Goal: Task Accomplishment & Management: Manage account settings

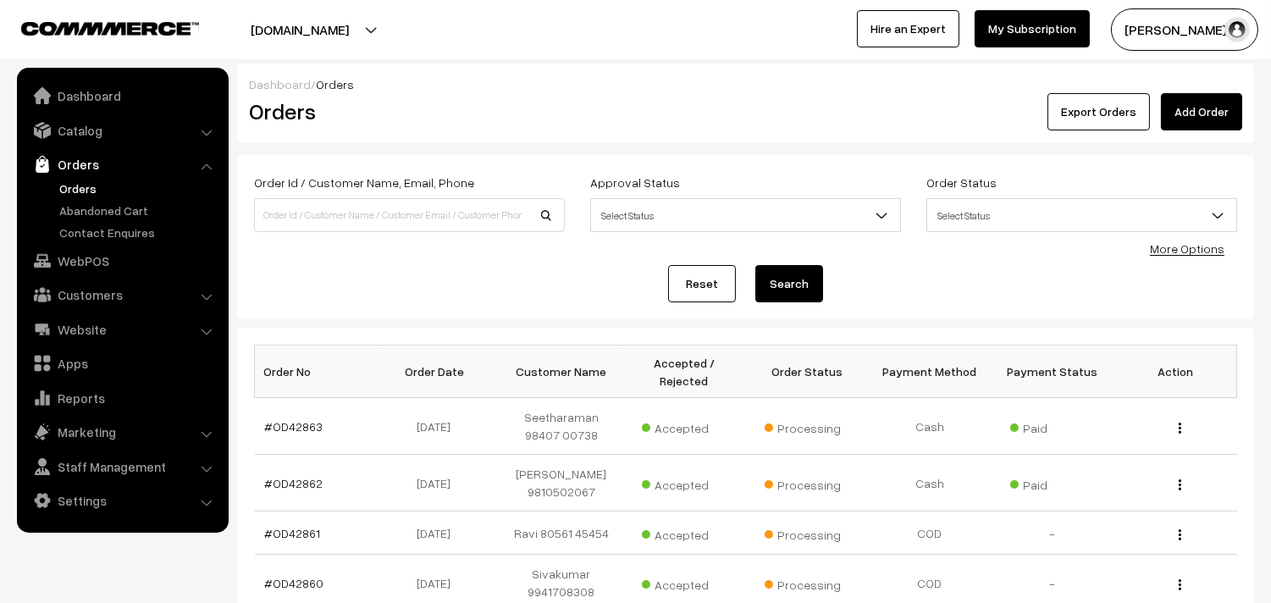
click at [95, 188] on link "Orders" at bounding box center [139, 189] width 168 height 18
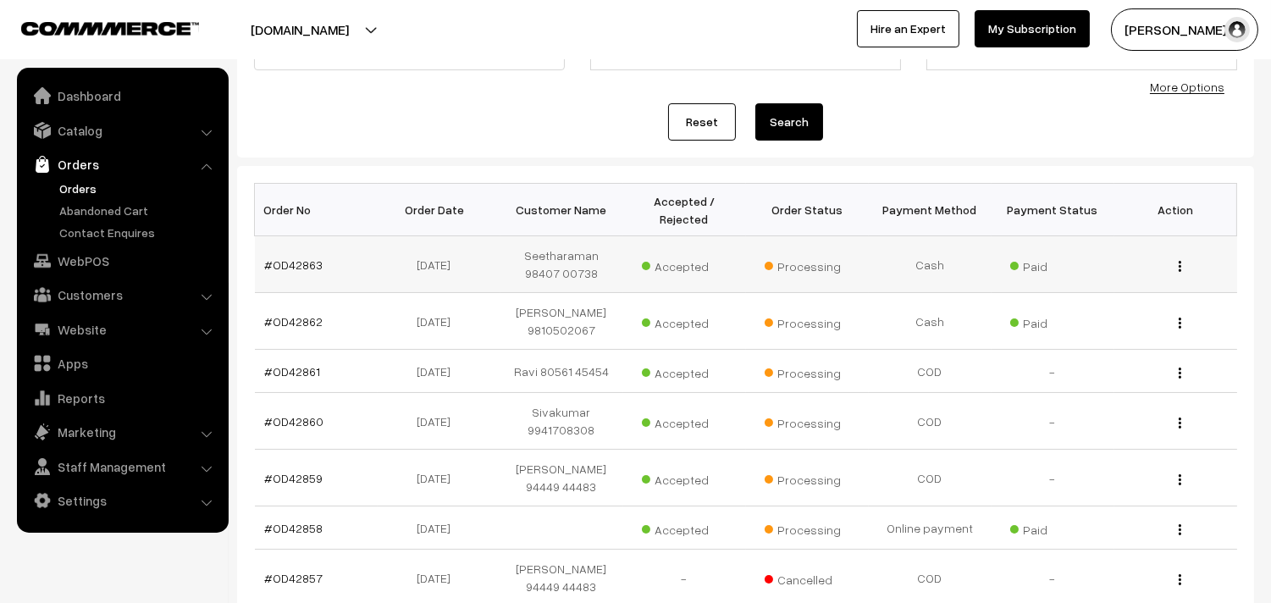
scroll to position [188, 0]
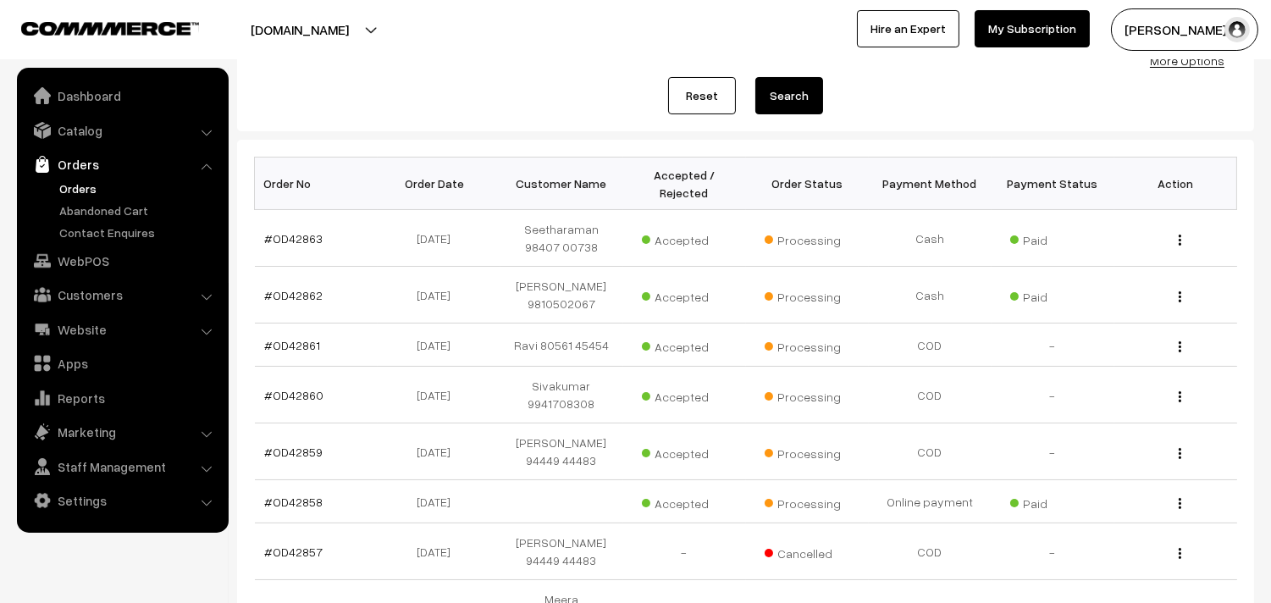
click at [95, 180] on link "Orders" at bounding box center [139, 189] width 168 height 18
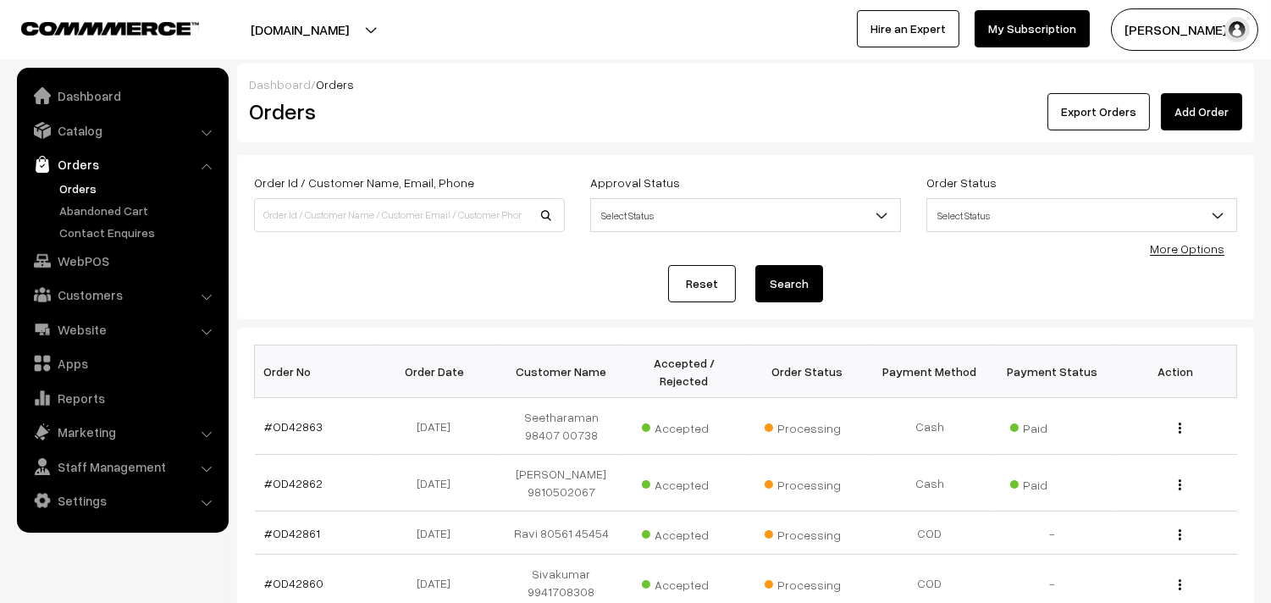
click at [83, 185] on link "Orders" at bounding box center [139, 189] width 168 height 18
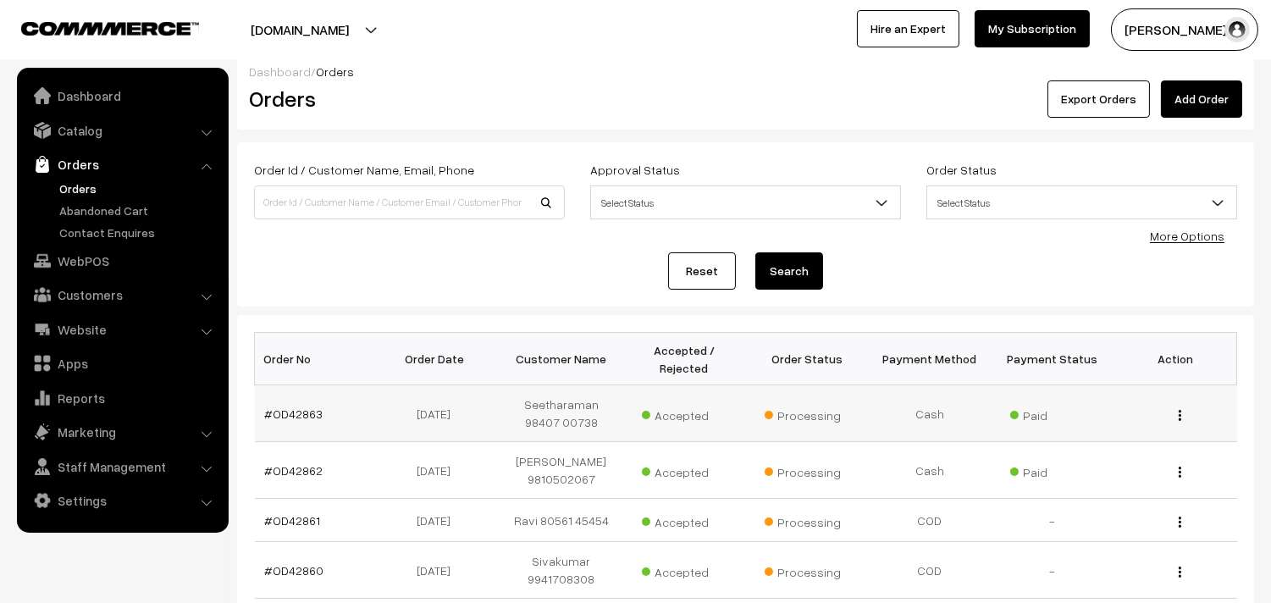
scroll to position [282, 0]
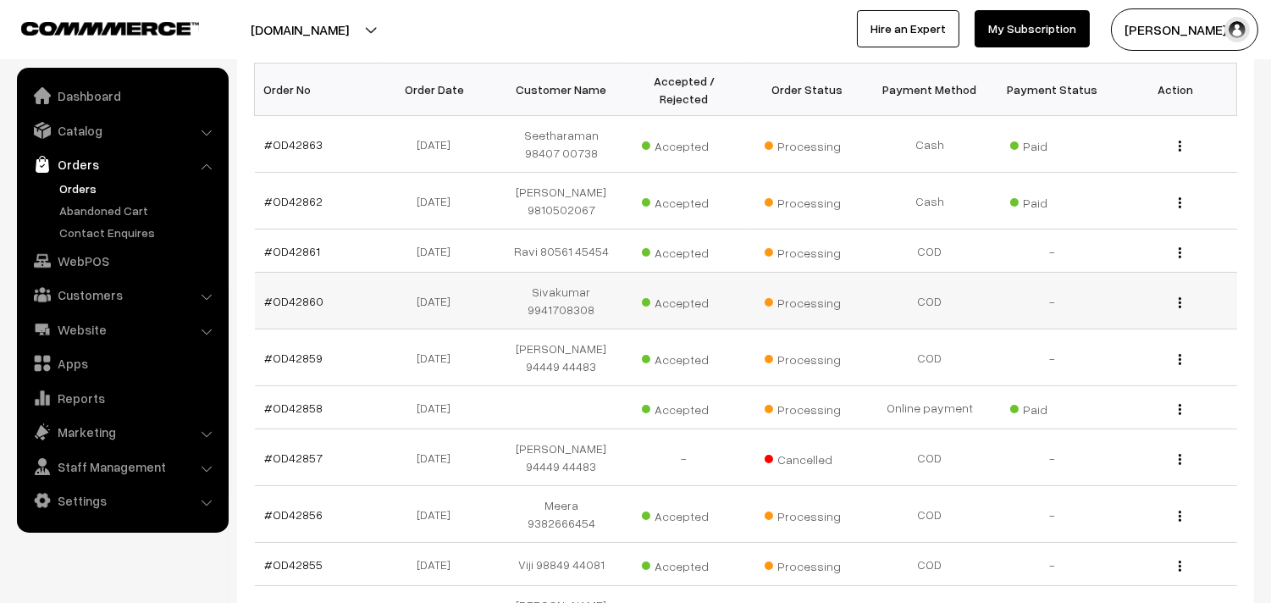
click at [666, 273] on td "Accepted" at bounding box center [684, 301] width 123 height 57
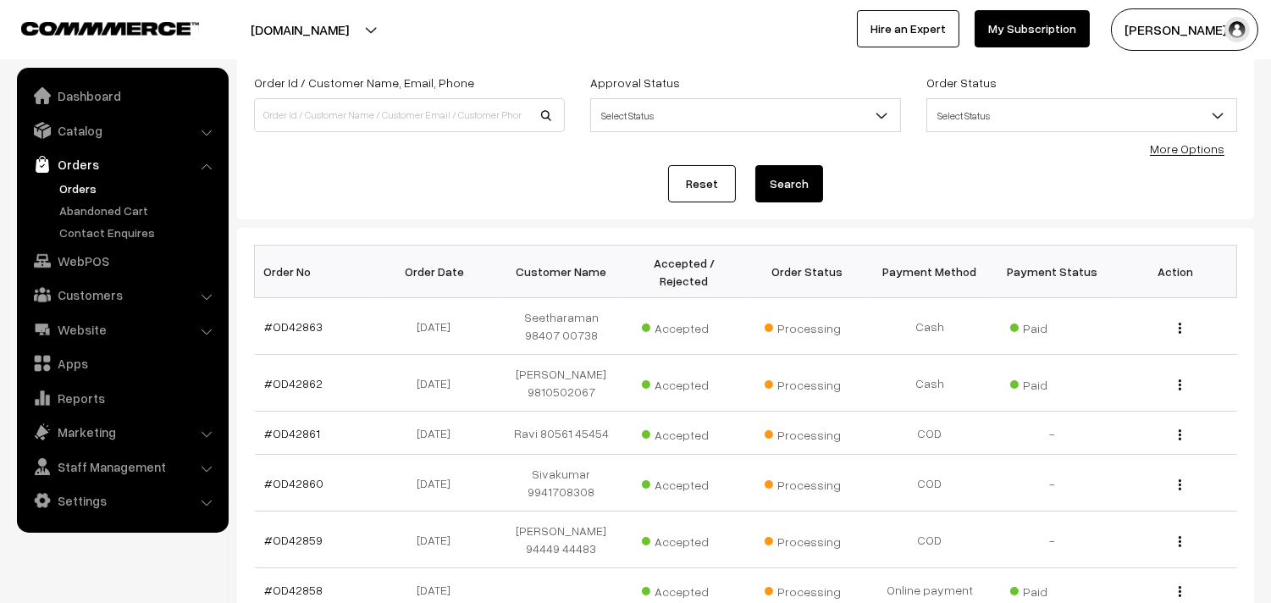
scroll to position [0, 0]
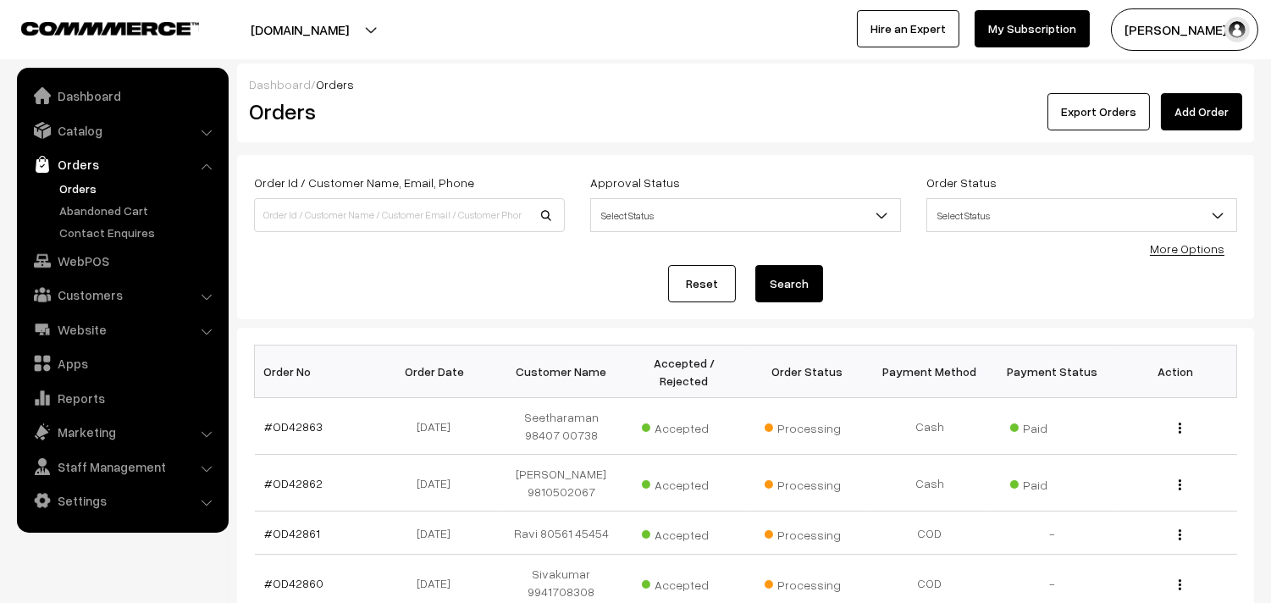
click at [89, 191] on link "Orders" at bounding box center [139, 189] width 168 height 18
click at [56, 180] on link "Orders" at bounding box center [139, 189] width 168 height 18
click at [85, 191] on link "Orders" at bounding box center [139, 189] width 168 height 18
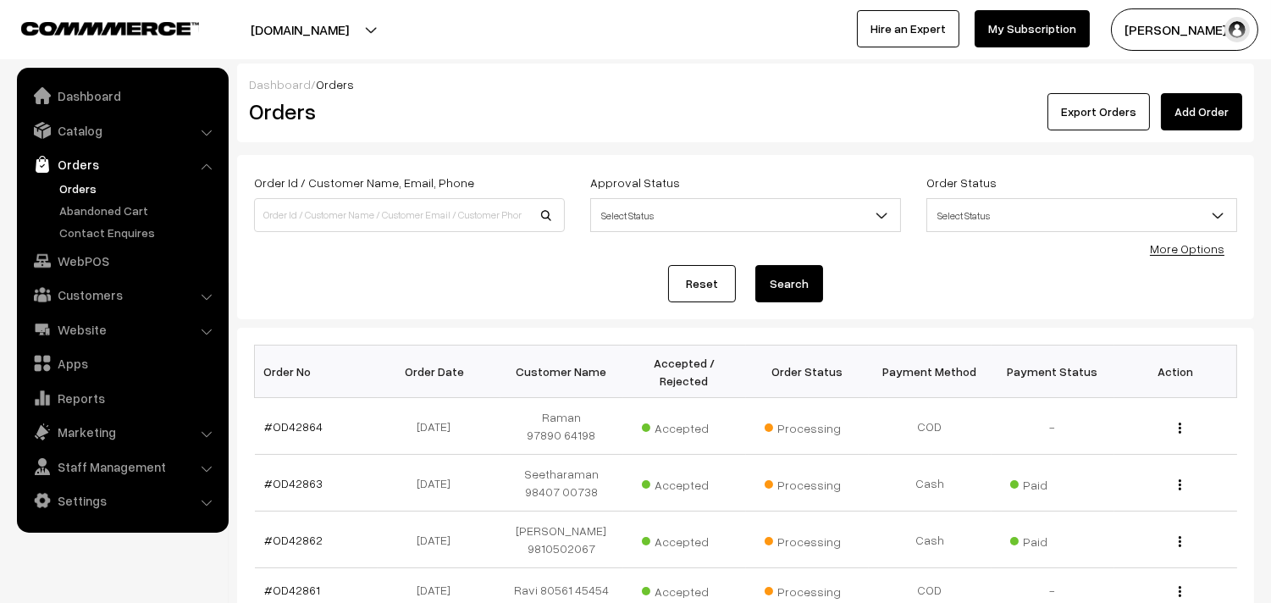
click at [68, 185] on link "Orders" at bounding box center [139, 189] width 168 height 18
click at [73, 191] on link "Orders" at bounding box center [139, 189] width 168 height 18
click at [774, 152] on div "Dashboard / Orders Orders Export Orders Add Order Order Id / Customer Name, Ema…" at bounding box center [745, 546] width 1017 height 964
click at [70, 122] on link "Catalog" at bounding box center [122, 130] width 202 height 30
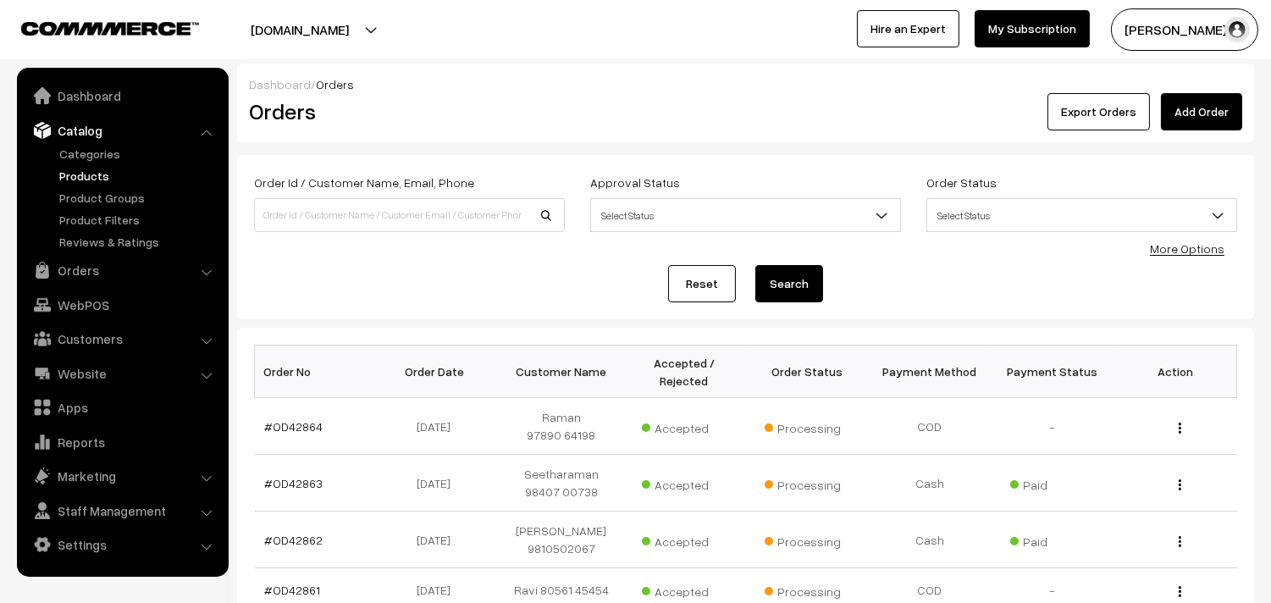
click at [78, 171] on link "Products" at bounding box center [139, 176] width 168 height 18
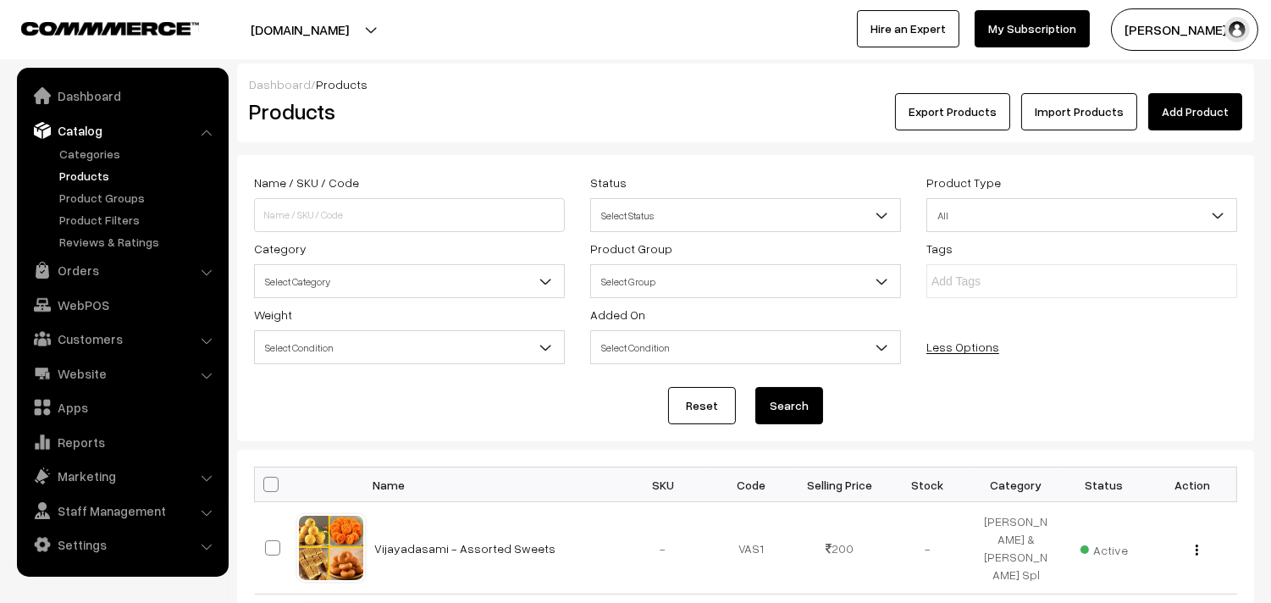
click at [1188, 246] on div "Tags" at bounding box center [1082, 268] width 336 height 60
click at [326, 275] on span "Select Category" at bounding box center [409, 282] width 309 height 30
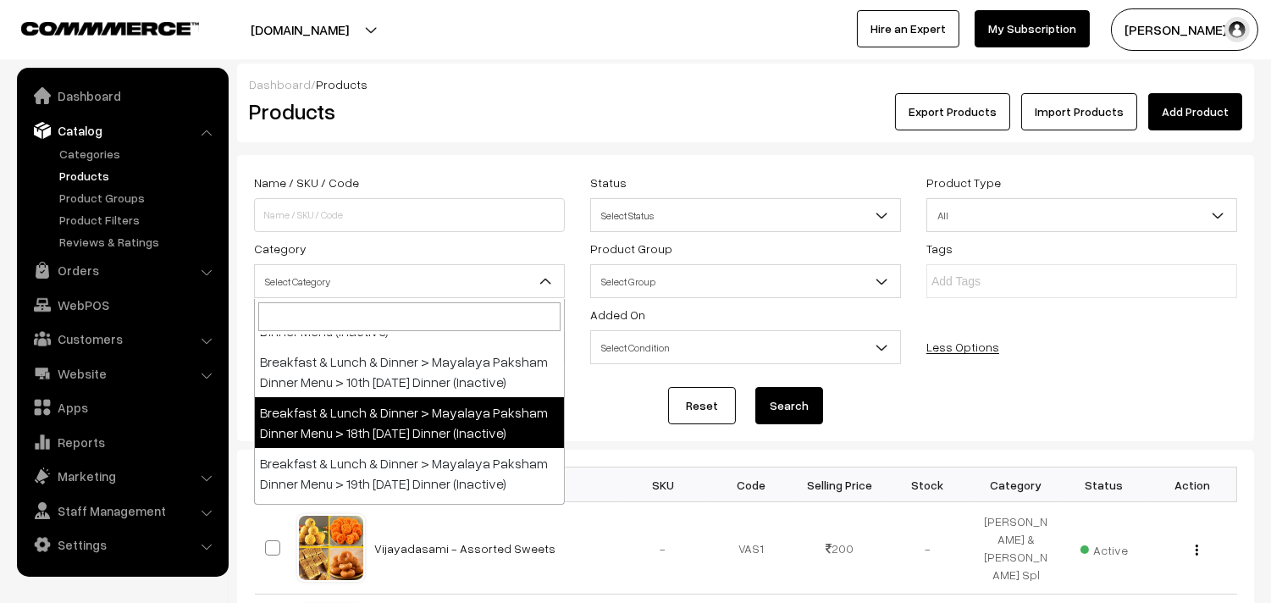
scroll to position [282, 0]
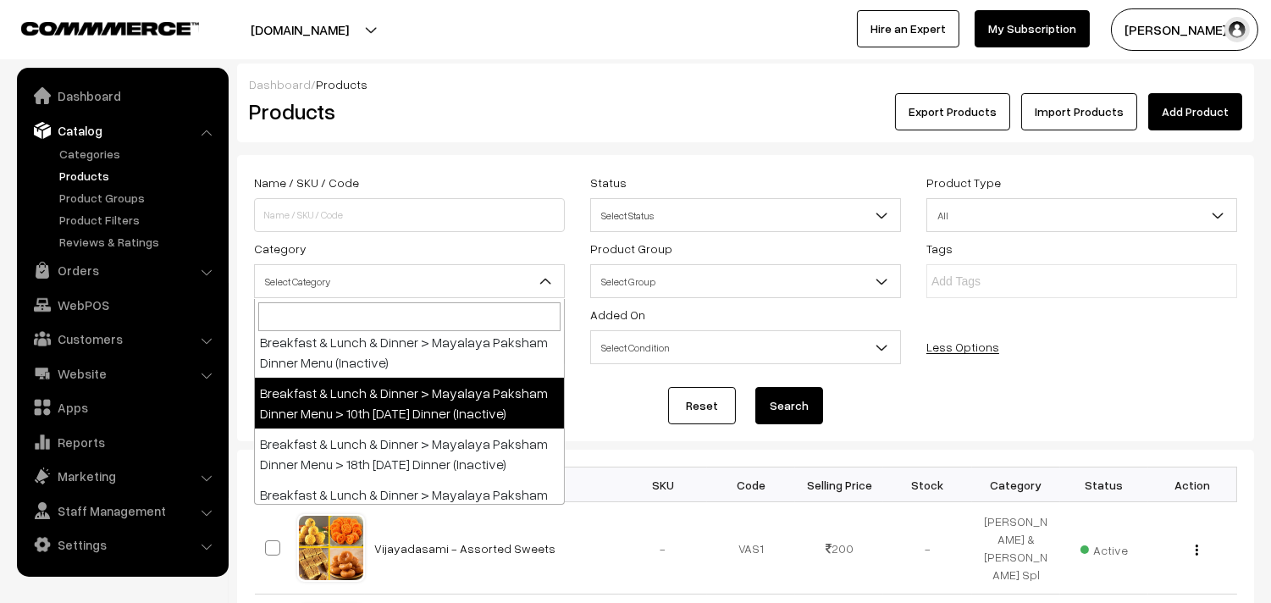
select select "103"
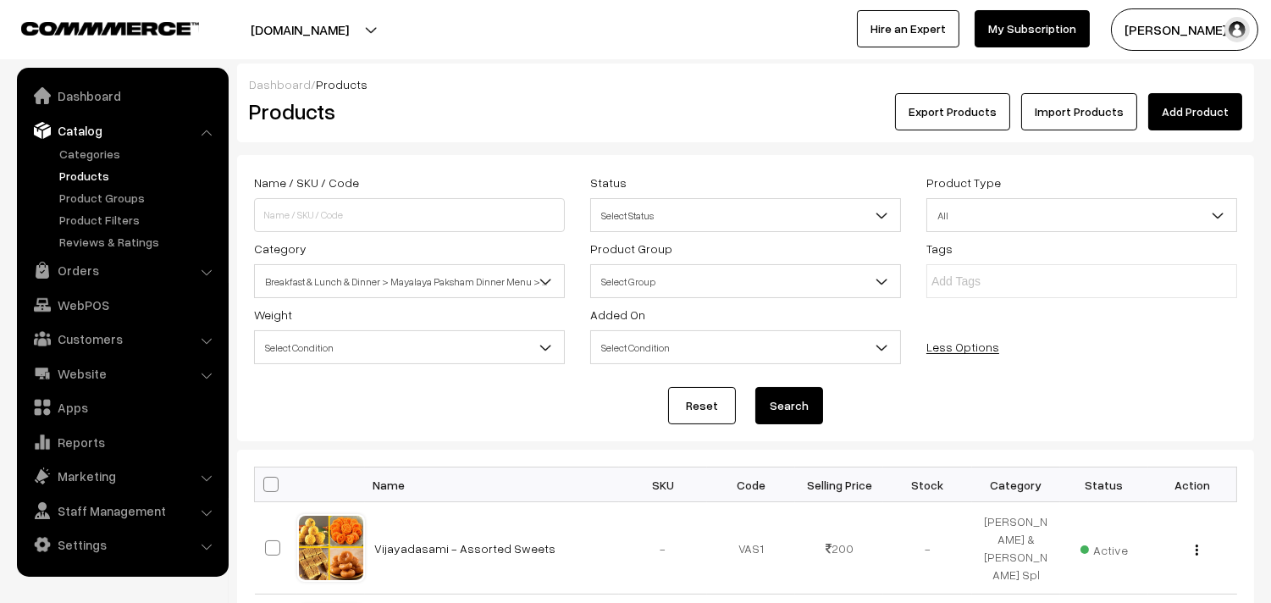
click at [792, 407] on button "Search" at bounding box center [790, 405] width 68 height 37
click at [405, 285] on span "Breakfast & Lunch & Dinner > Mayalaya Paksham Dinner Menu > 10th Wednesday Dinn…" at bounding box center [409, 282] width 309 height 30
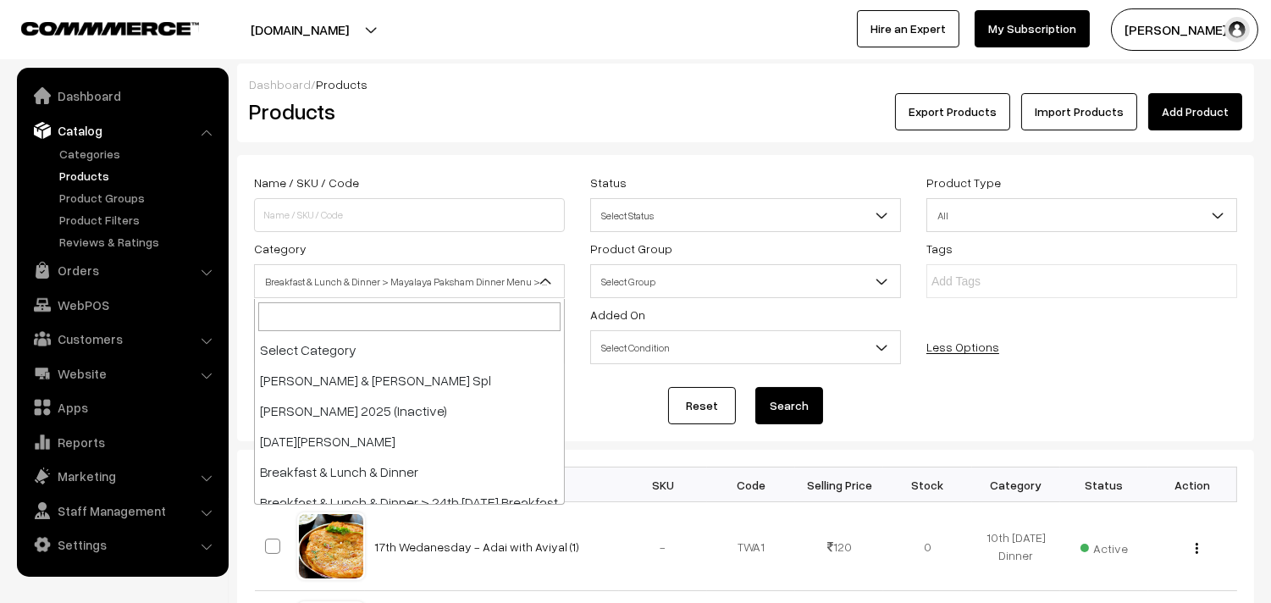
scroll to position [243, 0]
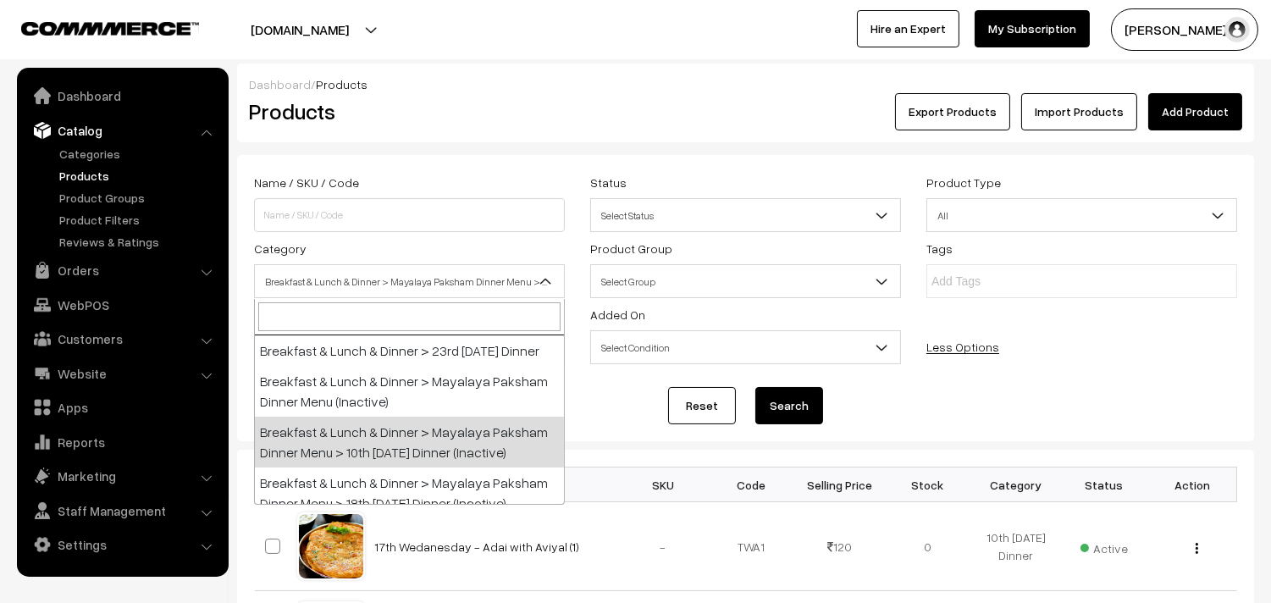
select select "96"
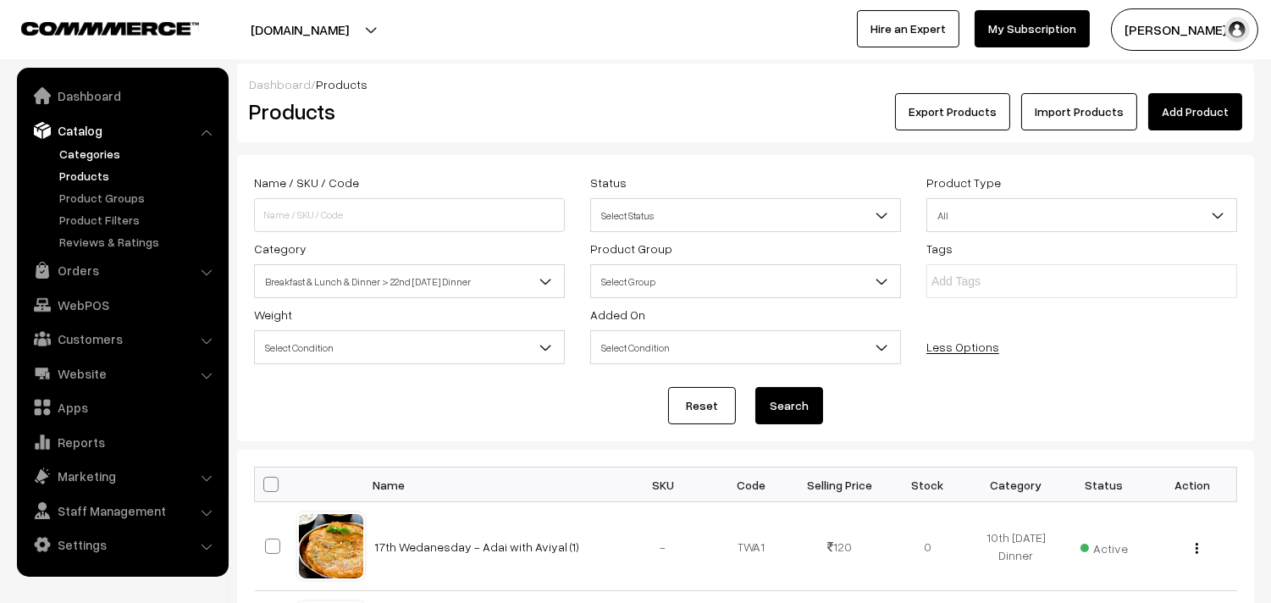
click at [80, 148] on link "Categories" at bounding box center [139, 154] width 168 height 18
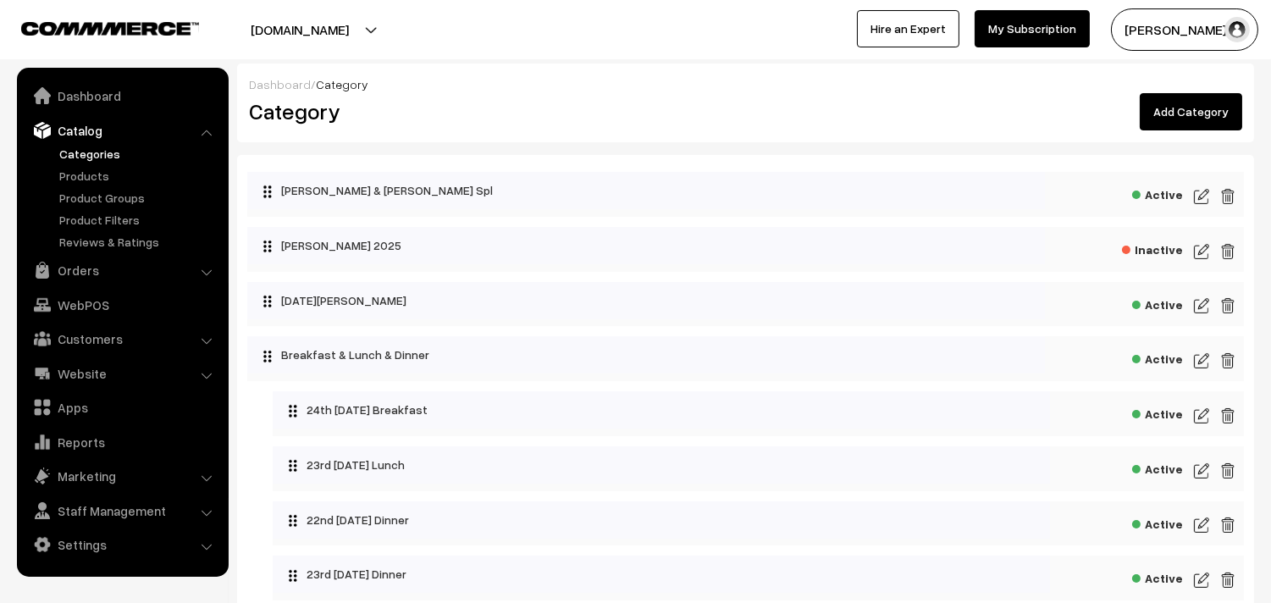
click at [94, 180] on link "Products" at bounding box center [139, 176] width 168 height 18
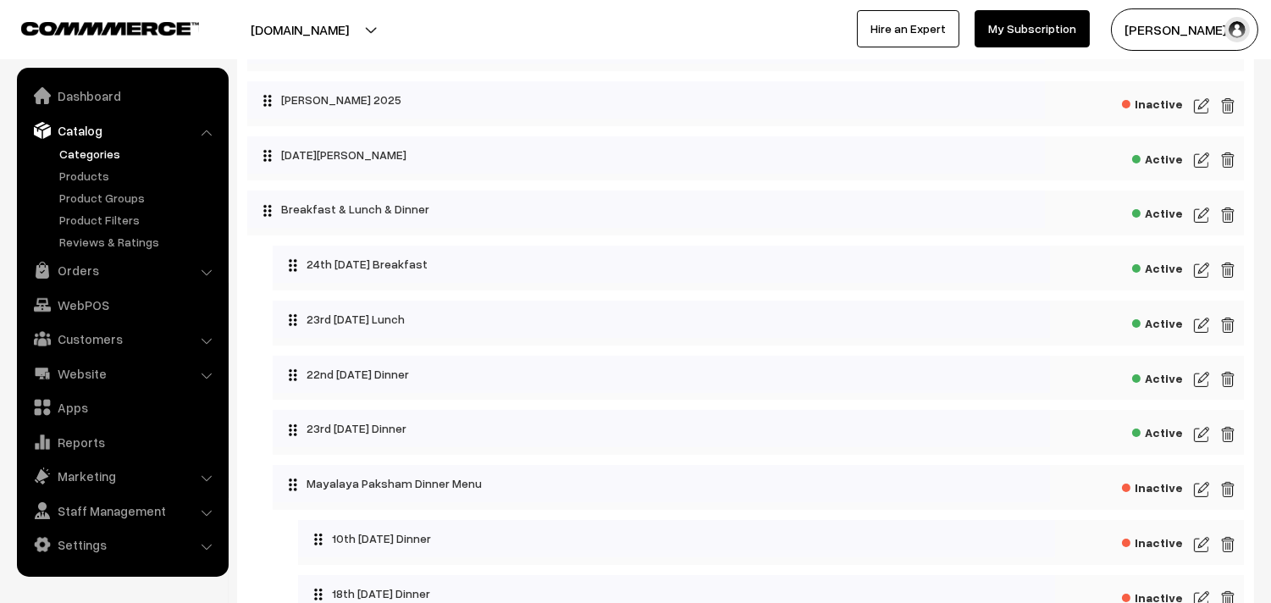
scroll to position [188, 0]
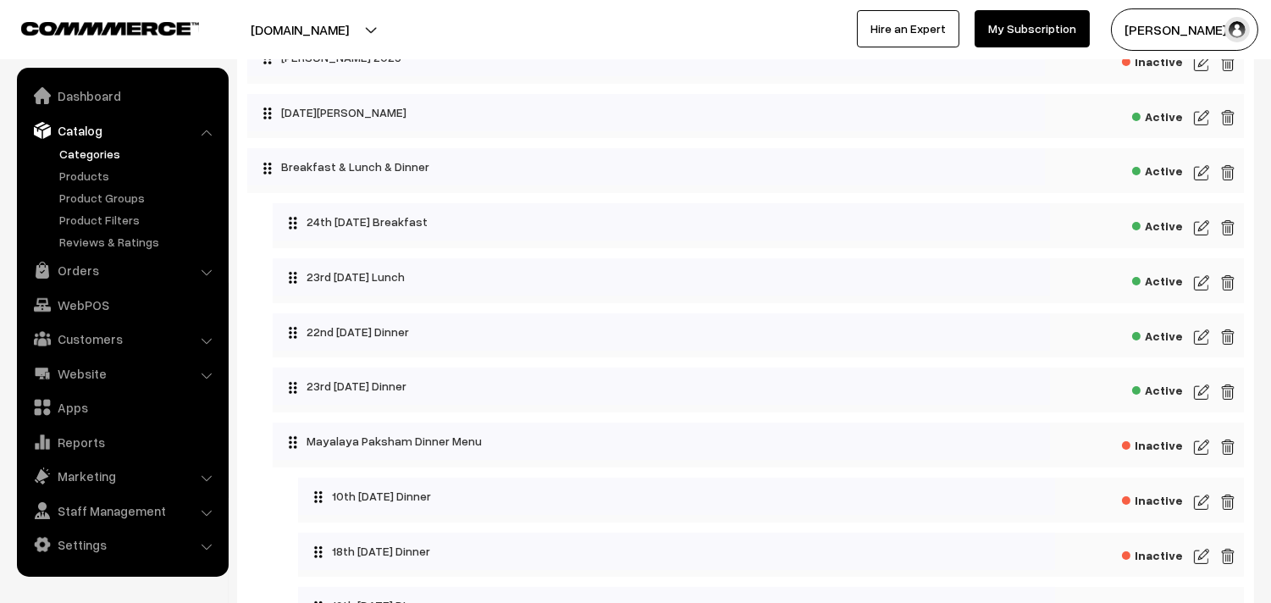
drag, startPoint x: 1198, startPoint y: 343, endPoint x: 692, endPoint y: 336, distance: 505.7
click at [1197, 342] on img at bounding box center [1201, 337] width 15 height 20
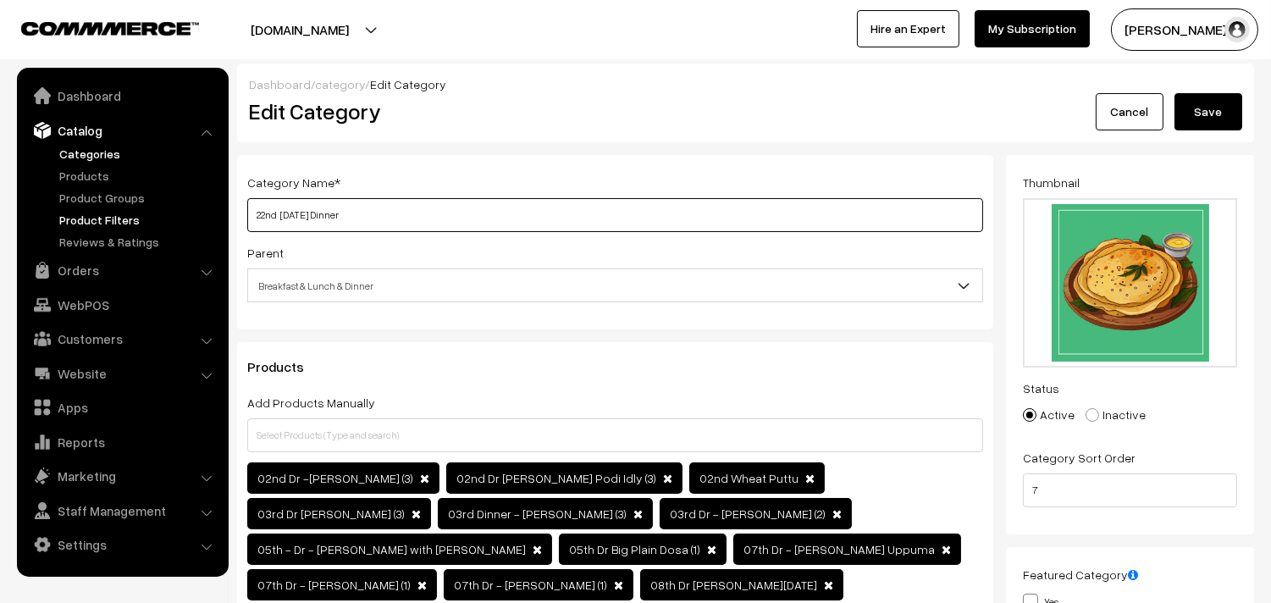
drag, startPoint x: 319, startPoint y: 213, endPoint x: 191, endPoint y: 213, distance: 128.7
type input "23rd [DATE] Dinner"
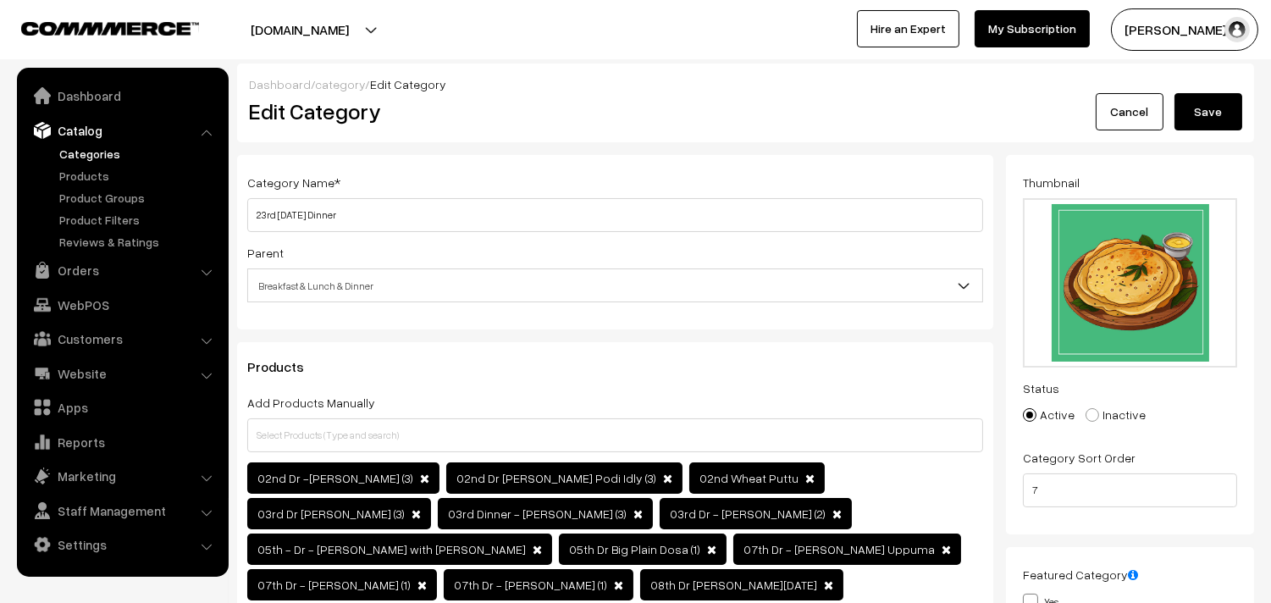
click at [1228, 113] on button "Save" at bounding box center [1209, 111] width 68 height 37
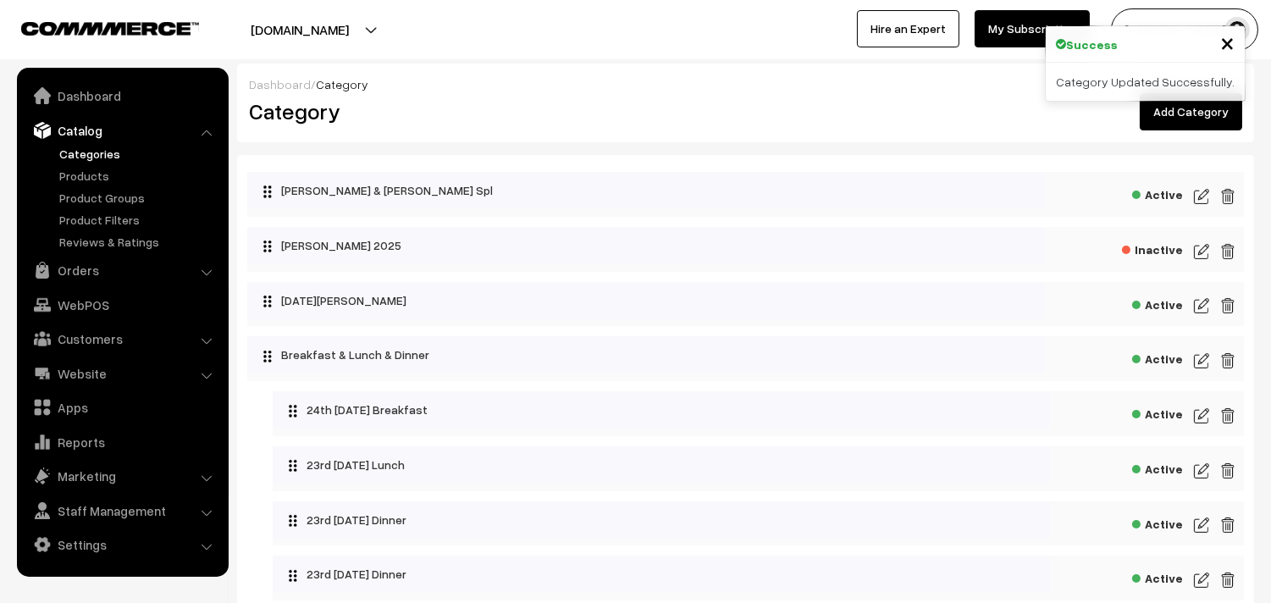
drag, startPoint x: 73, startPoint y: 167, endPoint x: 293, endPoint y: 199, distance: 222.6
click at [72, 169] on link "Products" at bounding box center [139, 176] width 168 height 18
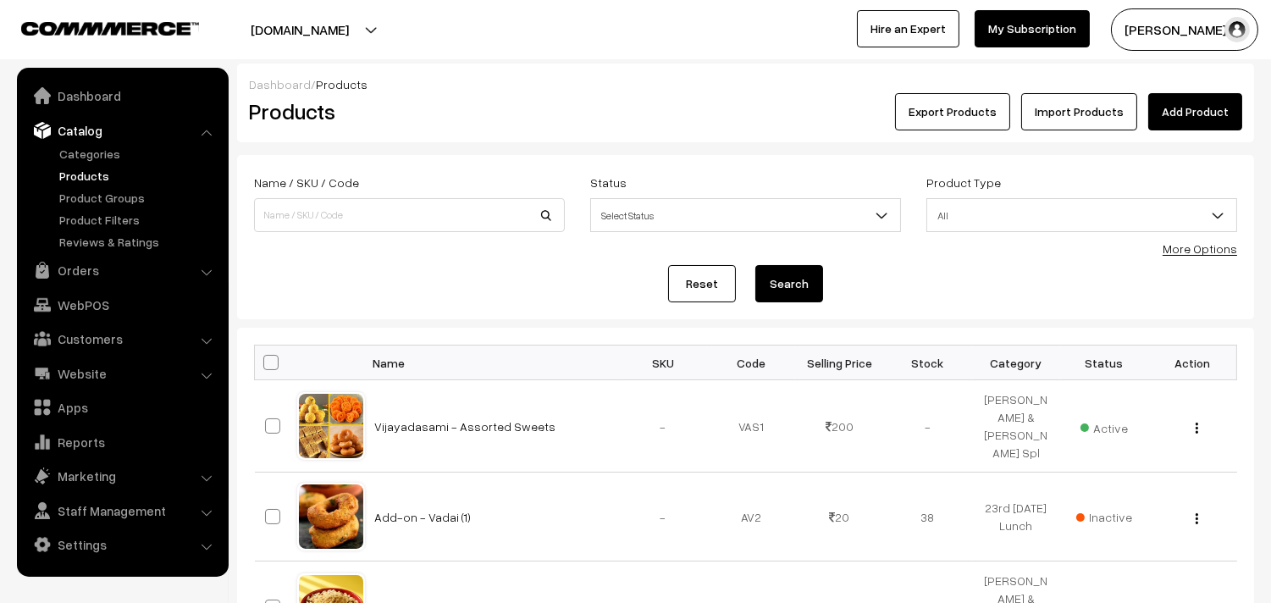
click at [1199, 247] on link "More Options" at bounding box center [1200, 248] width 75 height 14
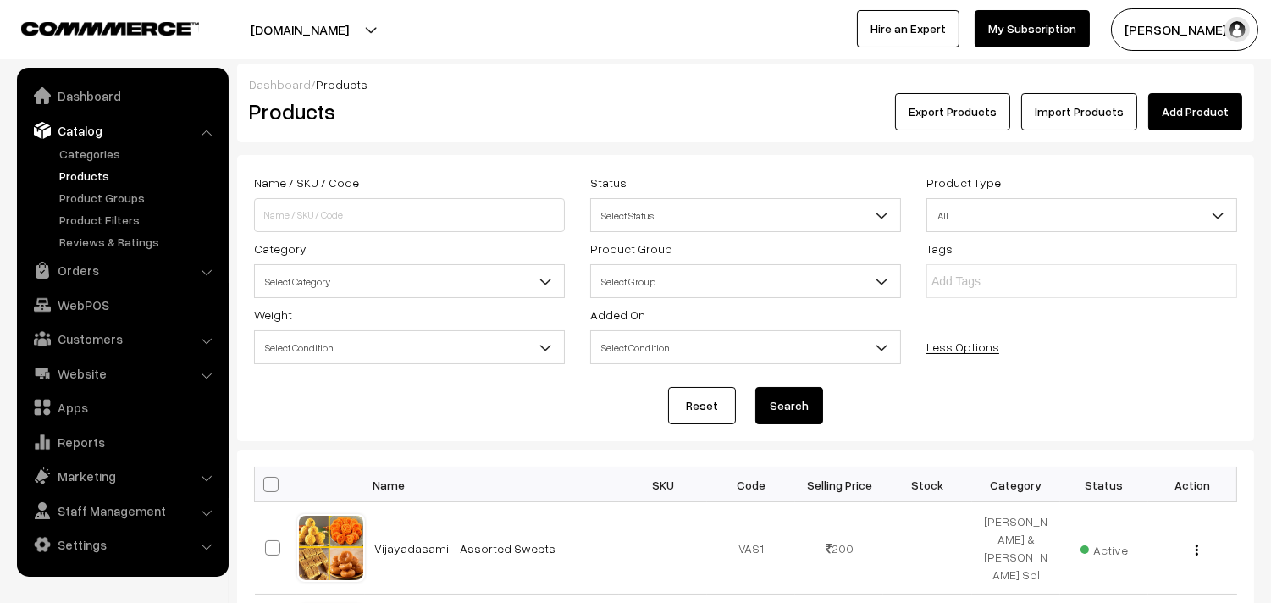
click at [312, 269] on span "Select Category" at bounding box center [409, 282] width 309 height 30
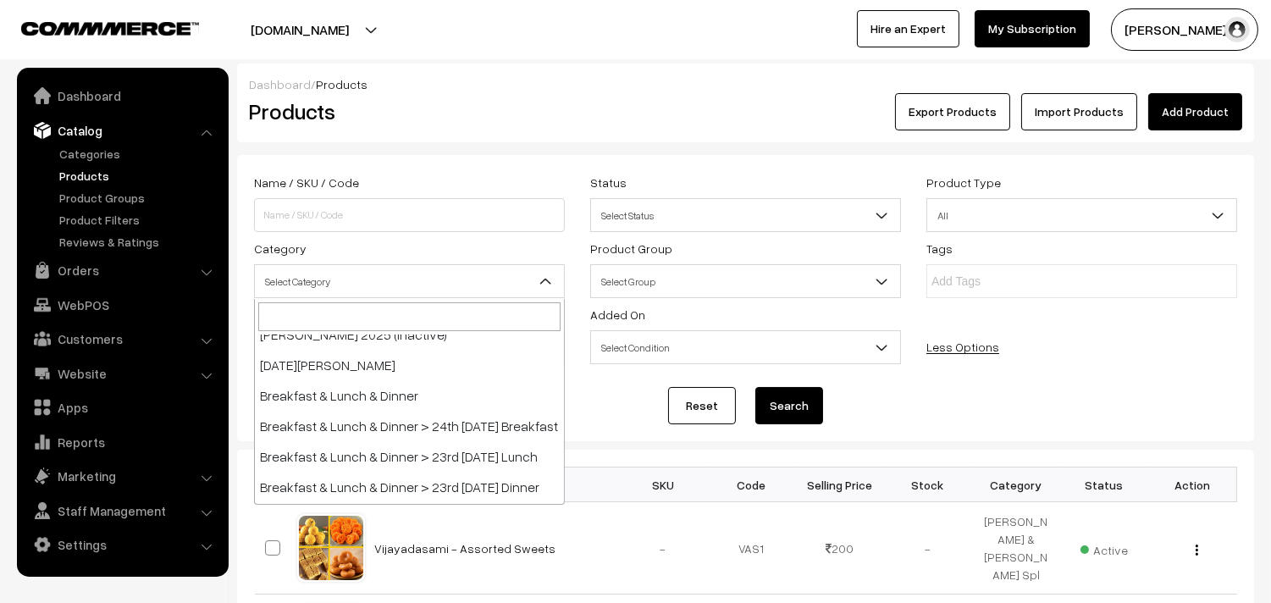
scroll to position [188, 0]
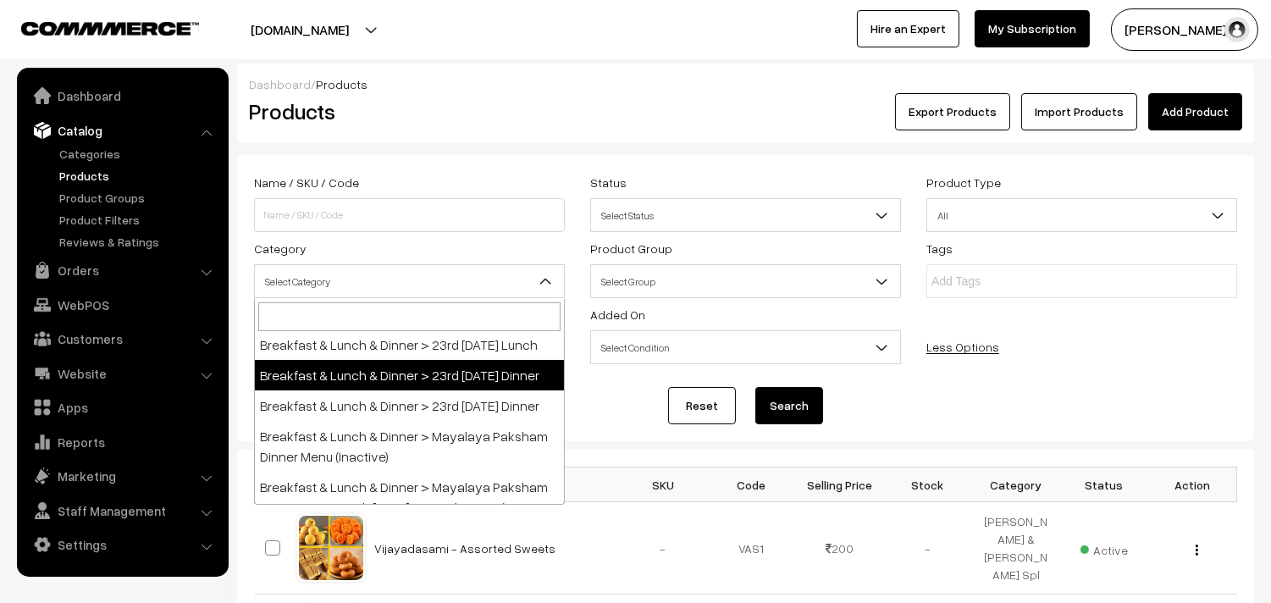
drag, startPoint x: 445, startPoint y: 390, endPoint x: 742, endPoint y: 427, distance: 299.6
select select "96"
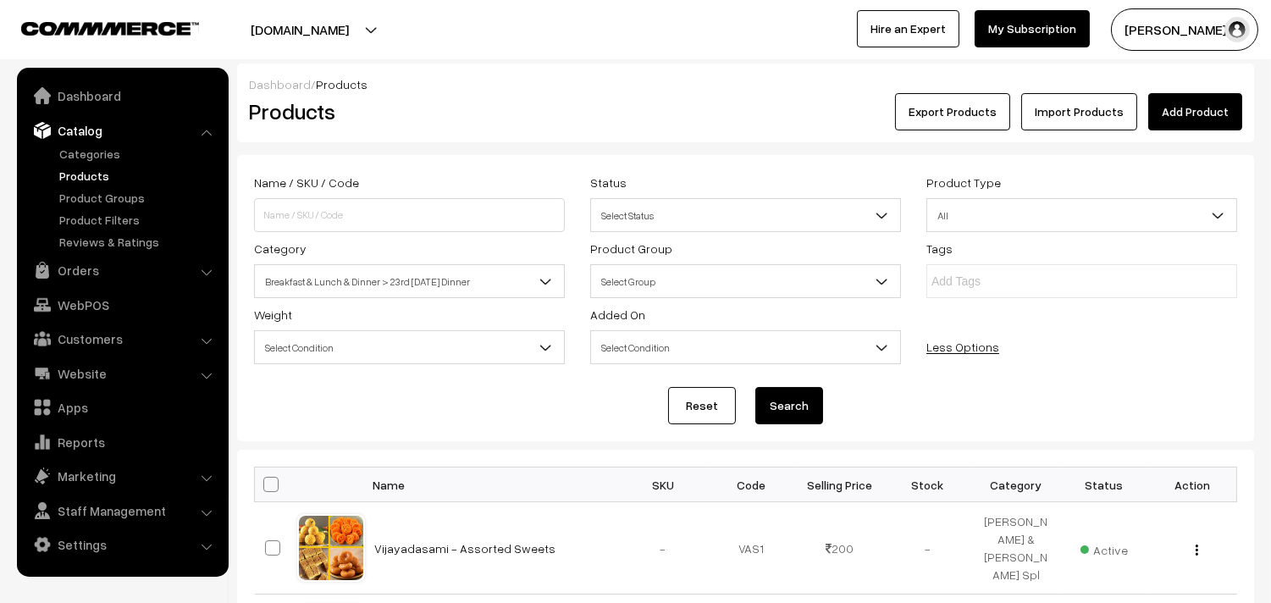
click at [810, 404] on button "Search" at bounding box center [790, 405] width 68 height 37
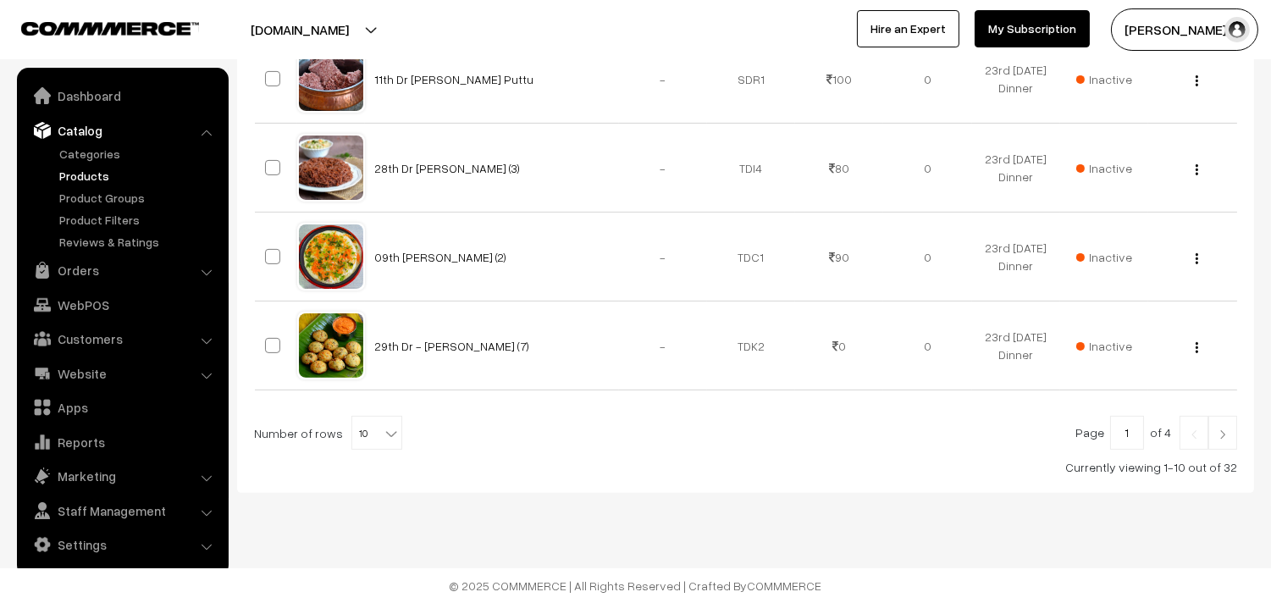
scroll to position [1003, 0]
click at [370, 429] on span "10" at bounding box center [376, 434] width 49 height 34
select select "60"
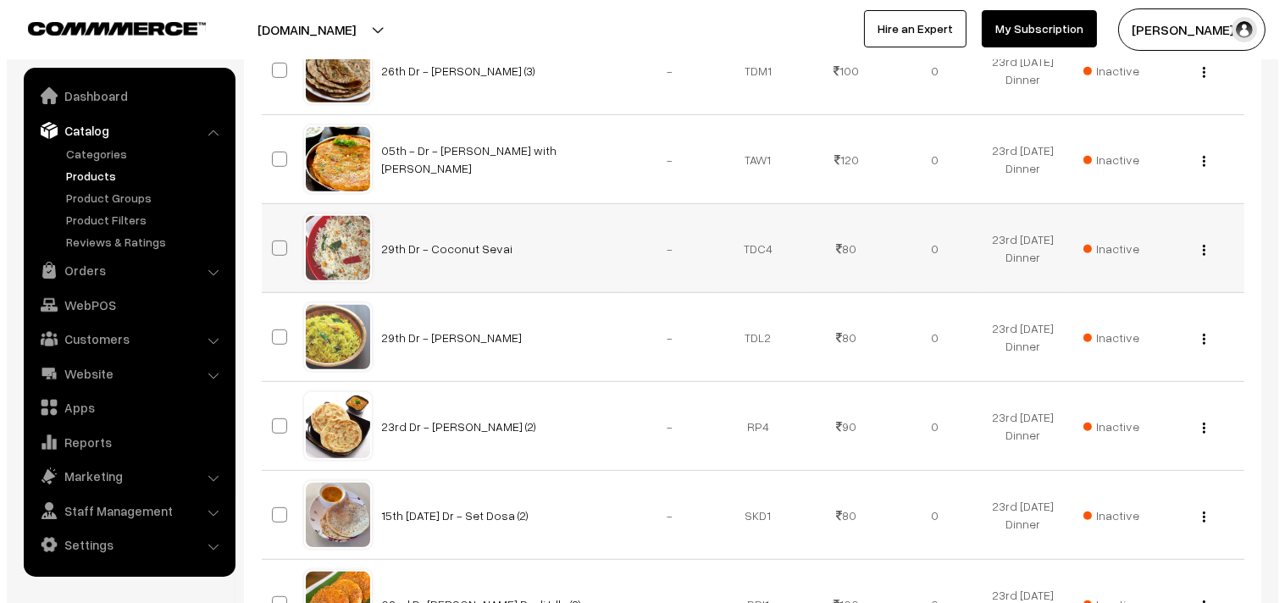
scroll to position [1599, 0]
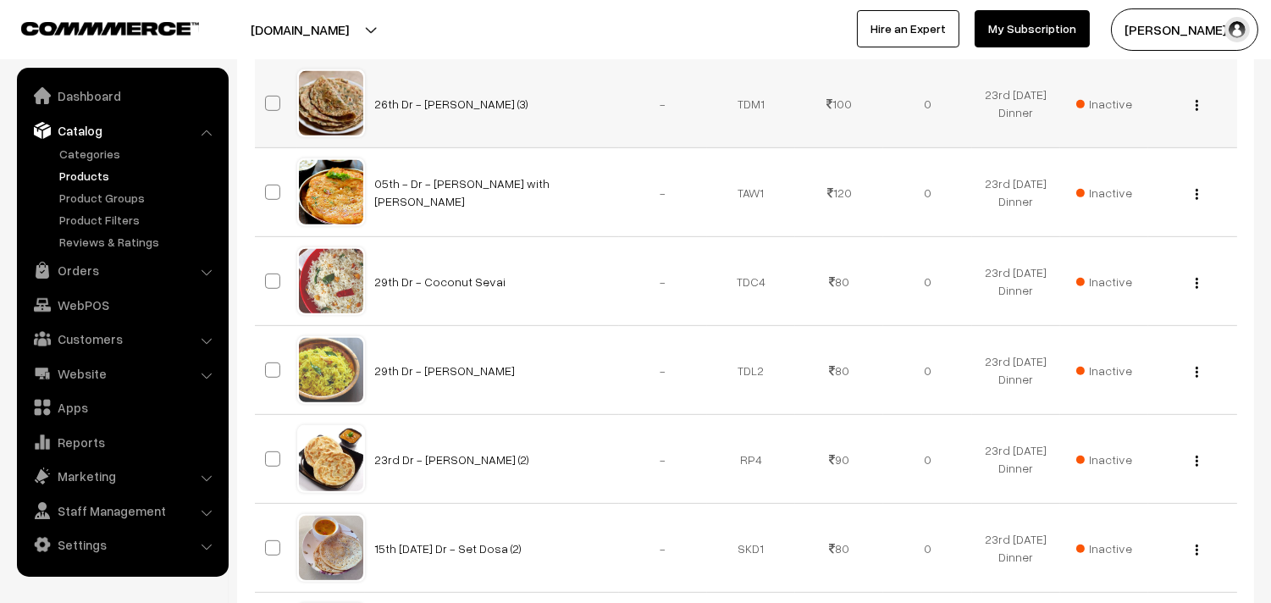
click at [1102, 102] on span "Inactive" at bounding box center [1105, 104] width 56 height 18
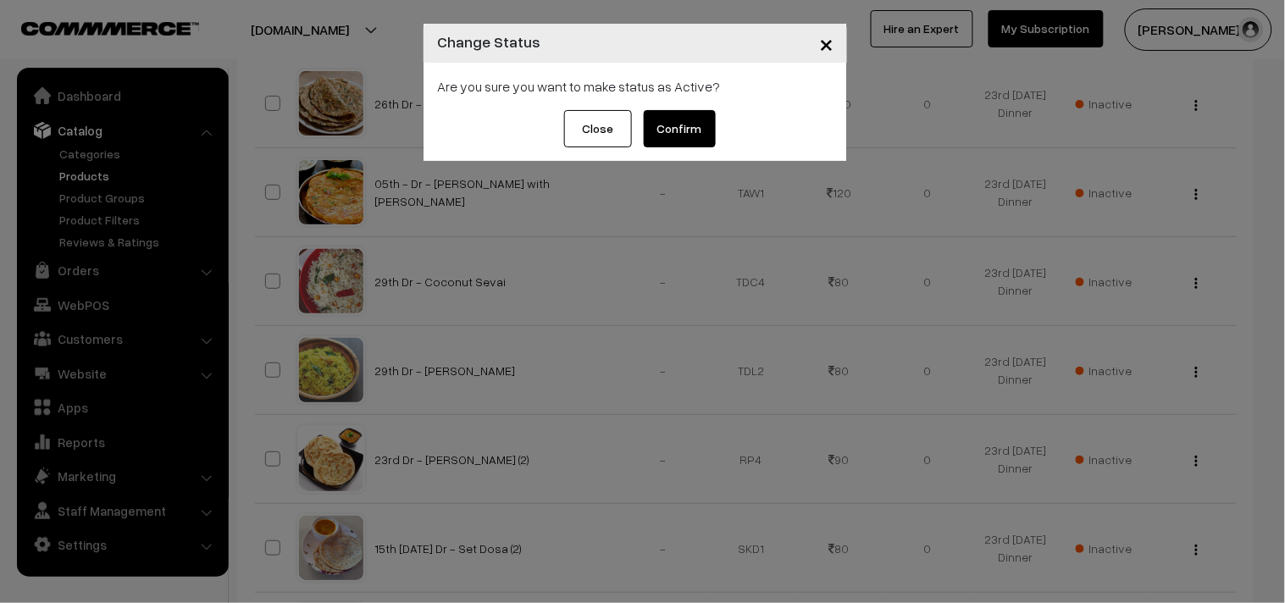
click at [699, 119] on button "Confirm" at bounding box center [680, 128] width 72 height 37
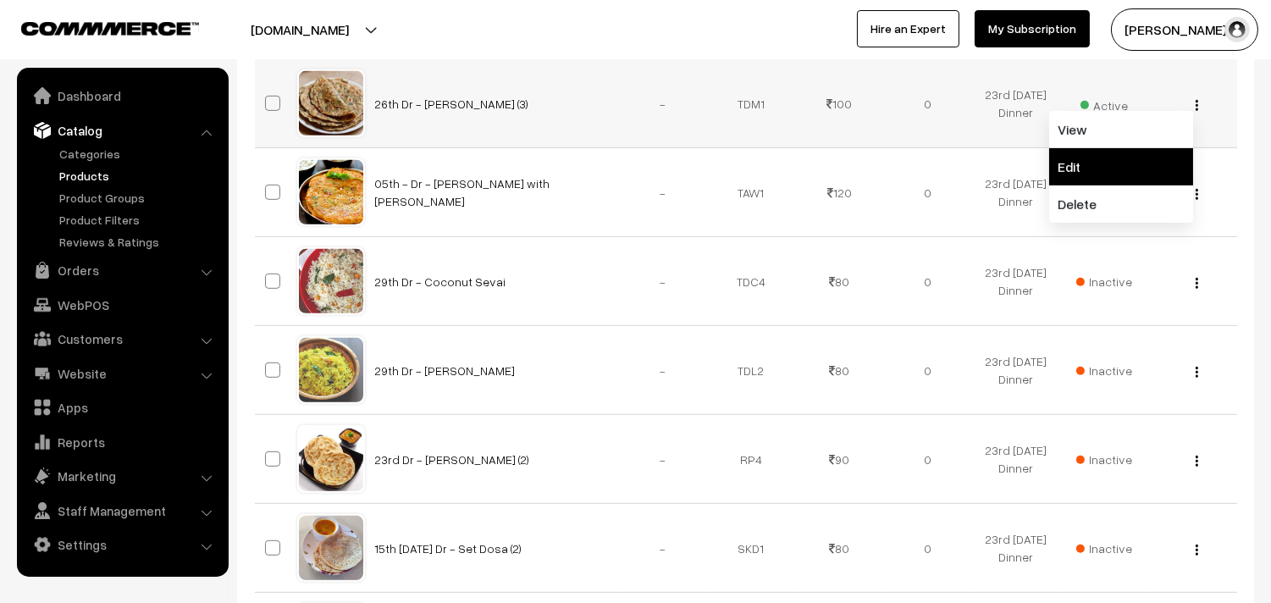
click at [1077, 180] on link "Edit" at bounding box center [1121, 166] width 144 height 37
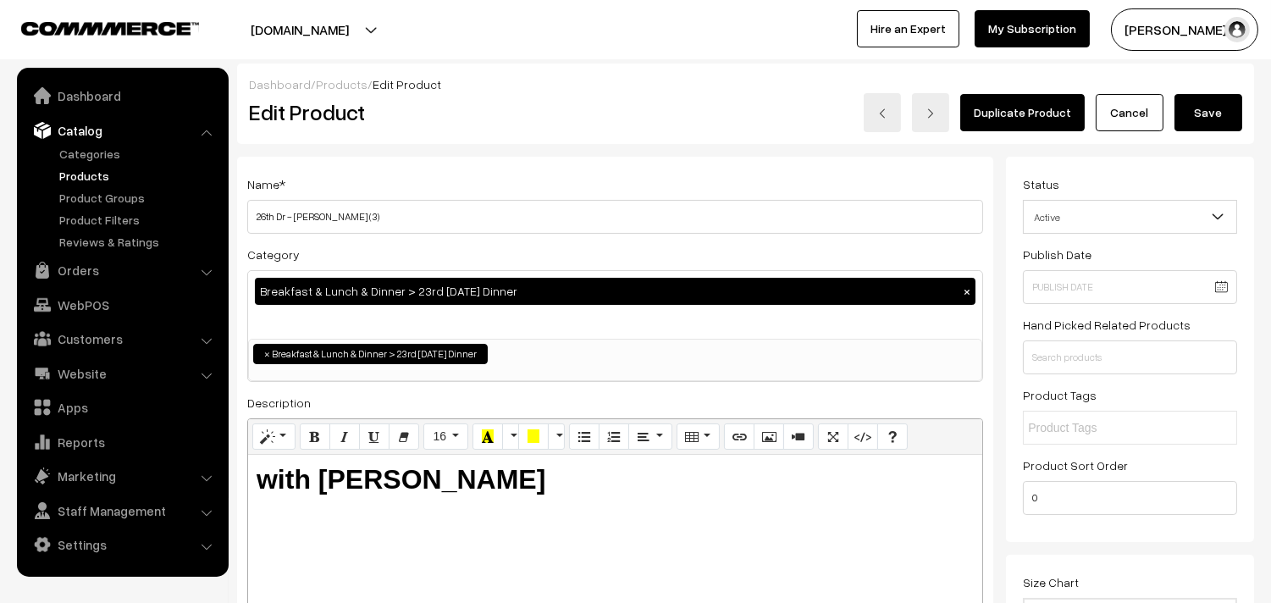
click at [561, 196] on div "Name * 26th Dr - Methi Chapapthi (3)" at bounding box center [615, 204] width 736 height 60
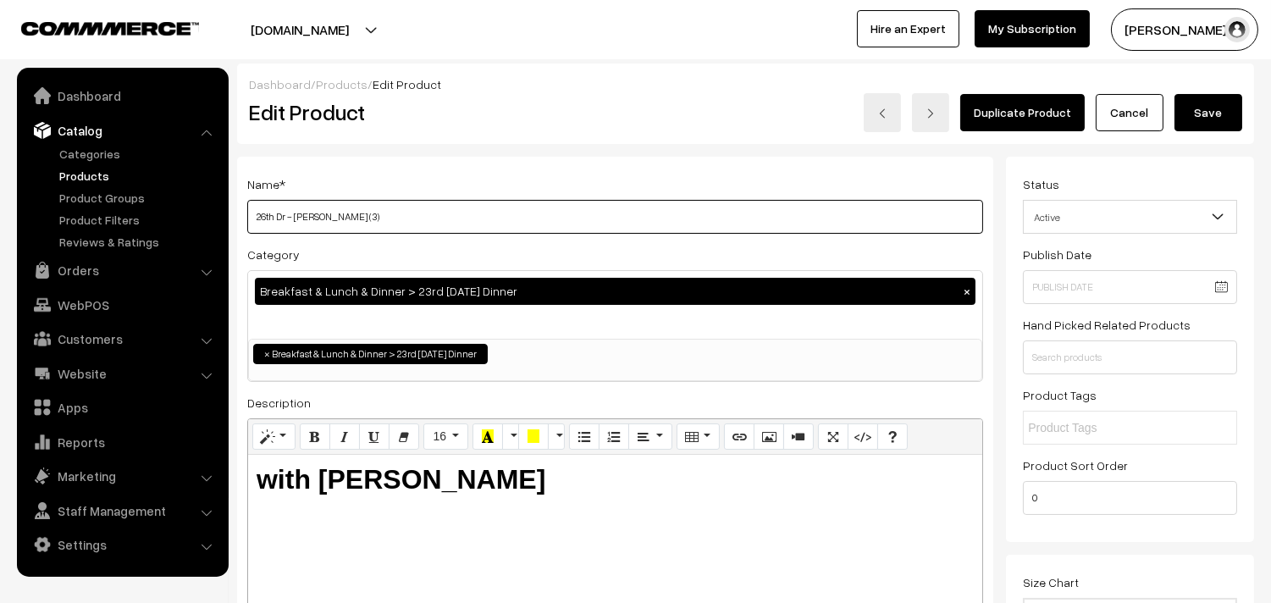
drag, startPoint x: 274, startPoint y: 214, endPoint x: 249, endPoint y: 214, distance: 24.6
click at [249, 214] on input "26th Dr - [PERSON_NAME] (3)" at bounding box center [615, 217] width 736 height 34
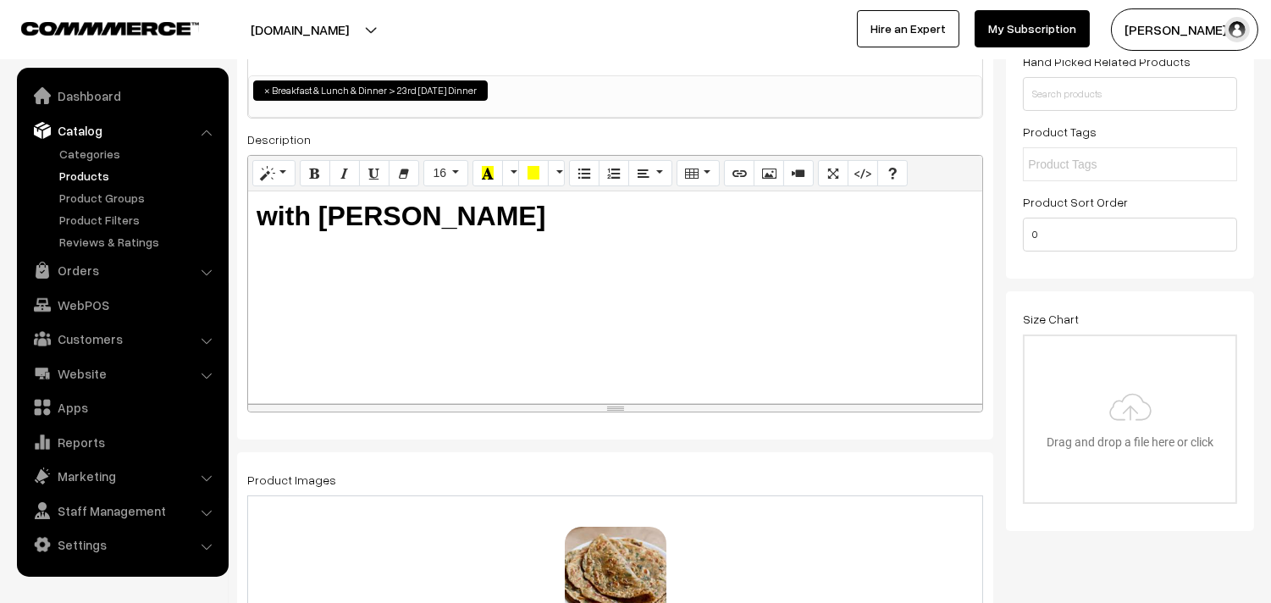
scroll to position [282, 0]
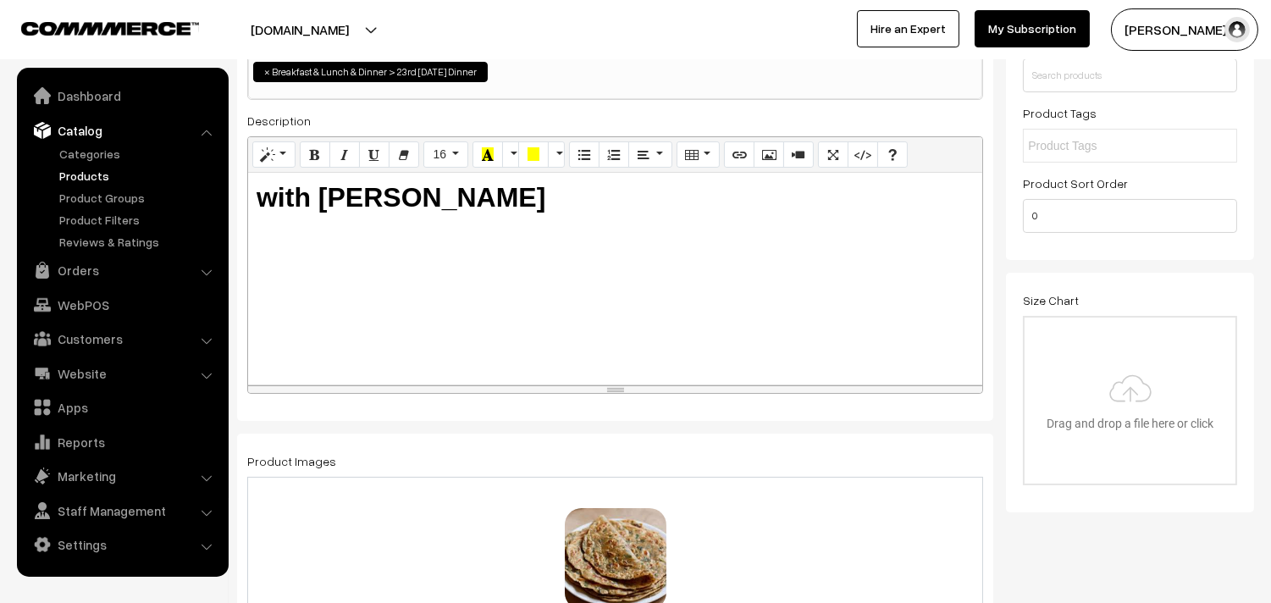
type input "24th Dr - Methi Chapapthi (3)"
drag, startPoint x: 323, startPoint y: 196, endPoint x: 831, endPoint y: 258, distance: 511.9
click at [831, 258] on div "with Aloo Kuruma" at bounding box center [615, 279] width 734 height 212
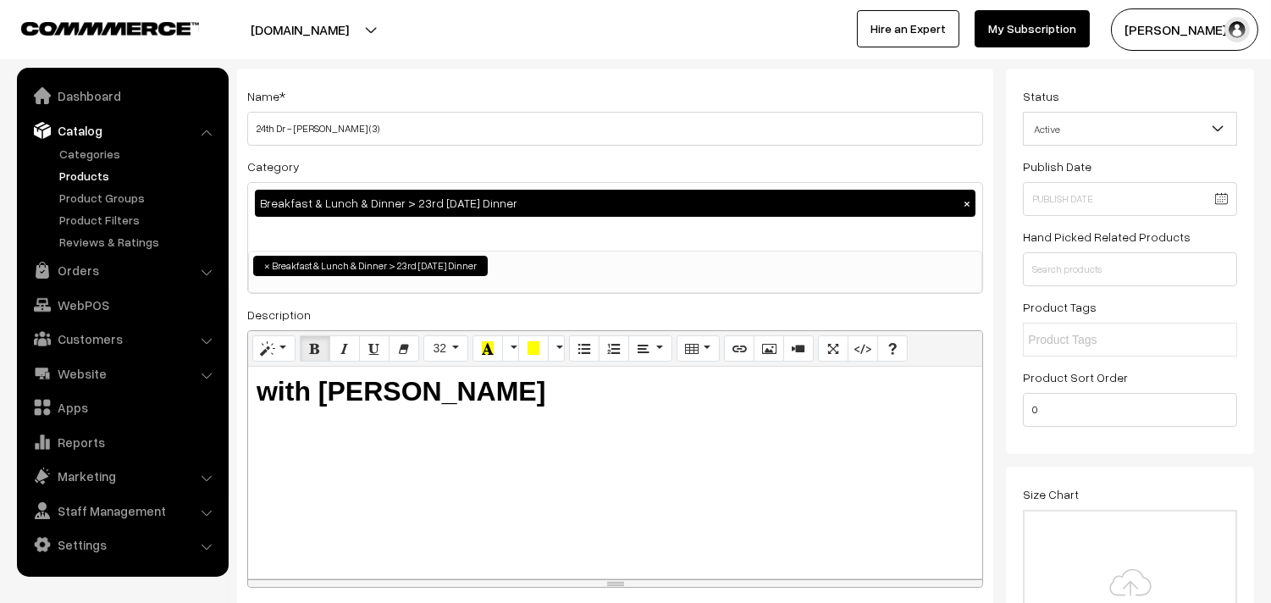
scroll to position [0, 0]
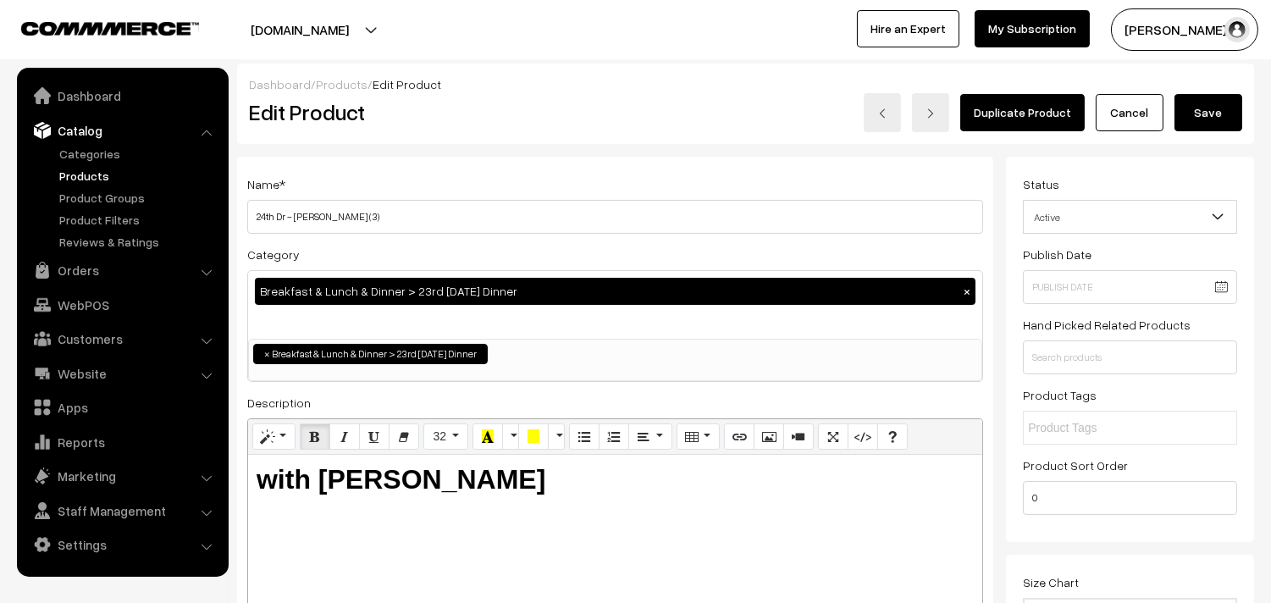
click at [1218, 108] on button "Save" at bounding box center [1209, 112] width 68 height 37
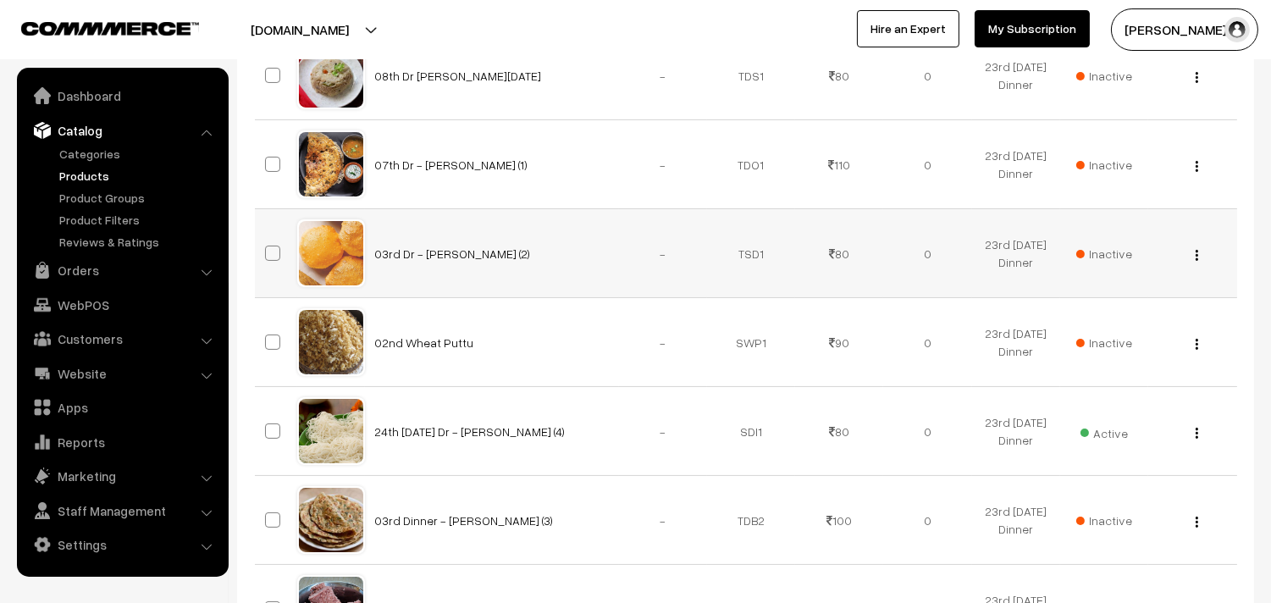
scroll to position [94, 0]
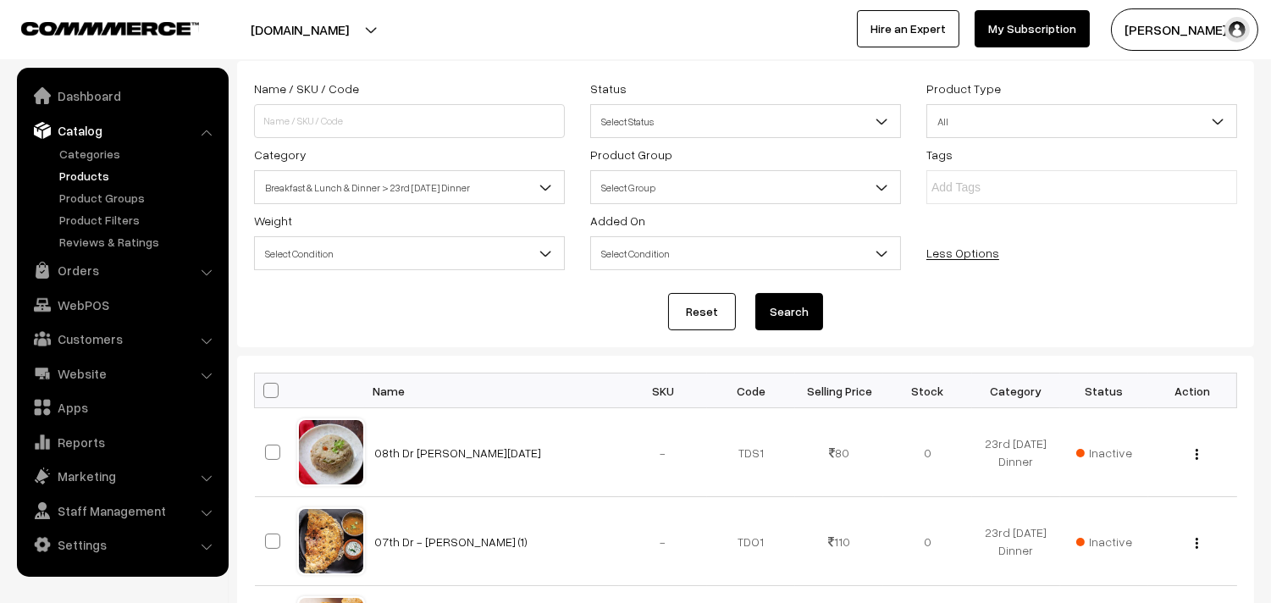
click at [268, 390] on span at bounding box center [270, 390] width 15 height 15
click at [266, 390] on input "checkbox" at bounding box center [260, 390] width 11 height 11
checkbox input "true"
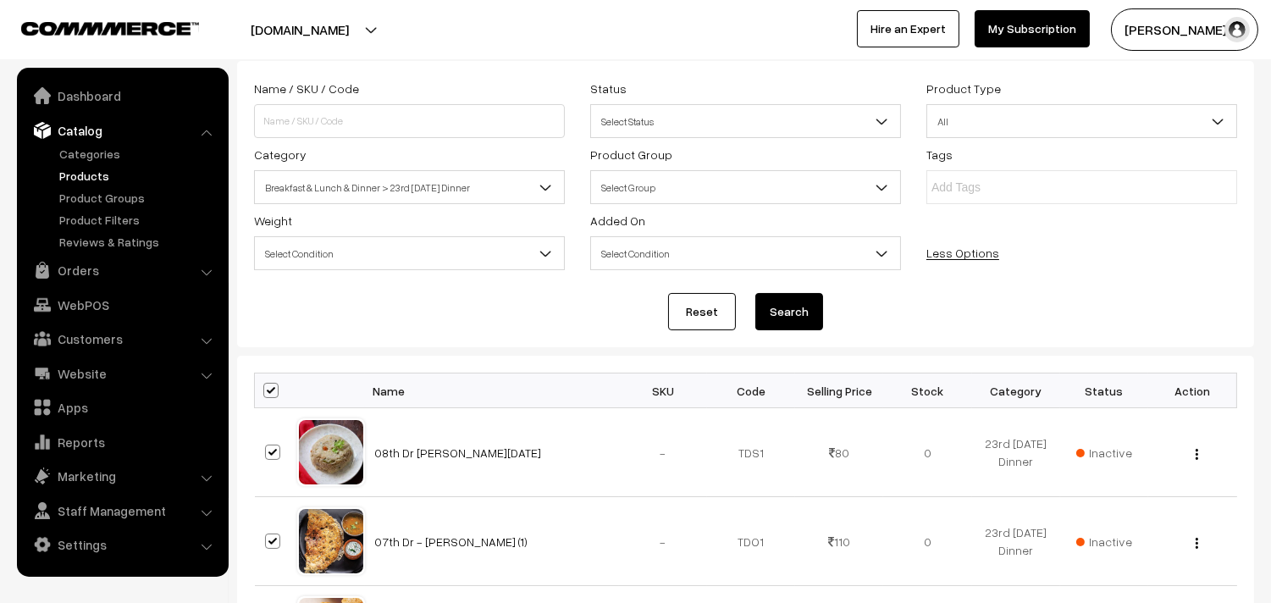
checkbox input "true"
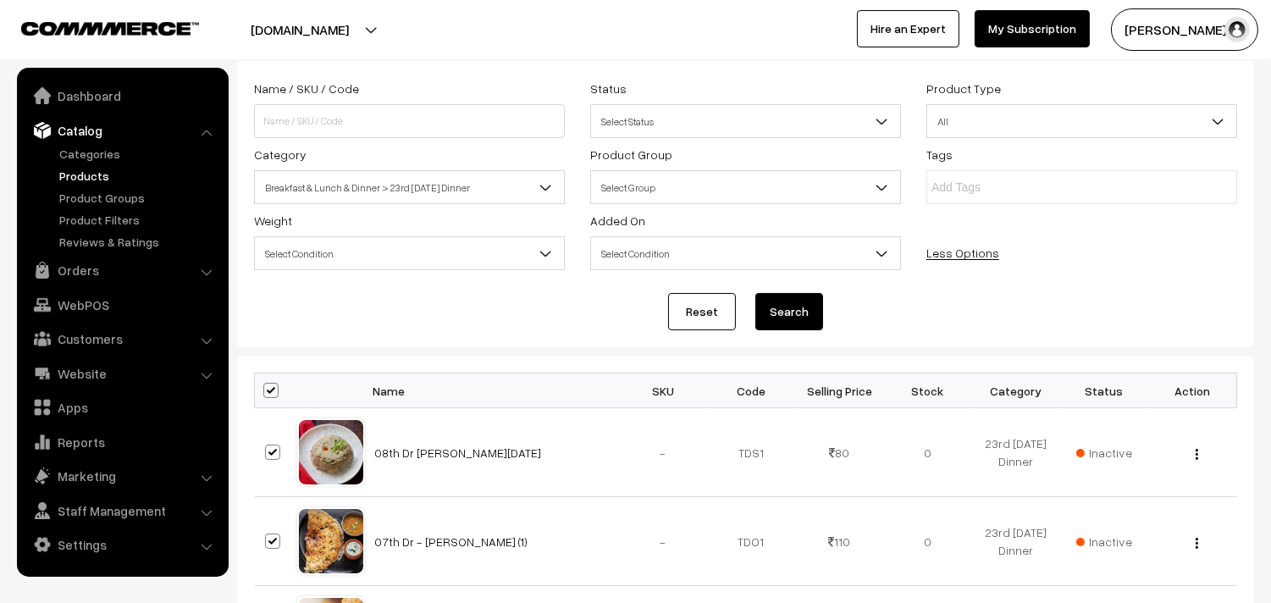
checkbox input "true"
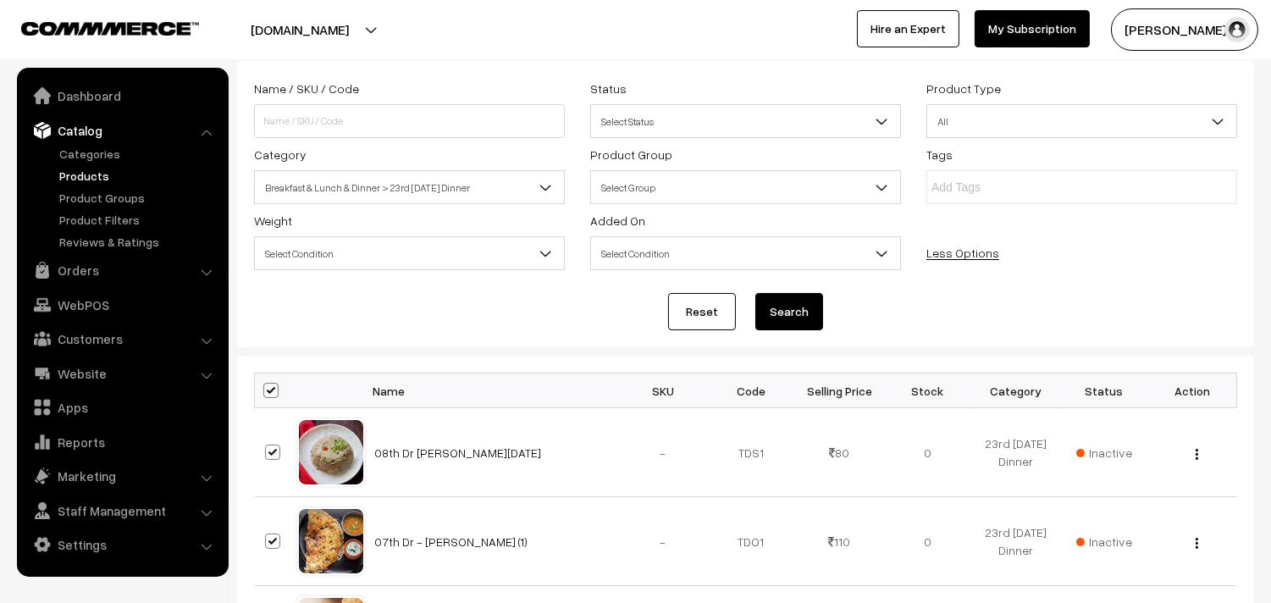
checkbox input "true"
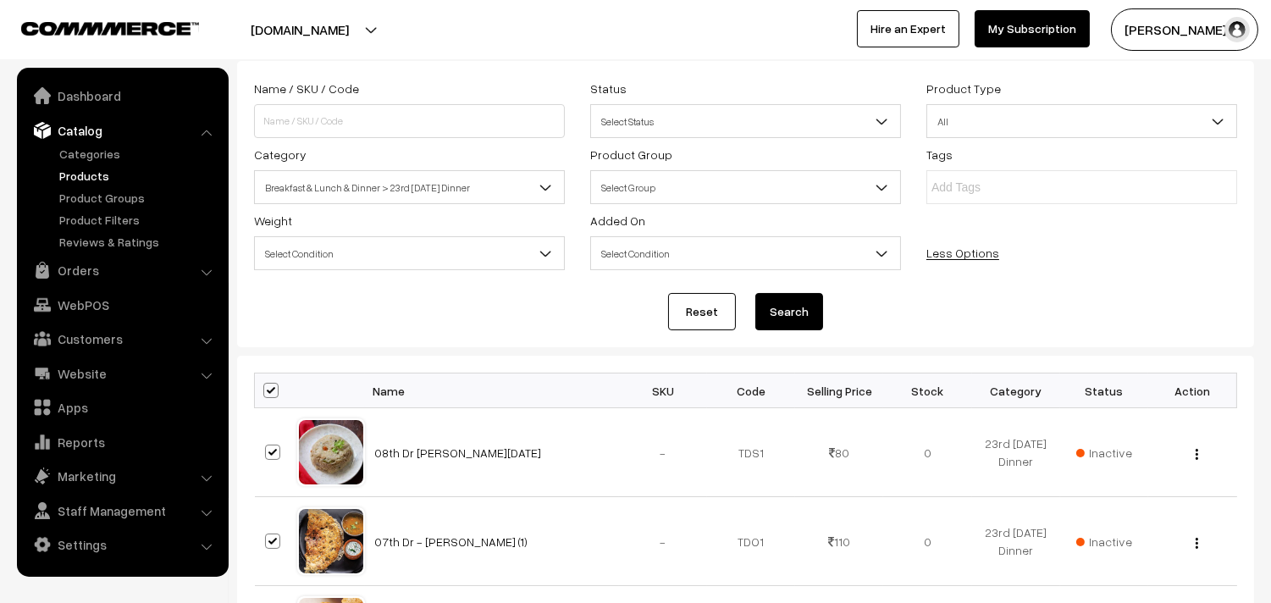
checkbox input "true"
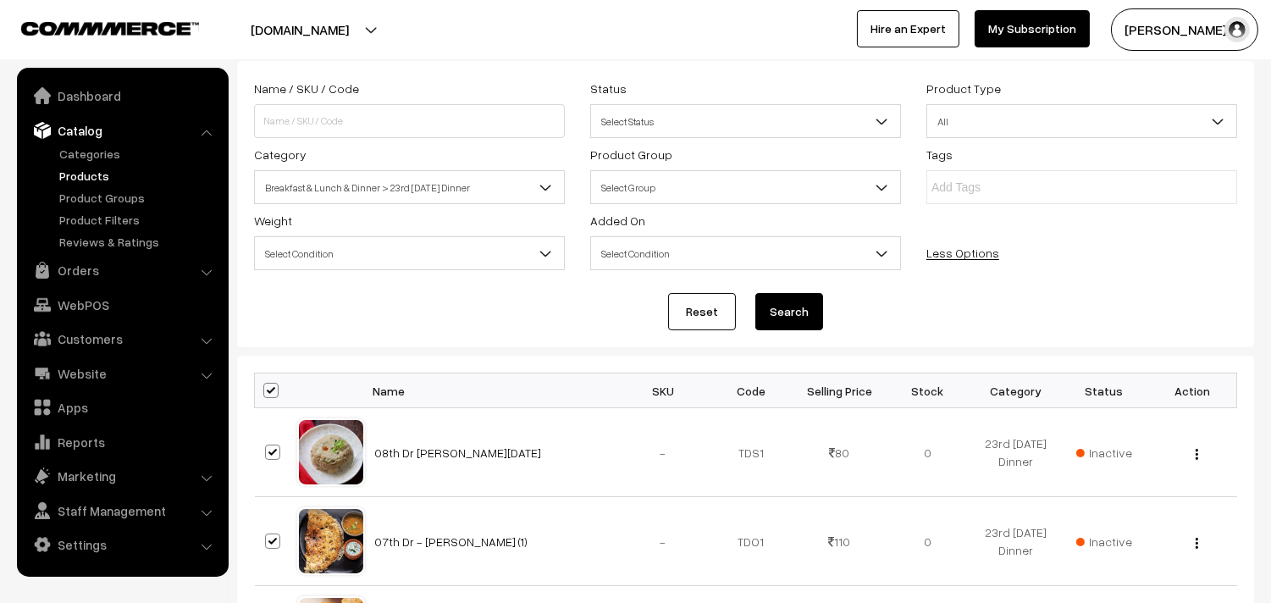
checkbox input "true"
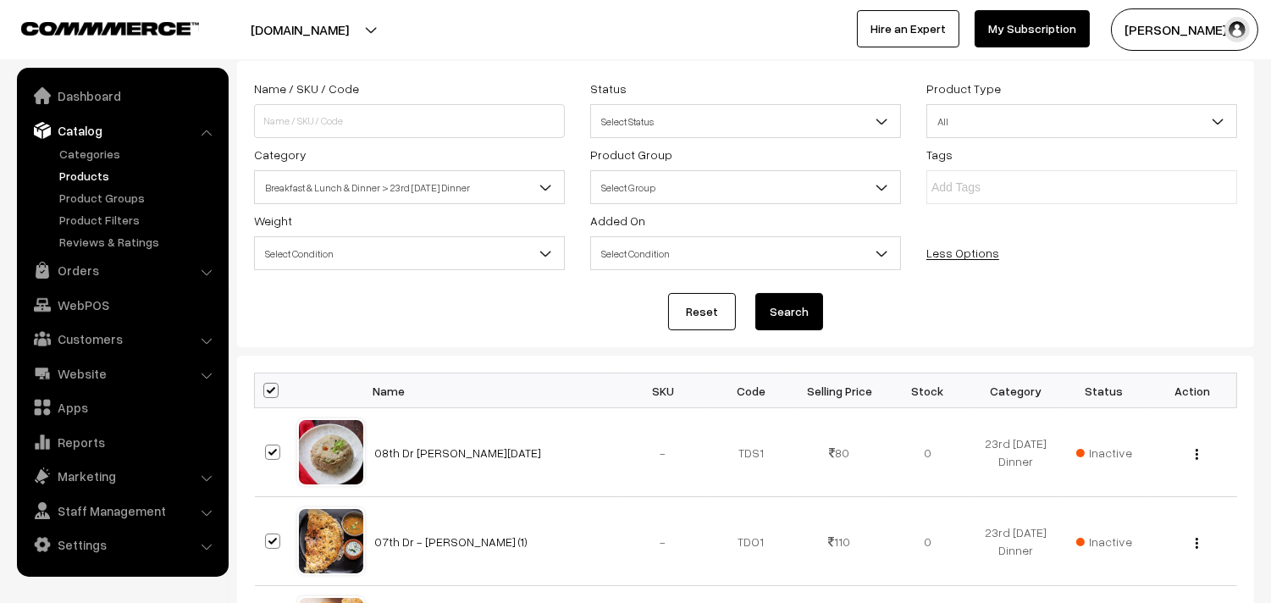
checkbox input "true"
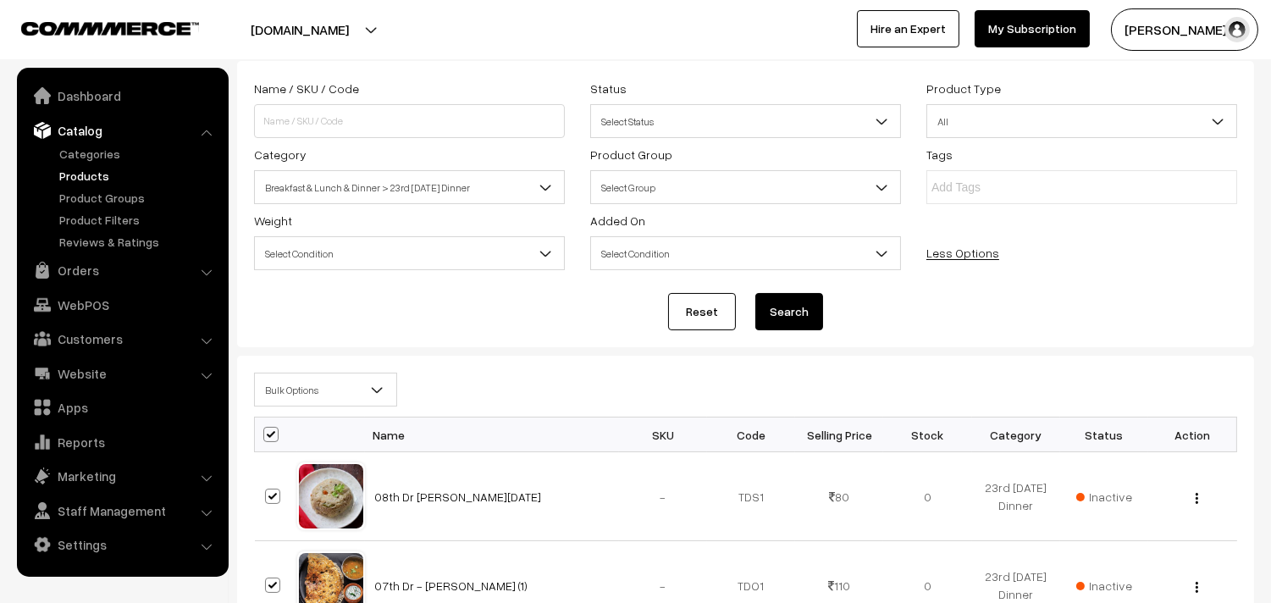
click at [284, 388] on span "Bulk Options" at bounding box center [325, 390] width 141 height 30
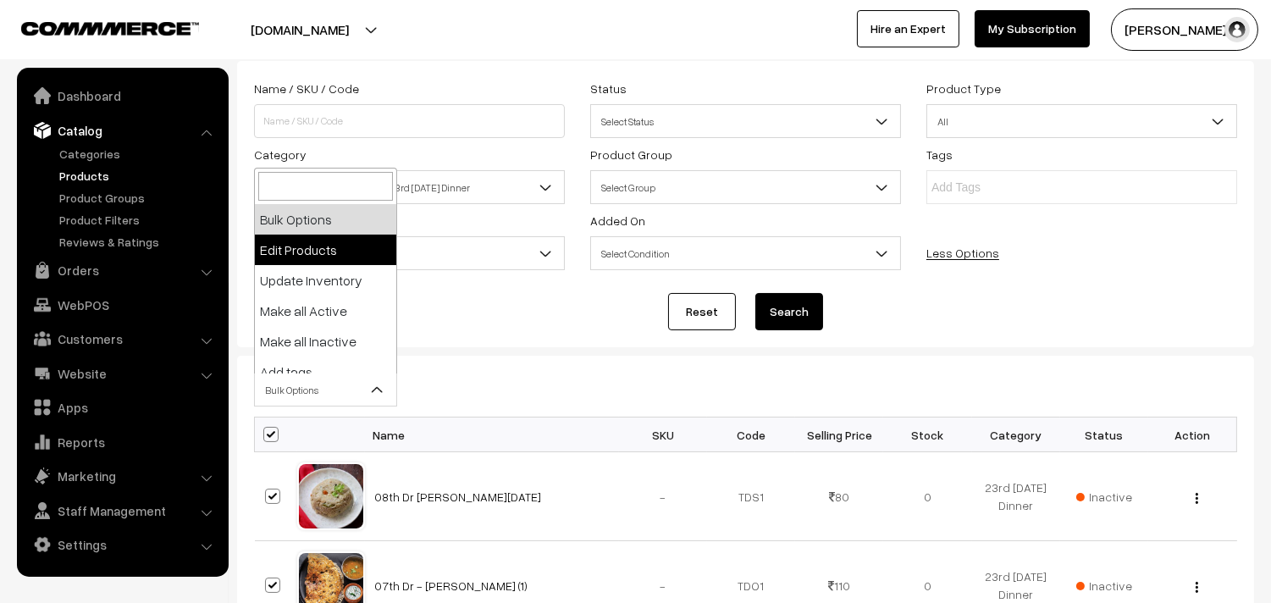
select select "editProduct"
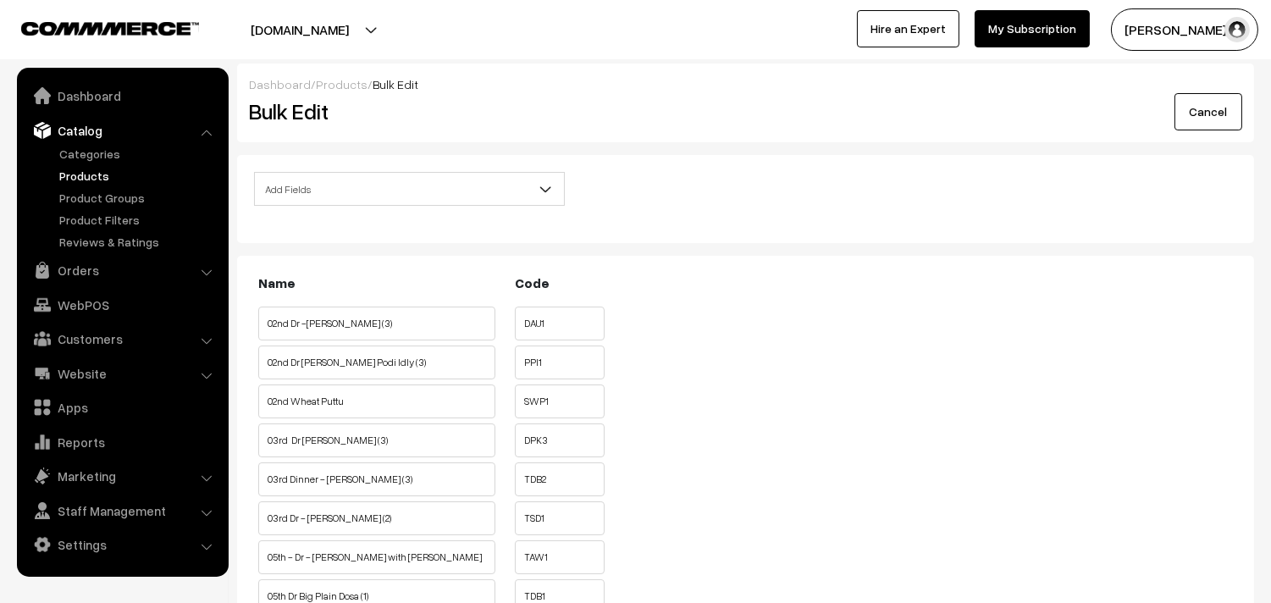
click at [354, 195] on span "Add Fields" at bounding box center [409, 189] width 309 height 30
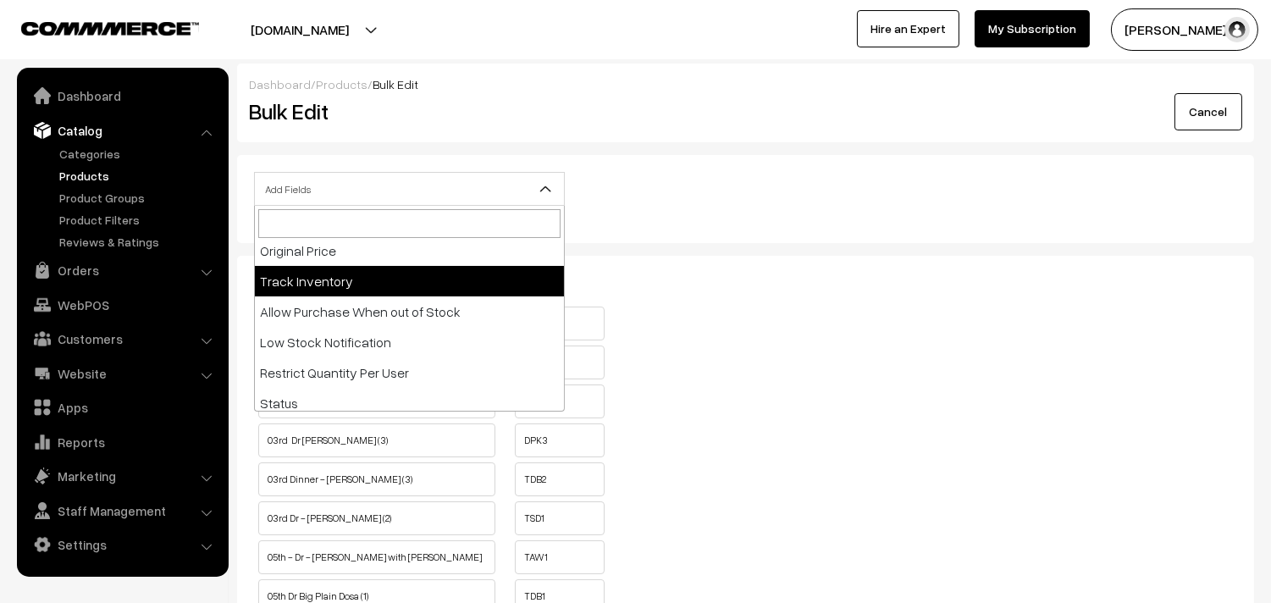
scroll to position [282, 0]
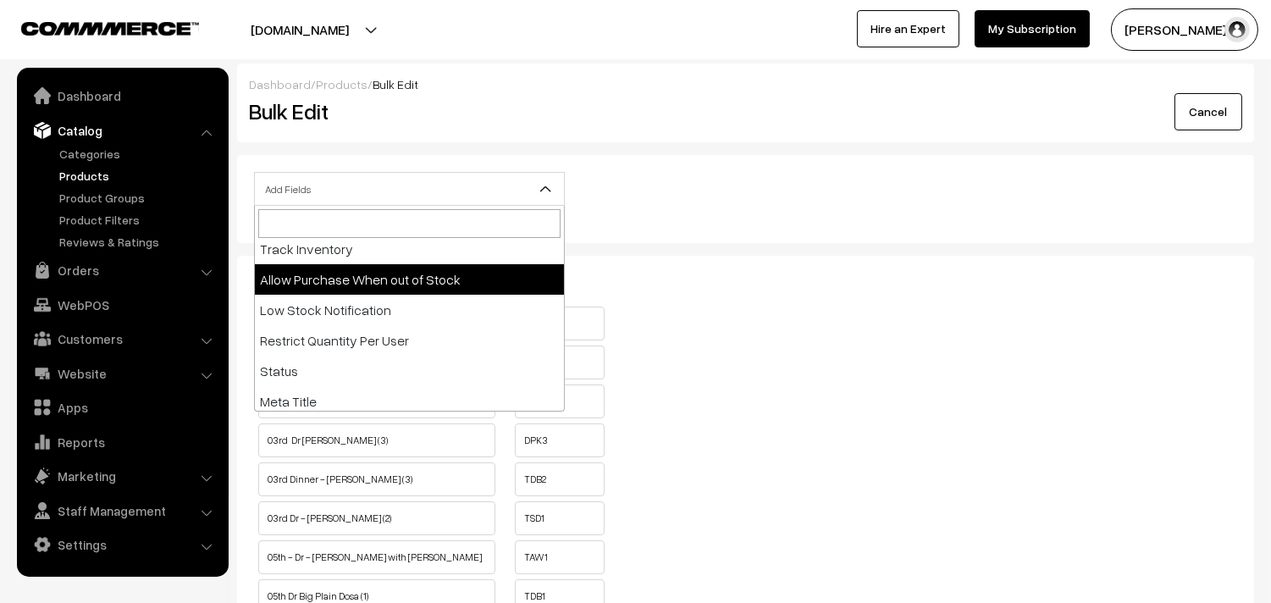
select select "allow-purchase"
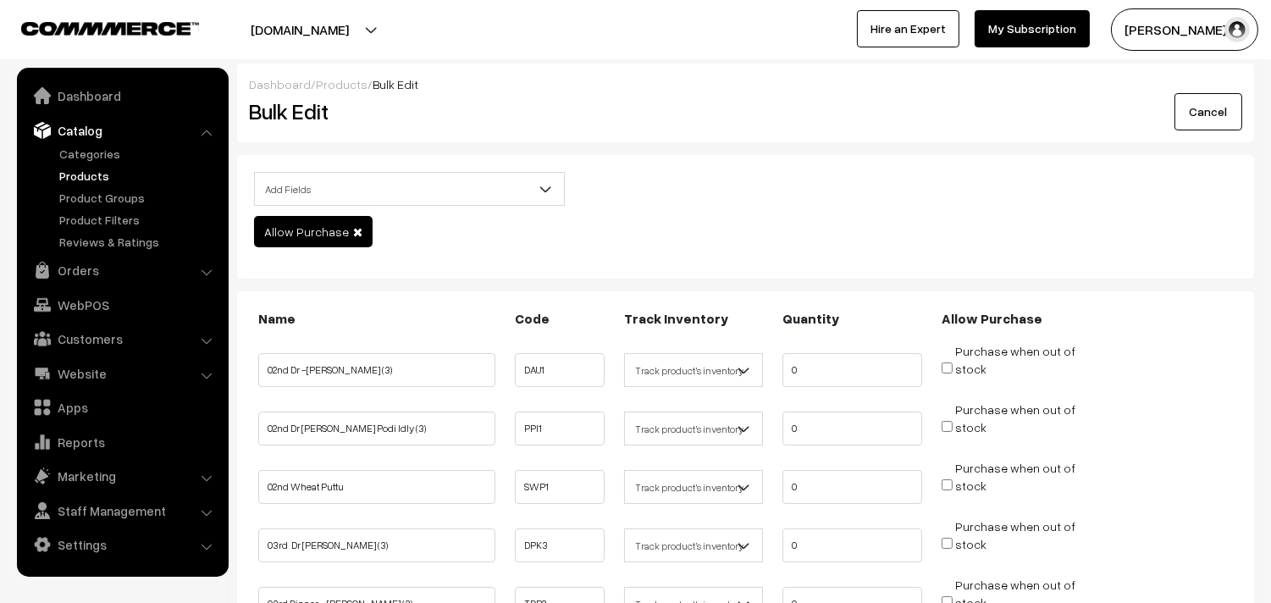
click at [97, 171] on link "Products" at bounding box center [139, 176] width 168 height 18
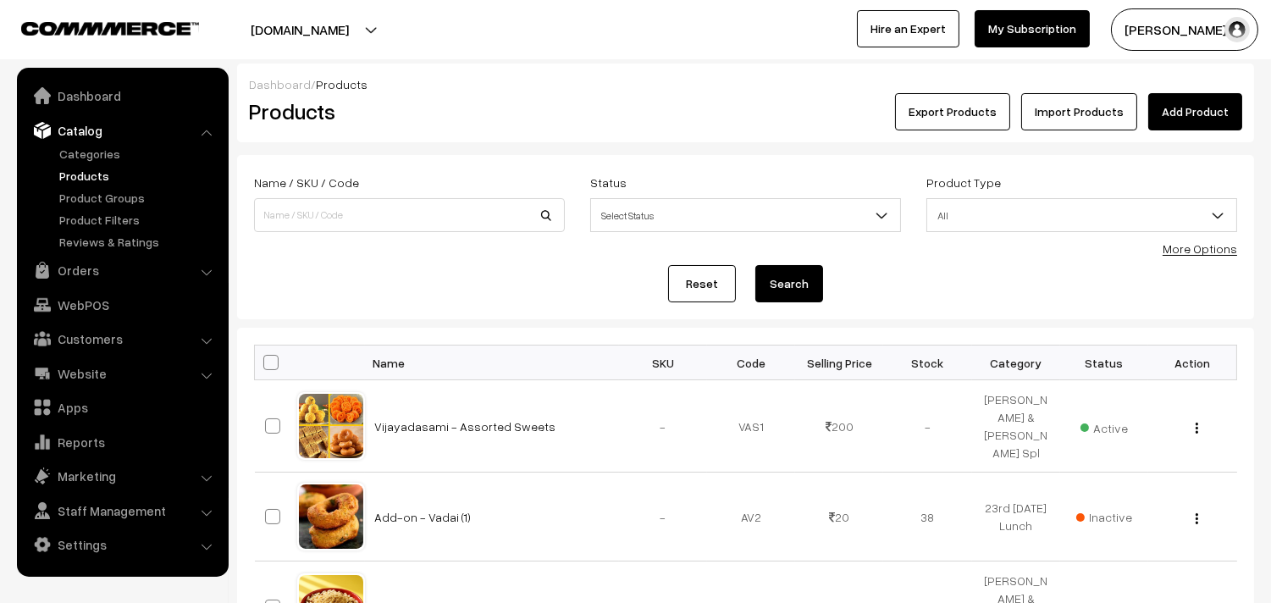
drag, startPoint x: 0, startPoint y: 0, endPoint x: 1171, endPoint y: 257, distance: 1199.2
click at [1182, 257] on div "More Options" at bounding box center [1200, 249] width 75 height 18
click at [1172, 246] on link "More Options" at bounding box center [1200, 248] width 75 height 14
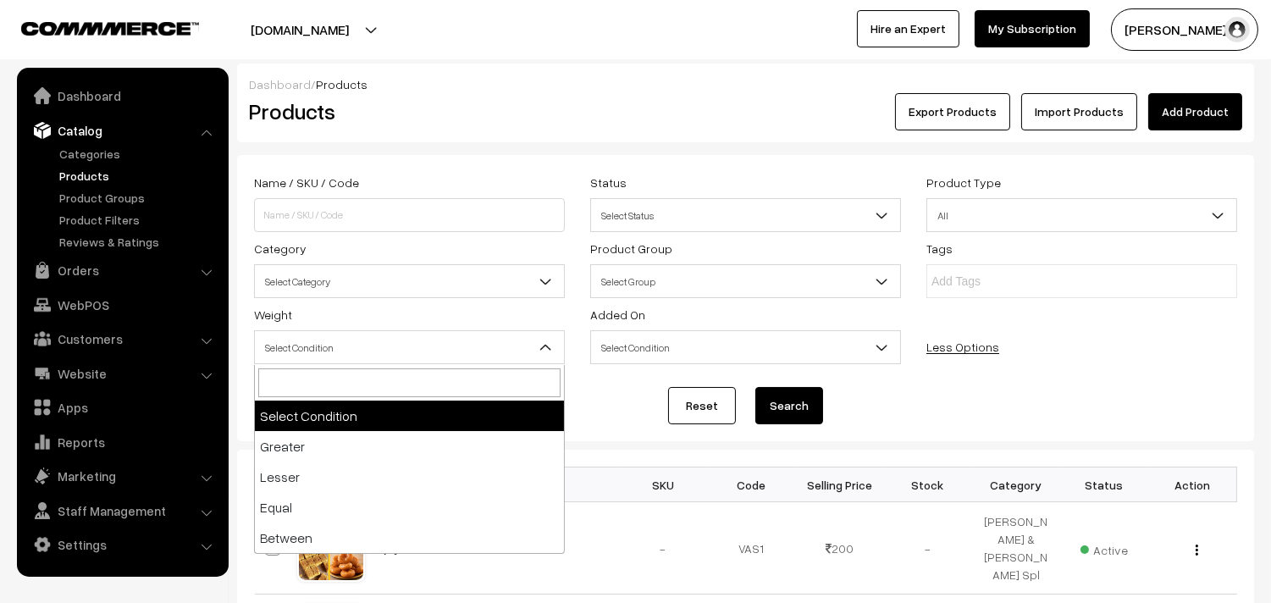
click at [285, 348] on span "Select Condition" at bounding box center [409, 348] width 309 height 30
click at [330, 285] on span "Select Category" at bounding box center [409, 282] width 309 height 30
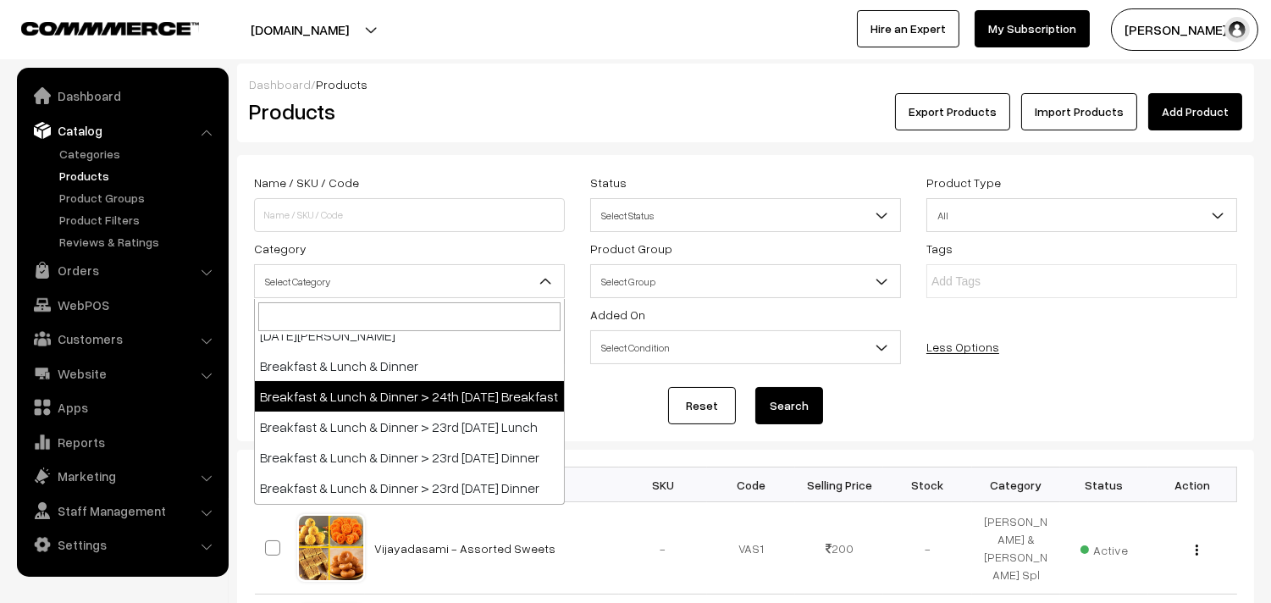
scroll to position [188, 0]
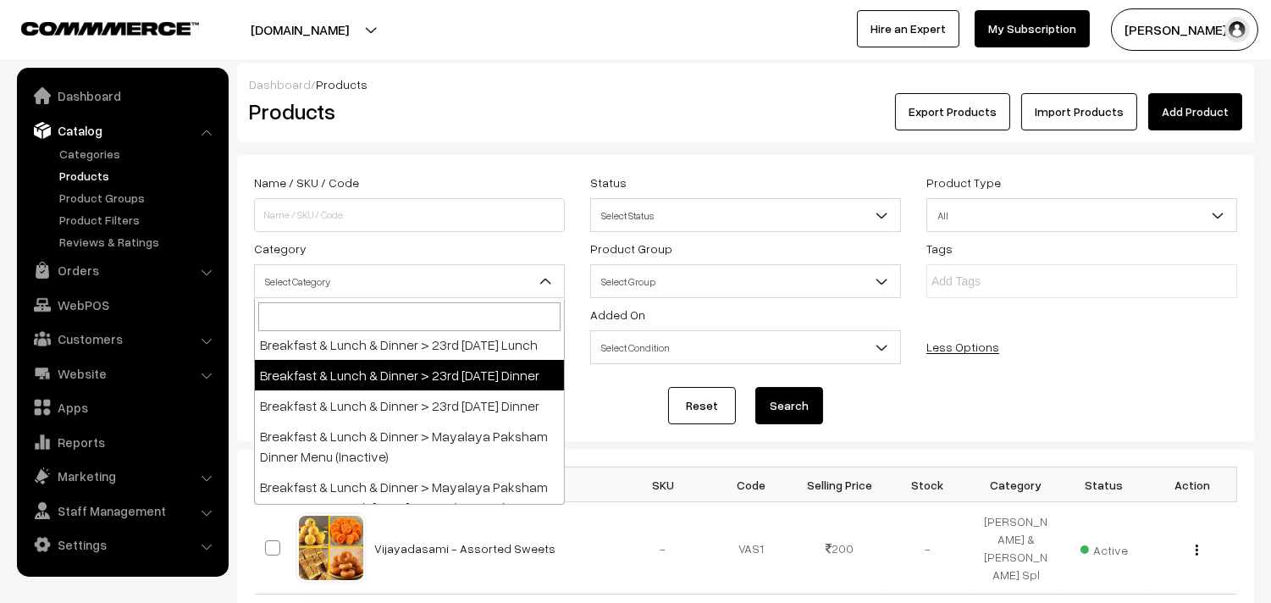
select select "96"
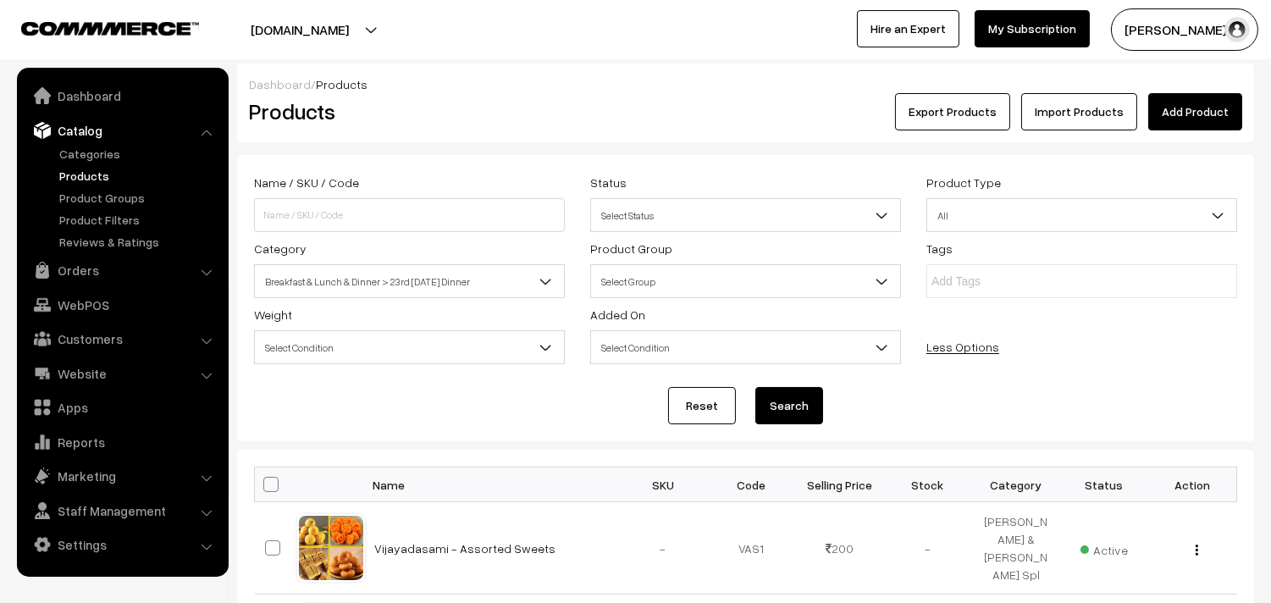
click at [768, 403] on button "Search" at bounding box center [790, 405] width 68 height 37
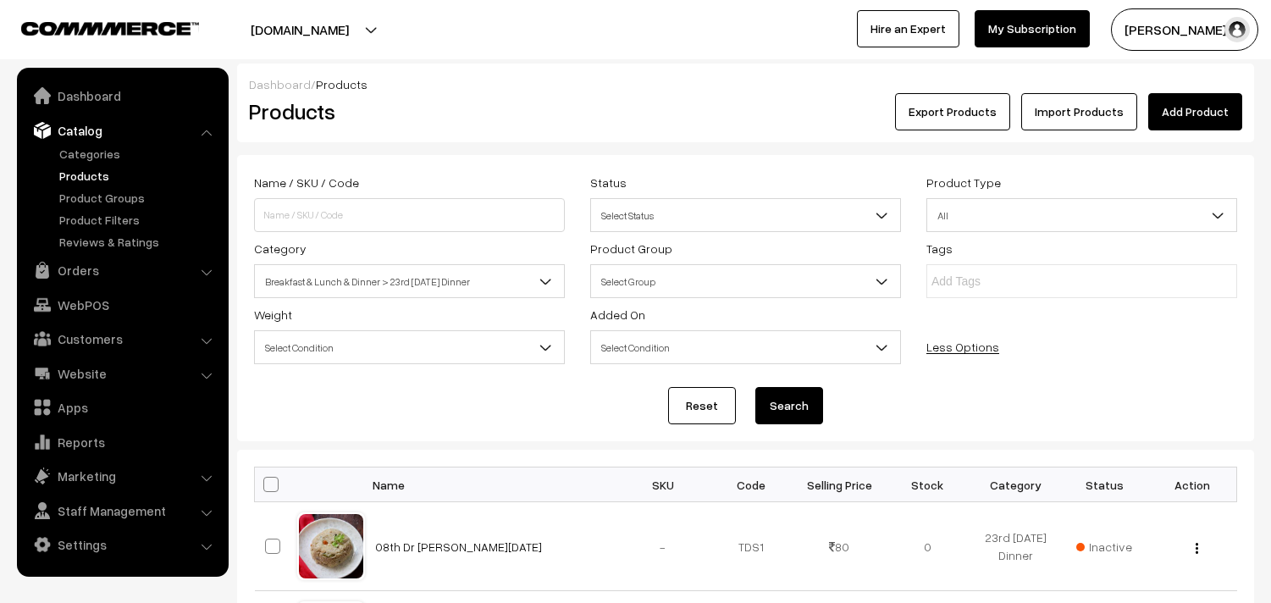
scroll to position [1003, 0]
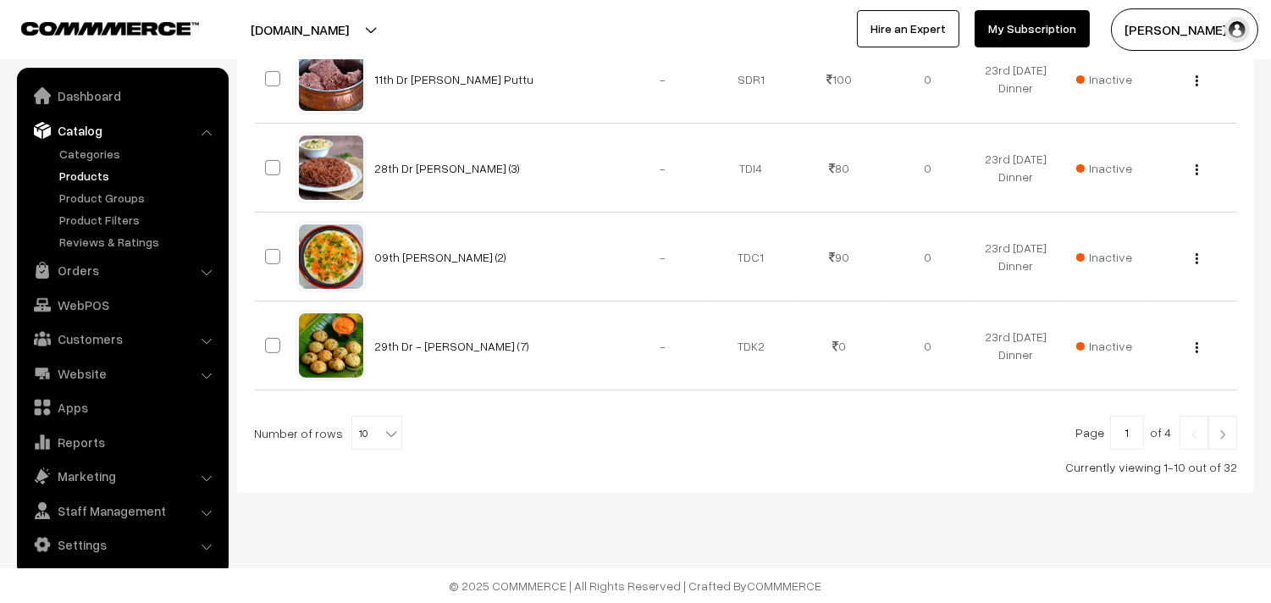
click at [383, 433] on b at bounding box center [391, 433] width 17 height 17
select select "90"
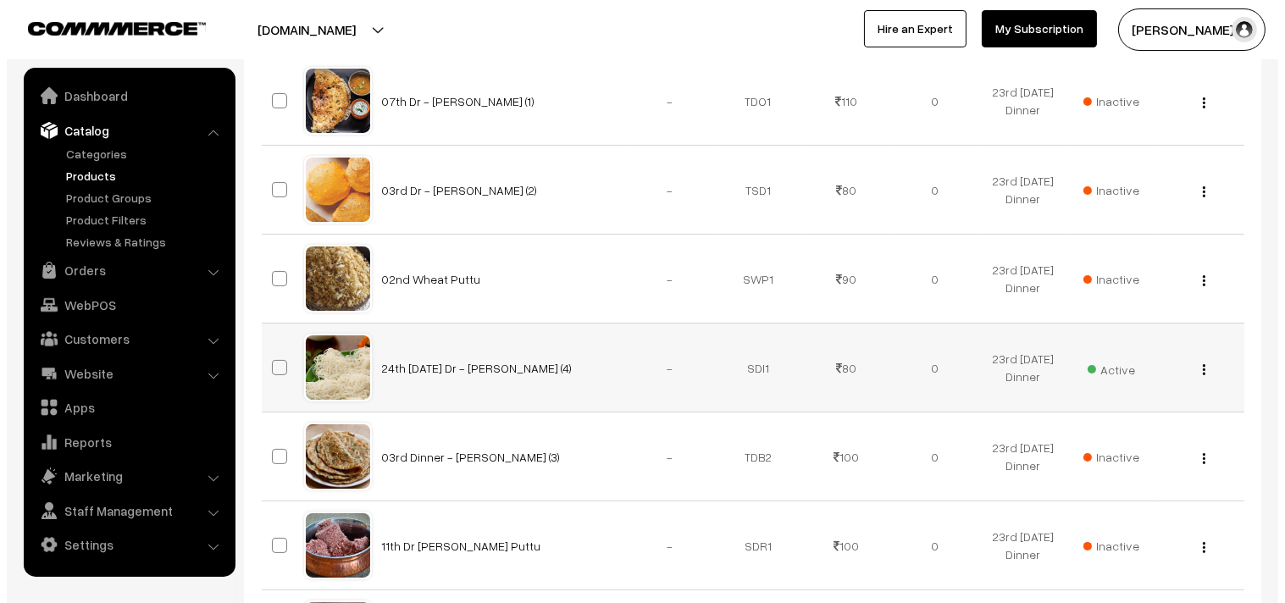
scroll to position [564, 0]
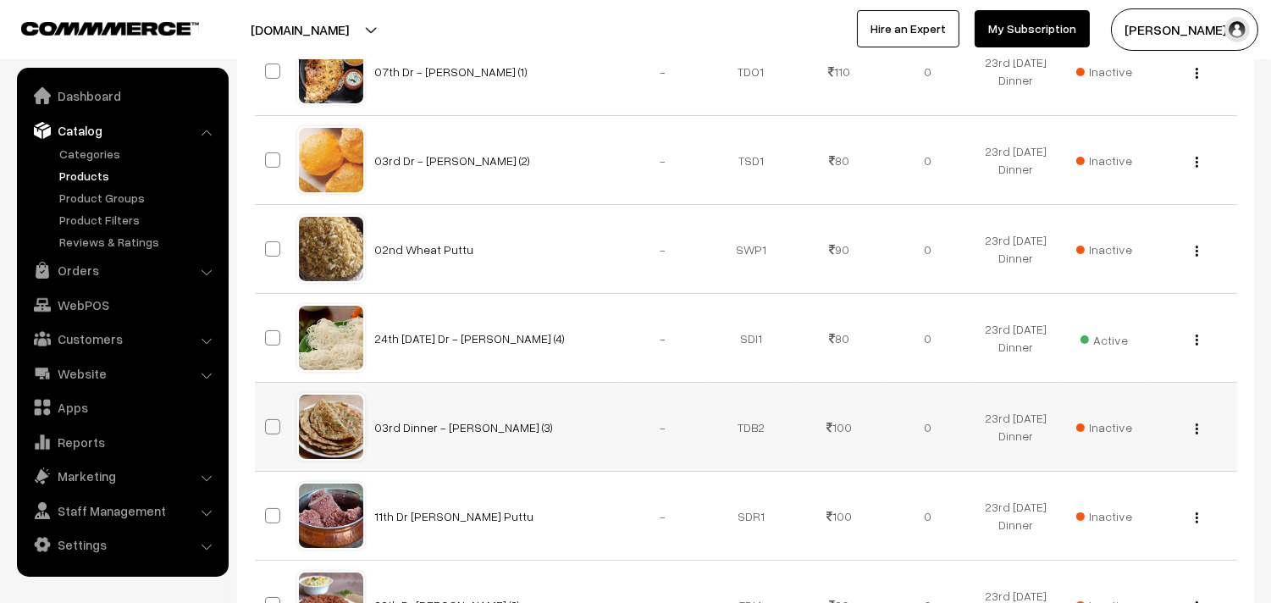
click at [1087, 424] on span "Inactive" at bounding box center [1105, 427] width 56 height 18
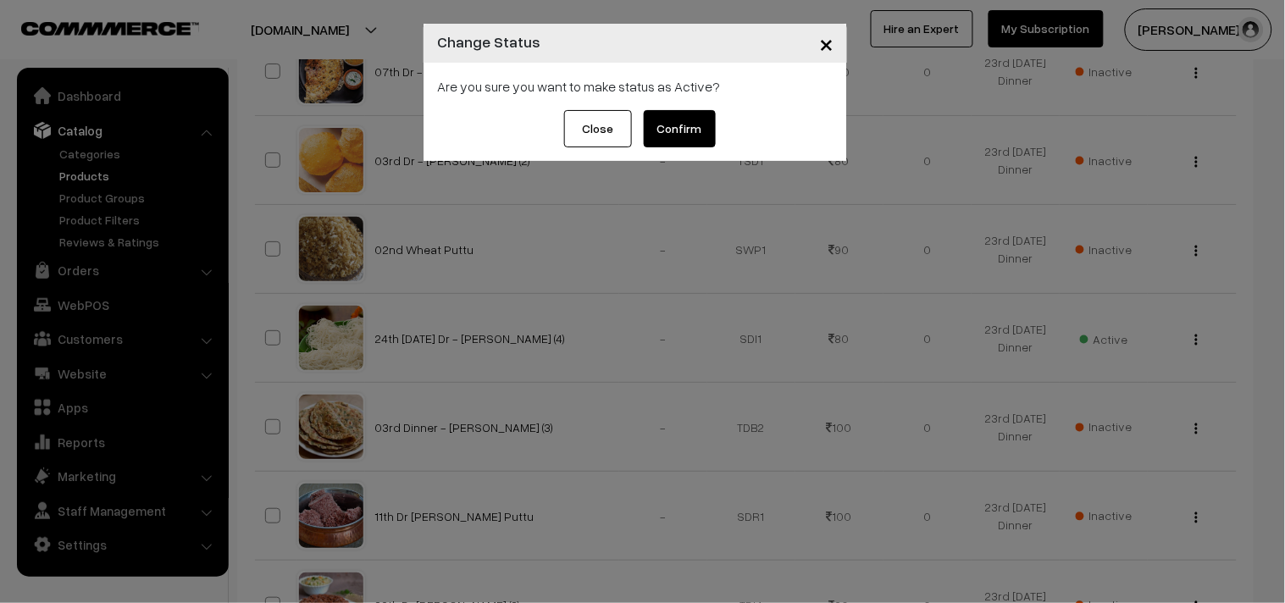
click at [692, 130] on button "Confirm" at bounding box center [680, 128] width 72 height 37
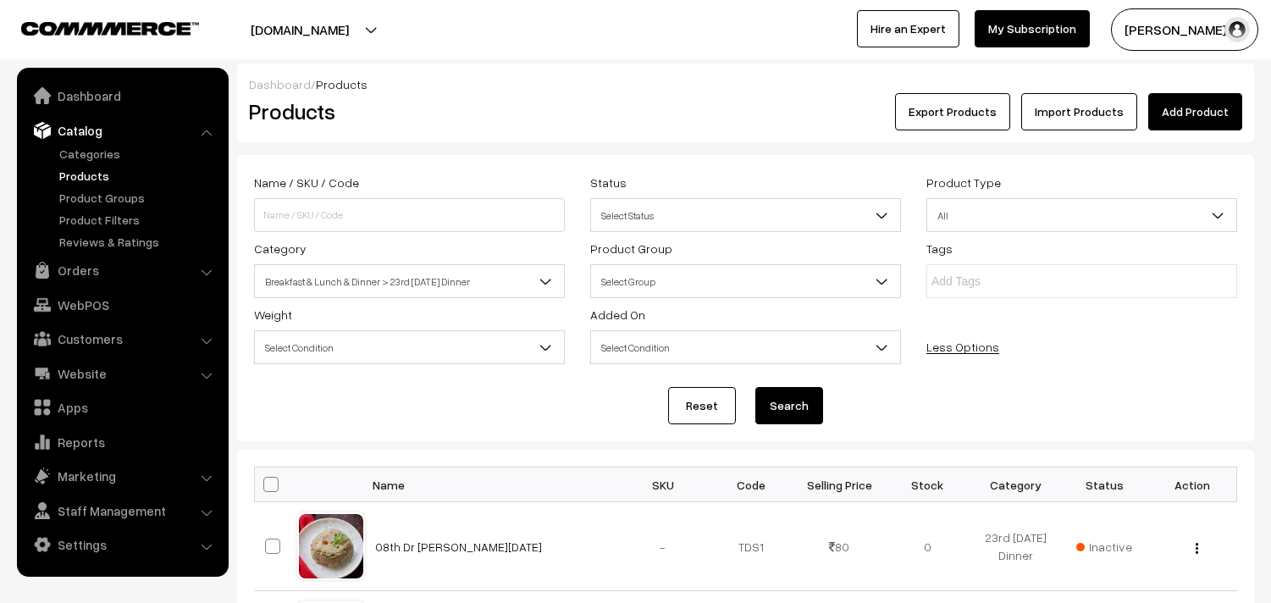
scroll to position [564, 0]
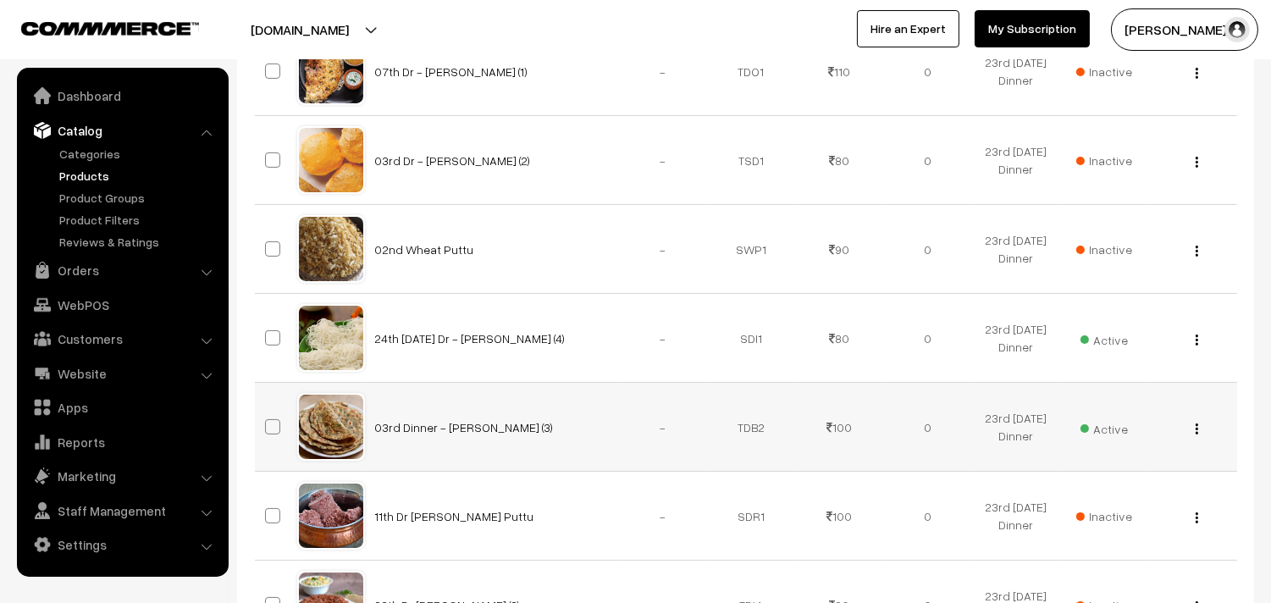
click at [1200, 429] on div "View Edit Delete" at bounding box center [1193, 427] width 68 height 18
click at [1197, 430] on img "button" at bounding box center [1197, 428] width 3 height 11
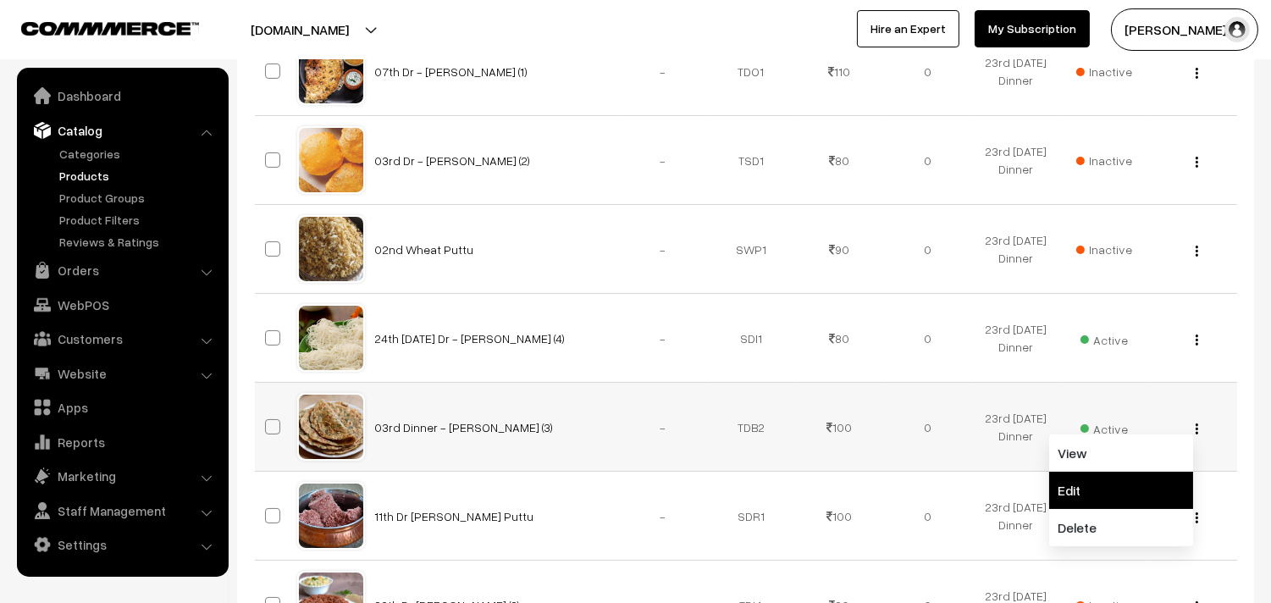
click at [1097, 475] on link "Edit" at bounding box center [1121, 490] width 144 height 37
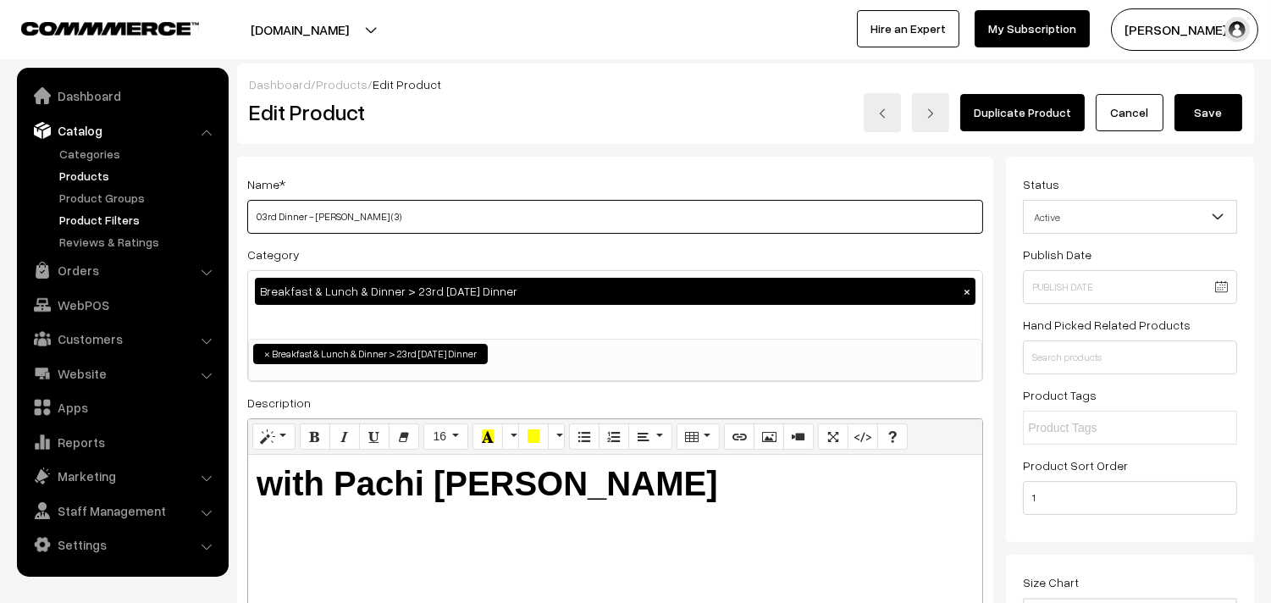
drag, startPoint x: 274, startPoint y: 215, endPoint x: 215, endPoint y: 215, distance: 58.4
click at [257, 214] on input "234th Dinner - [PERSON_NAME] (3)" at bounding box center [615, 217] width 736 height 34
click at [261, 214] on input "234th Dinner - [PERSON_NAME] (3)" at bounding box center [615, 217] width 736 height 34
type input "24th Dinner - [PERSON_NAME] (3)"
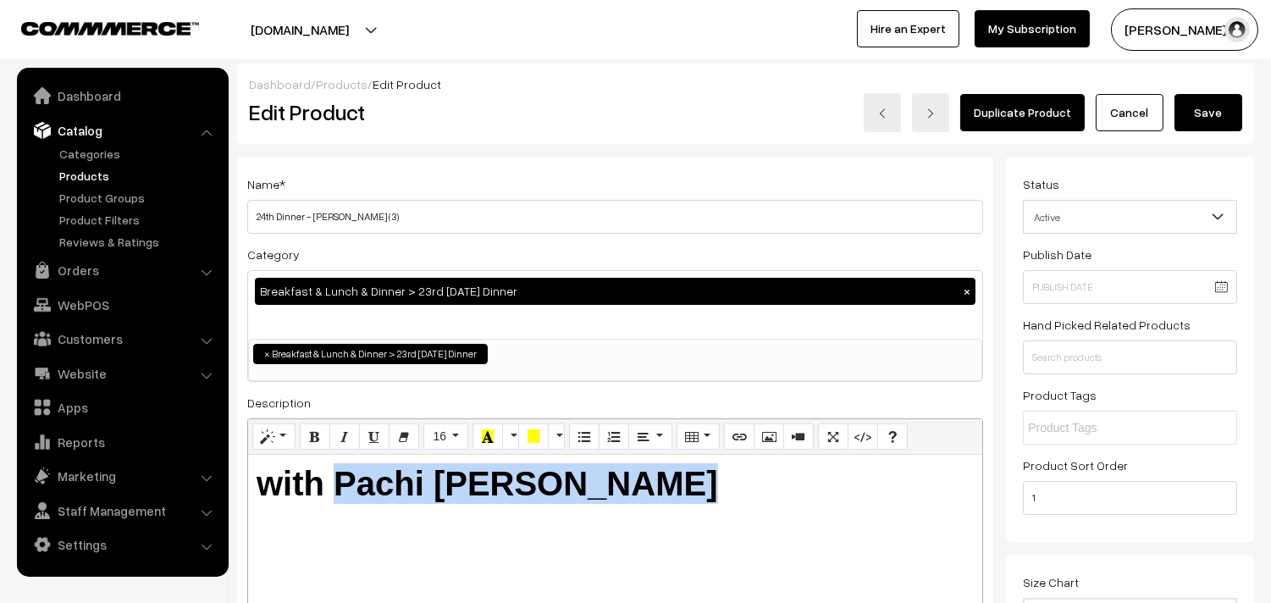
drag, startPoint x: 340, startPoint y: 472, endPoint x: 909, endPoint y: 388, distance: 574.5
click at [949, 513] on div "with Pachi [PERSON_NAME]" at bounding box center [615, 561] width 734 height 212
click at [615, 498] on b "with Pachi [PERSON_NAME]" at bounding box center [488, 483] width 462 height 37
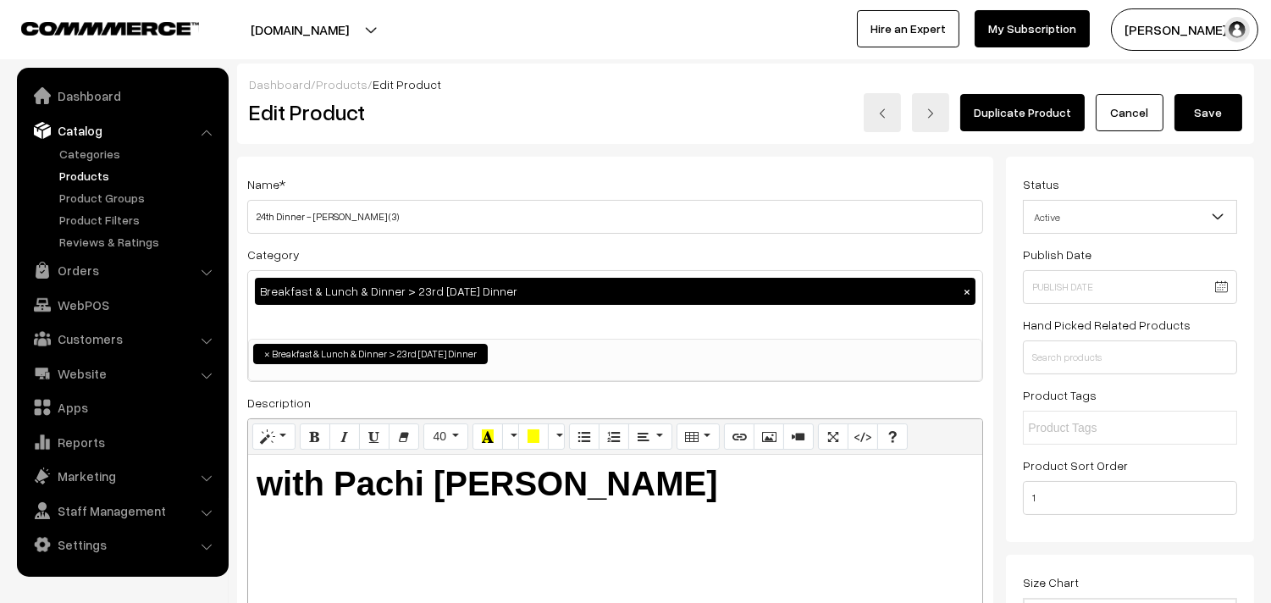
click at [662, 496] on b "with Pachi [PERSON_NAME]" at bounding box center [488, 483] width 462 height 37
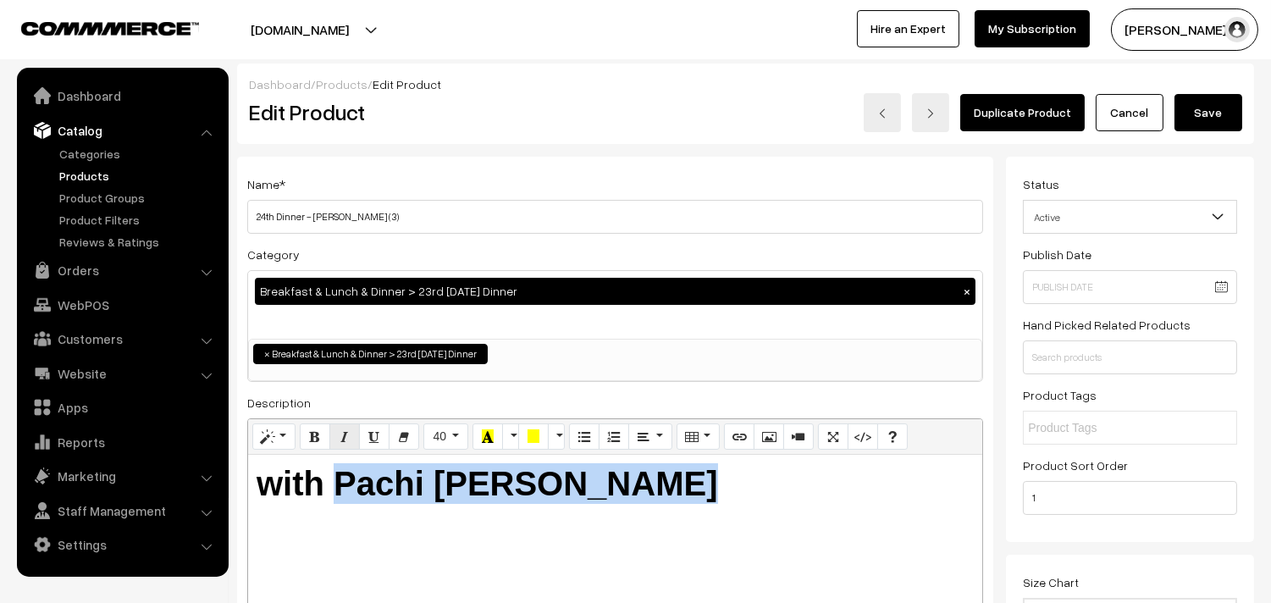
drag, startPoint x: 498, startPoint y: 481, endPoint x: 347, endPoint y: 449, distance: 154.2
click at [339, 468] on h1 "with Pachi Payaru Kuruma" at bounding box center [615, 483] width 717 height 41
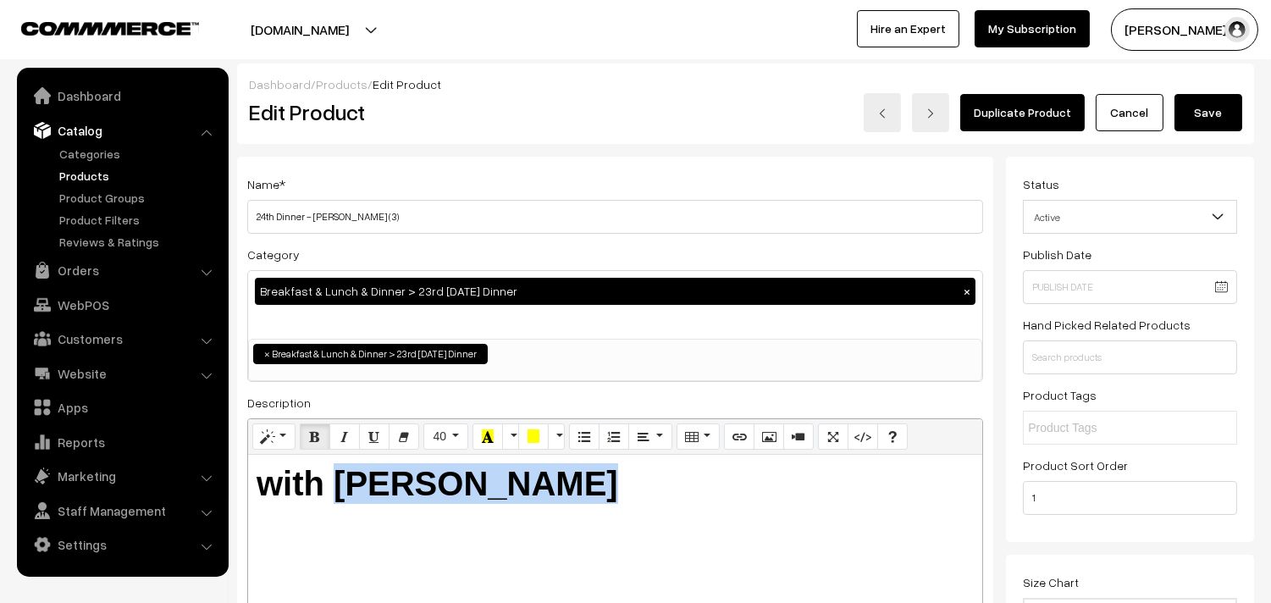
drag, startPoint x: 335, startPoint y: 473, endPoint x: 726, endPoint y: 473, distance: 390.5
click at [726, 473] on h1 "with Tomato Kuruma" at bounding box center [615, 483] width 717 height 41
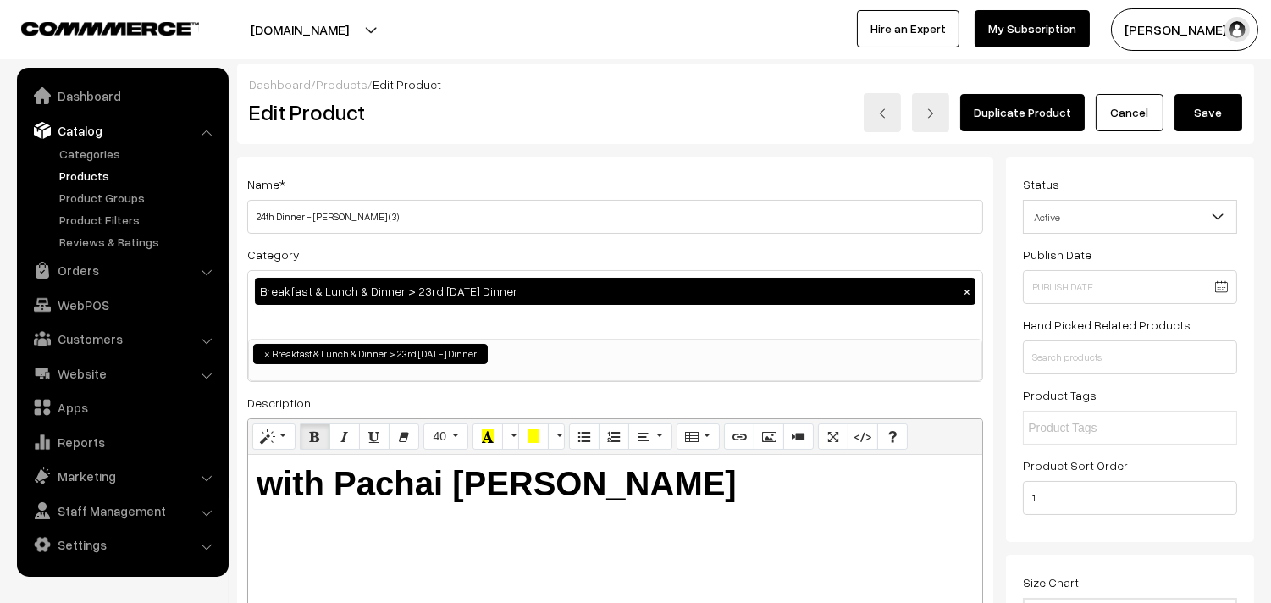
click at [1206, 113] on button "Save" at bounding box center [1209, 112] width 68 height 37
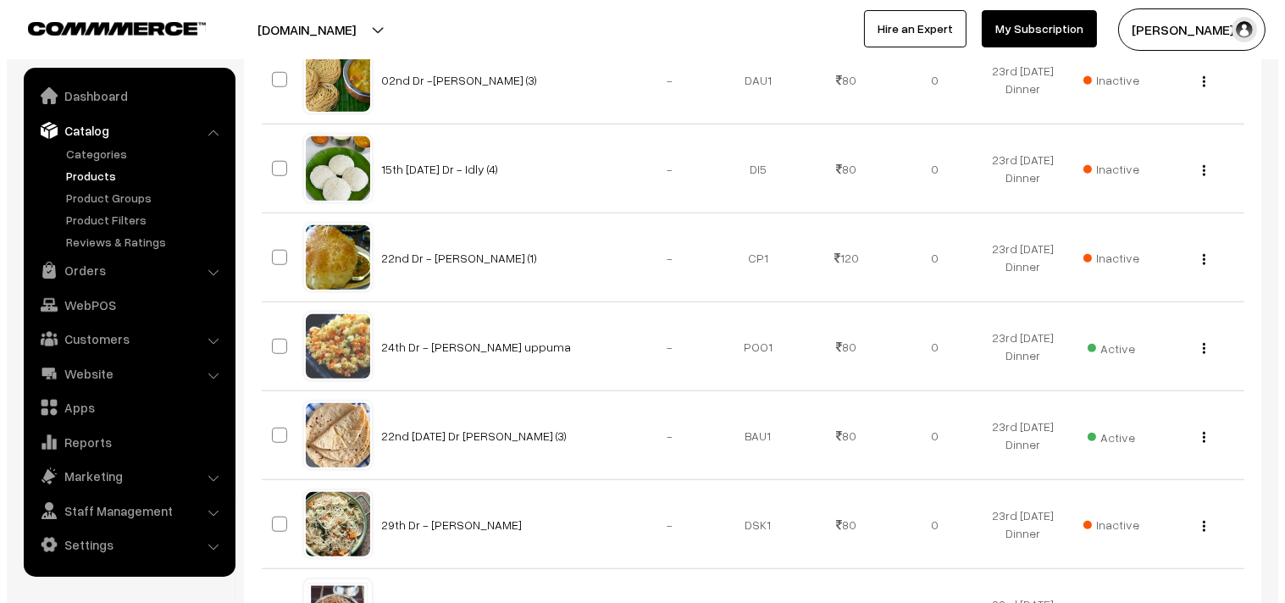
scroll to position [2729, 0]
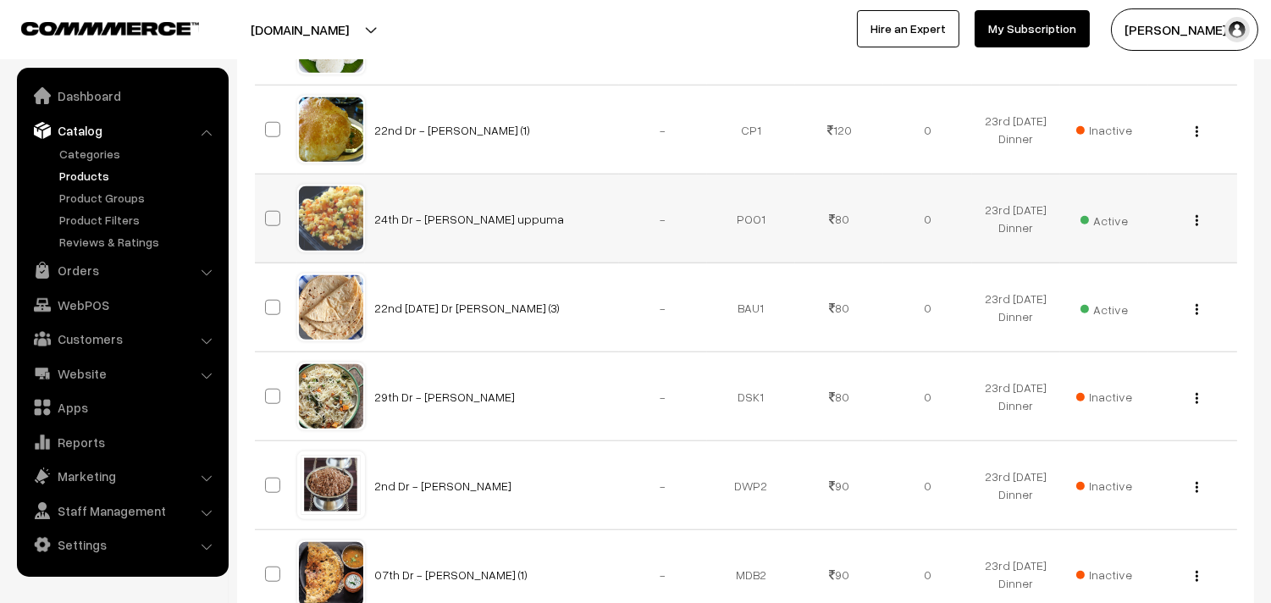
click at [1110, 225] on span "Active" at bounding box center [1104, 219] width 47 height 22
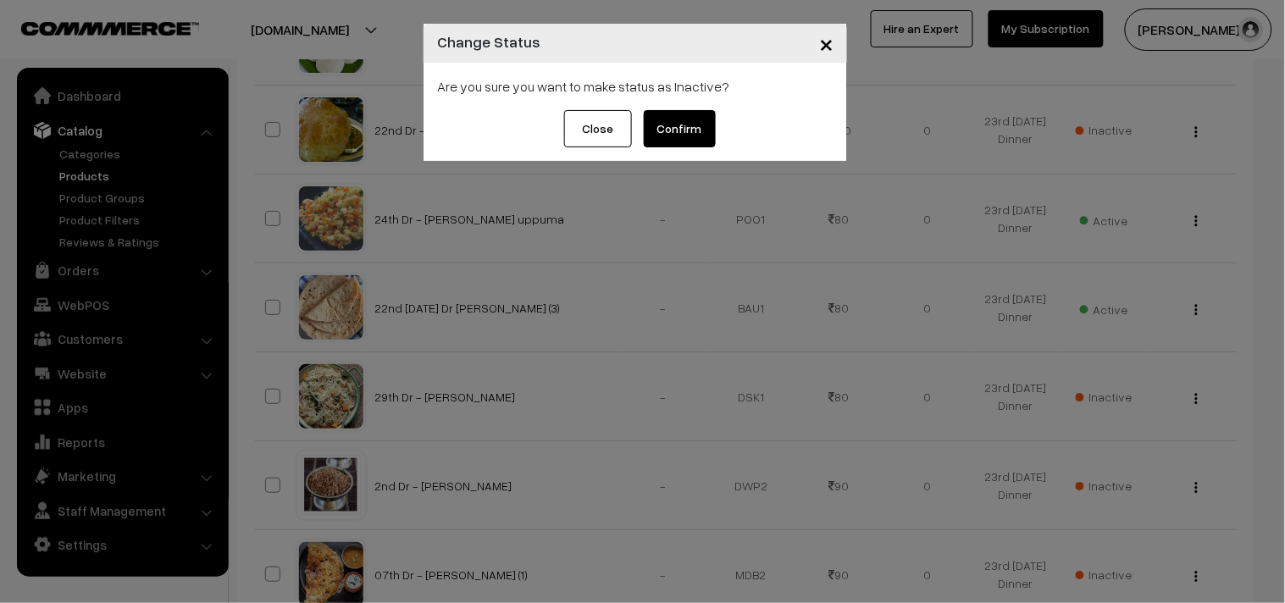
drag, startPoint x: 678, startPoint y: 125, endPoint x: 715, endPoint y: 139, distance: 39.7
click at [675, 125] on button "Confirm" at bounding box center [680, 128] width 72 height 37
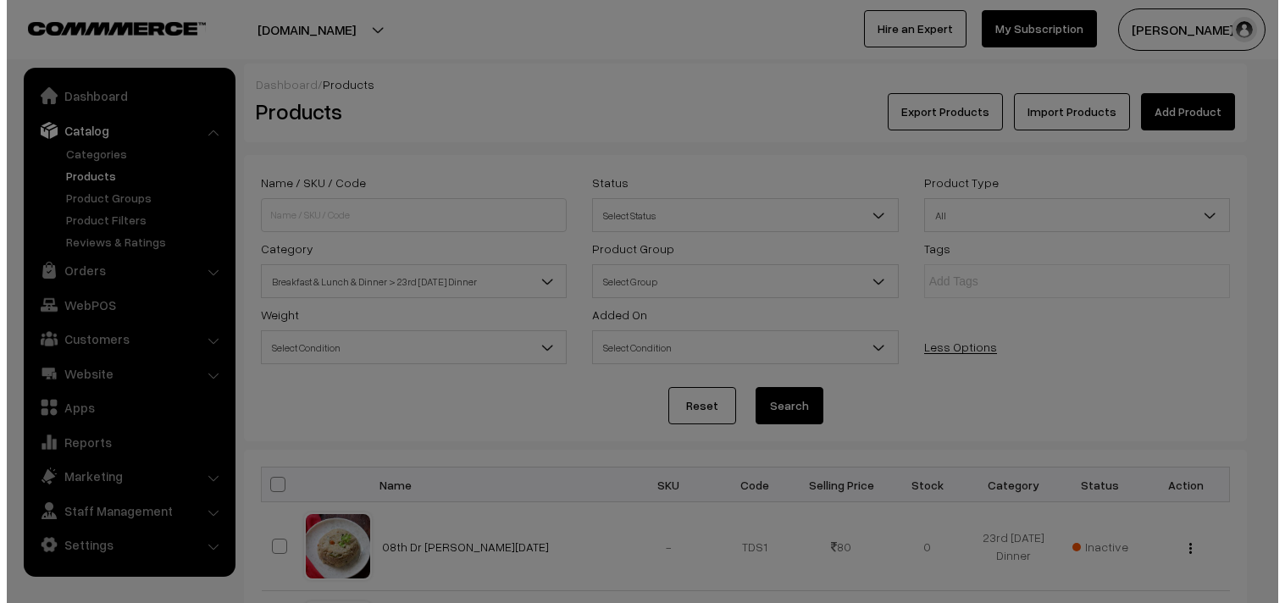
scroll to position [2729, 0]
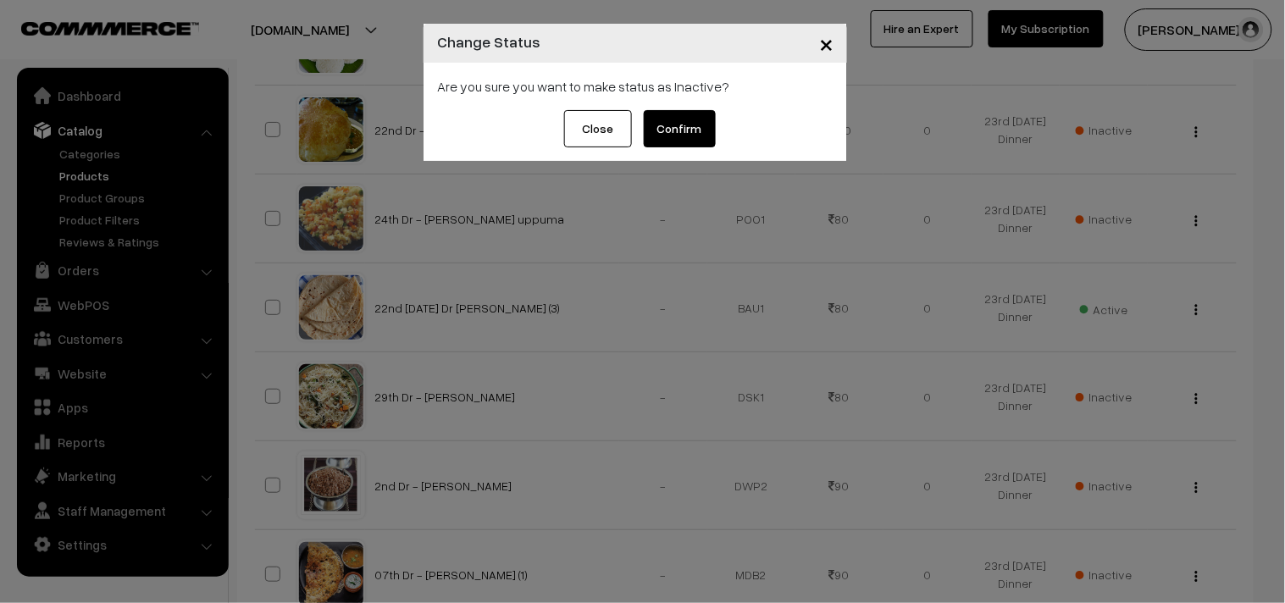
click at [673, 120] on button "Confirm" at bounding box center [680, 128] width 72 height 37
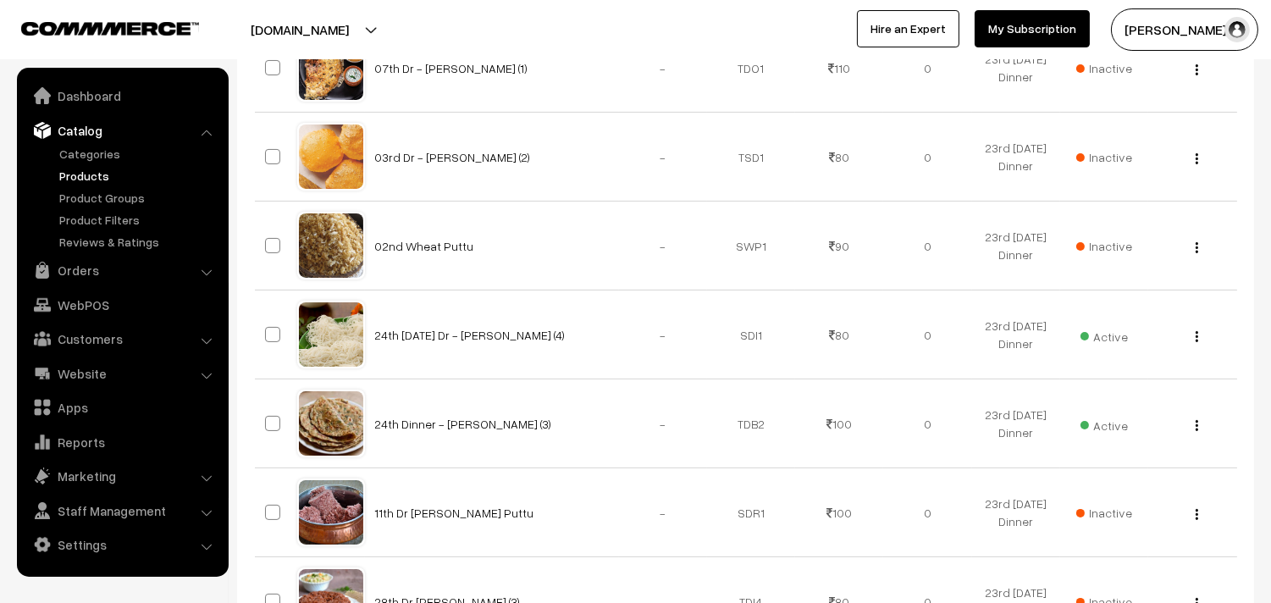
scroll to position [566, 0]
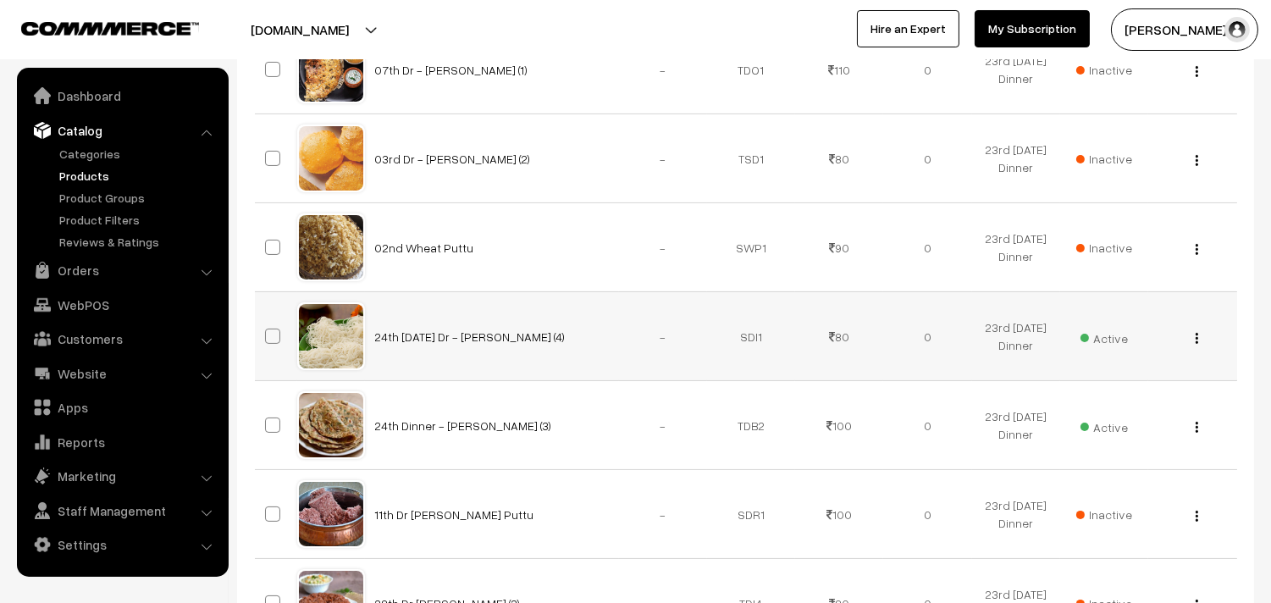
click at [1198, 334] on button "button" at bounding box center [1197, 338] width 4 height 14
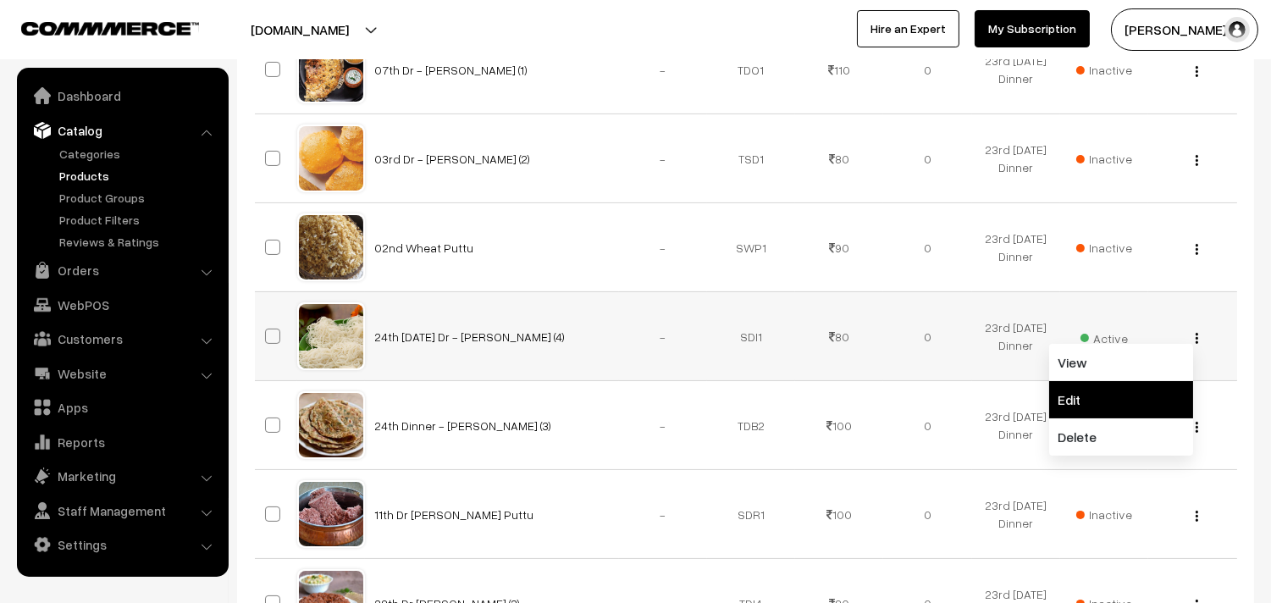
click at [1129, 390] on link "Edit" at bounding box center [1121, 399] width 144 height 37
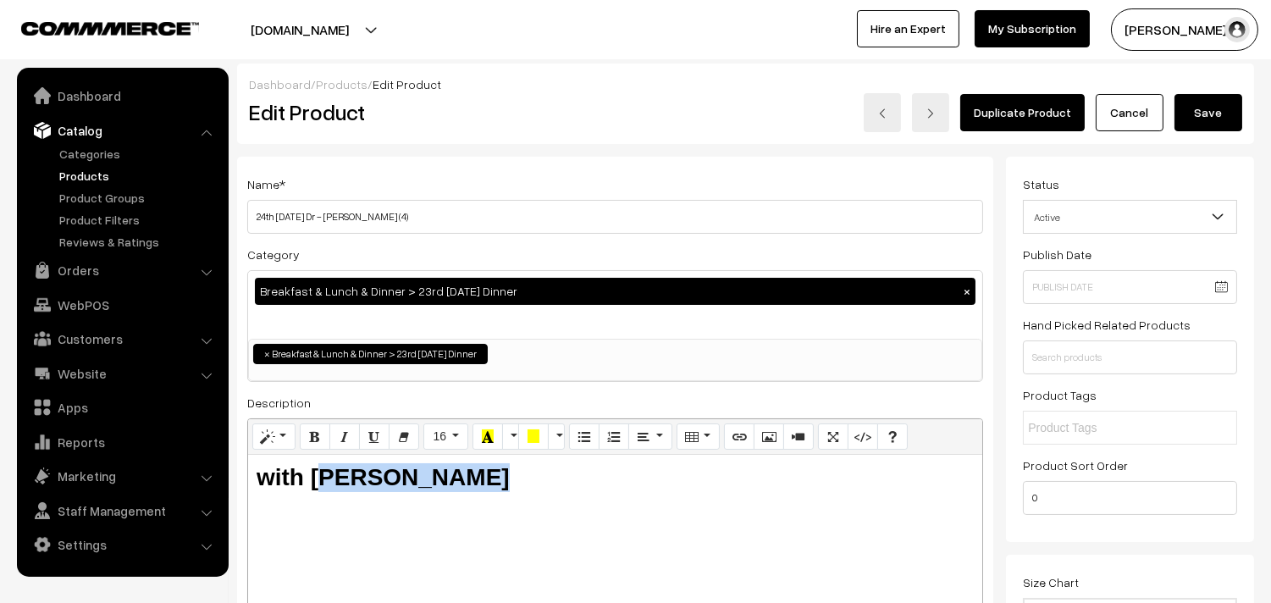
drag, startPoint x: 318, startPoint y: 469, endPoint x: 647, endPoint y: 479, distance: 329.6
click at [636, 497] on div "with Tomato Kuruma" at bounding box center [615, 561] width 734 height 212
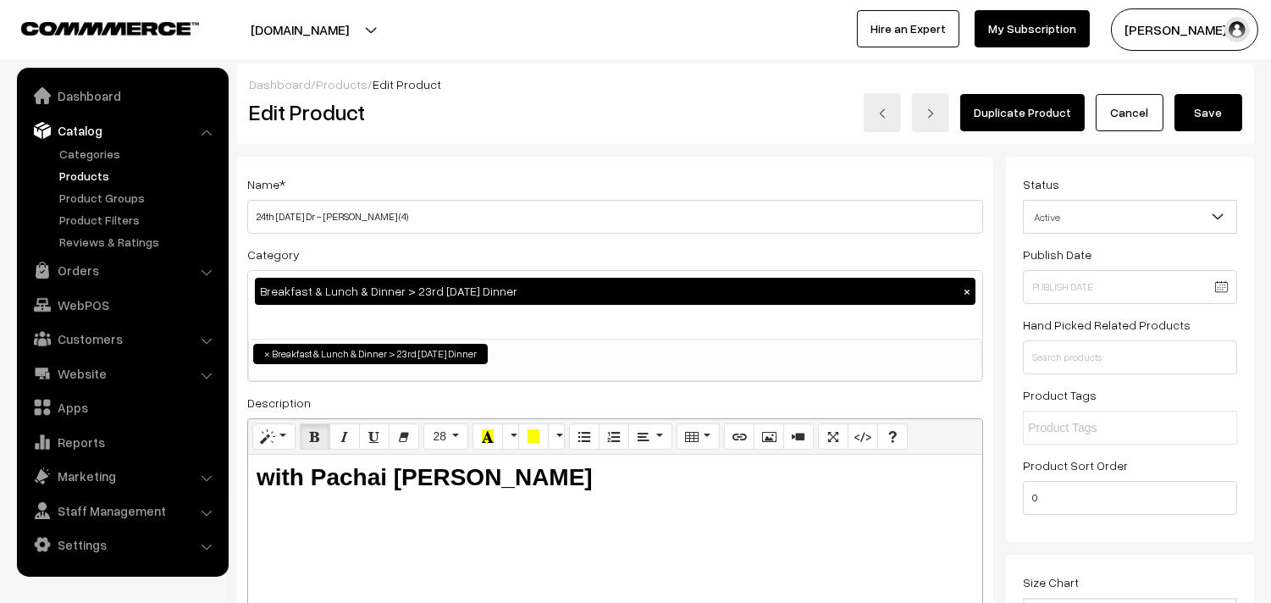
click at [1214, 116] on button "Save" at bounding box center [1209, 112] width 68 height 37
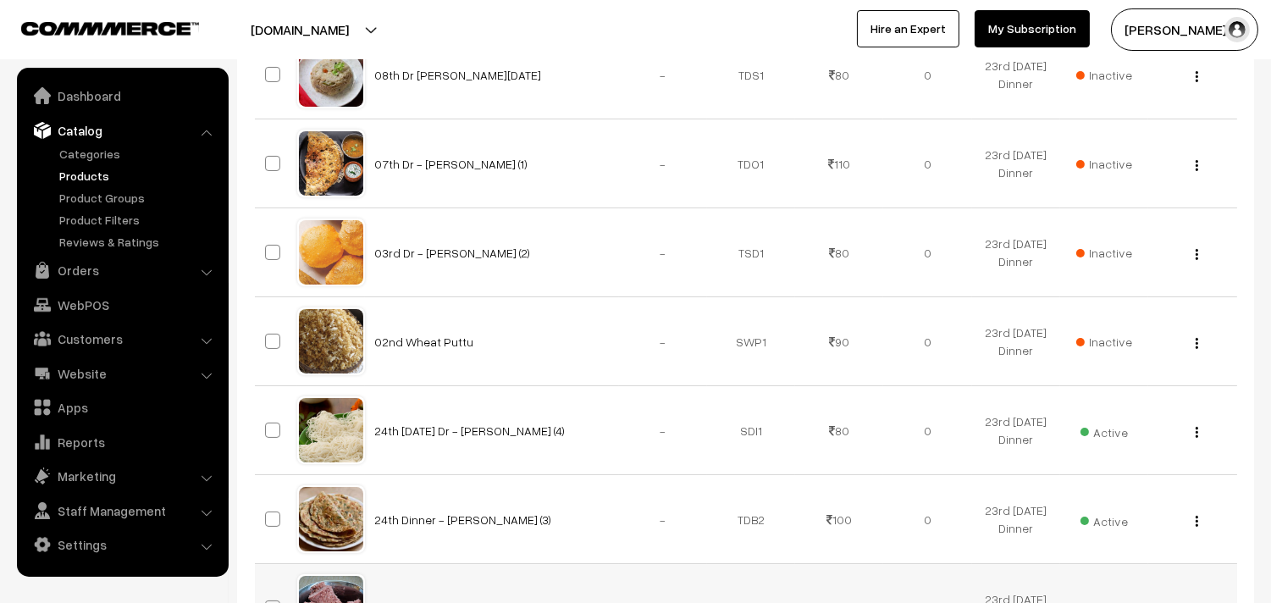
scroll to position [470, 0]
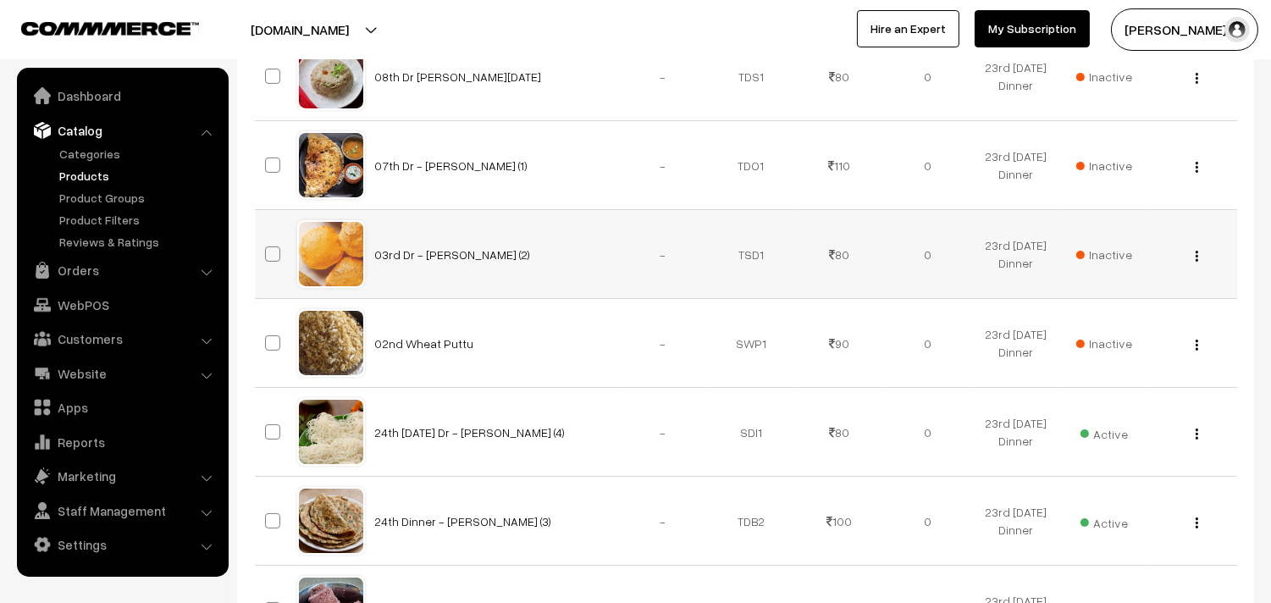
click at [1193, 254] on div "View Edit Delete" at bounding box center [1193, 255] width 68 height 18
click at [1196, 252] on img "button" at bounding box center [1197, 256] width 3 height 11
click at [1082, 319] on link "Edit" at bounding box center [1121, 317] width 144 height 37
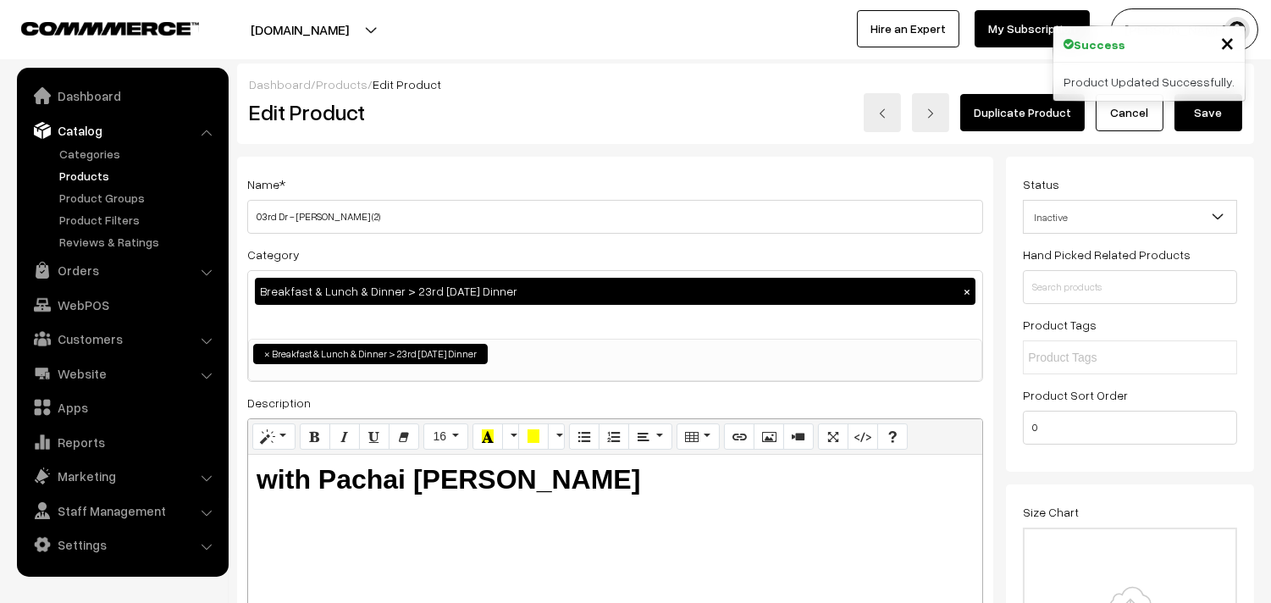
drag, startPoint x: 280, startPoint y: 217, endPoint x: 229, endPoint y: 220, distance: 50.9
type input "24th Dr - [PERSON_NAME] (2)"
click at [1213, 113] on button "Save" at bounding box center [1209, 112] width 68 height 37
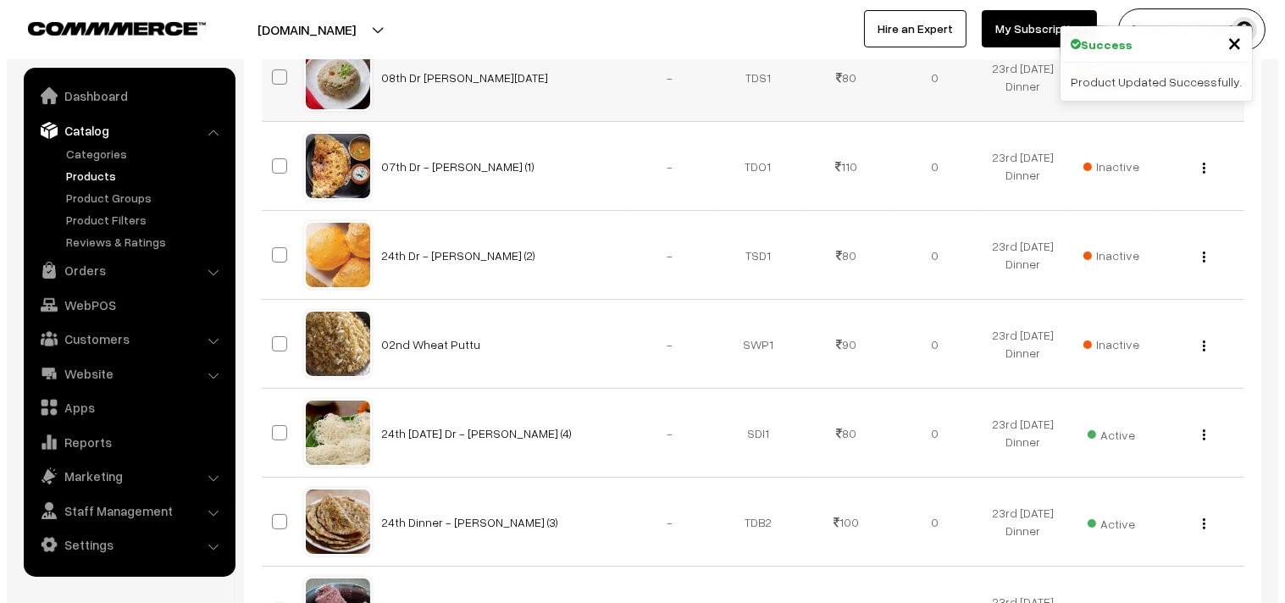
scroll to position [470, 0]
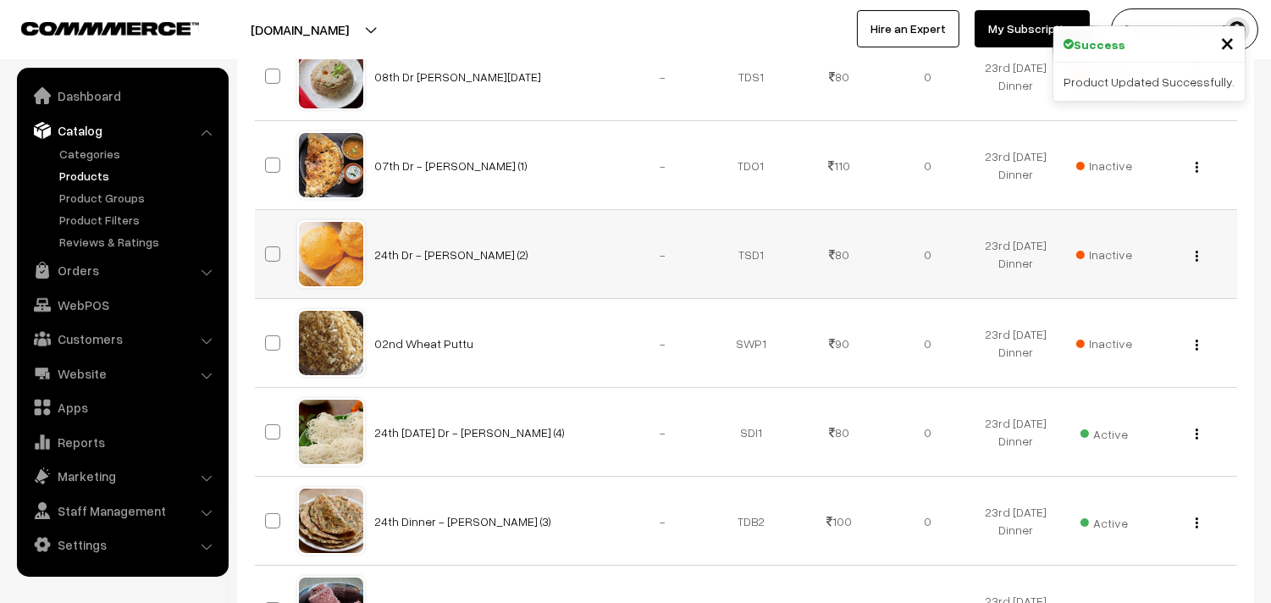
click at [1108, 254] on span "Inactive" at bounding box center [1105, 255] width 56 height 18
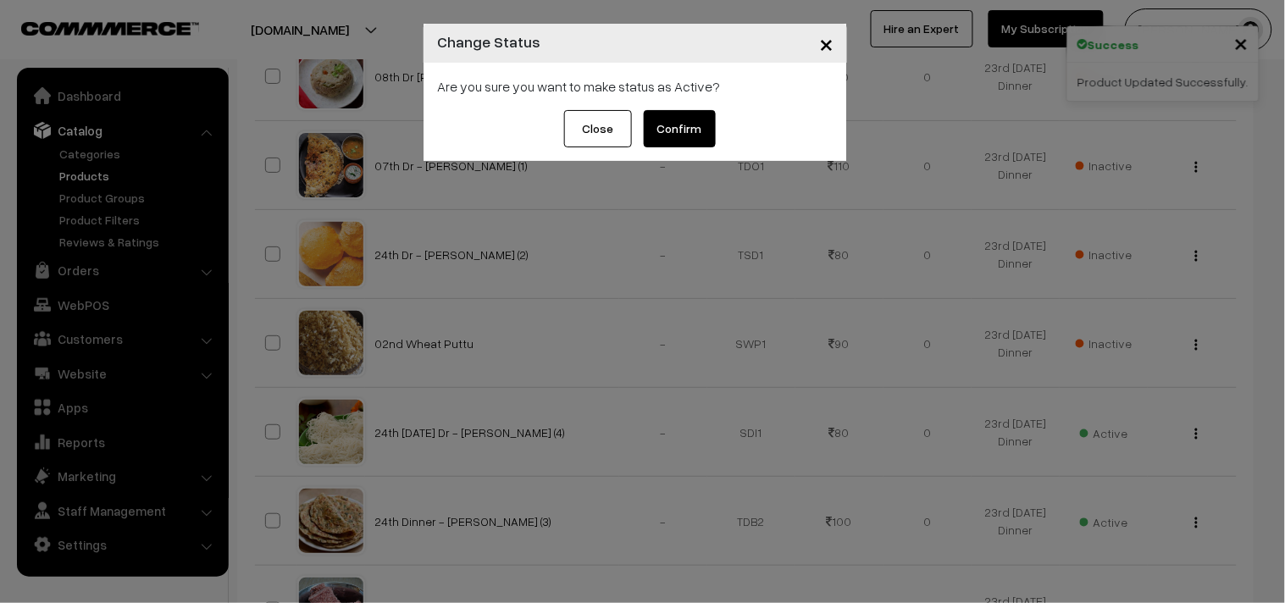
click at [678, 144] on button "Confirm" at bounding box center [680, 128] width 72 height 37
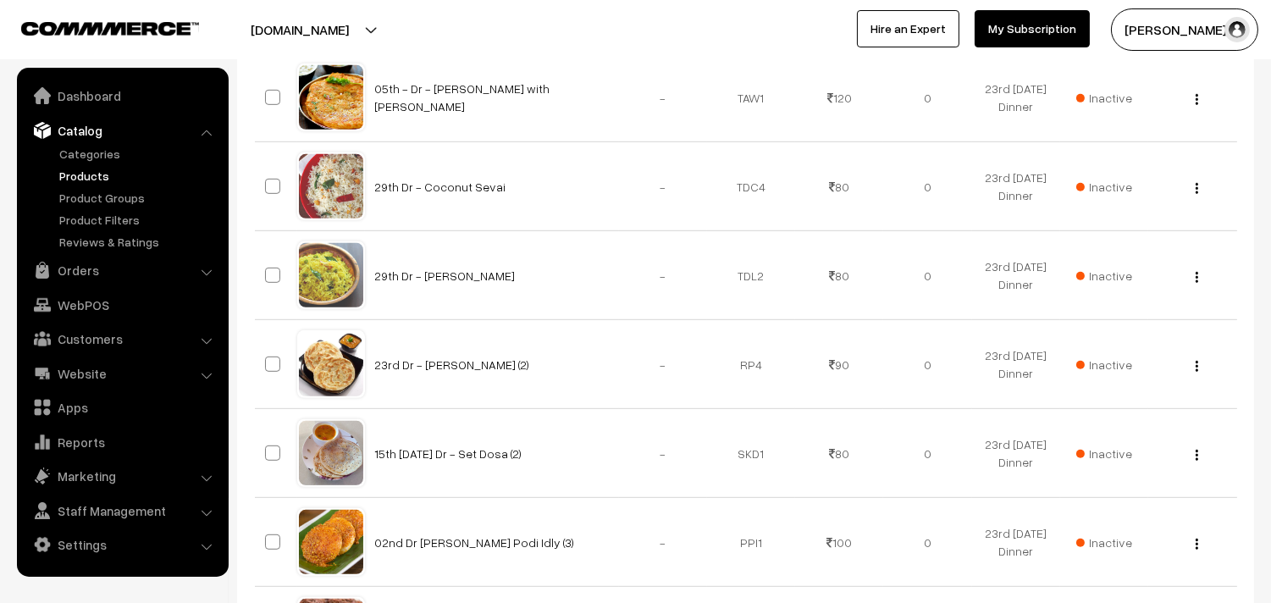
scroll to position [1505, 0]
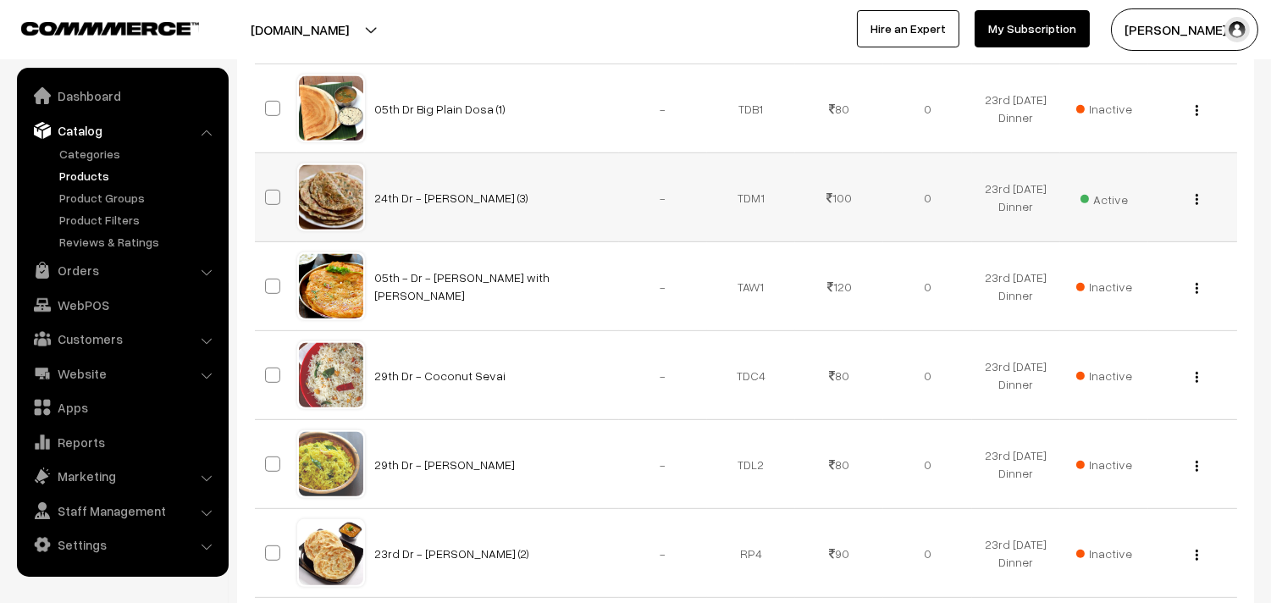
click at [1110, 205] on span "Active" at bounding box center [1104, 197] width 47 height 22
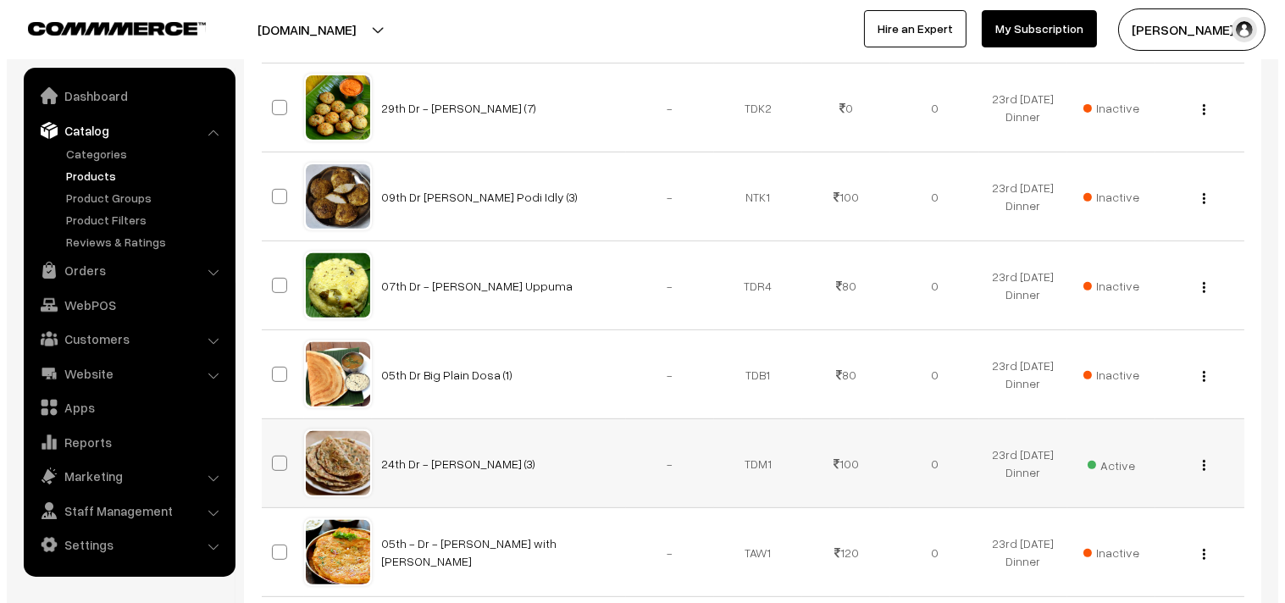
scroll to position [1411, 0]
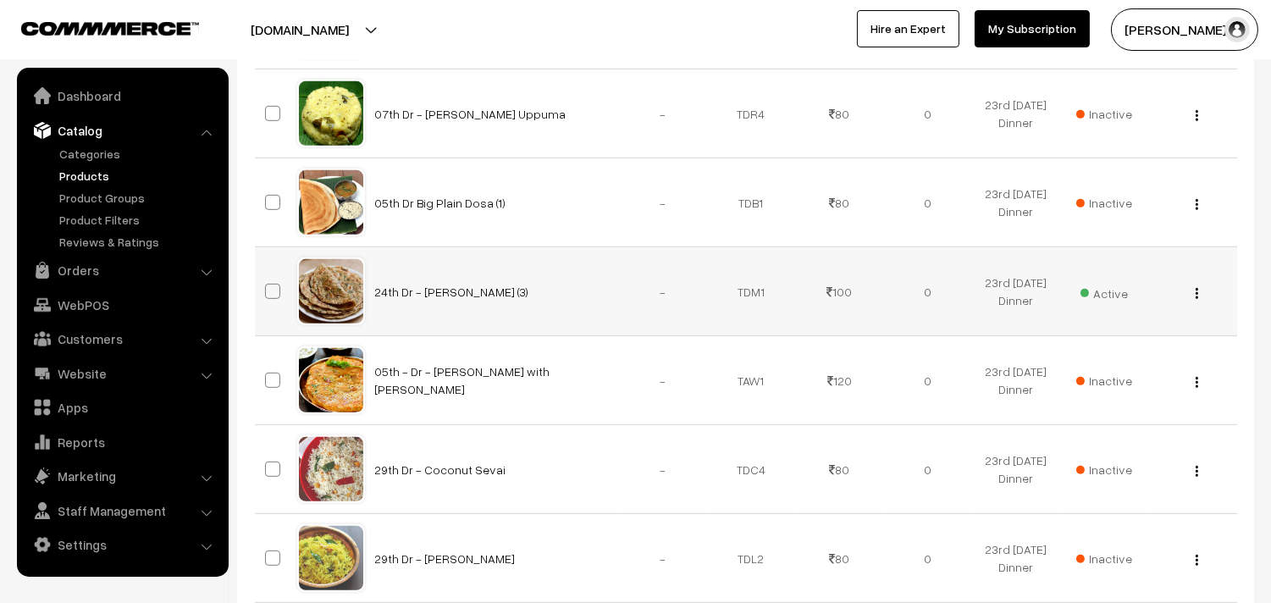
click at [1114, 286] on span "Active" at bounding box center [1104, 291] width 47 height 22
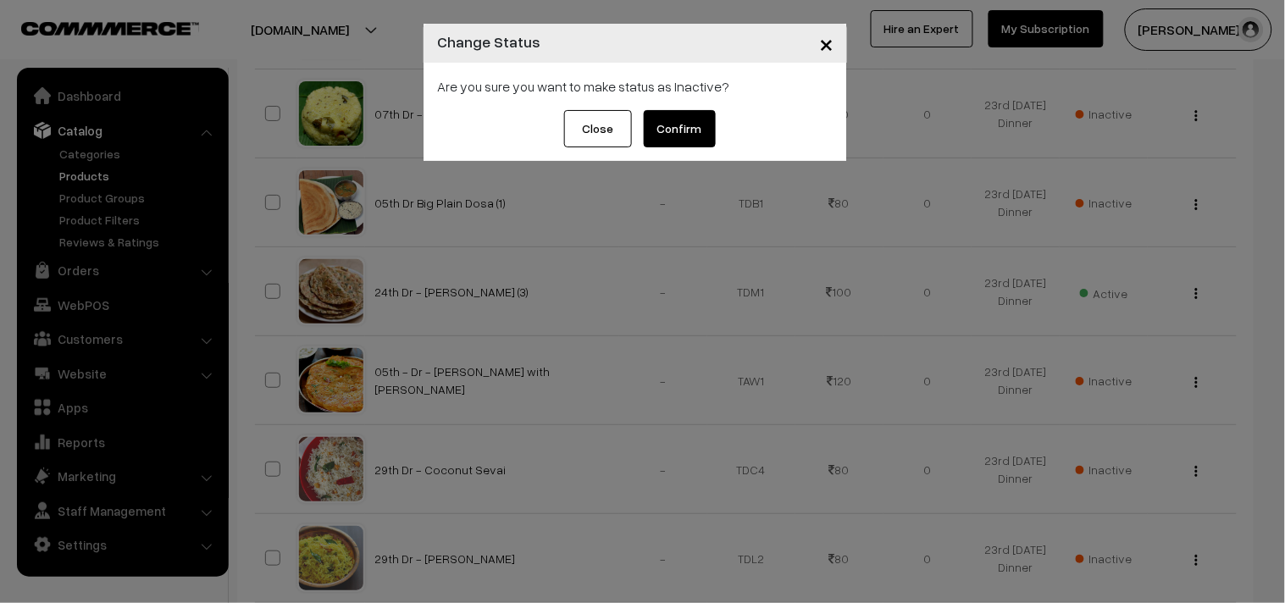
click at [706, 130] on button "Confirm" at bounding box center [680, 128] width 72 height 37
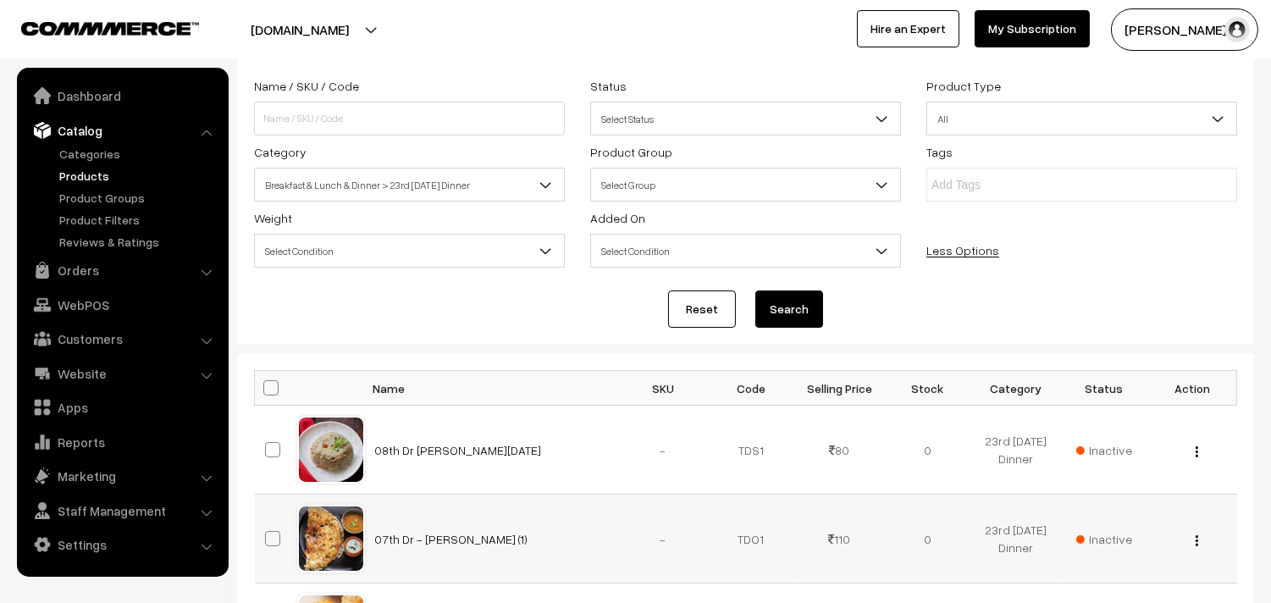
scroll to position [188, 0]
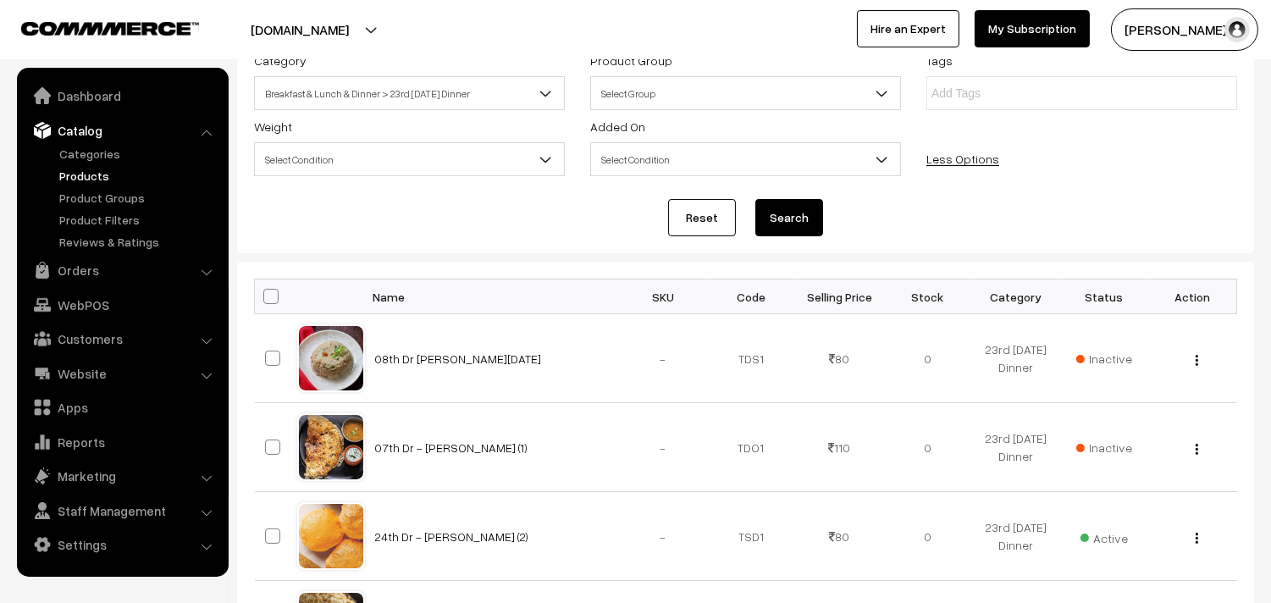
click at [265, 285] on th at bounding box center [276, 297] width 42 height 35
click at [273, 293] on span at bounding box center [270, 296] width 15 height 15
click at [266, 293] on input "checkbox" at bounding box center [260, 296] width 11 height 11
checkbox input "true"
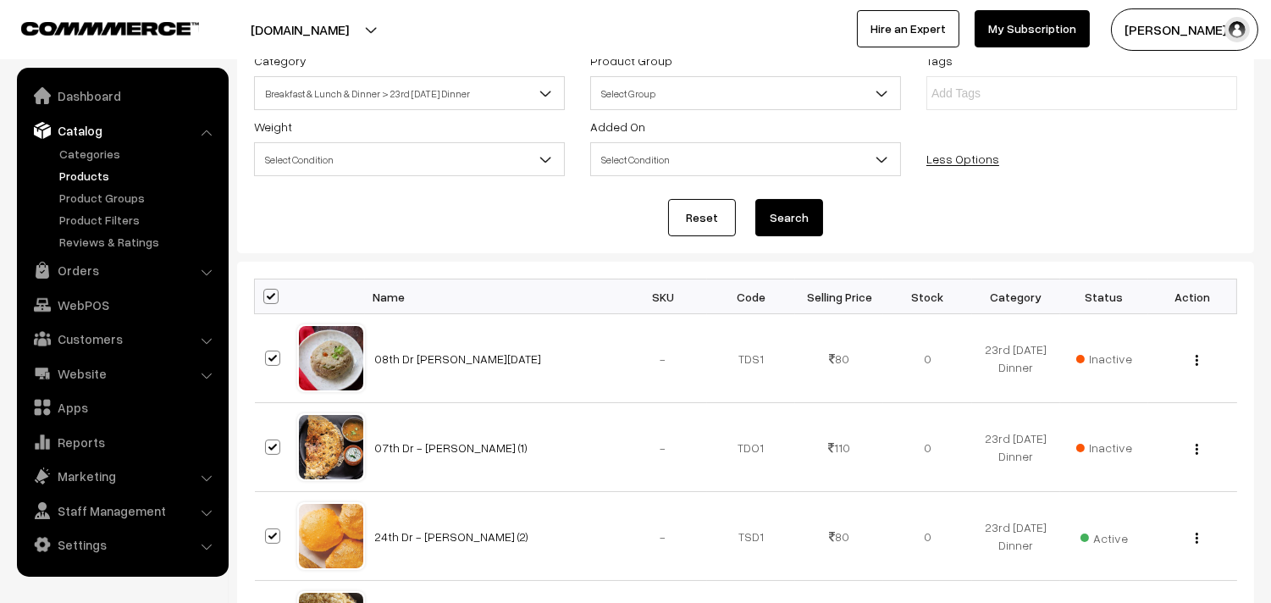
checkbox input "true"
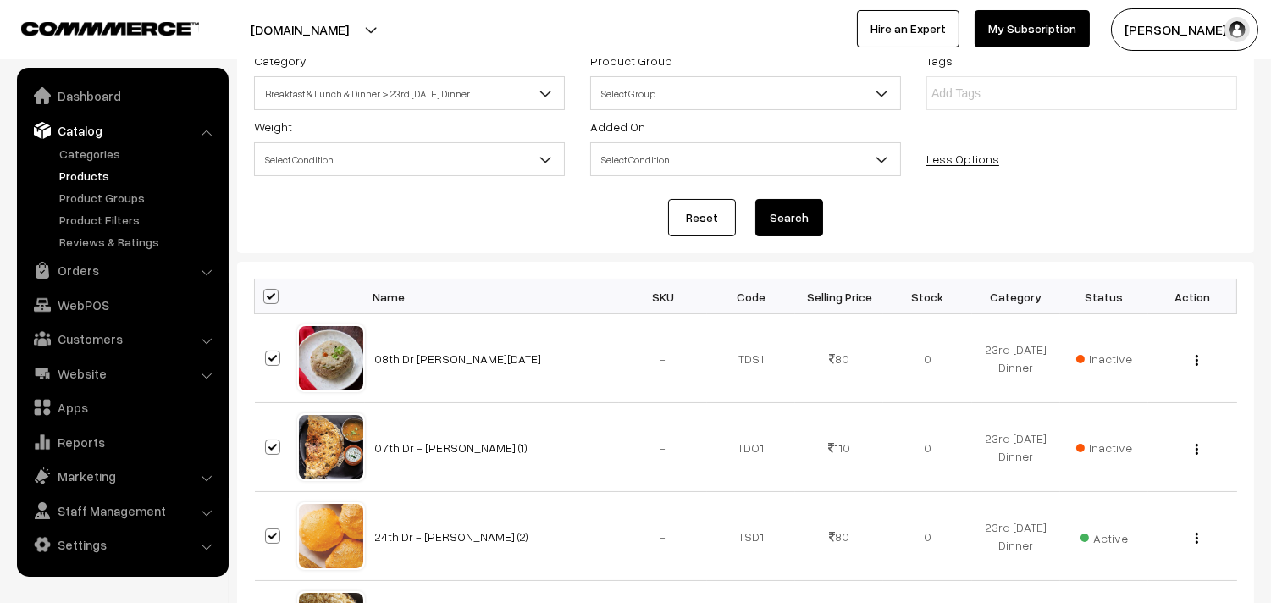
checkbox input "true"
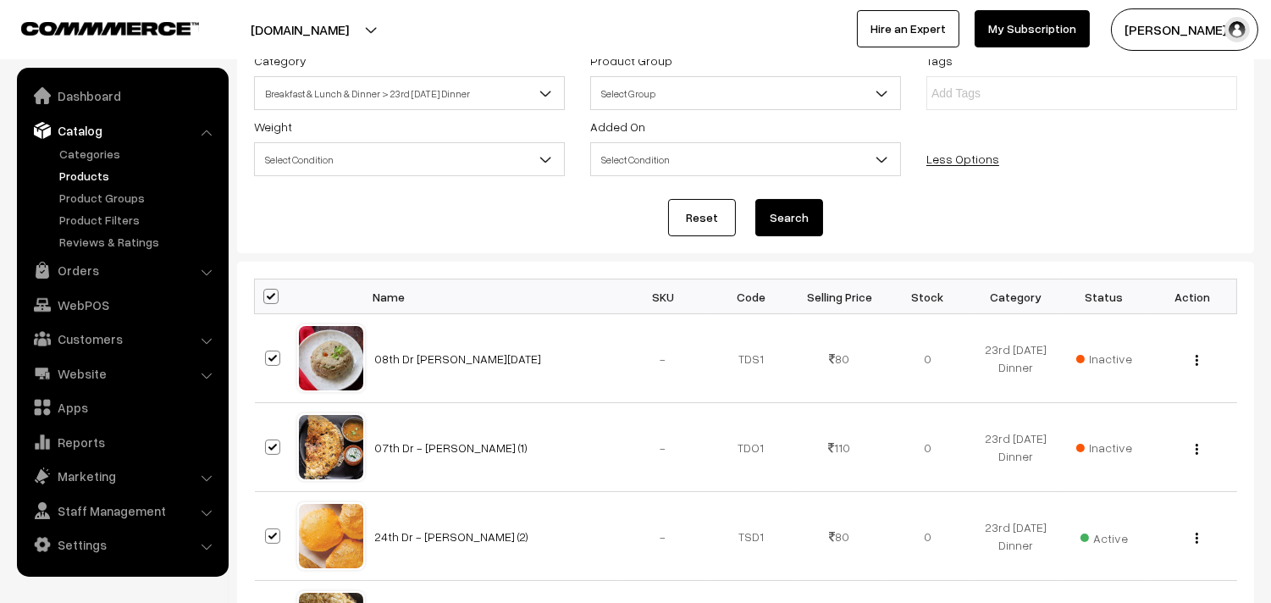
checkbox input "true"
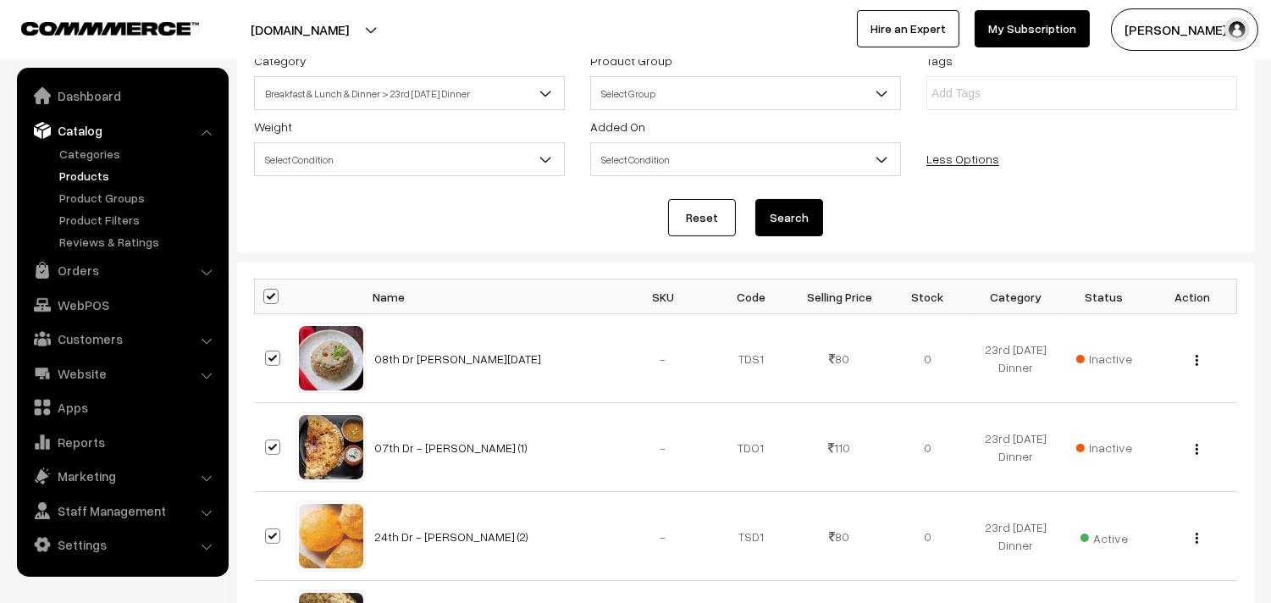
checkbox input "true"
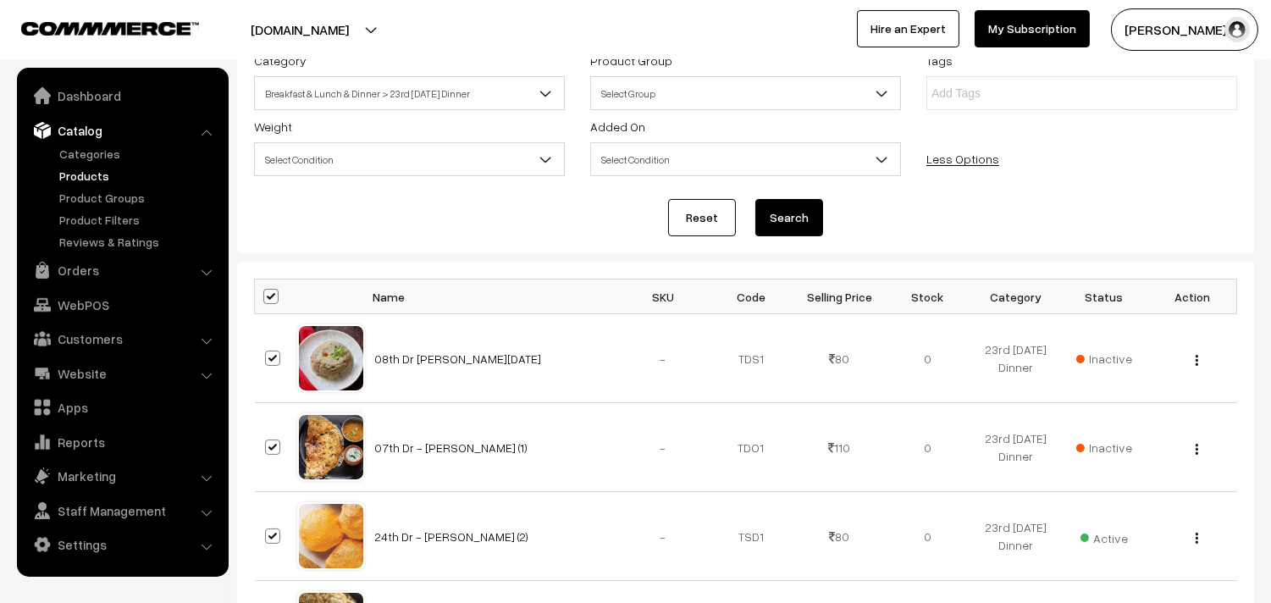
checkbox input "true"
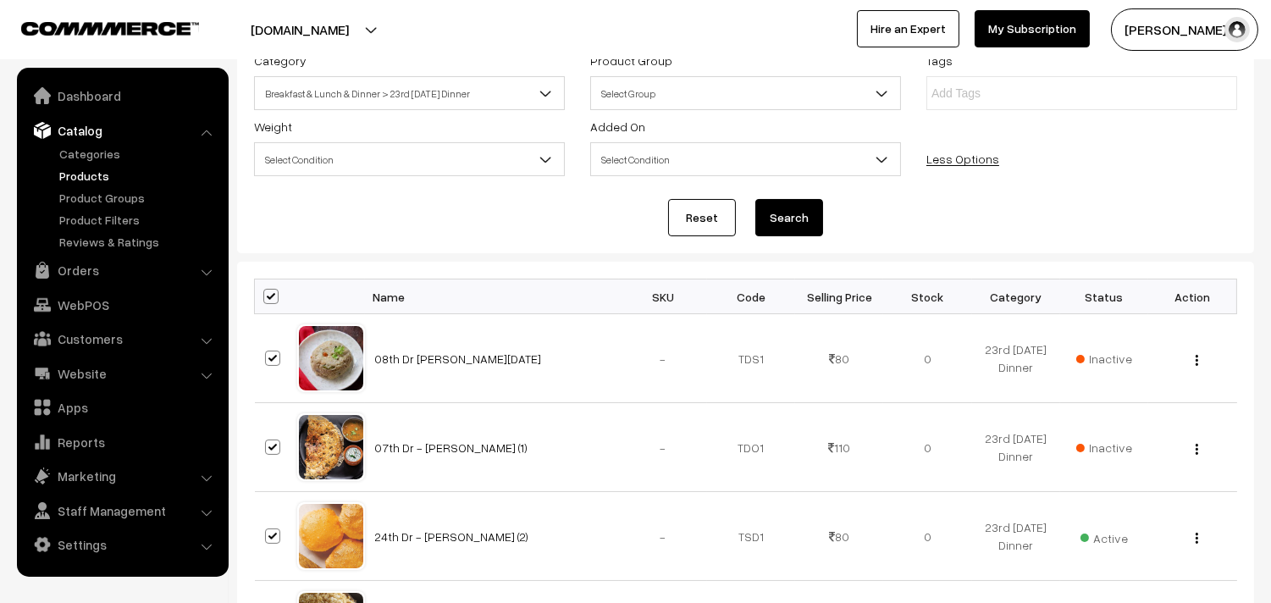
checkbox input "true"
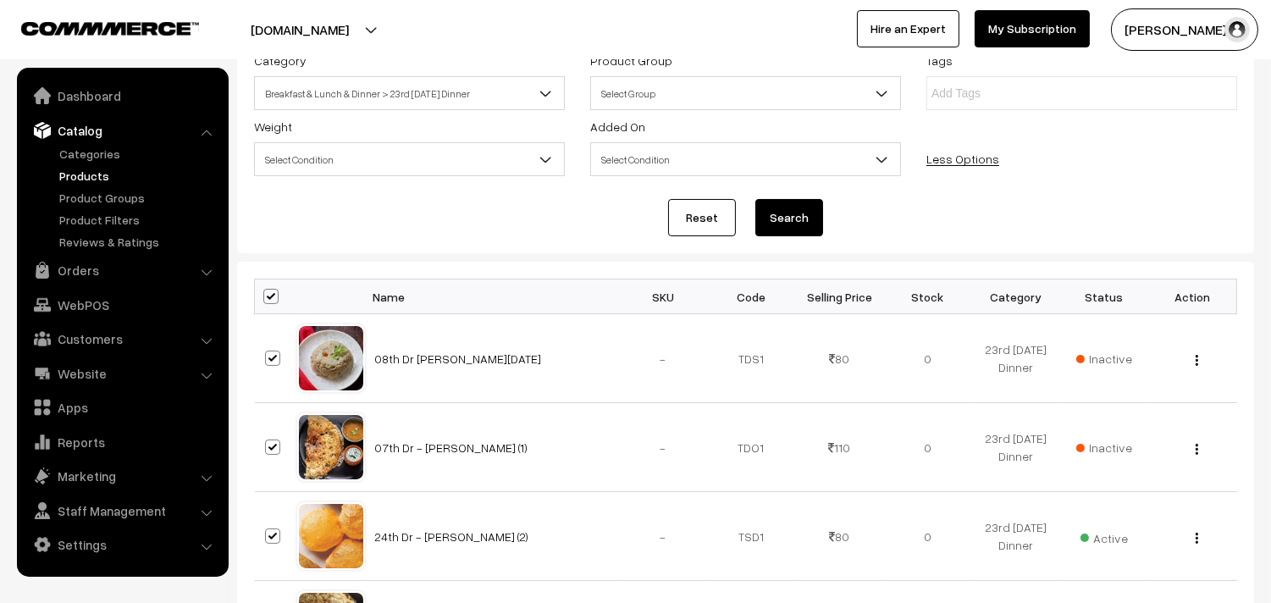
checkbox input "true"
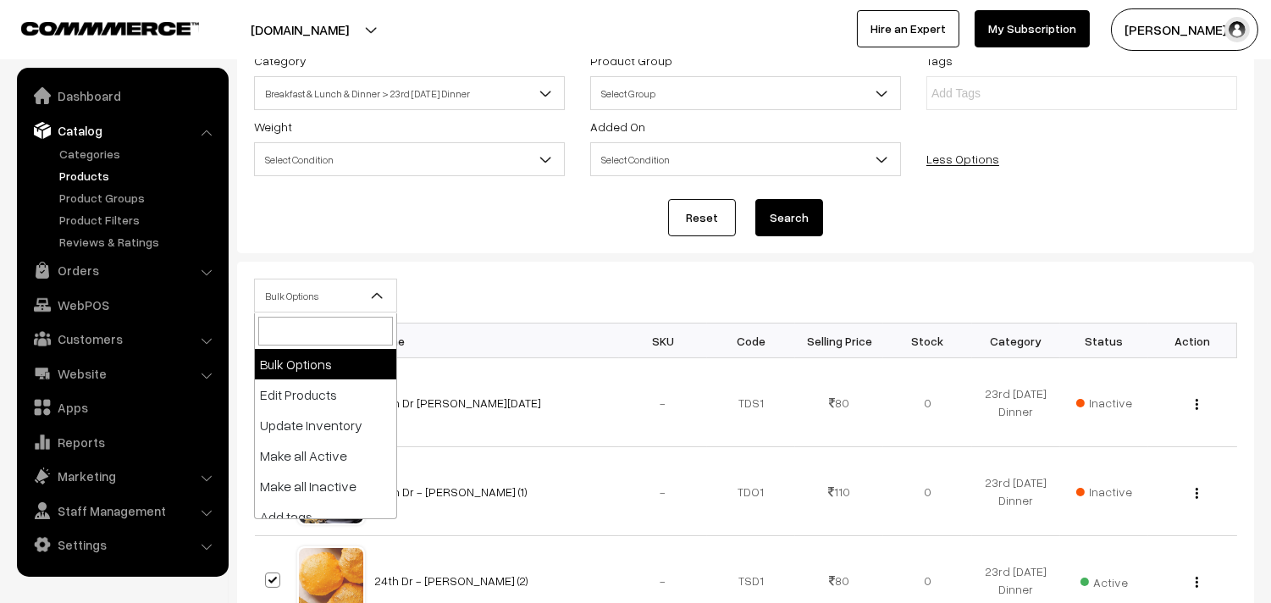
click at [292, 290] on span "Bulk Options" at bounding box center [325, 296] width 141 height 30
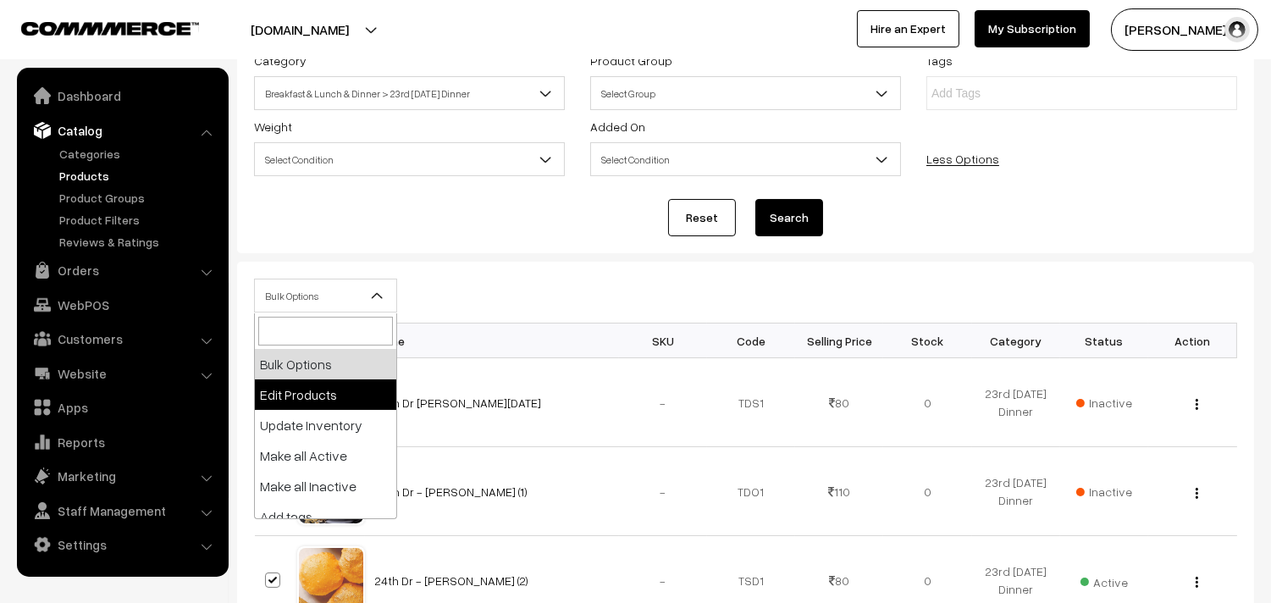
select select "editProduct"
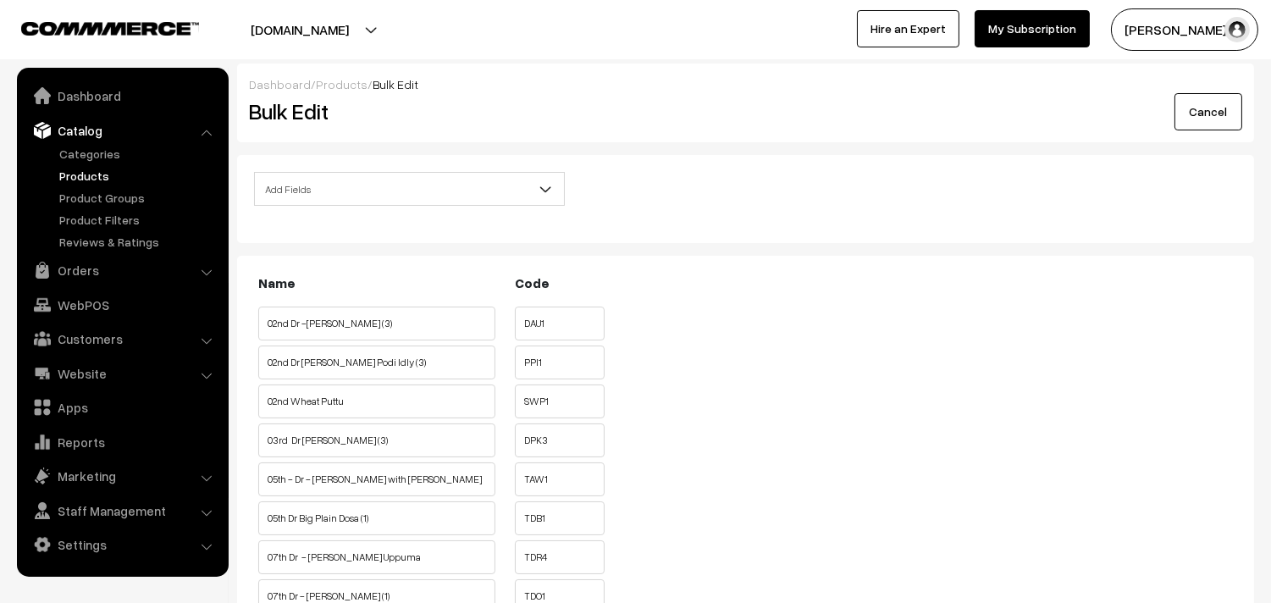
click at [374, 191] on span "Add Fields" at bounding box center [409, 189] width 309 height 30
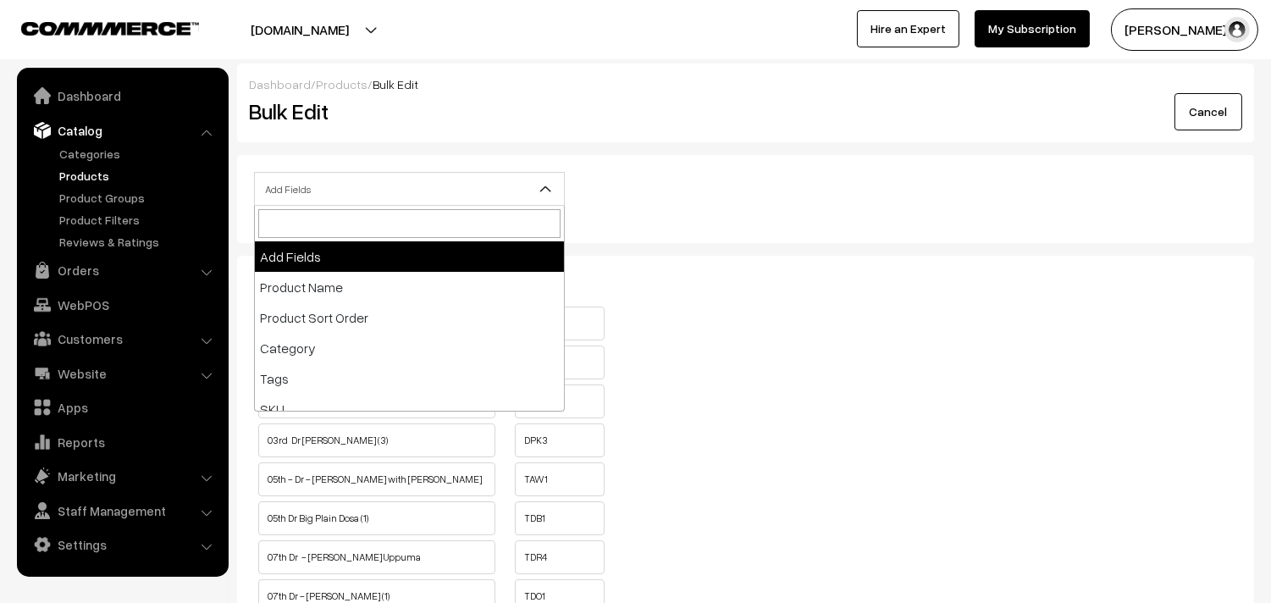
scroll to position [188, 0]
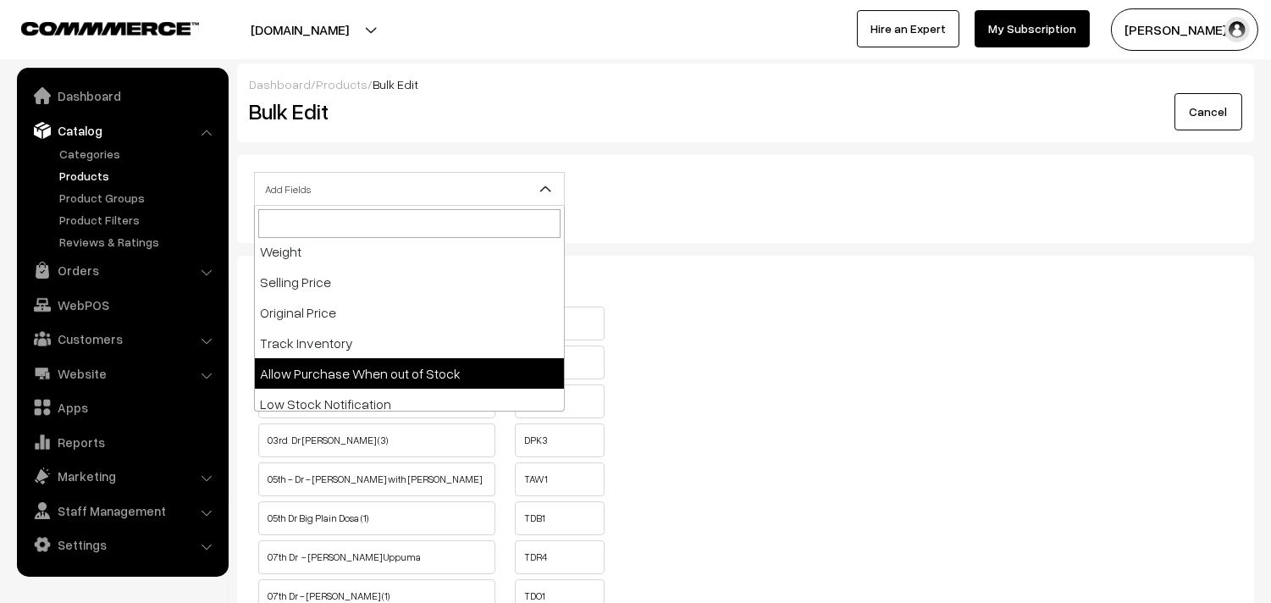
drag, startPoint x: 403, startPoint y: 373, endPoint x: 418, endPoint y: 373, distance: 14.4
select select "allow-purchase"
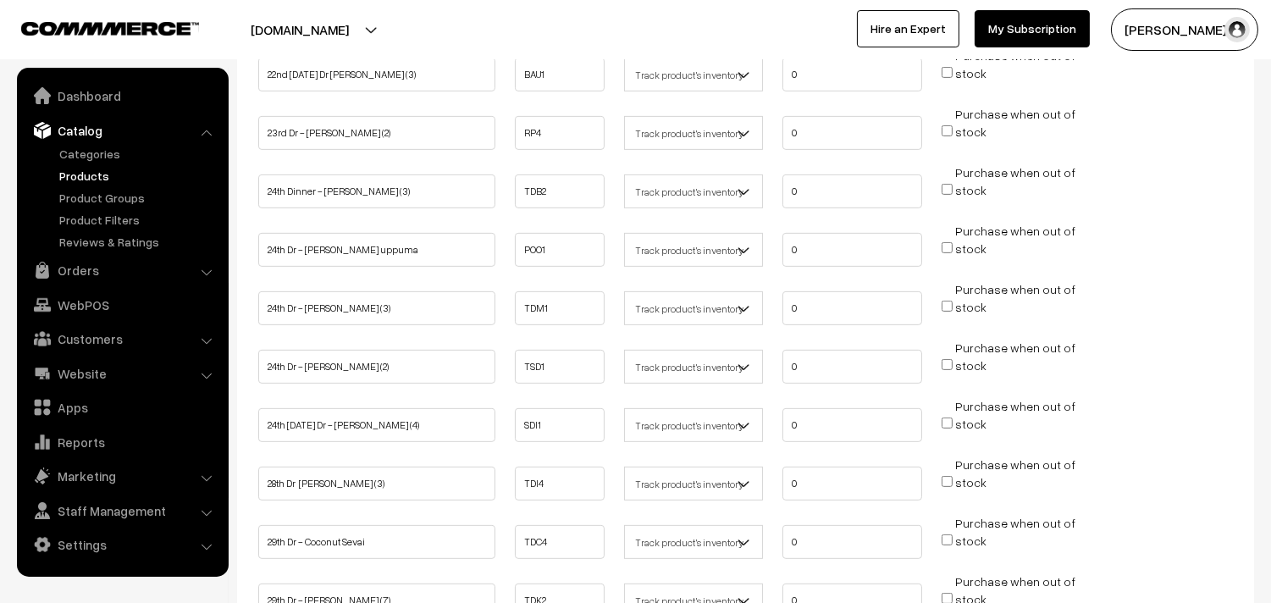
scroll to position [1223, 0]
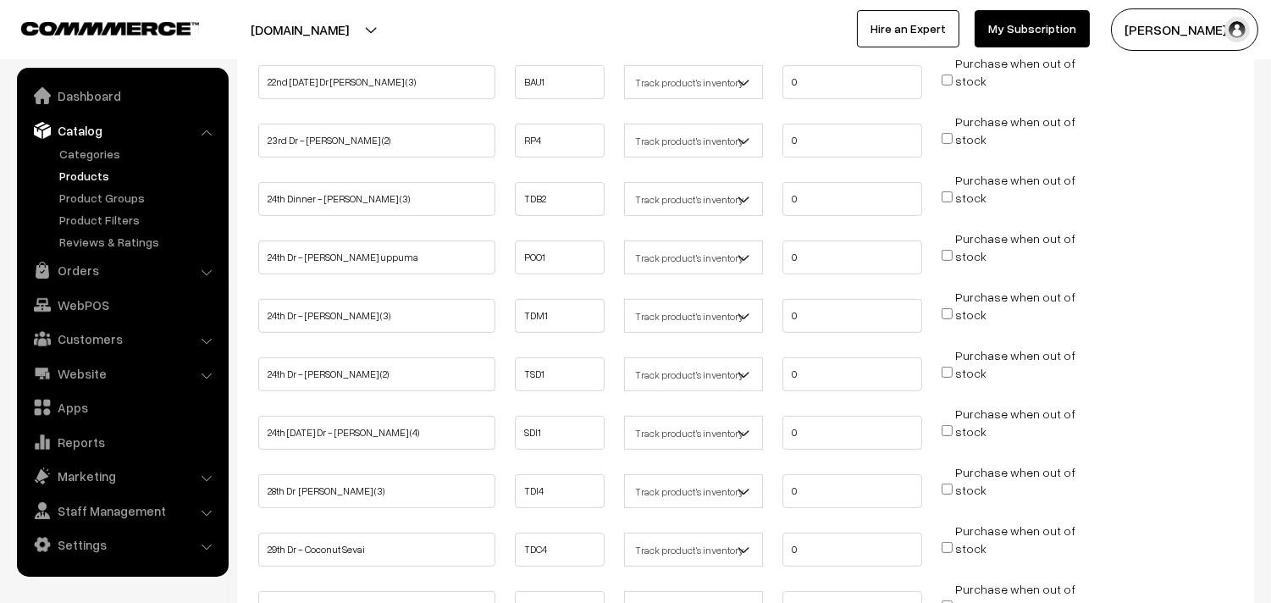
click at [949, 308] on input "Purchase when out of stock" at bounding box center [947, 313] width 11 height 11
checkbox input "true"
click at [945, 367] on input "Purchase when out of stock" at bounding box center [947, 372] width 11 height 11
checkbox input "true"
click at [949, 425] on input "Purchase when out of stock" at bounding box center [947, 430] width 11 height 11
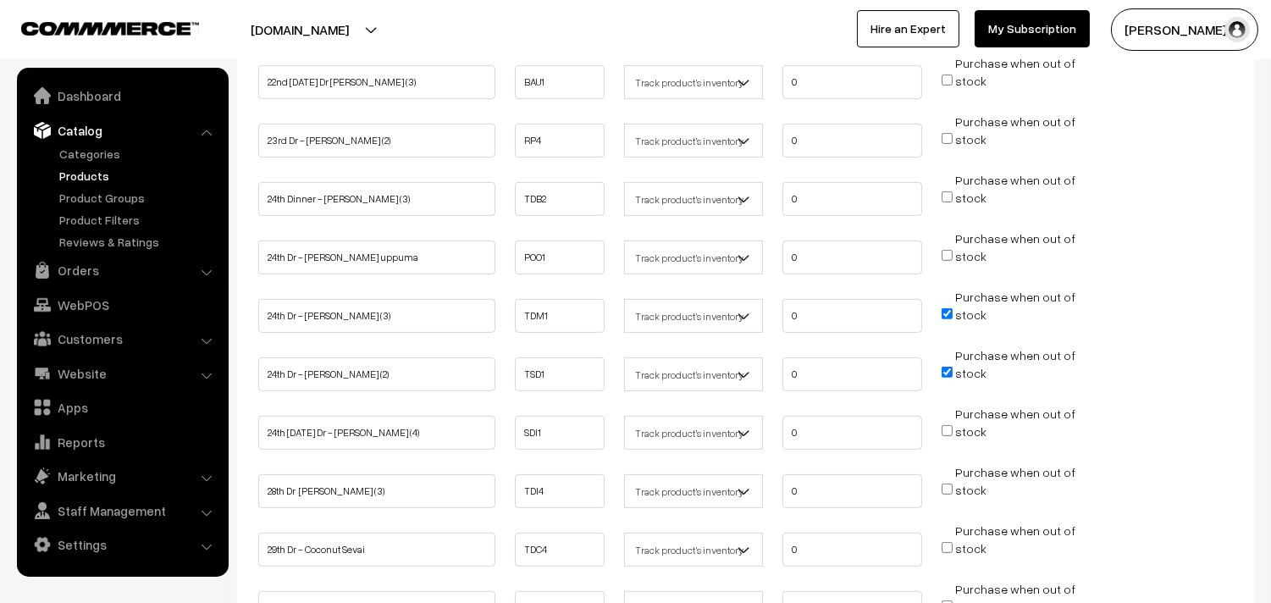
checkbox input "true"
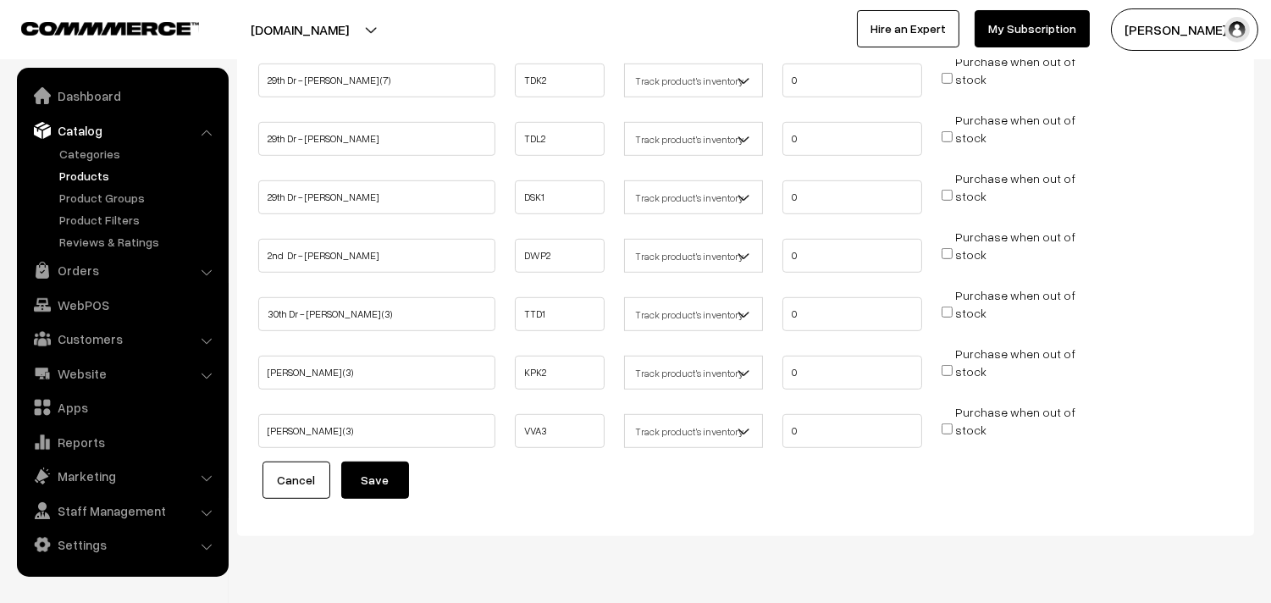
scroll to position [1781, 0]
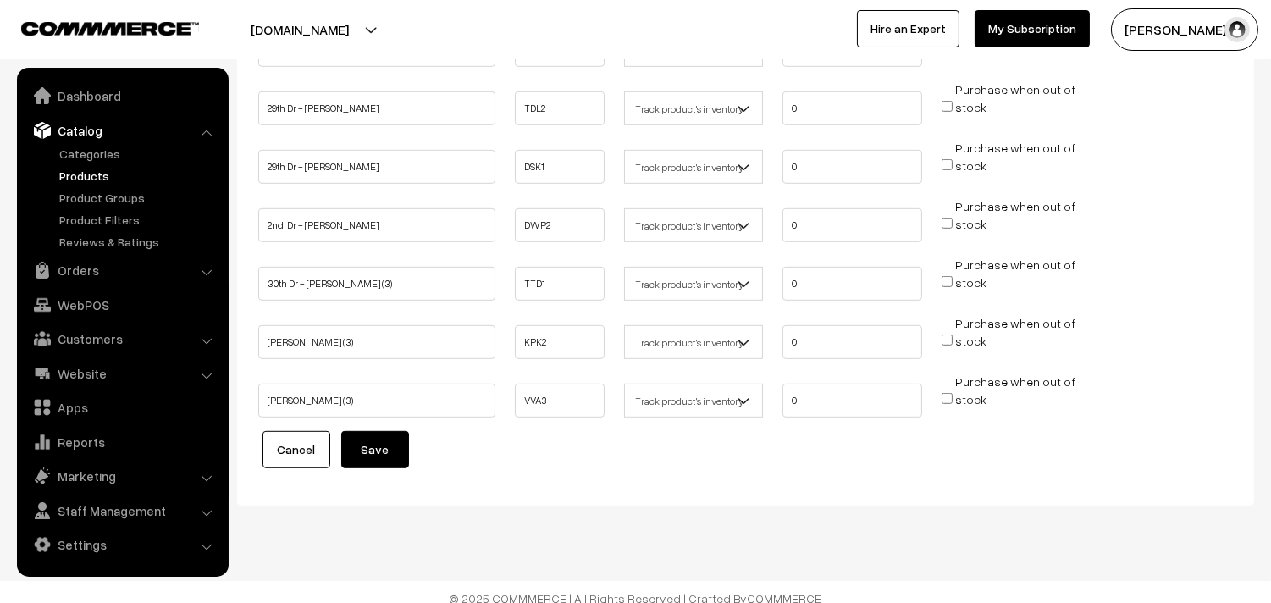
click at [381, 442] on button "Save" at bounding box center [375, 449] width 68 height 37
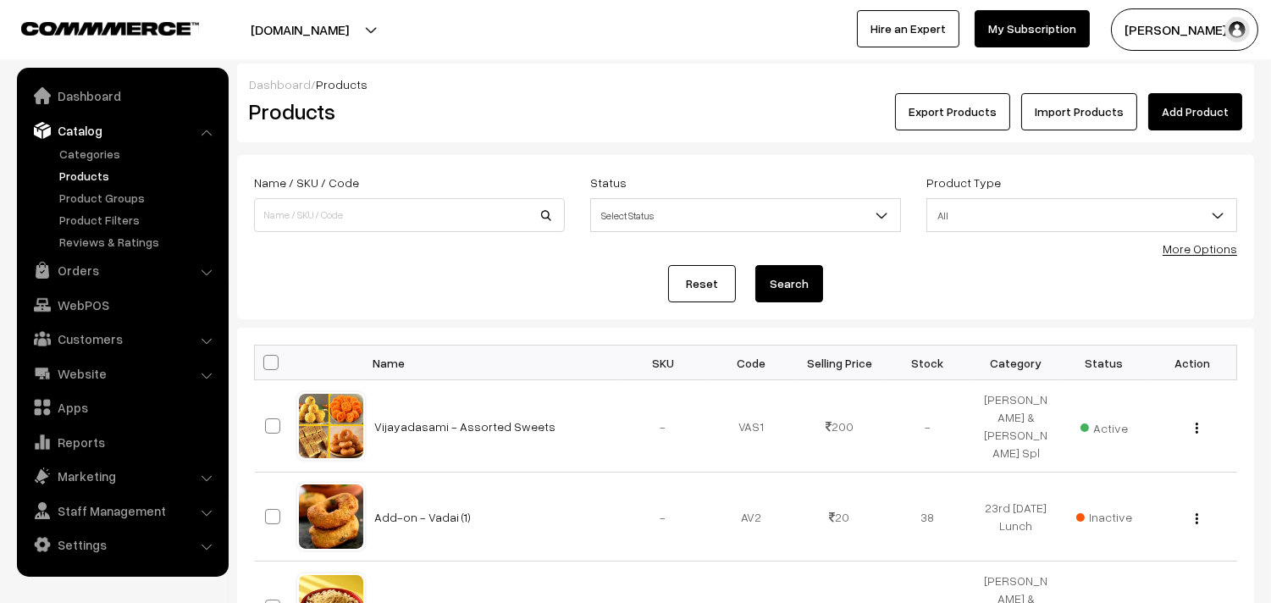
click at [1214, 248] on link "More Options" at bounding box center [1200, 248] width 75 height 14
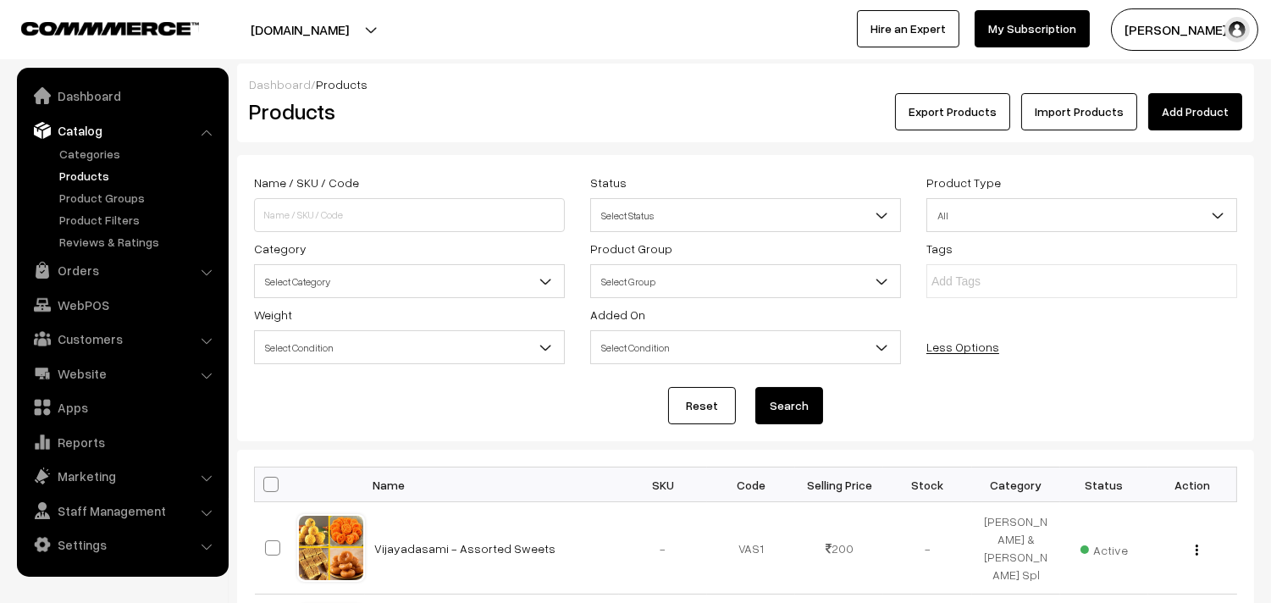
click at [352, 277] on span "Select Category" at bounding box center [409, 282] width 309 height 30
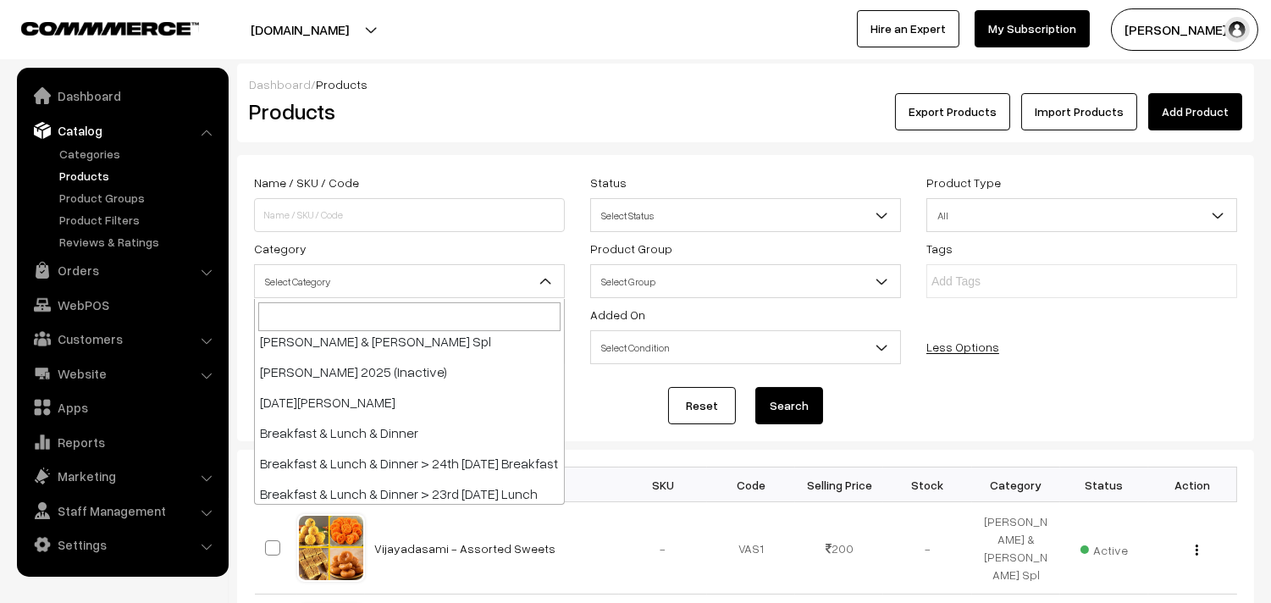
scroll to position [94, 0]
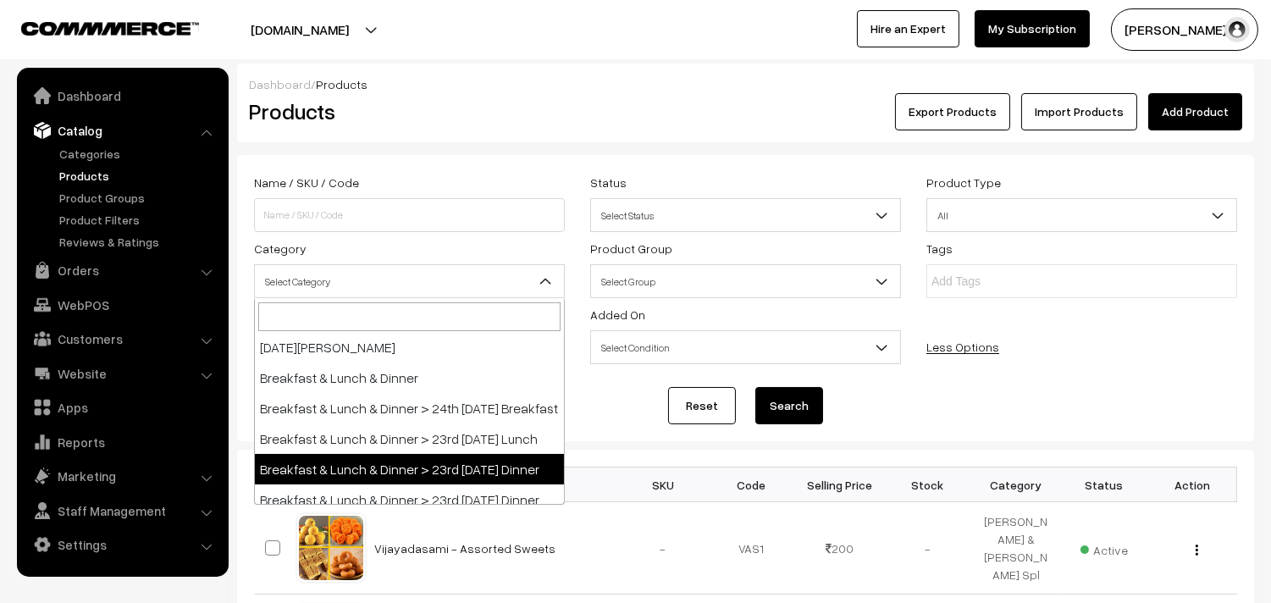
select select "96"
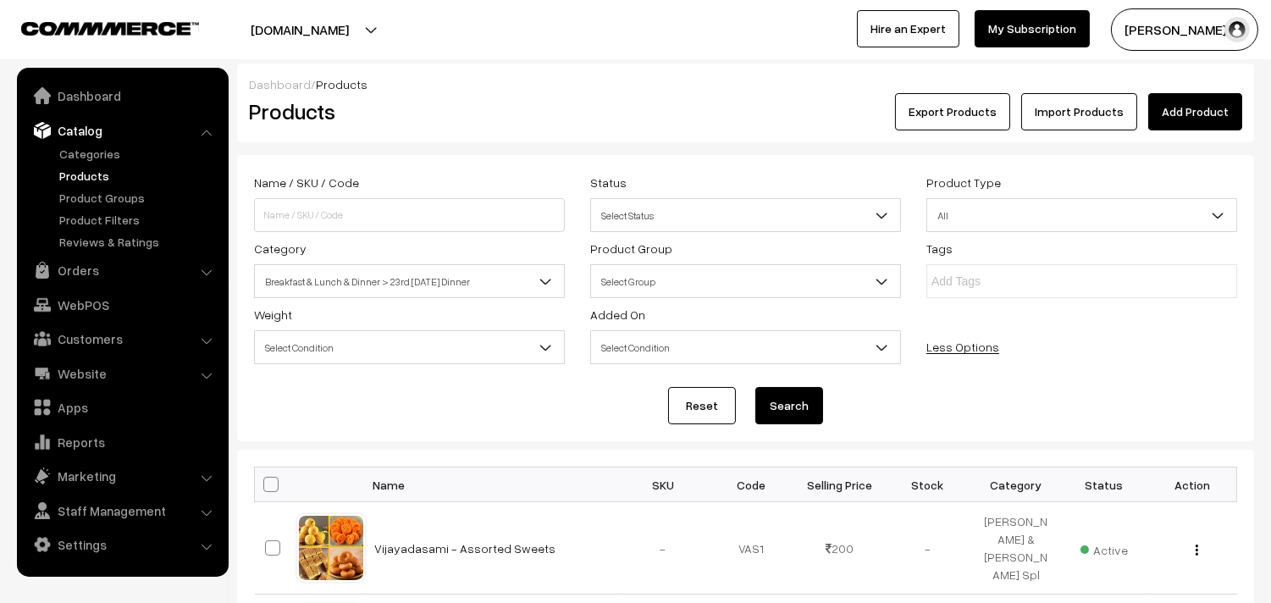
click at [786, 408] on button "Search" at bounding box center [790, 405] width 68 height 37
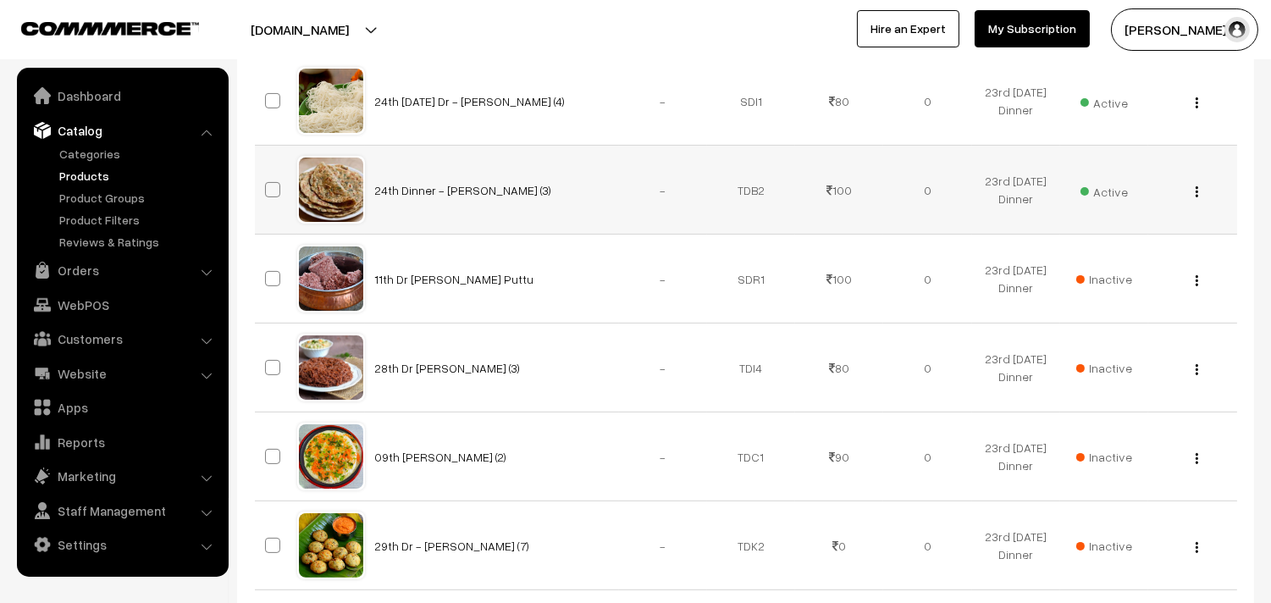
scroll to position [847, 0]
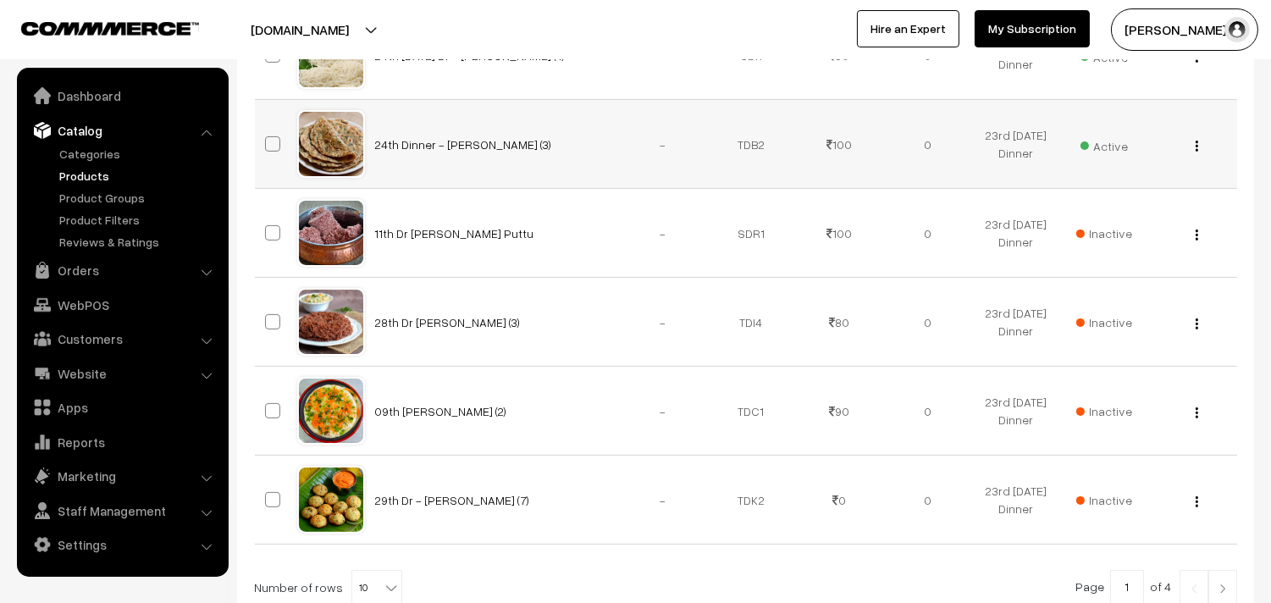
click at [1196, 145] on img "button" at bounding box center [1197, 146] width 3 height 11
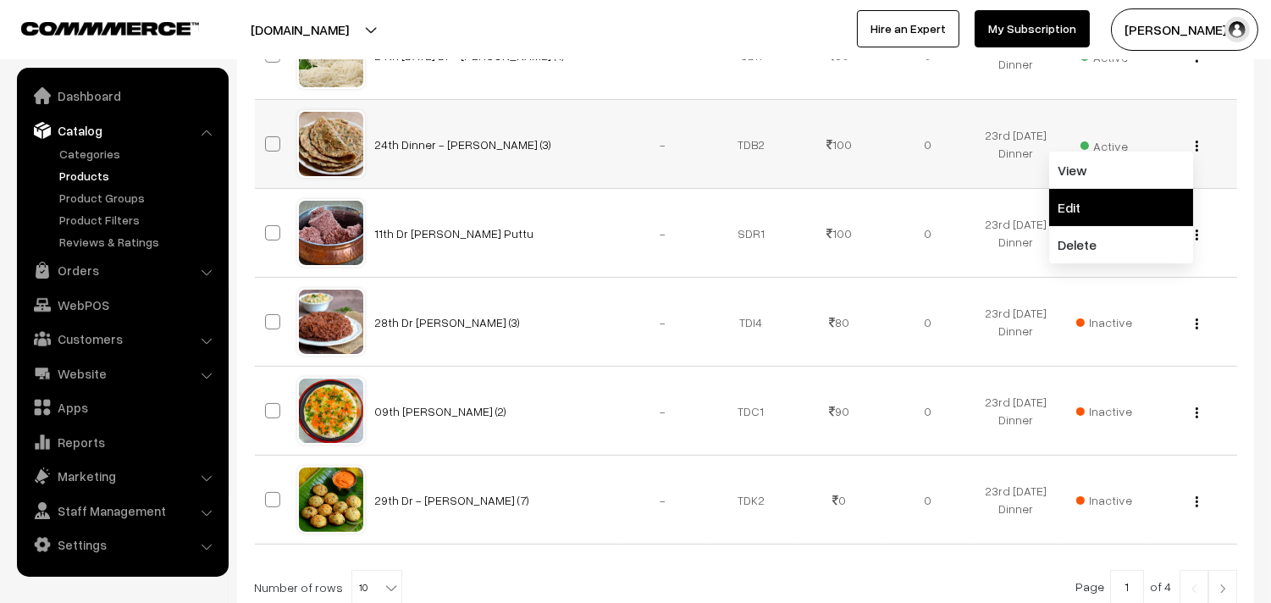
click at [1088, 208] on link "Edit" at bounding box center [1121, 207] width 144 height 37
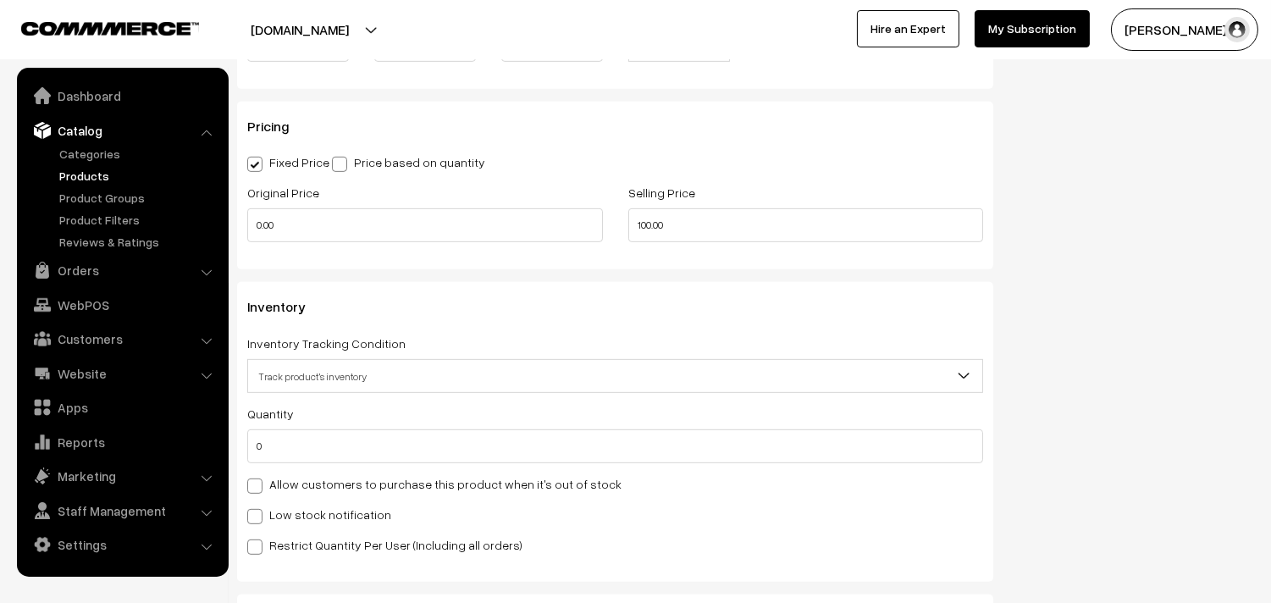
scroll to position [1694, 0]
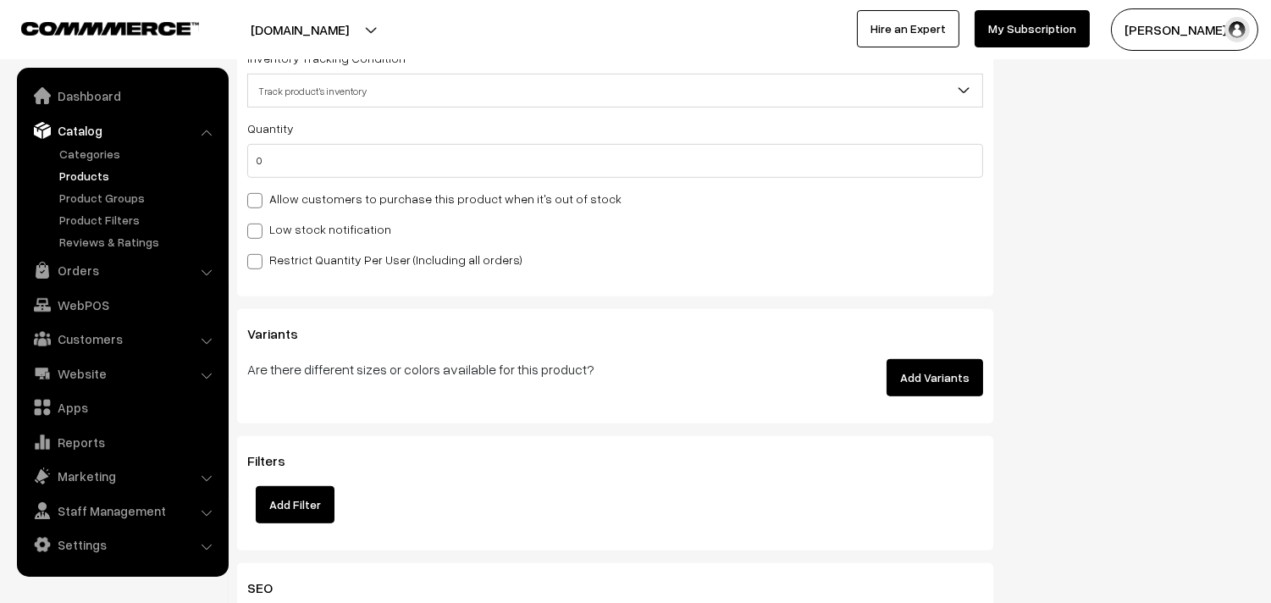
click at [349, 202] on label "Allow customers to purchase this product when it's out of stock" at bounding box center [434, 199] width 374 height 18
click at [258, 202] on input "Allow customers to purchase this product when it's out of stock" at bounding box center [252, 197] width 11 height 11
checkbox input "true"
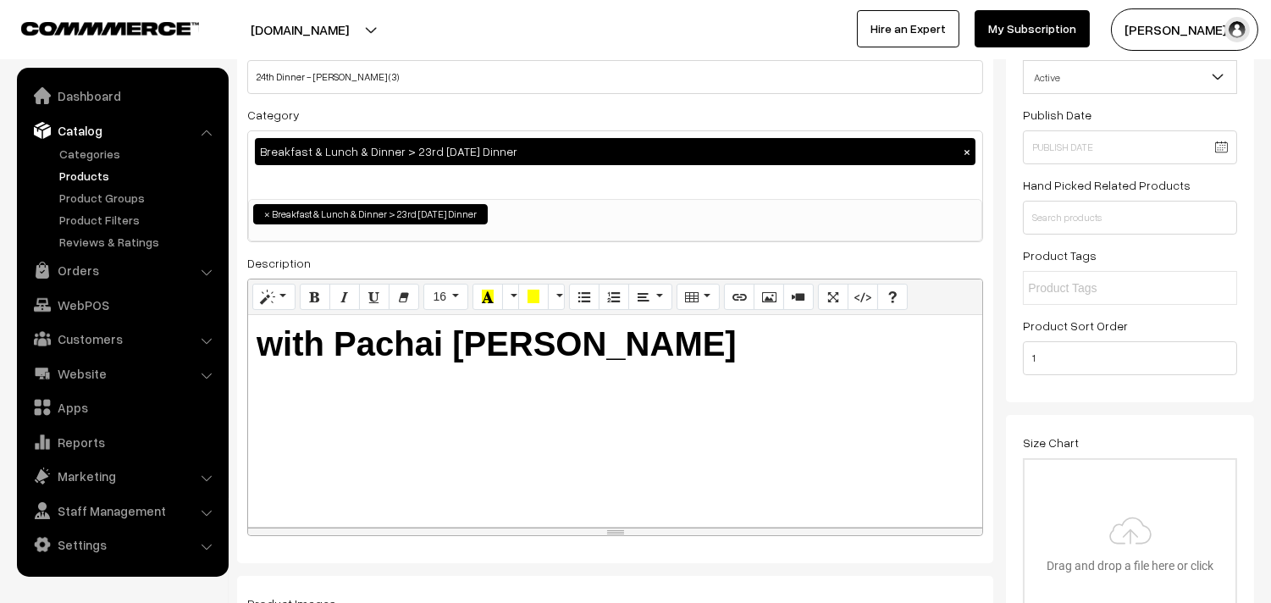
scroll to position [0, 0]
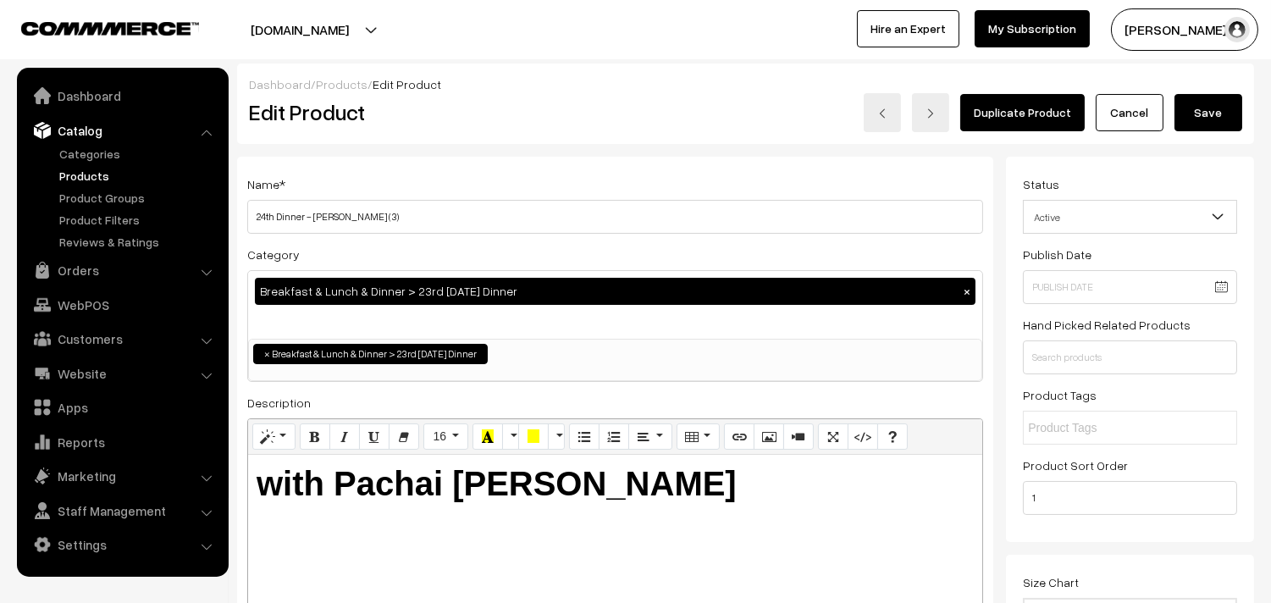
click at [1203, 119] on button "Save" at bounding box center [1209, 112] width 68 height 37
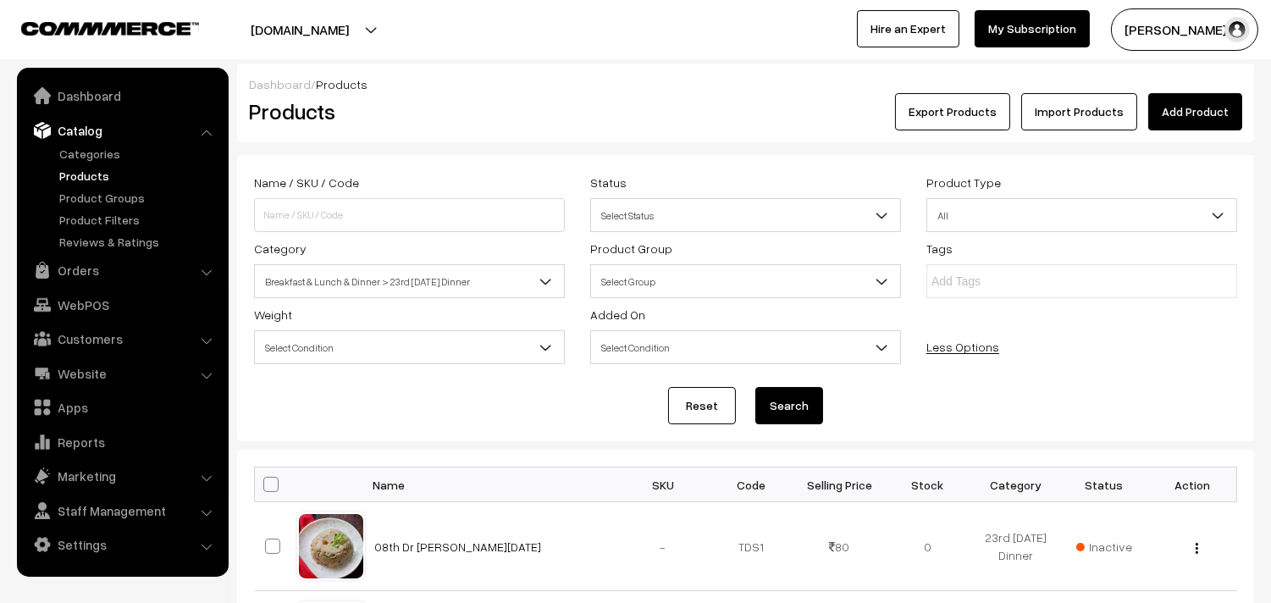
click at [379, 280] on span "Breakfast & Lunch & Dinner > 23rd [DATE] Dinner" at bounding box center [409, 282] width 309 height 30
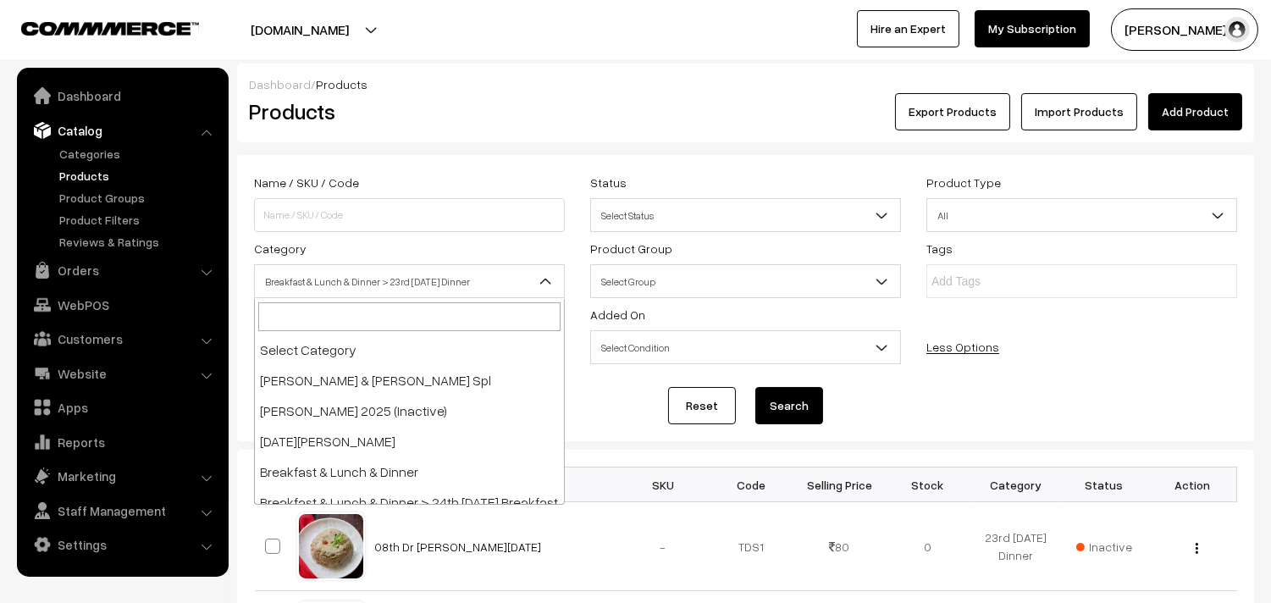
scroll to position [131, 0]
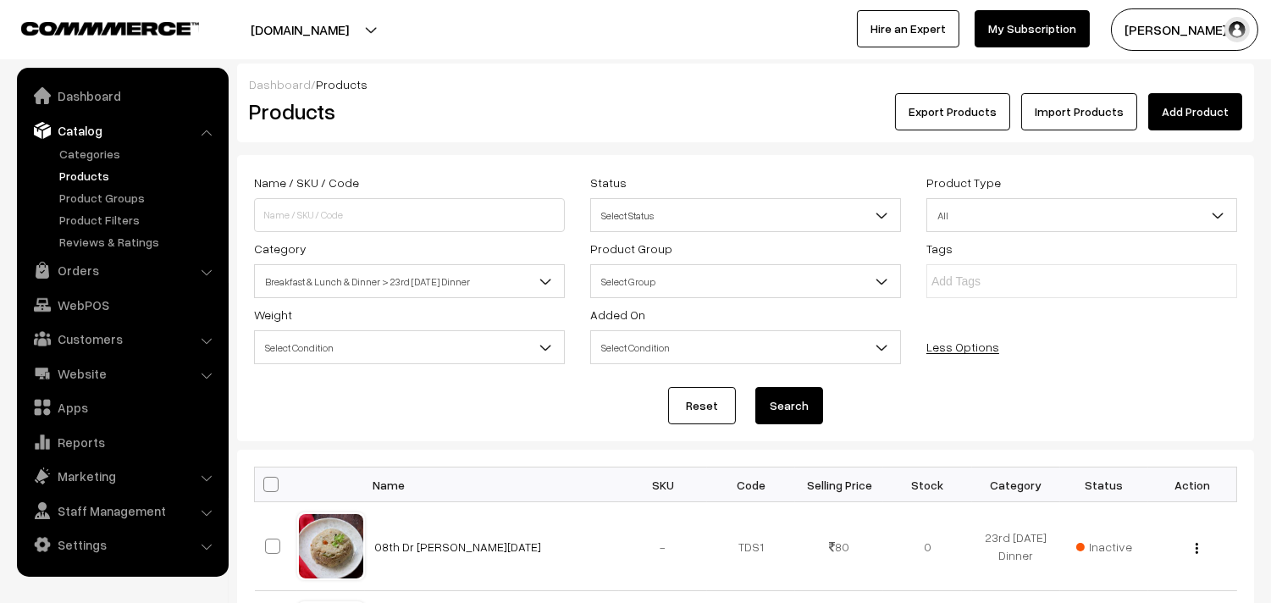
click at [778, 399] on button "Search" at bounding box center [790, 405] width 68 height 37
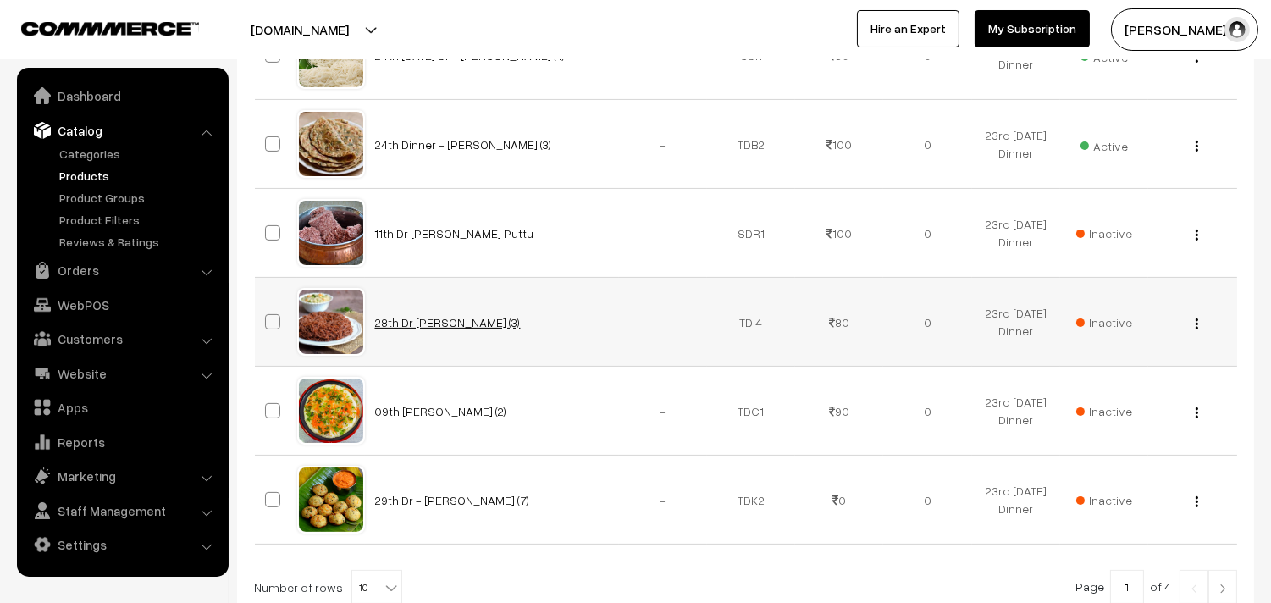
scroll to position [1003, 0]
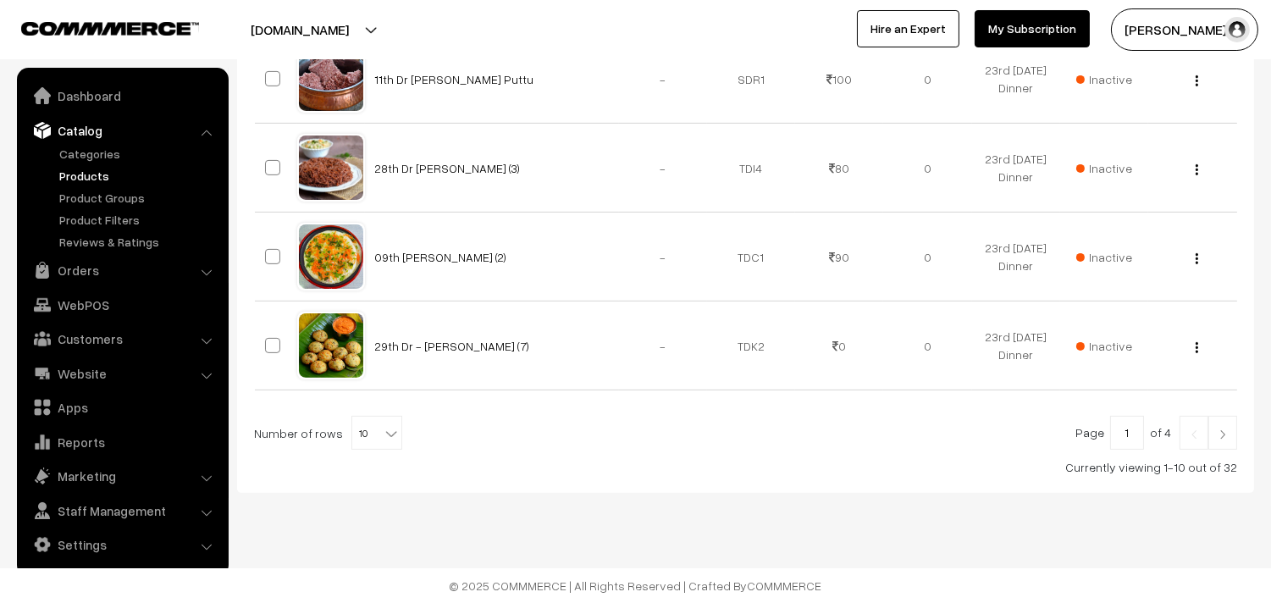
click at [370, 432] on span "10" at bounding box center [376, 434] width 49 height 34
select select "100"
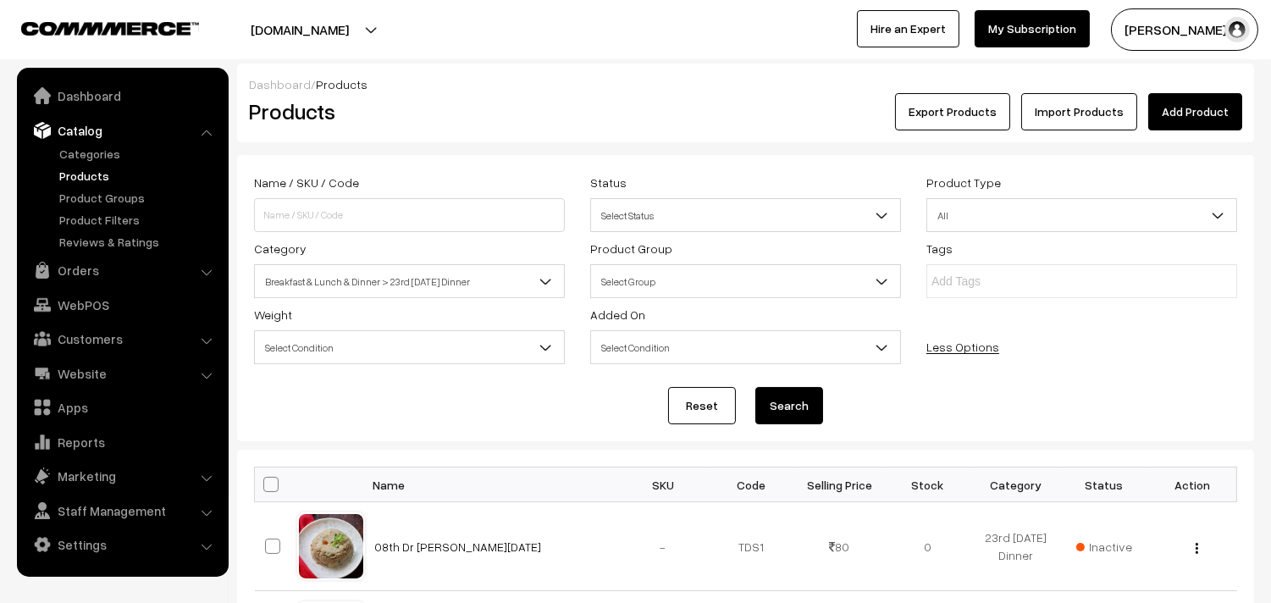
click at [411, 283] on span "Breakfast & Lunch & Dinner > 23rd [DATE] Dinner" at bounding box center [409, 282] width 309 height 30
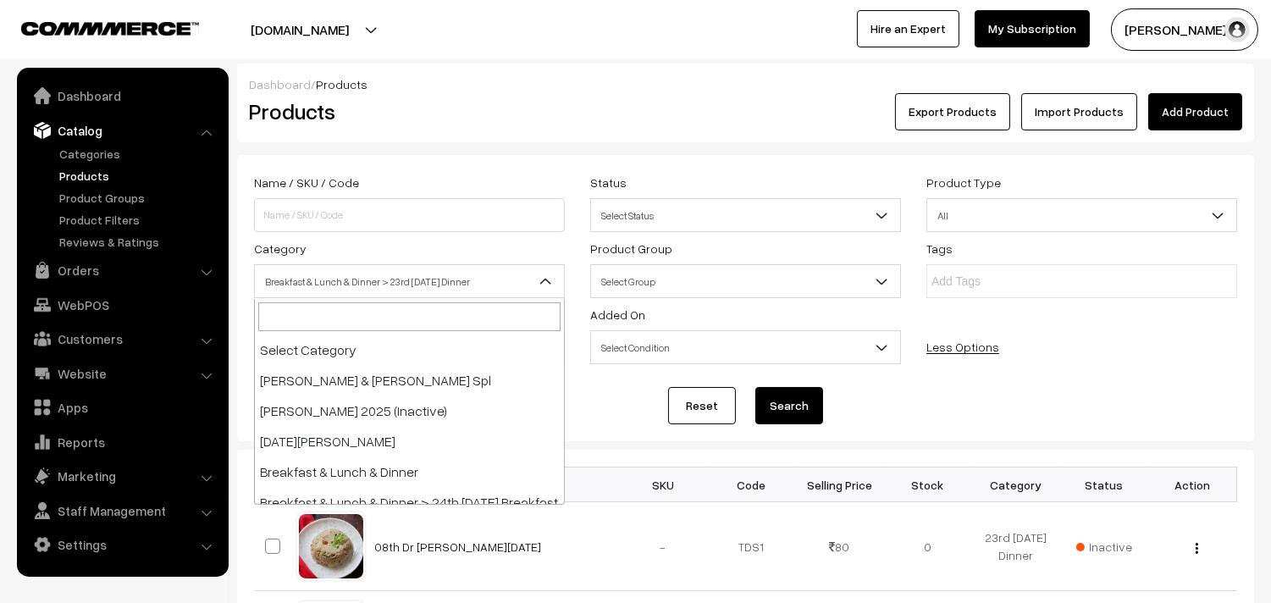
scroll to position [131, 0]
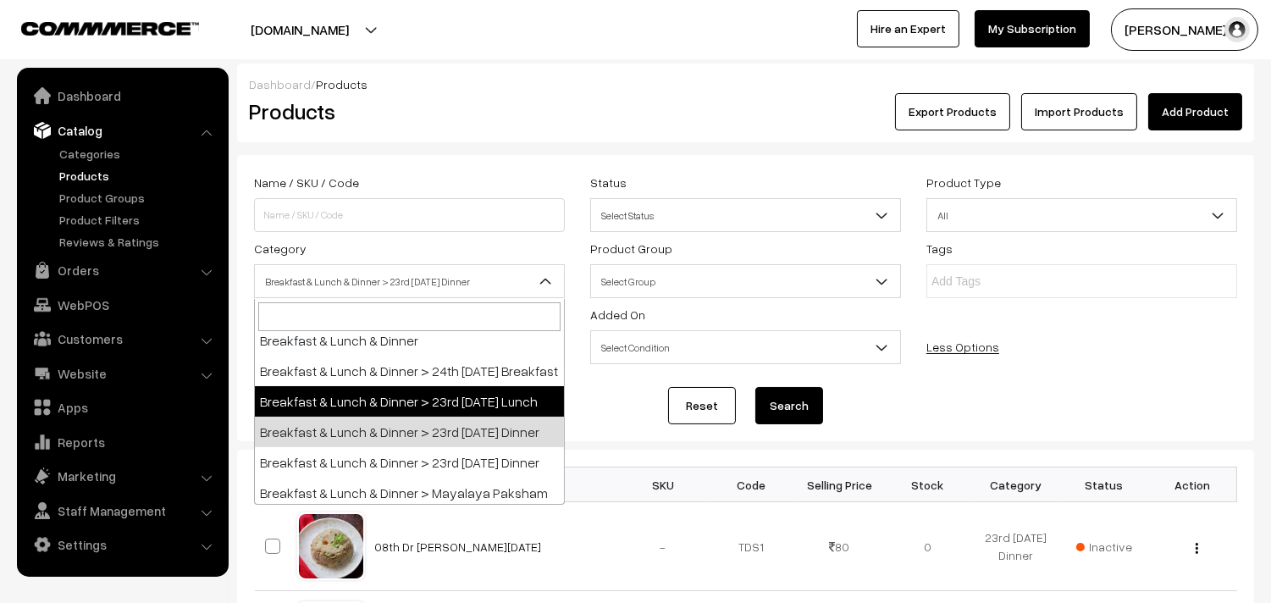
select select "95"
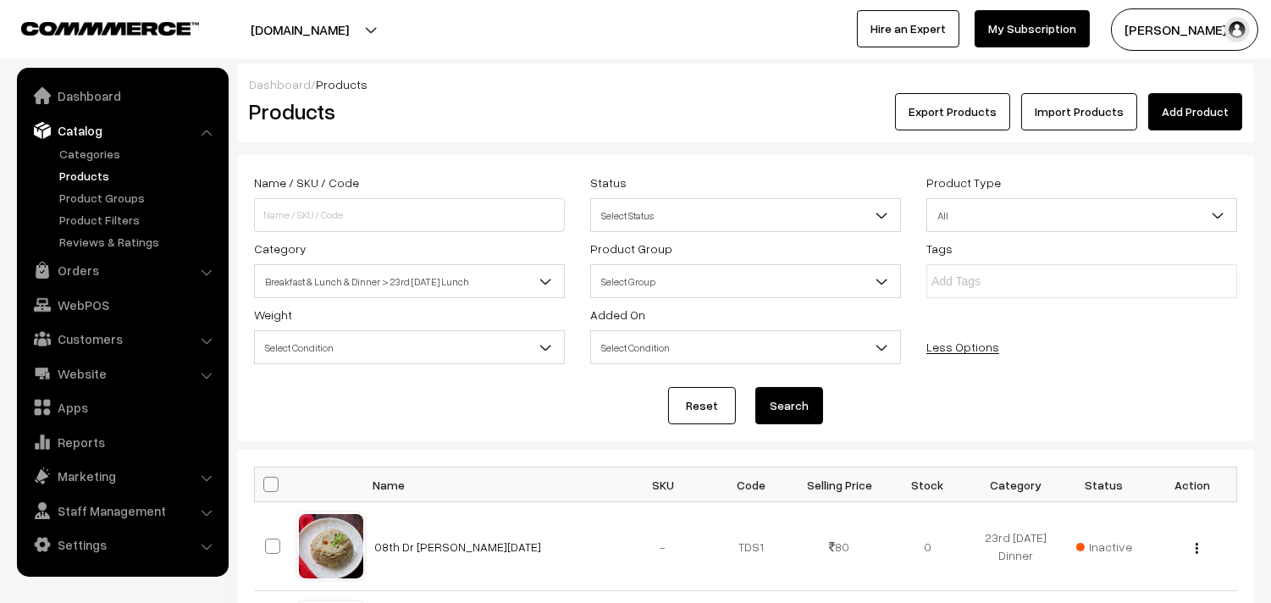
click at [778, 401] on button "Search" at bounding box center [790, 405] width 68 height 37
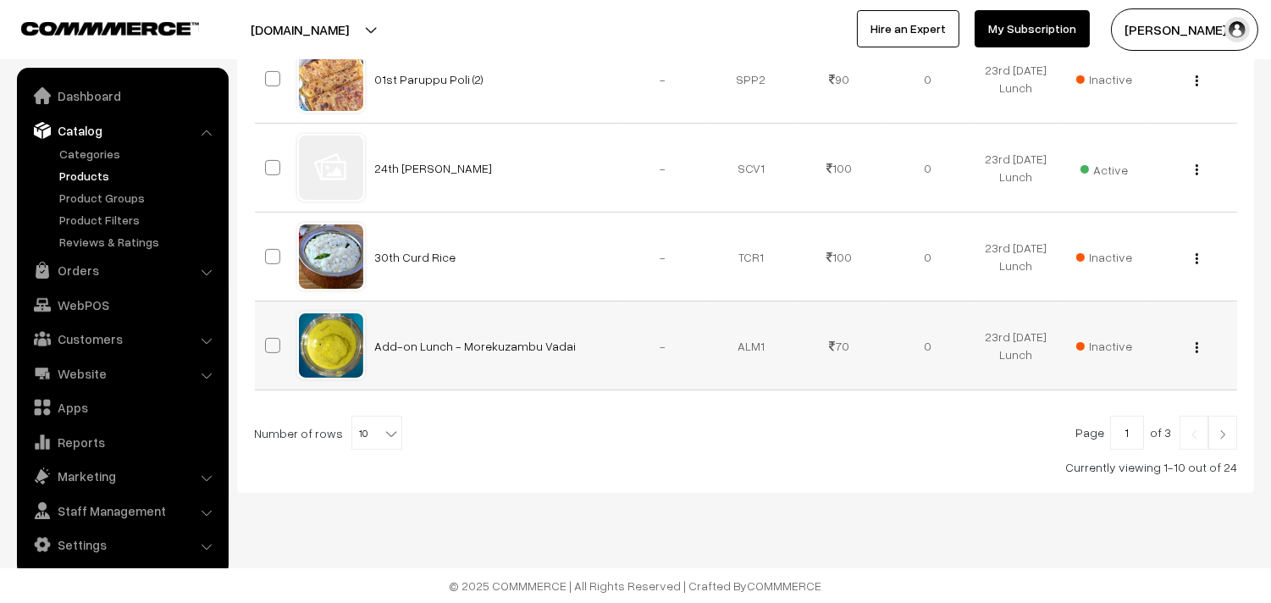
scroll to position [951, 0]
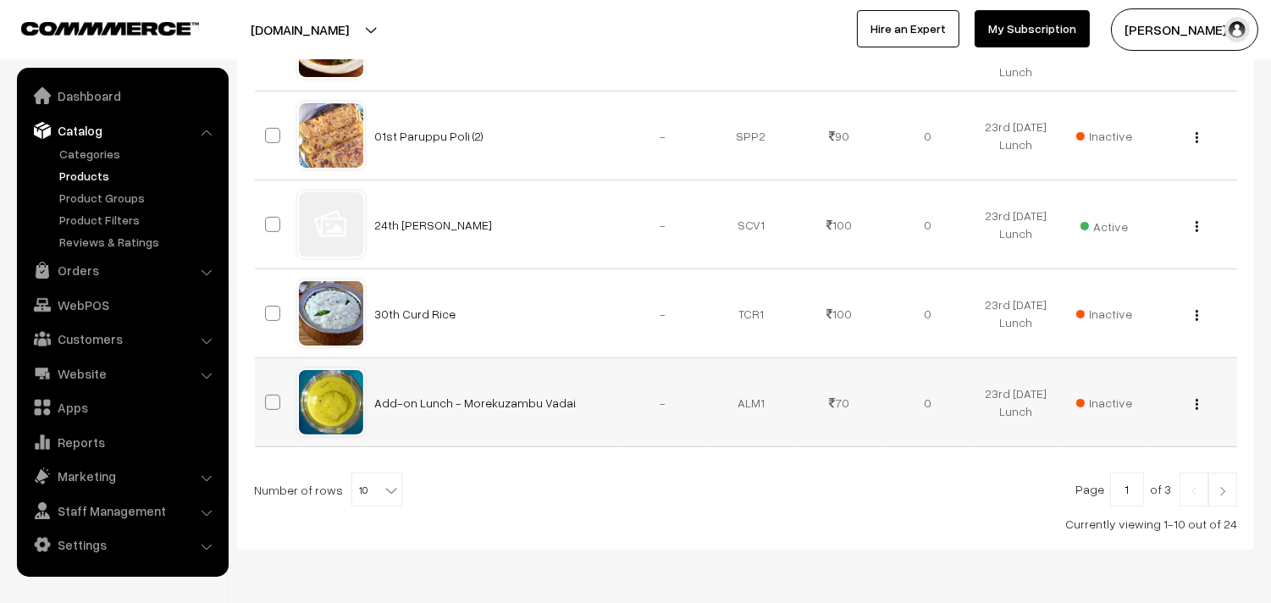
click at [373, 438] on td "Add-on Lunch - Morekuzambu Vadai" at bounding box center [492, 402] width 254 height 89
click at [362, 507] on span "10" at bounding box center [376, 490] width 49 height 34
select select "60"
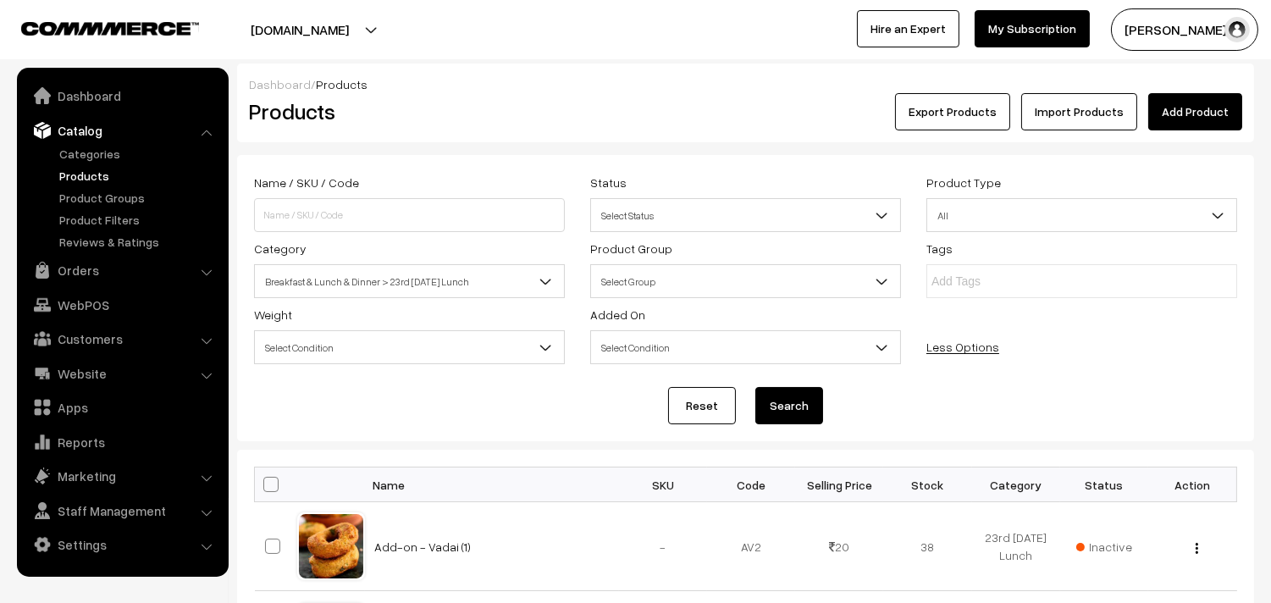
click at [274, 483] on span at bounding box center [270, 484] width 15 height 15
click at [266, 483] on input "checkbox" at bounding box center [260, 484] width 11 height 11
checkbox input "true"
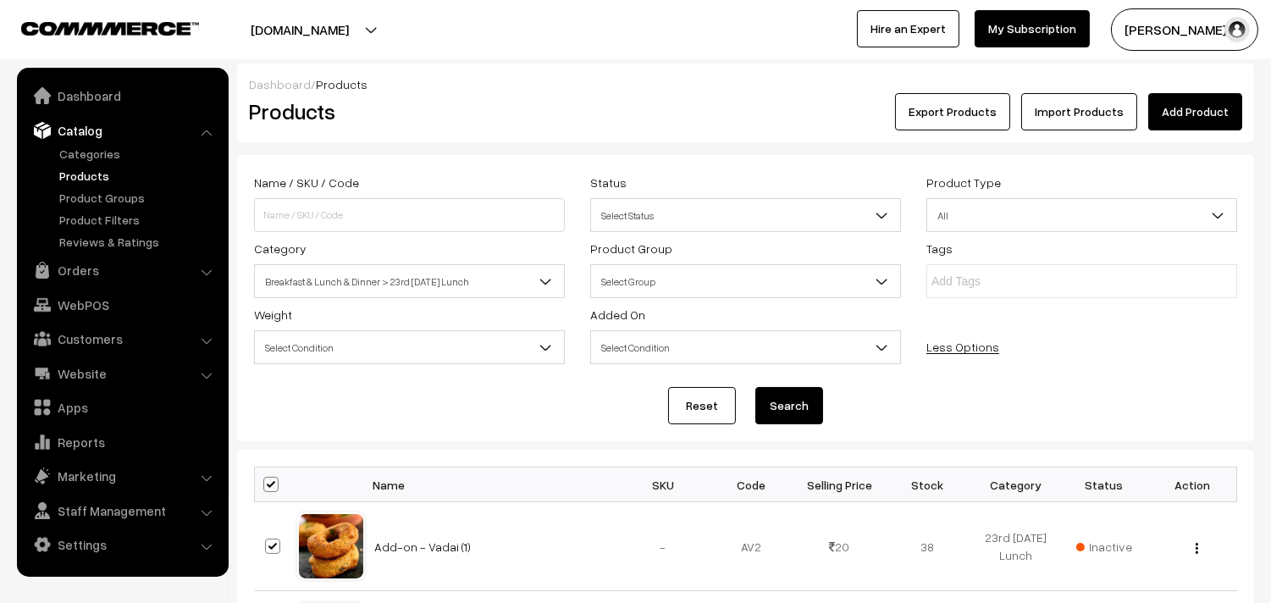
checkbox input "true"
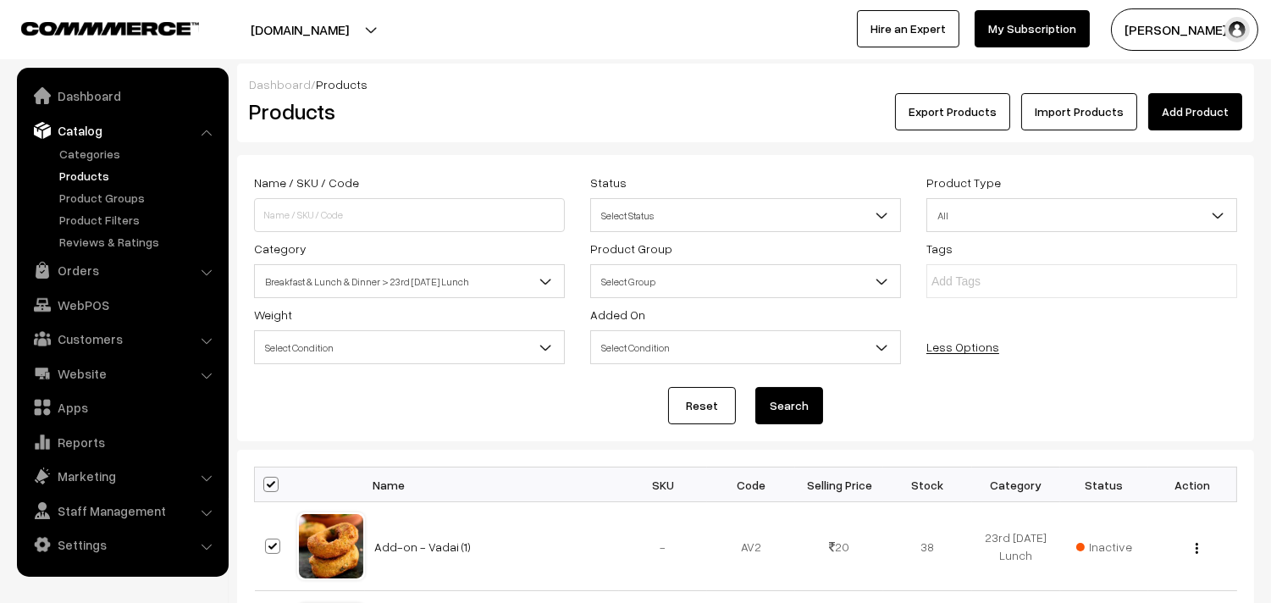
checkbox input "true"
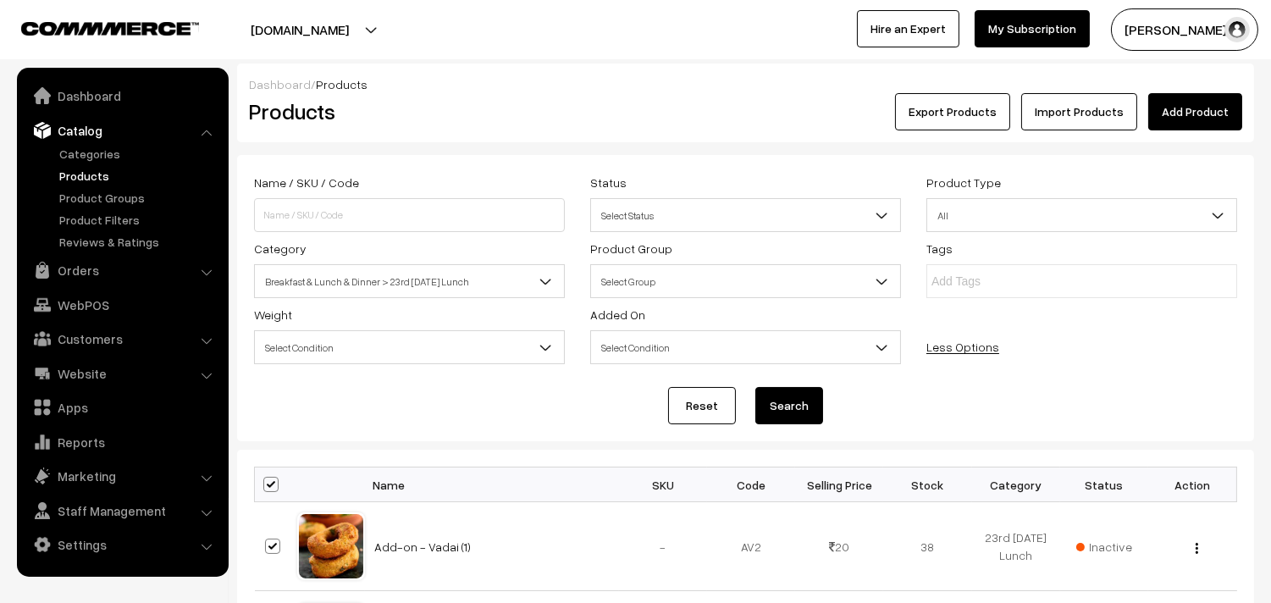
checkbox input "true"
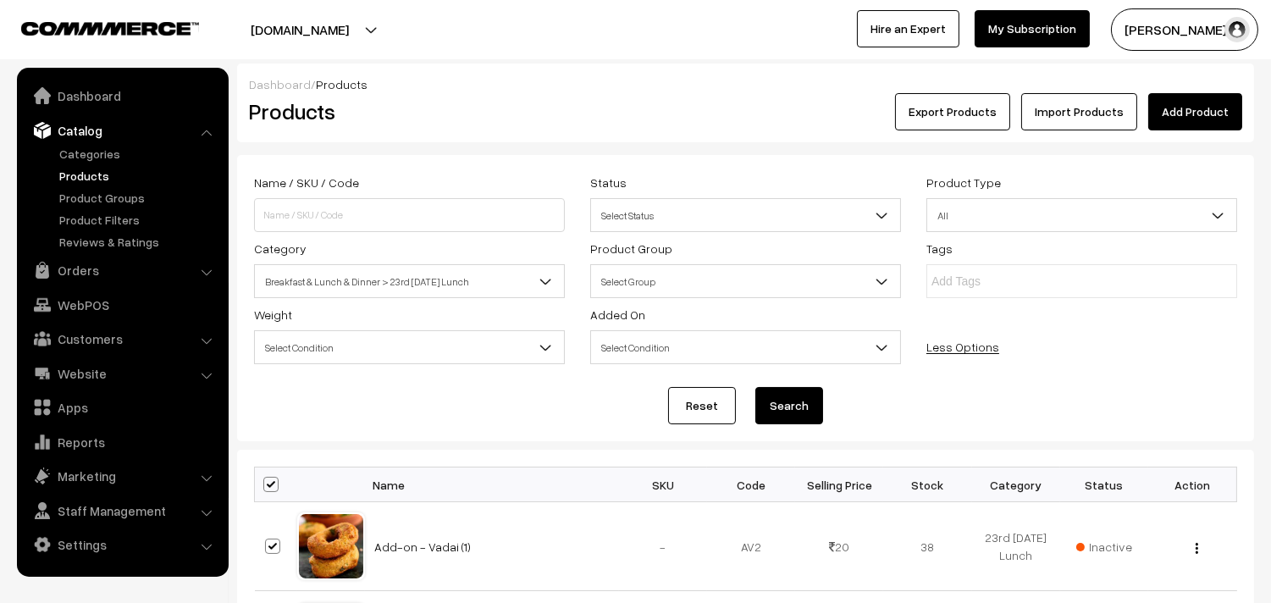
checkbox input "true"
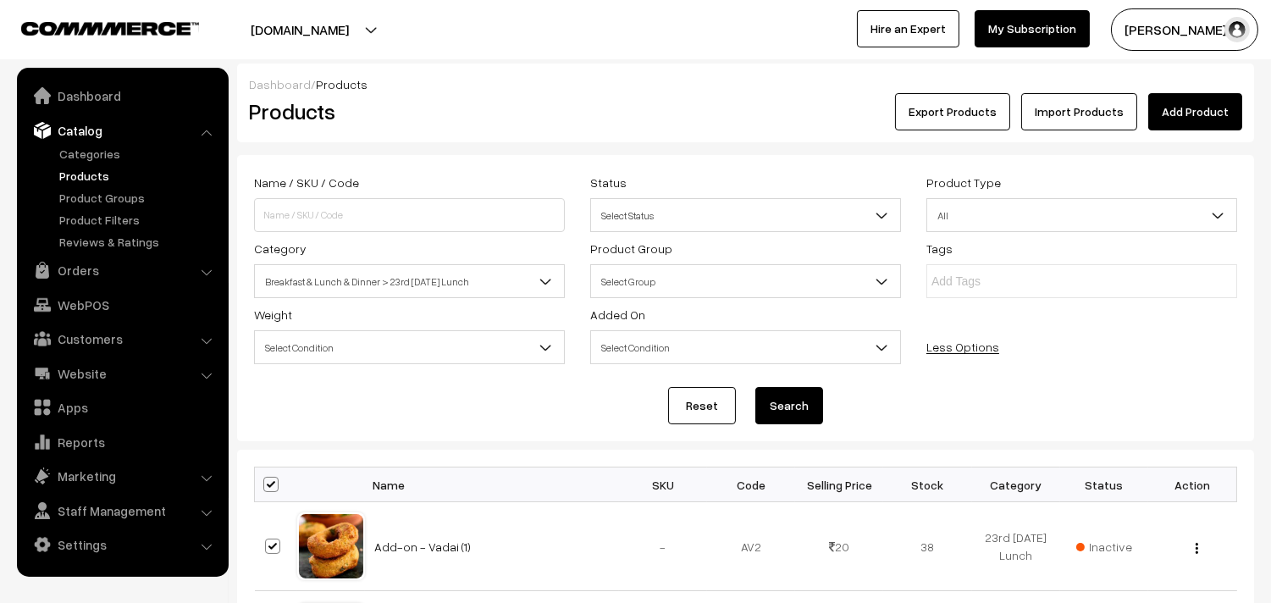
checkbox input "true"
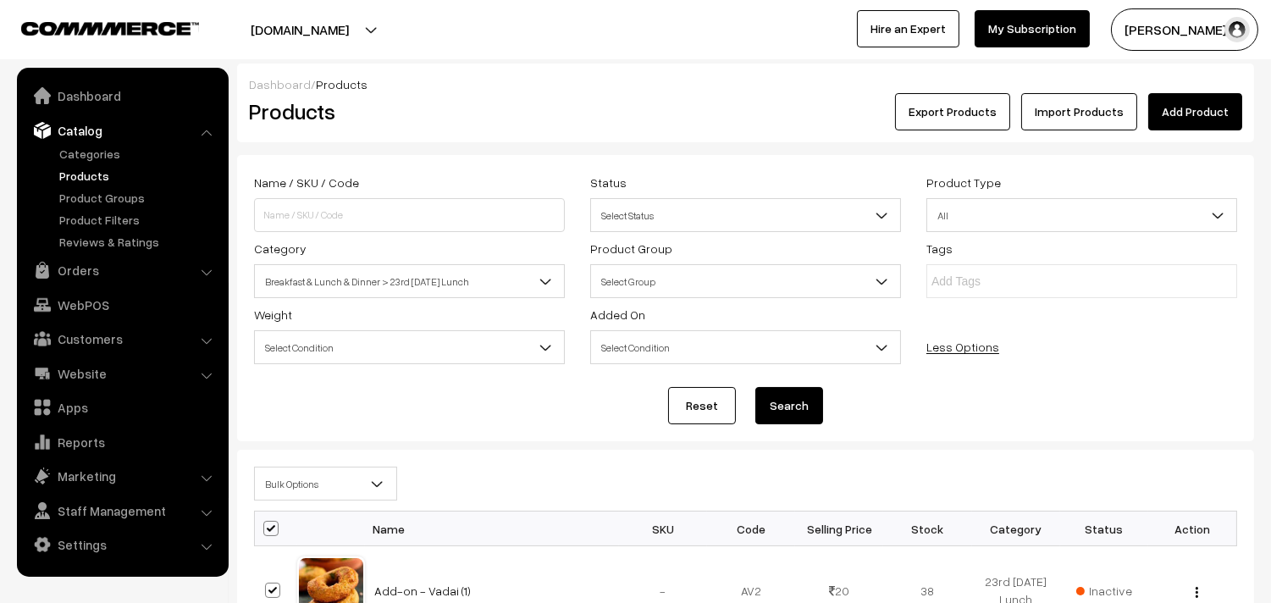
click at [292, 487] on span "Bulk Options" at bounding box center [325, 484] width 141 height 30
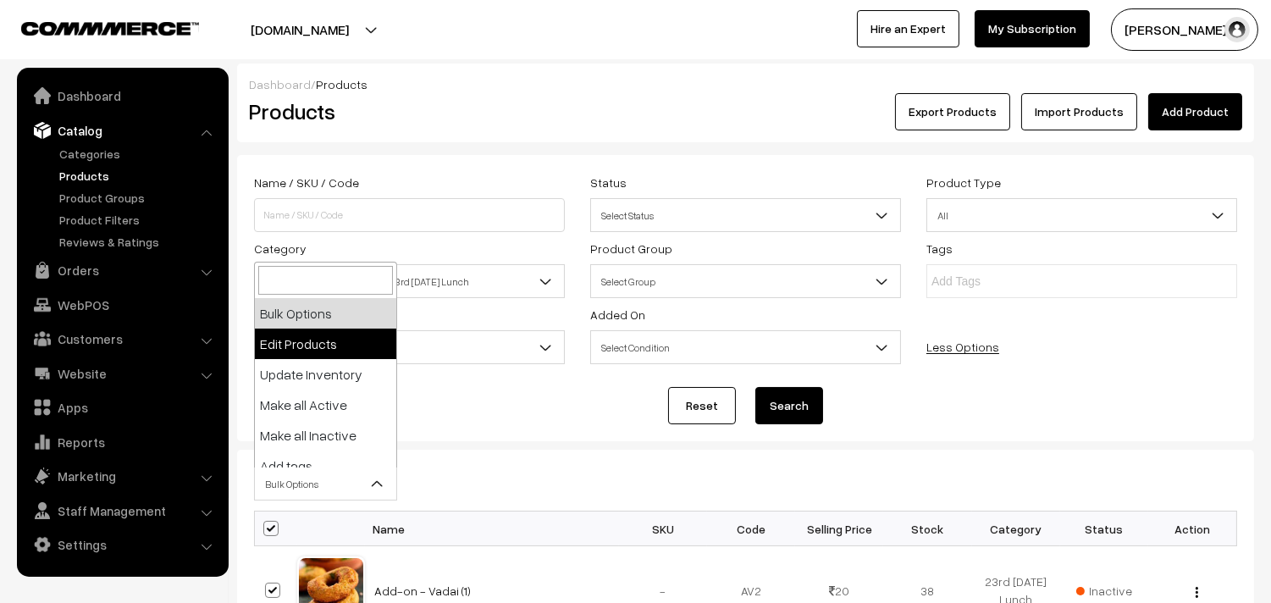
select select "editProduct"
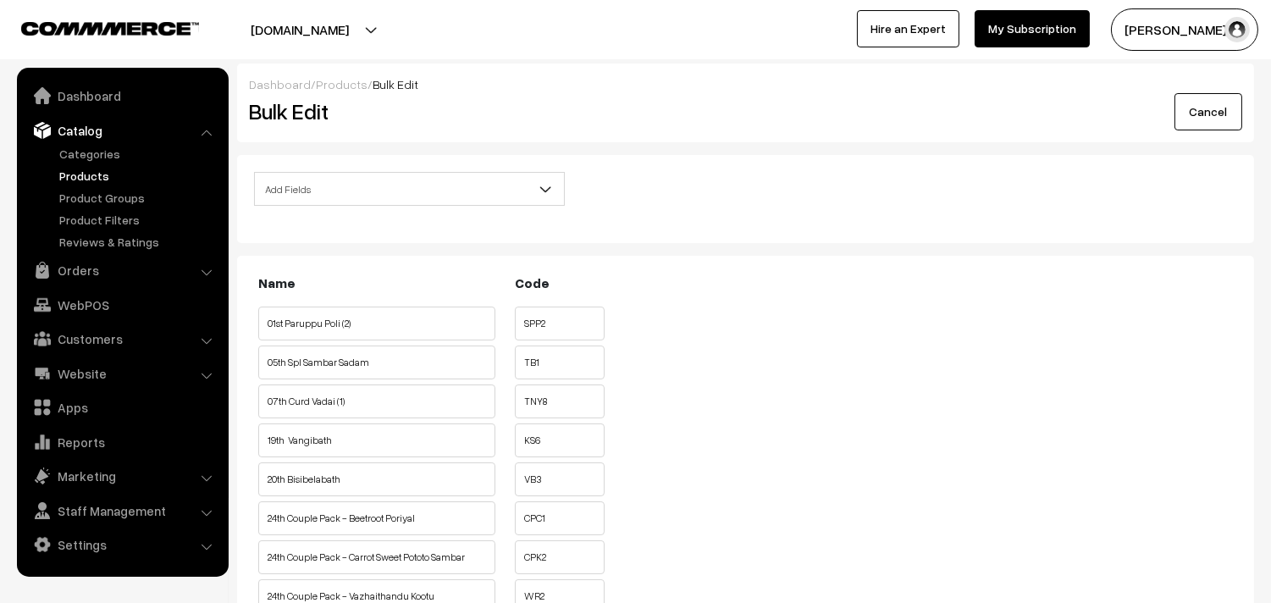
click at [434, 191] on span "Add Fields" at bounding box center [409, 189] width 309 height 30
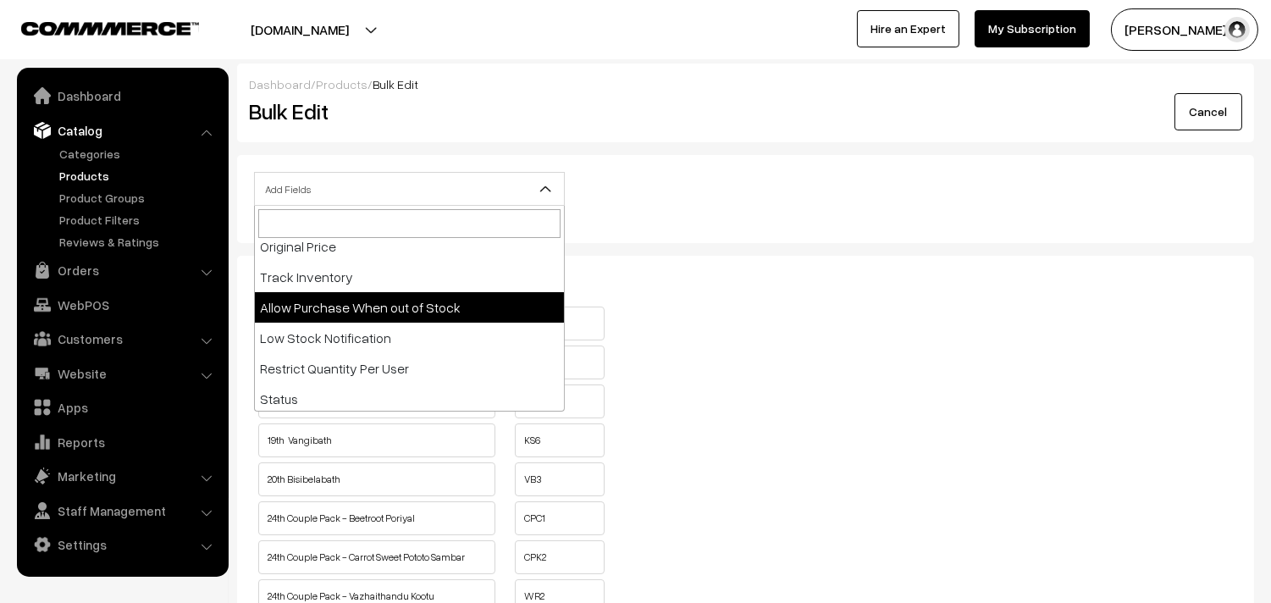
scroll to position [282, 0]
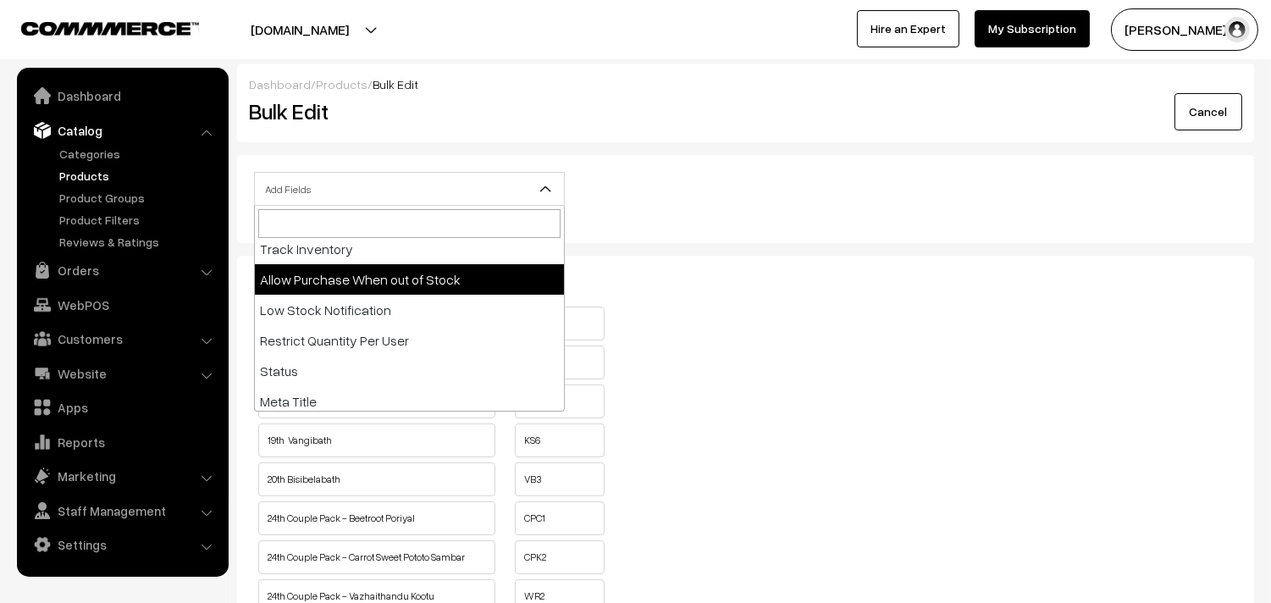
select select "allow-purchase"
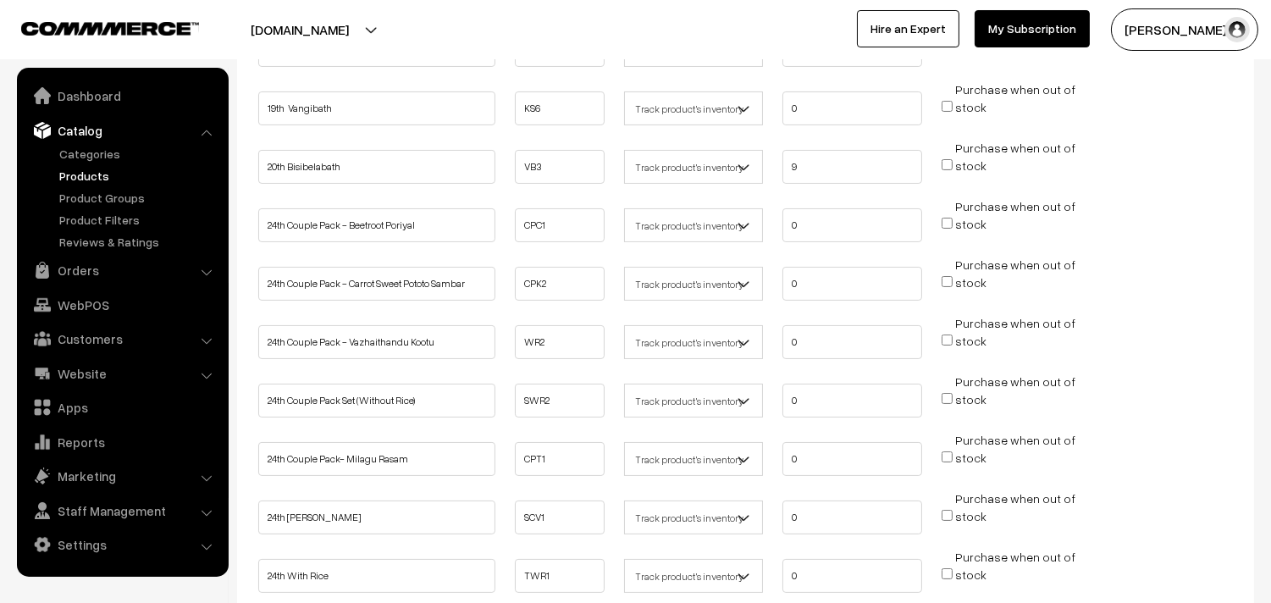
scroll to position [470, 0]
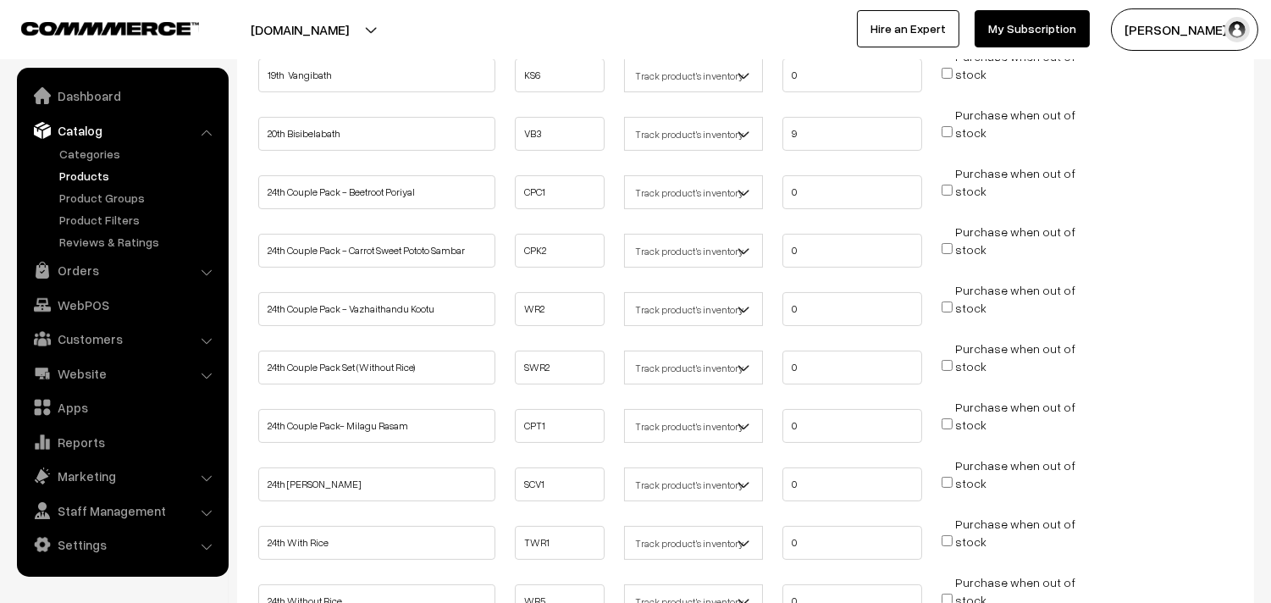
click at [950, 187] on input "Purchase when out of stock" at bounding box center [947, 190] width 11 height 11
checkbox input "true"
click at [951, 246] on input "Purchase when out of stock" at bounding box center [947, 248] width 11 height 11
checkbox input "true"
click at [944, 305] on input "Purchase when out of stock" at bounding box center [947, 307] width 11 height 11
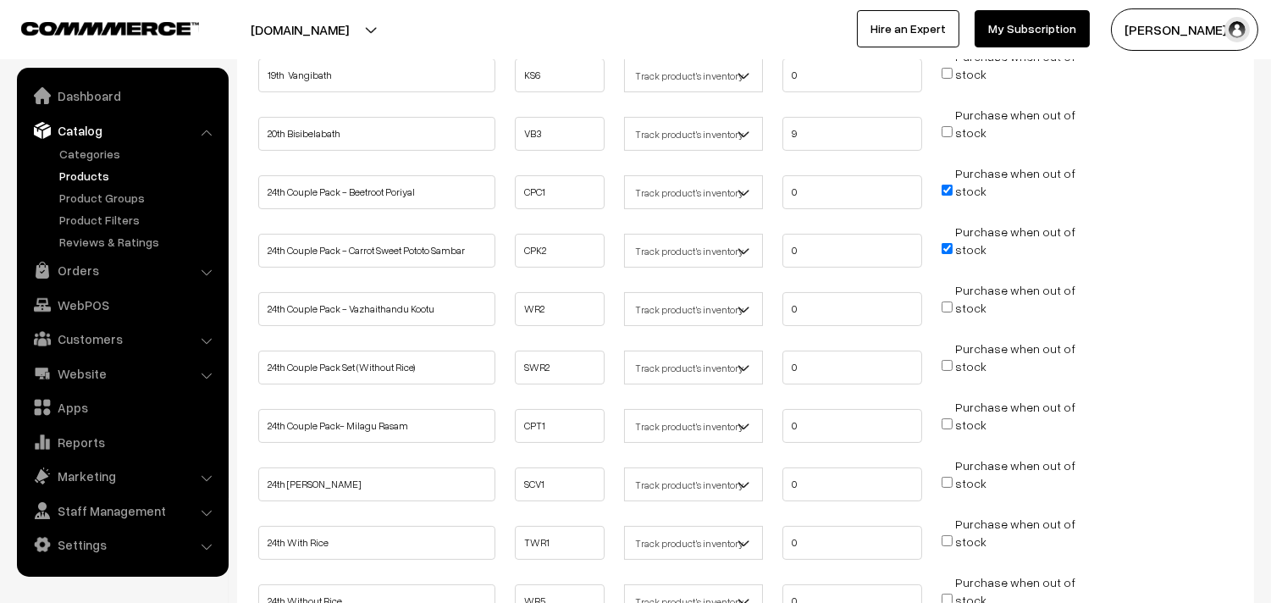
checkbox input "true"
click at [943, 360] on input "Purchase when out of stock" at bounding box center [947, 365] width 11 height 11
checkbox input "true"
click at [947, 420] on input "Purchase when out of stock" at bounding box center [947, 423] width 11 height 11
checkbox input "true"
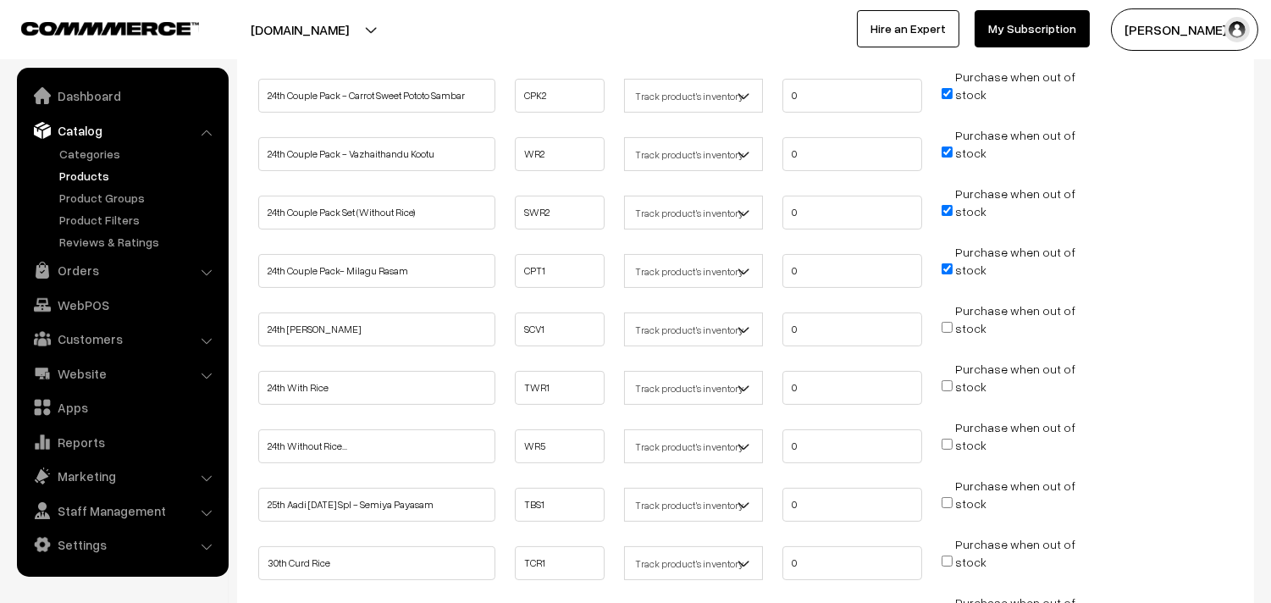
scroll to position [658, 0]
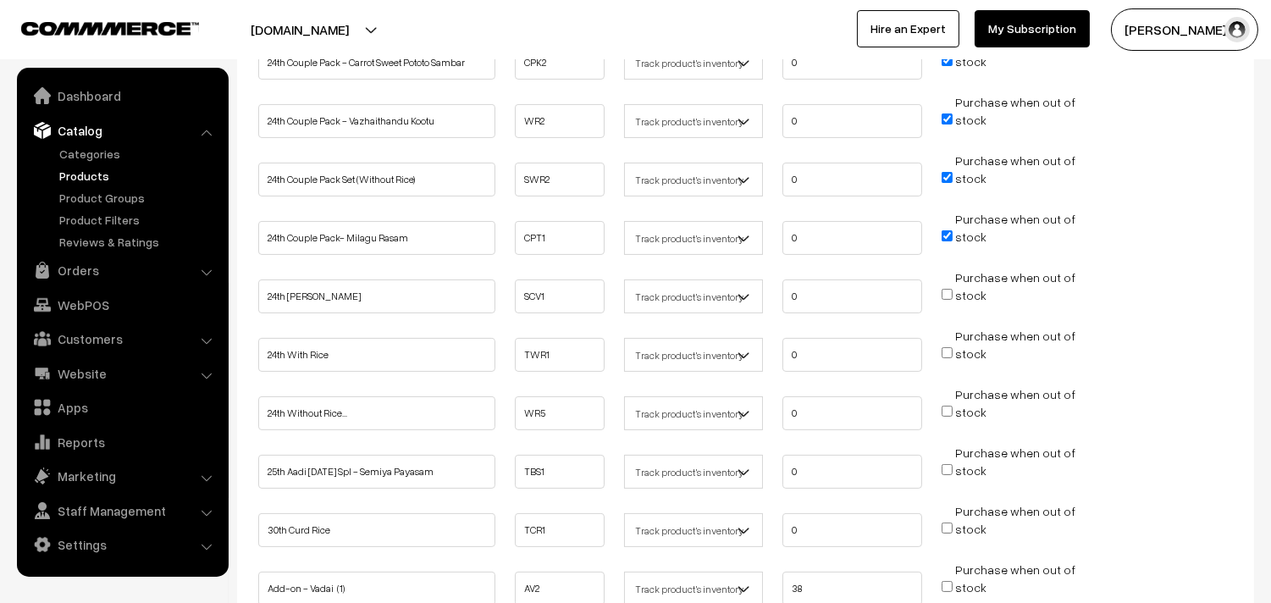
click at [947, 347] on input "Purchase when out of stock" at bounding box center [947, 352] width 11 height 11
checkbox input "true"
click at [949, 406] on input "Purchase when out of stock" at bounding box center [947, 411] width 11 height 11
checkbox input "true"
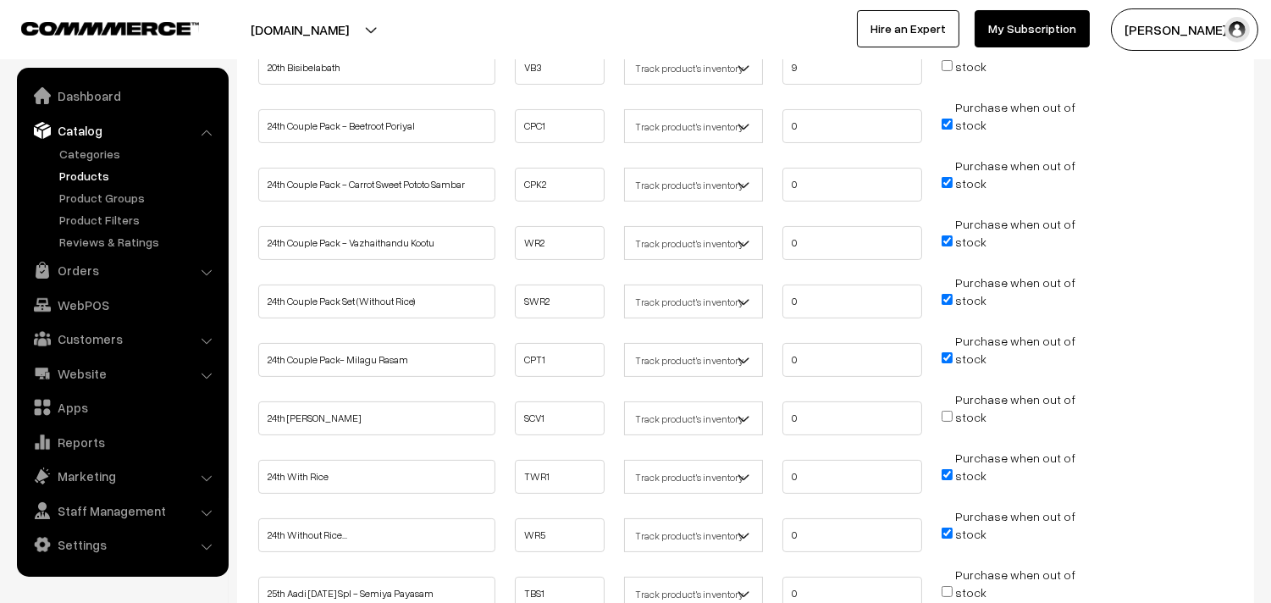
scroll to position [564, 0]
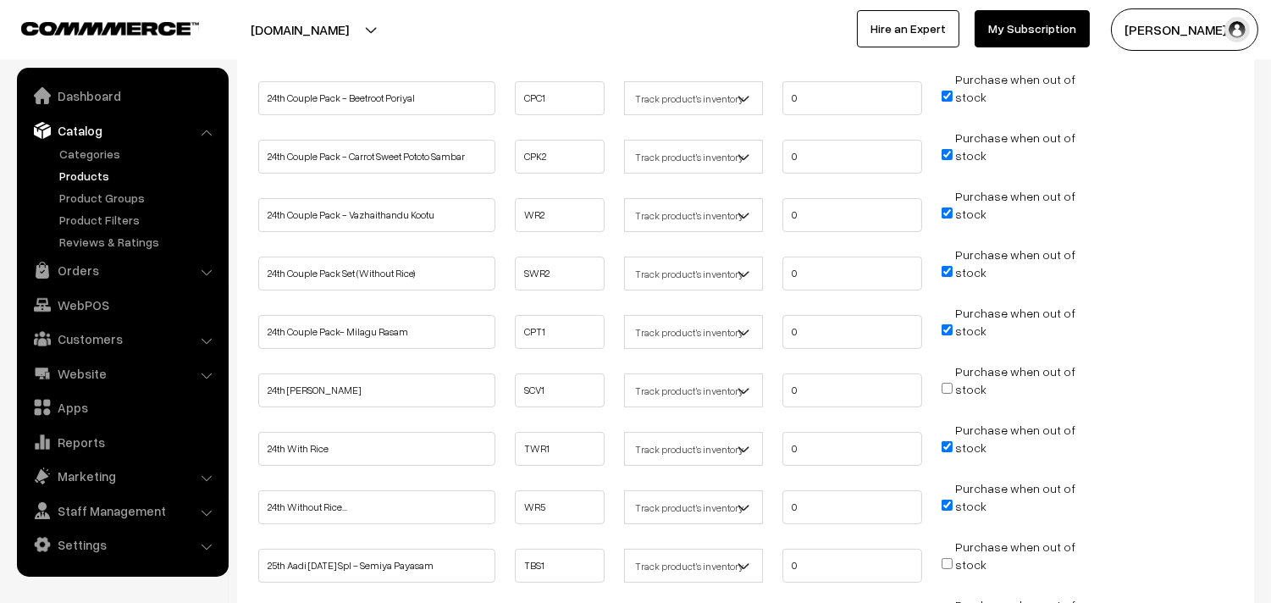
click at [947, 385] on input "Purchase when out of stock" at bounding box center [947, 388] width 11 height 11
checkbox input "true"
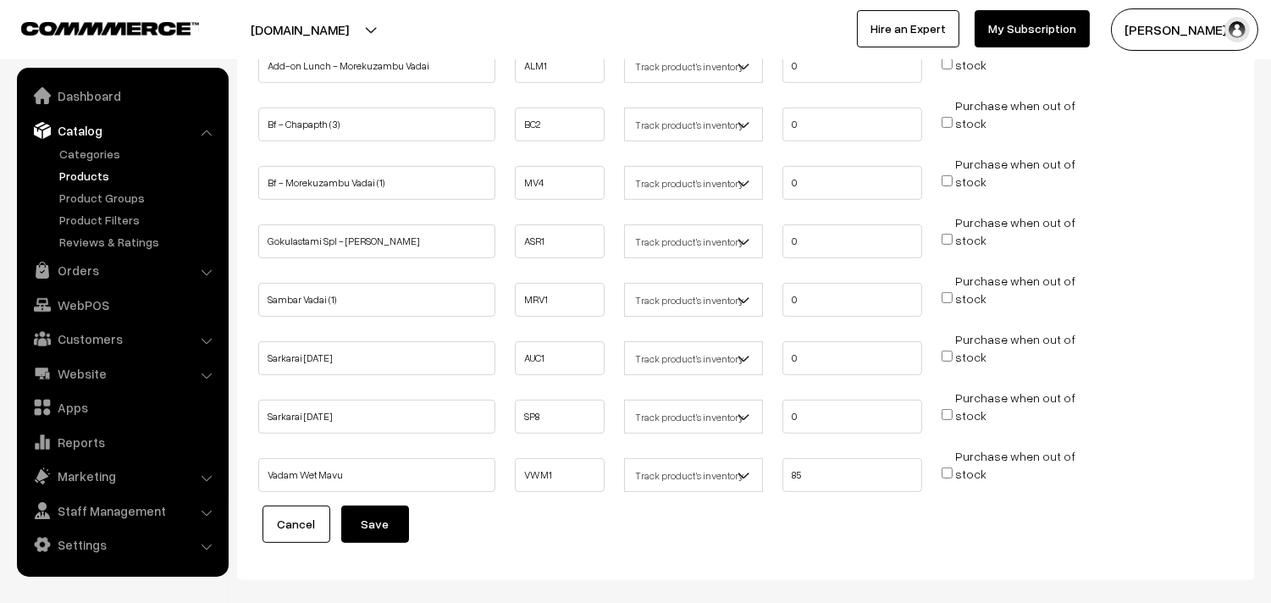
scroll to position [1317, 0]
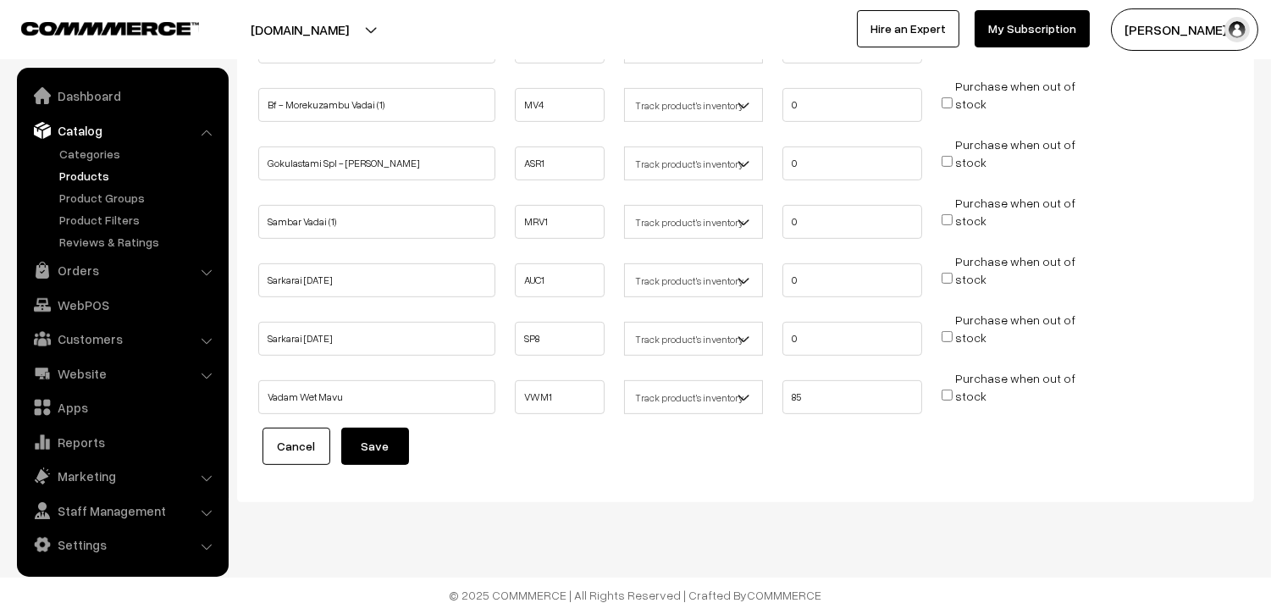
click at [386, 449] on button "Save" at bounding box center [375, 446] width 68 height 37
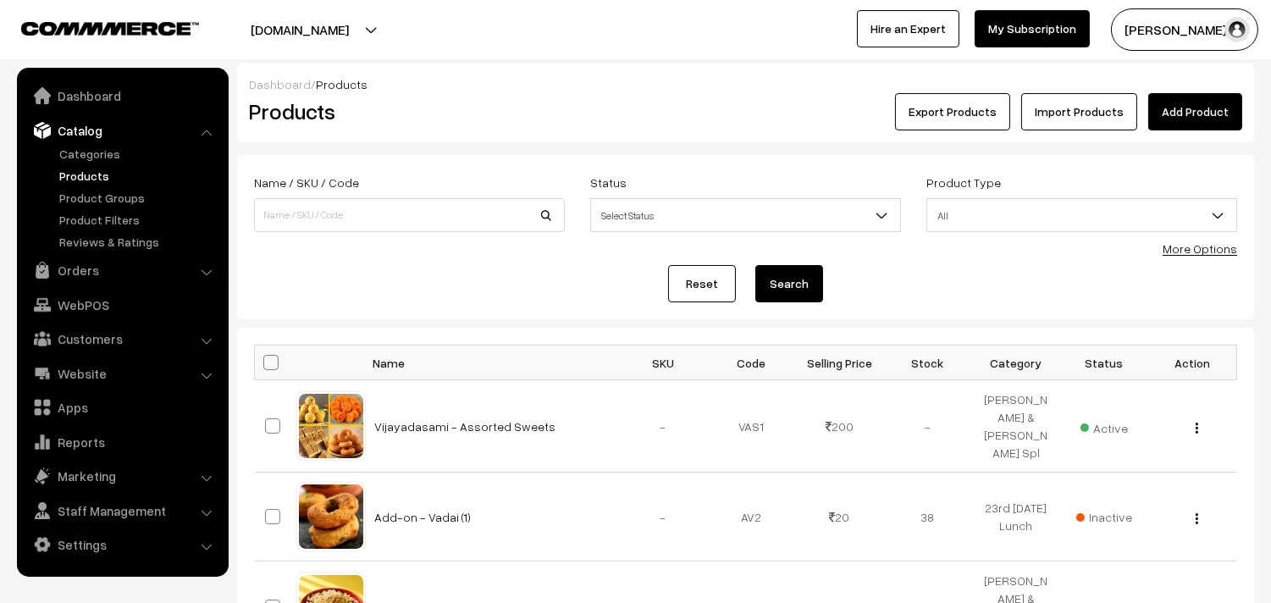
drag, startPoint x: 1196, startPoint y: 249, endPoint x: 1098, endPoint y: 251, distance: 98.3
click at [1196, 250] on link "More Options" at bounding box center [1200, 248] width 75 height 14
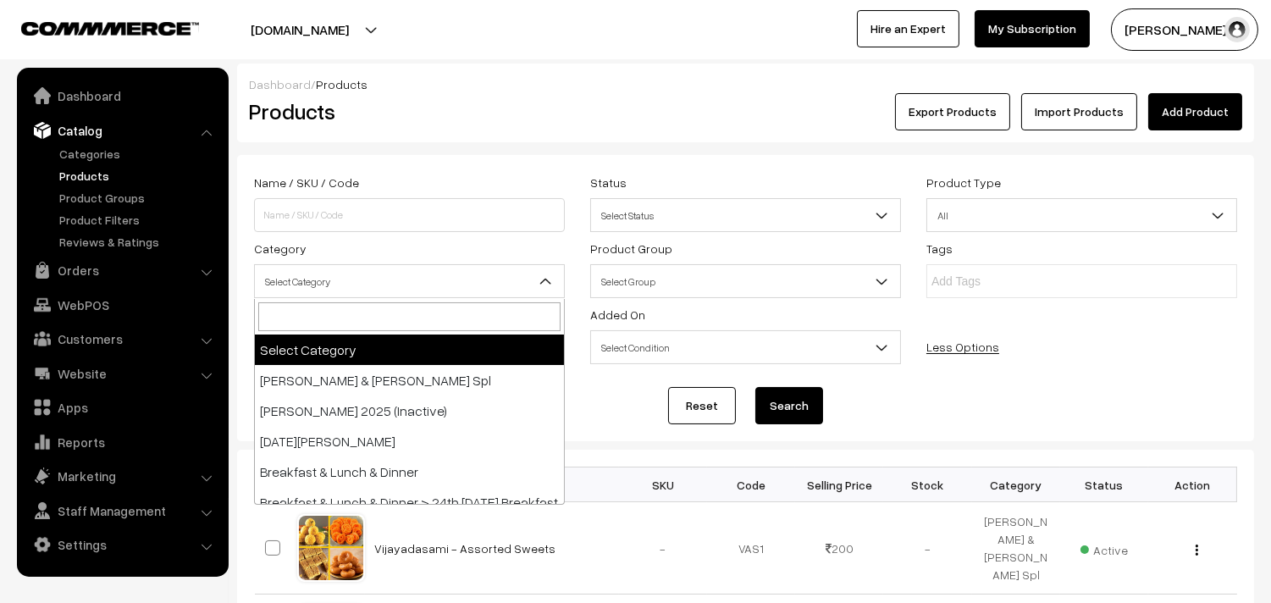
click at [392, 282] on span "Select Category" at bounding box center [409, 282] width 309 height 30
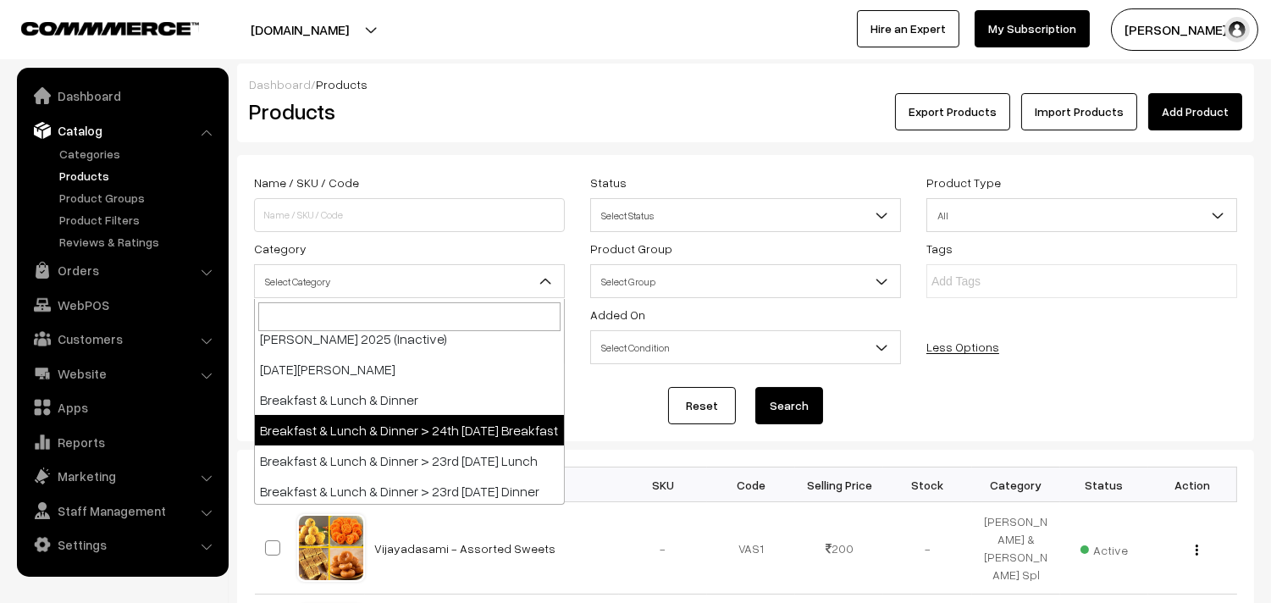
scroll to position [188, 0]
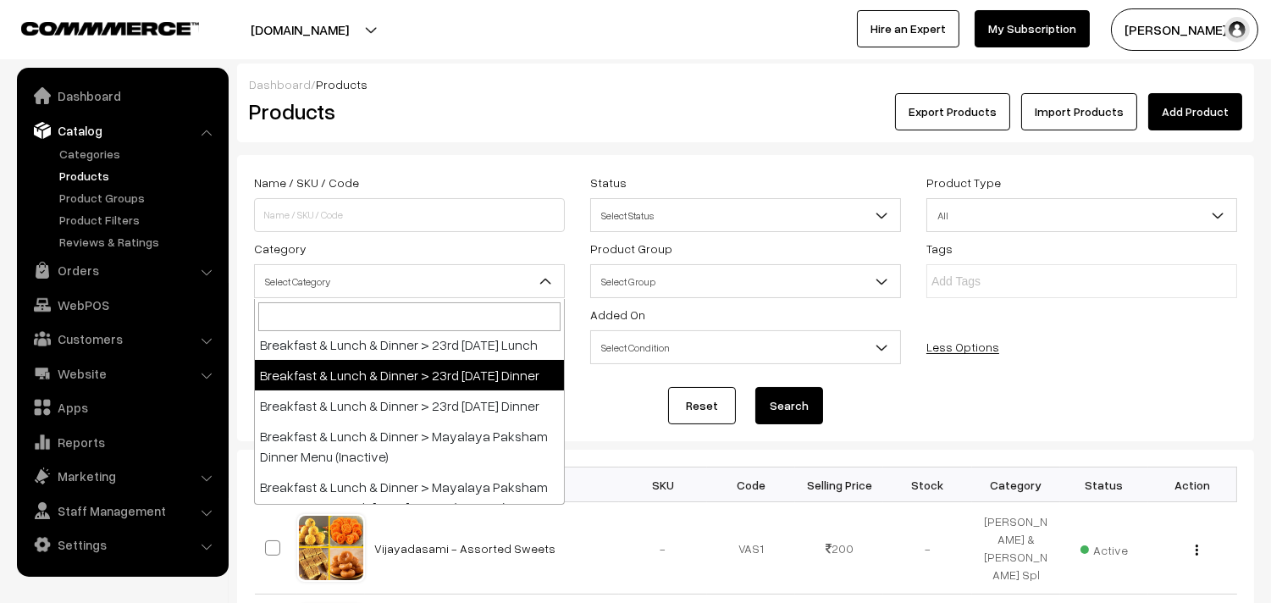
select select "96"
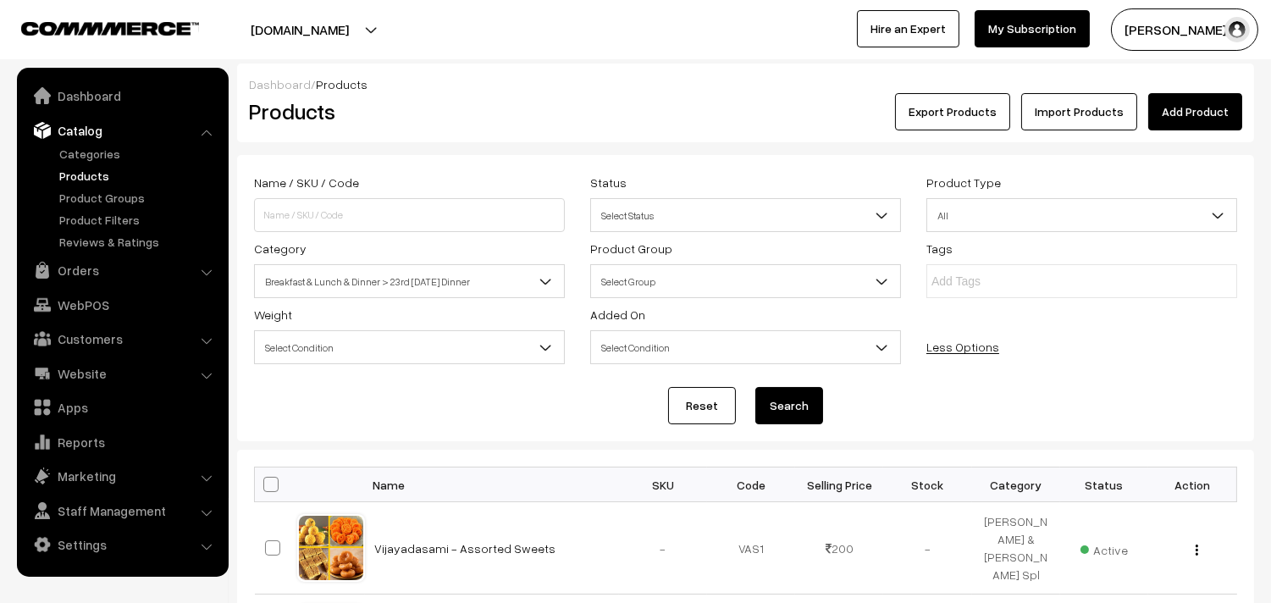
click at [811, 412] on button "Search" at bounding box center [790, 405] width 68 height 37
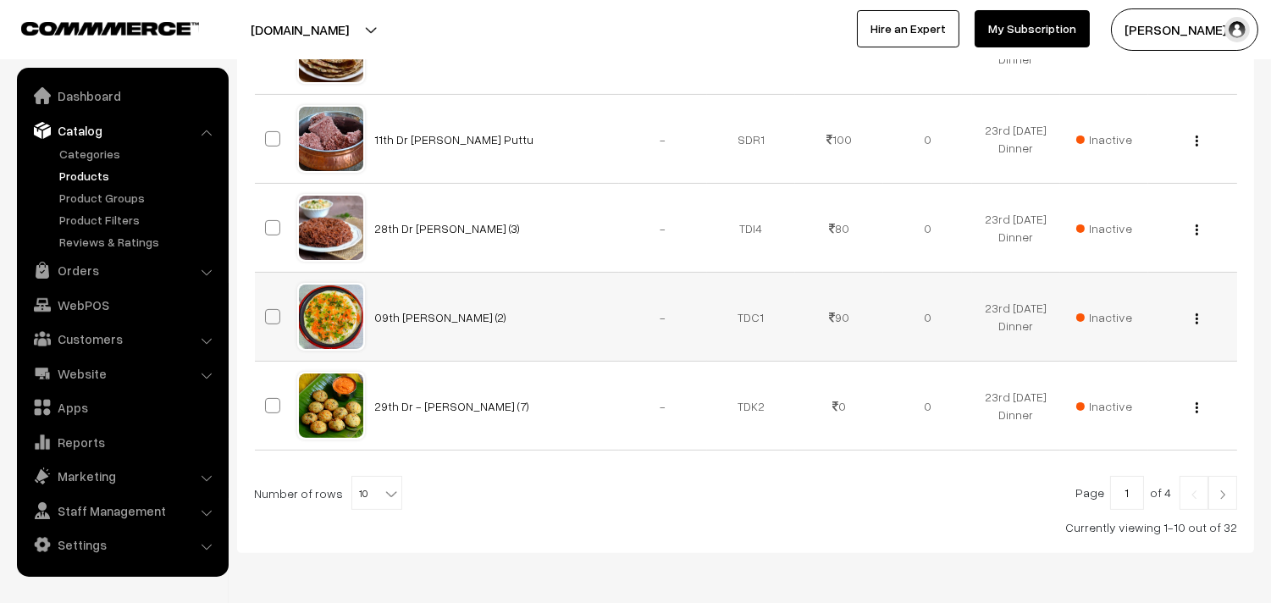
click at [1231, 280] on td "View Edit Delete" at bounding box center [1193, 317] width 88 height 89
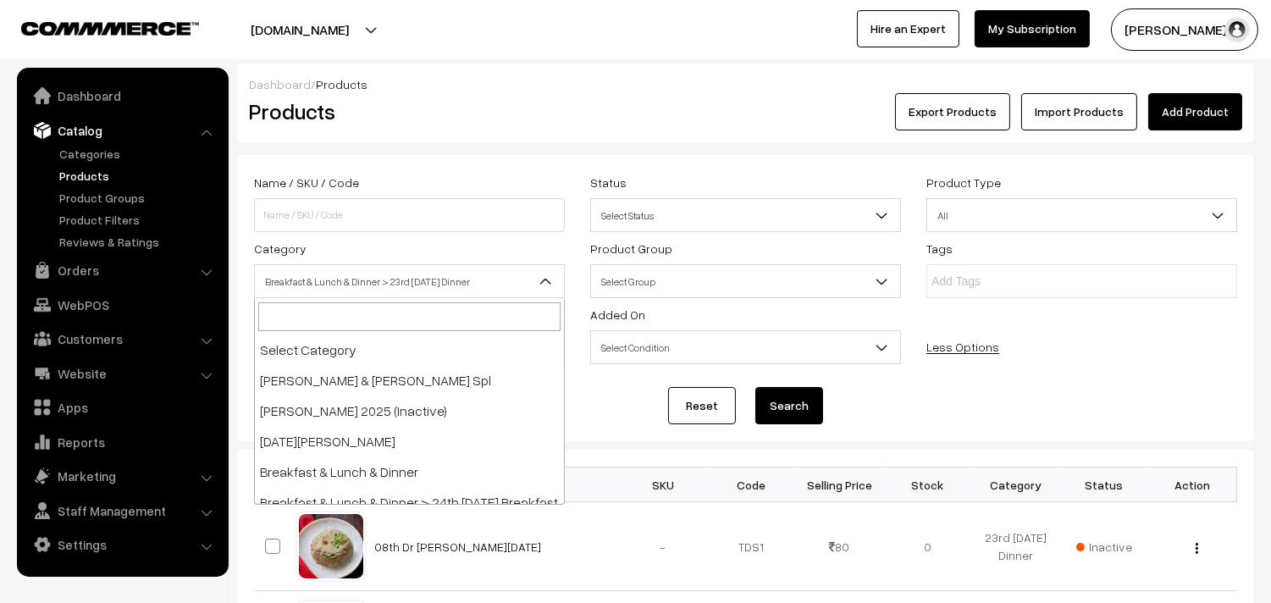
click at [447, 291] on span "Breakfast & Lunch & Dinner > 23rd [DATE] Dinner" at bounding box center [409, 282] width 309 height 30
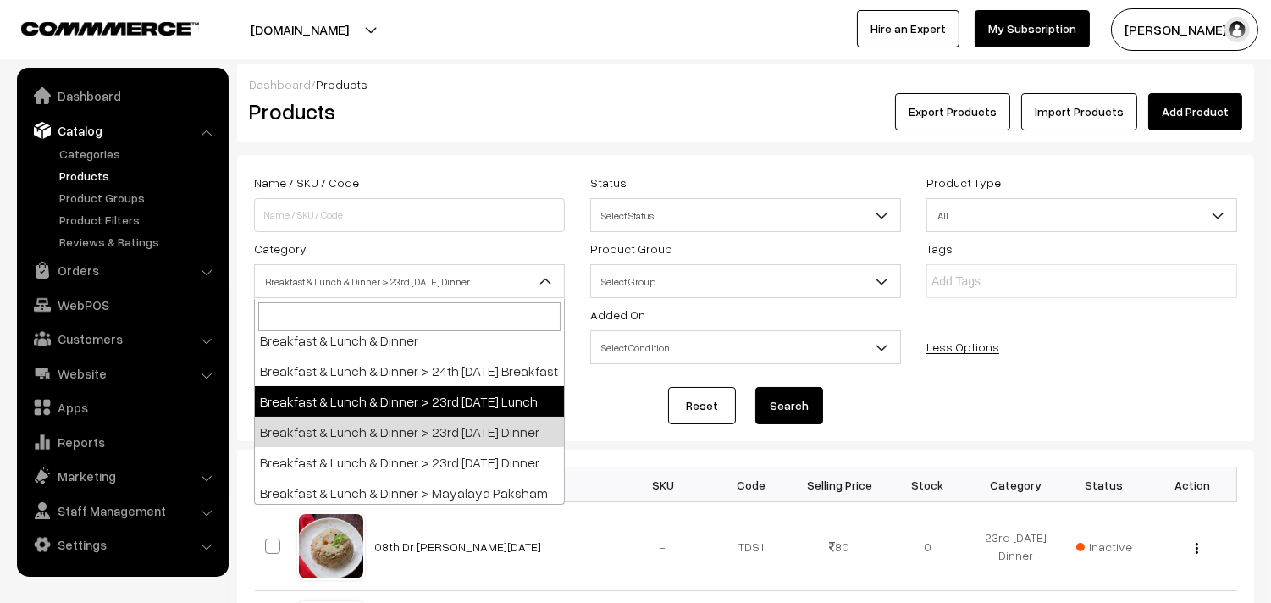
select select "95"
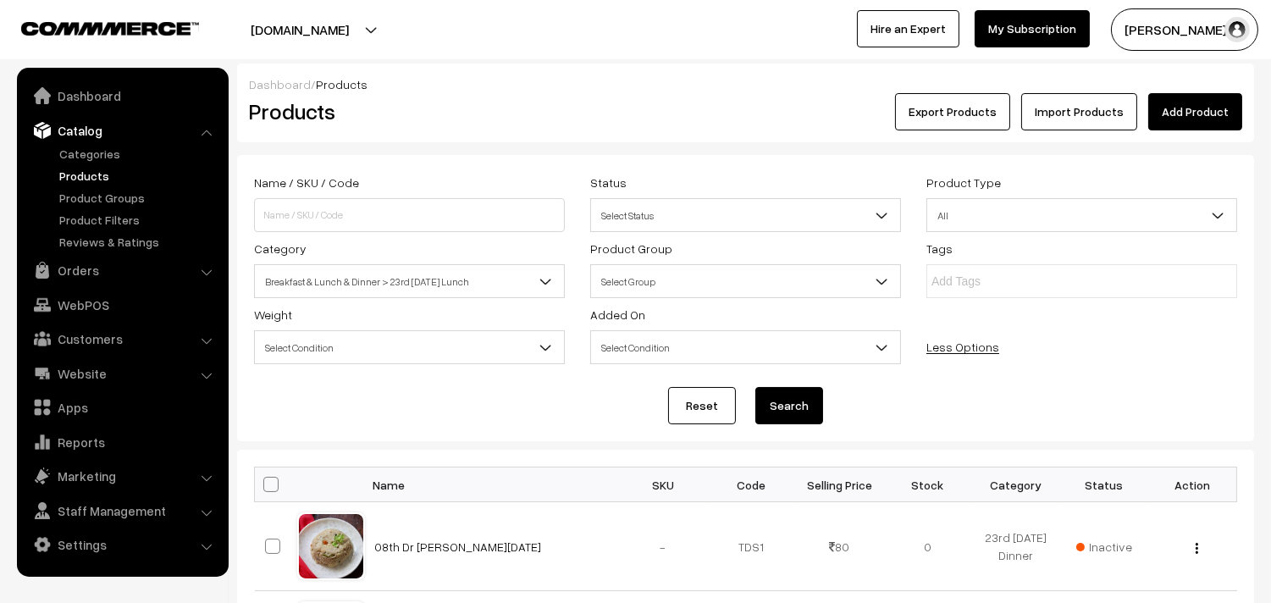
click at [805, 401] on button "Search" at bounding box center [790, 405] width 68 height 37
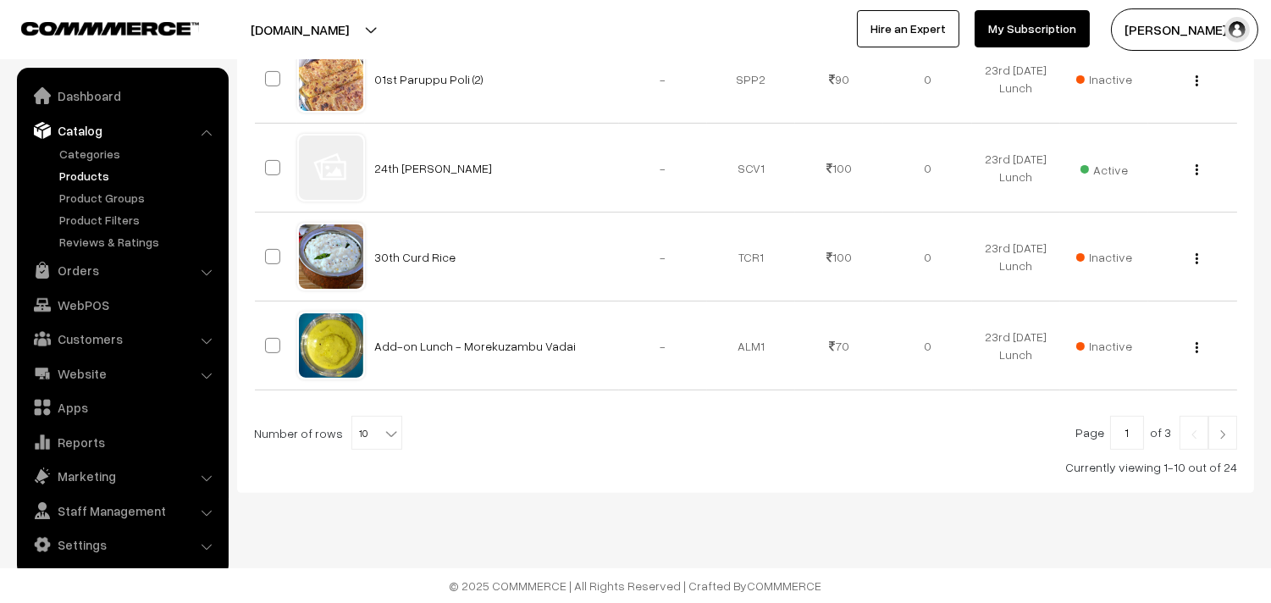
scroll to position [1045, 0]
click at [360, 434] on span "10" at bounding box center [376, 434] width 49 height 34
select select "90"
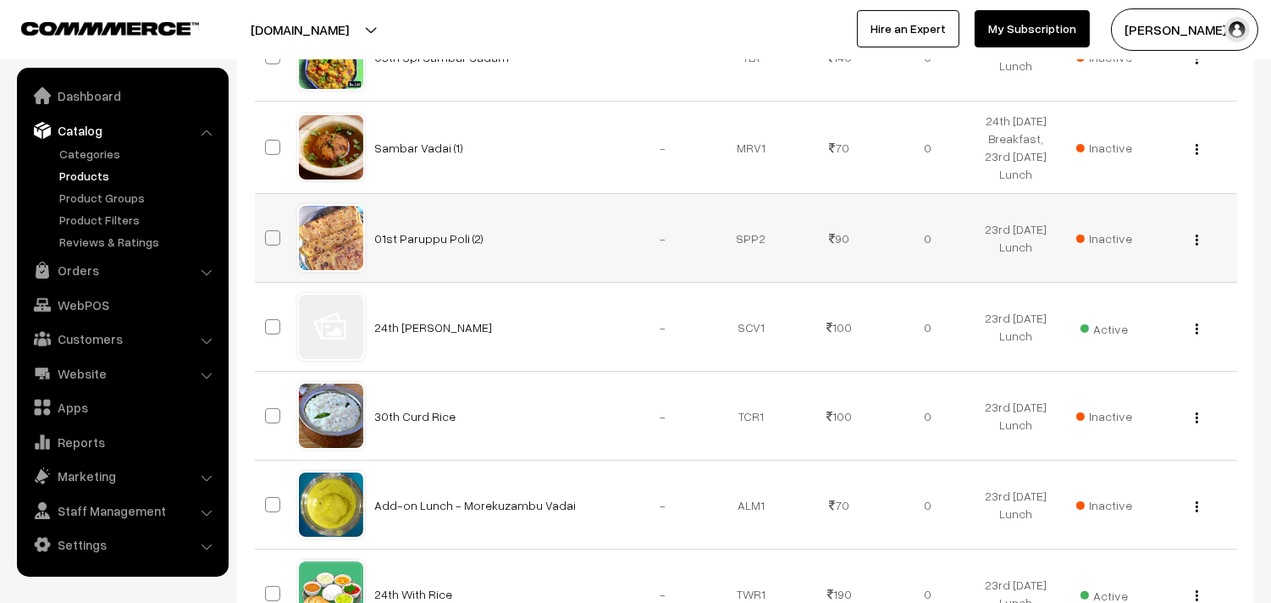
scroll to position [847, 0]
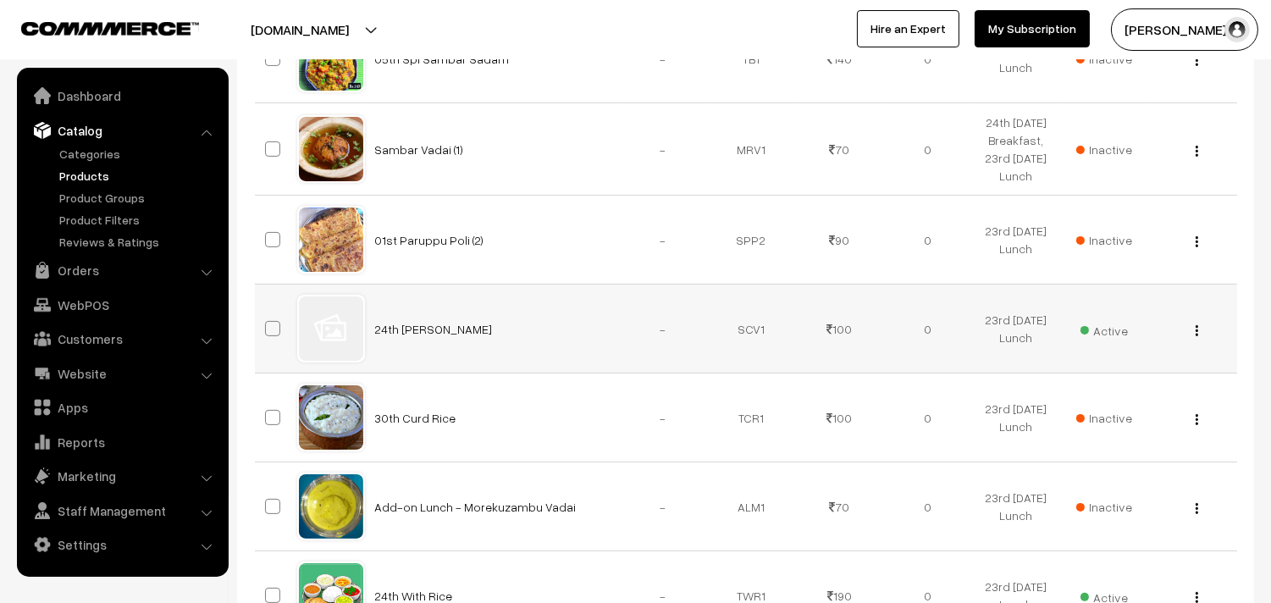
click at [1196, 336] on img "button" at bounding box center [1197, 330] width 3 height 11
click at [1060, 411] on link "Edit" at bounding box center [1121, 392] width 144 height 37
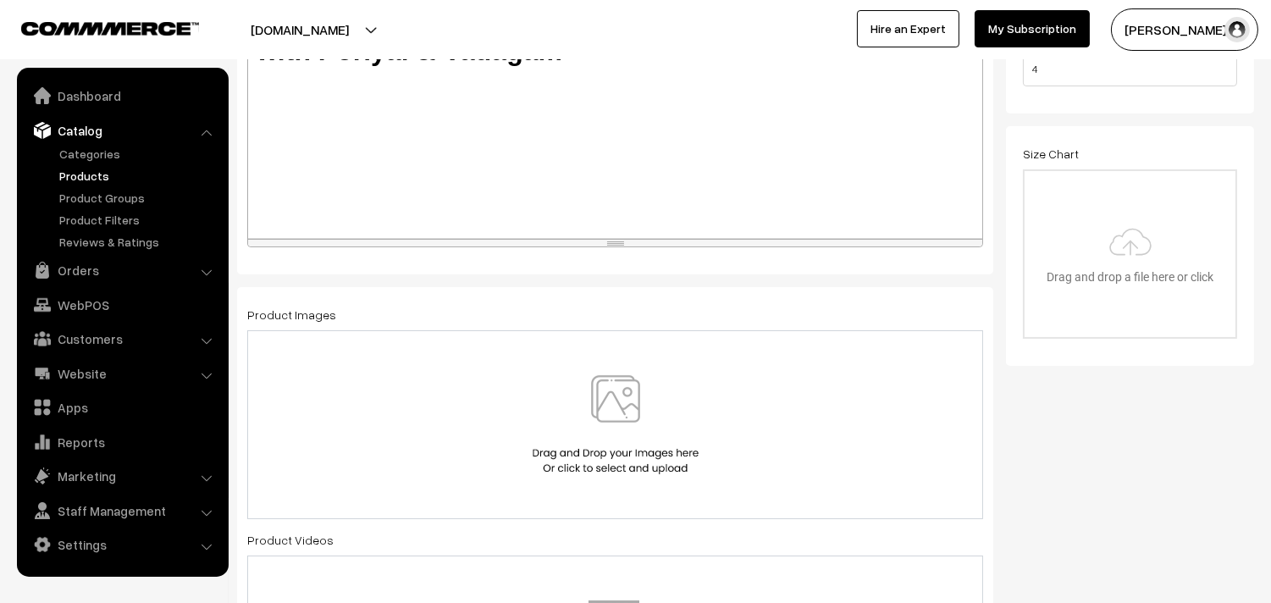
scroll to position [658, 0]
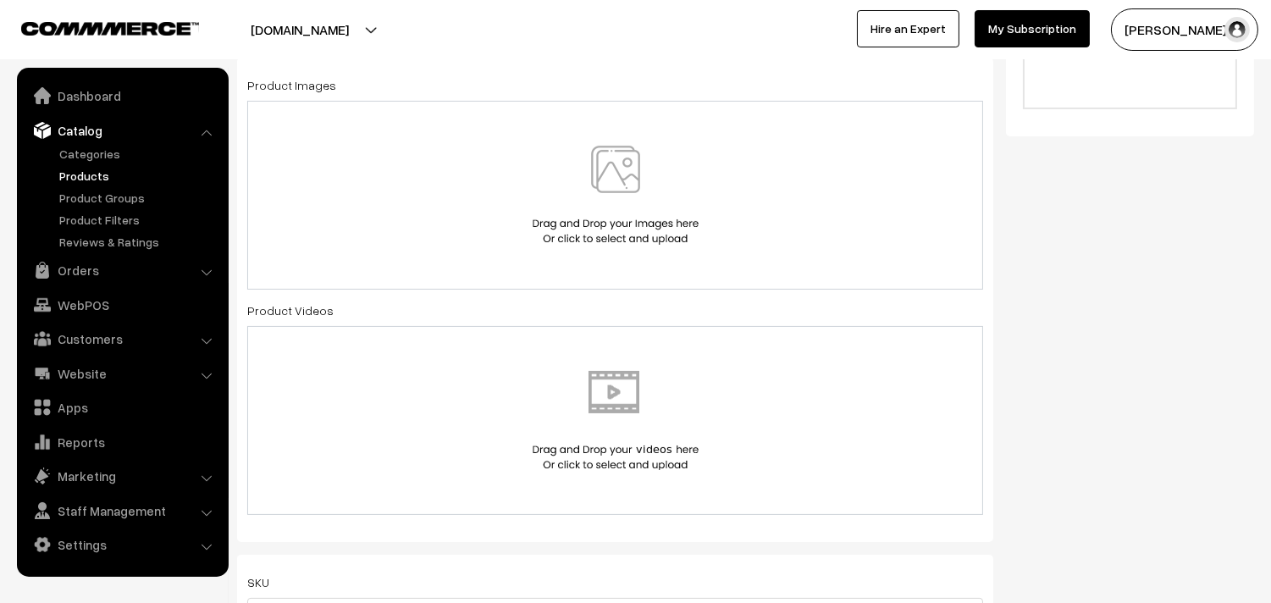
click at [627, 156] on img at bounding box center [616, 195] width 174 height 99
click at [759, 213] on div at bounding box center [615, 195] width 700 height 99
click at [995, 293] on div "Name * 24th Kariveppilai Sadam Category Breakfast & Lunch & Dinner > 23rd Tuesd…" at bounding box center [615, 552] width 782 height 2107
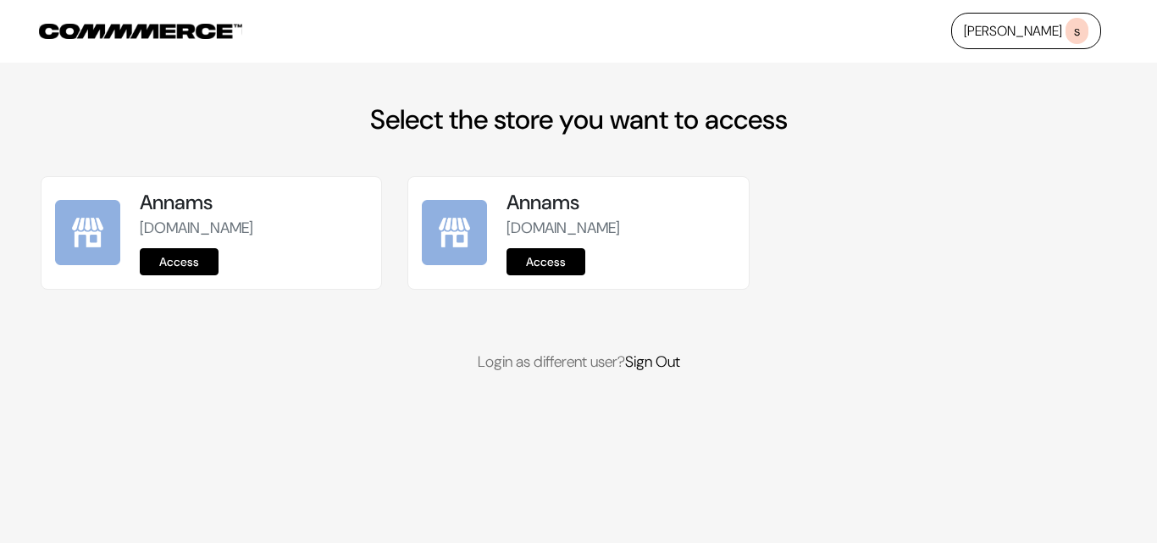
click at [182, 244] on div "Annams [DOMAIN_NAME] Access" at bounding box center [254, 233] width 228 height 85
click at [192, 265] on link "Access" at bounding box center [179, 261] width 79 height 27
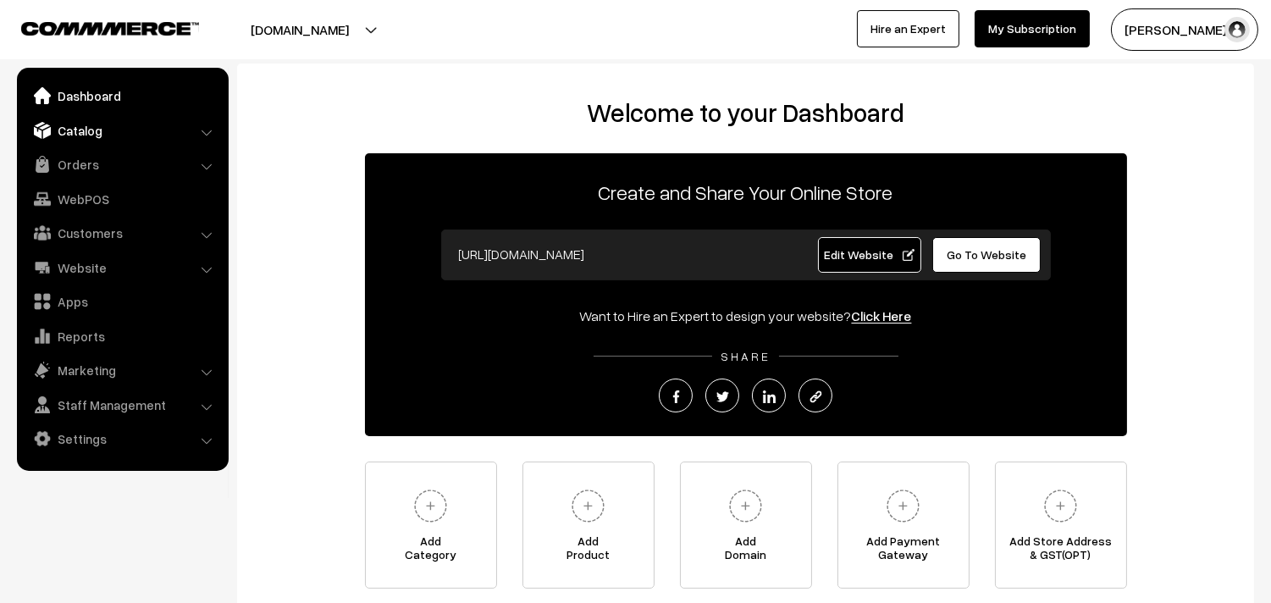
click at [91, 129] on link "Catalog" at bounding box center [122, 130] width 202 height 30
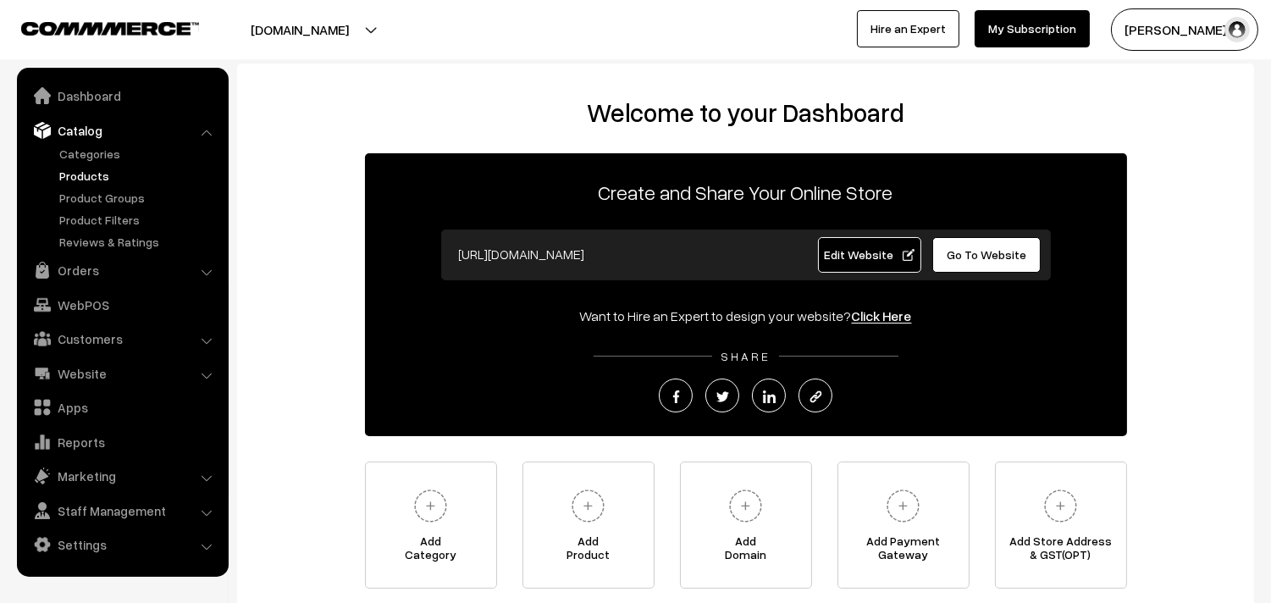
click at [89, 174] on link "Products" at bounding box center [139, 176] width 168 height 18
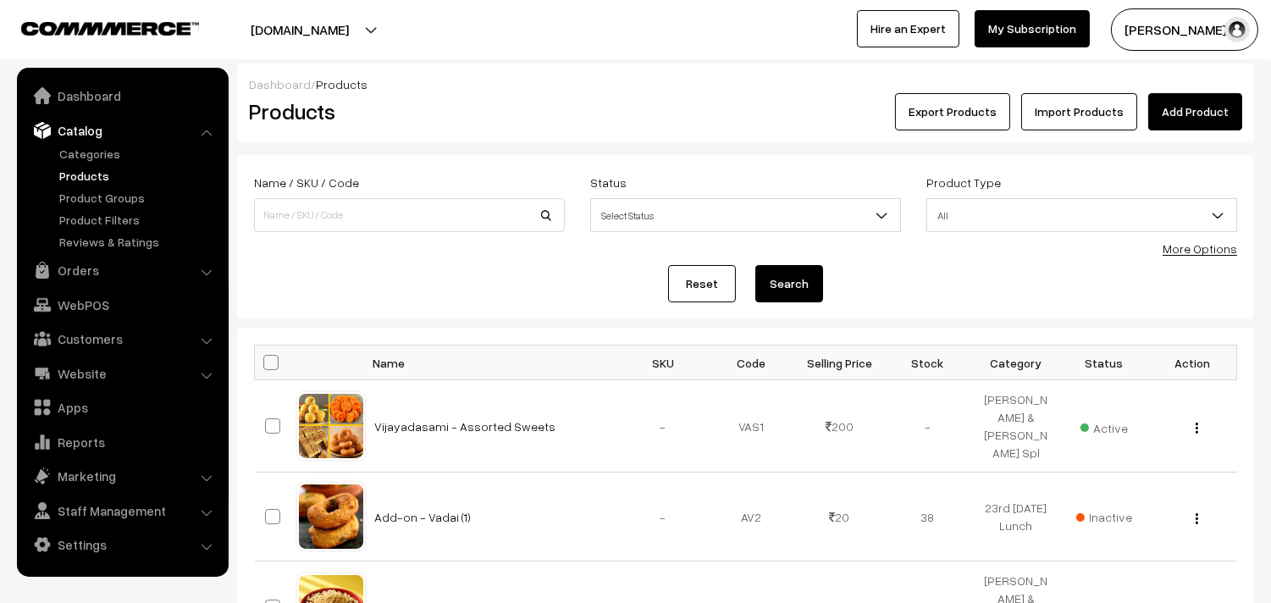
click at [1211, 252] on link "More Options" at bounding box center [1200, 248] width 75 height 14
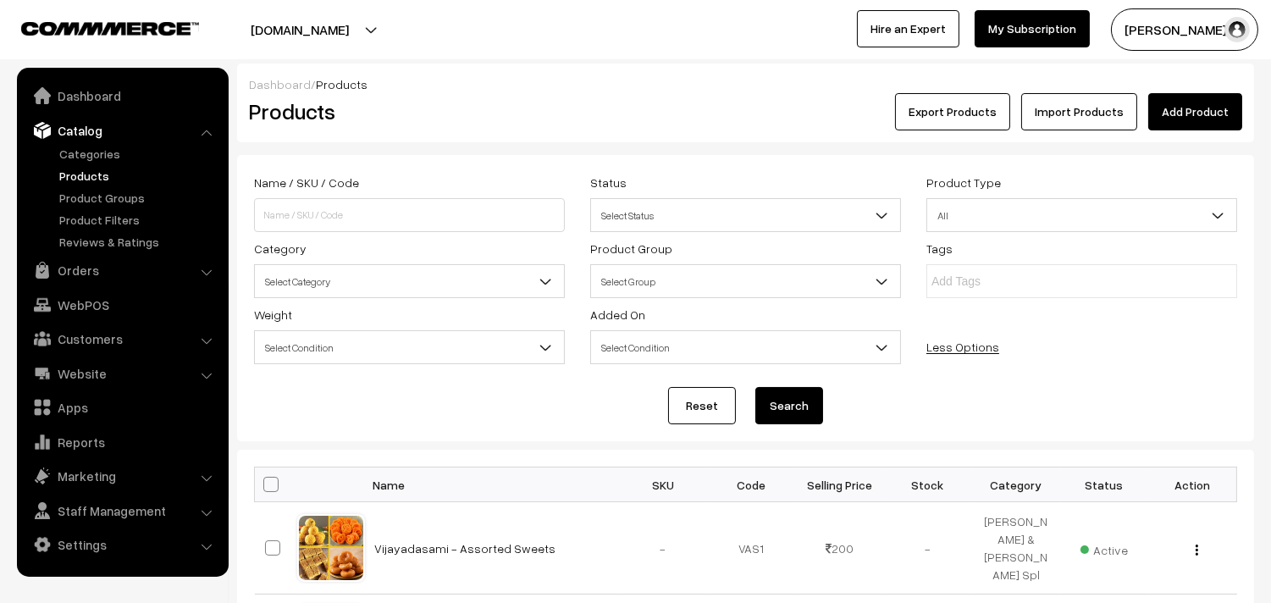
click at [341, 280] on span "Select Category" at bounding box center [409, 282] width 309 height 30
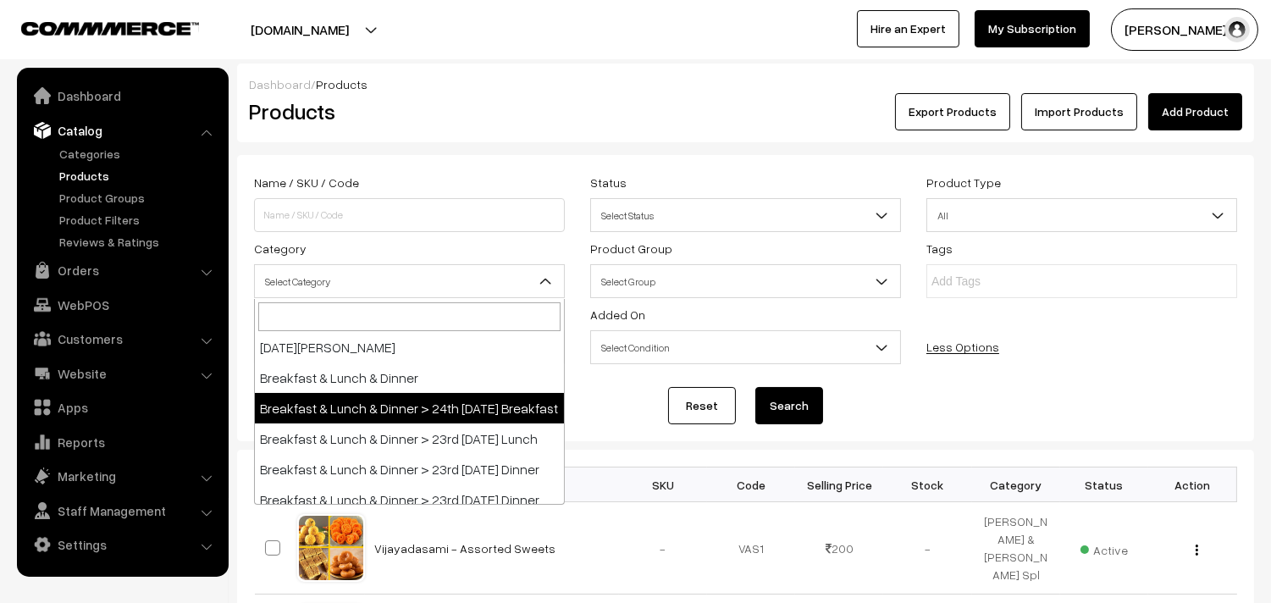
scroll to position [188, 0]
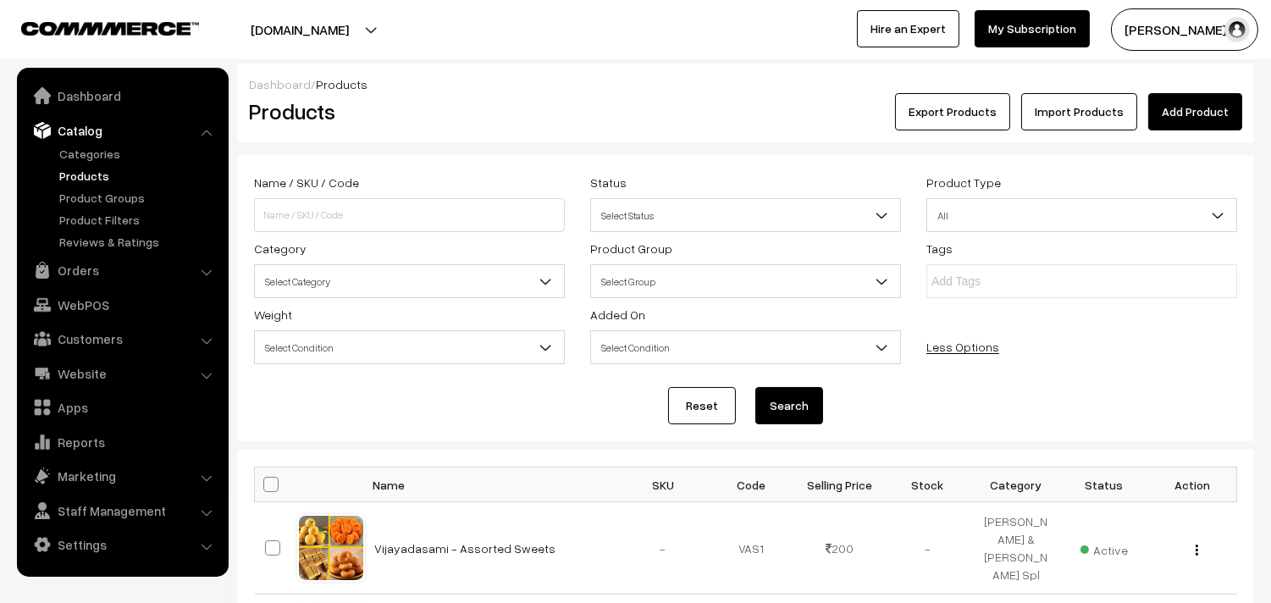
click at [661, 34] on div "sundararajan s… My Profile Refer & Earn Support Switch Store Sign Out Hire an E…" at bounding box center [958, 29] width 645 height 42
click at [975, 353] on link "Less Options" at bounding box center [963, 347] width 73 height 14
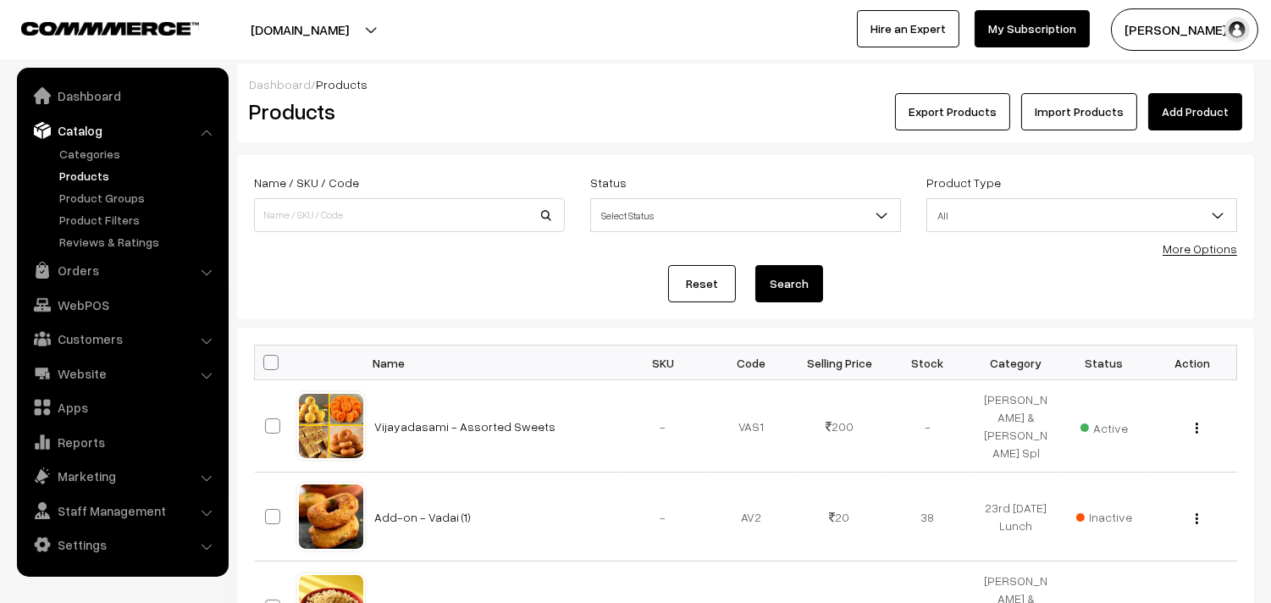
click at [1216, 250] on link "More Options" at bounding box center [1200, 248] width 75 height 14
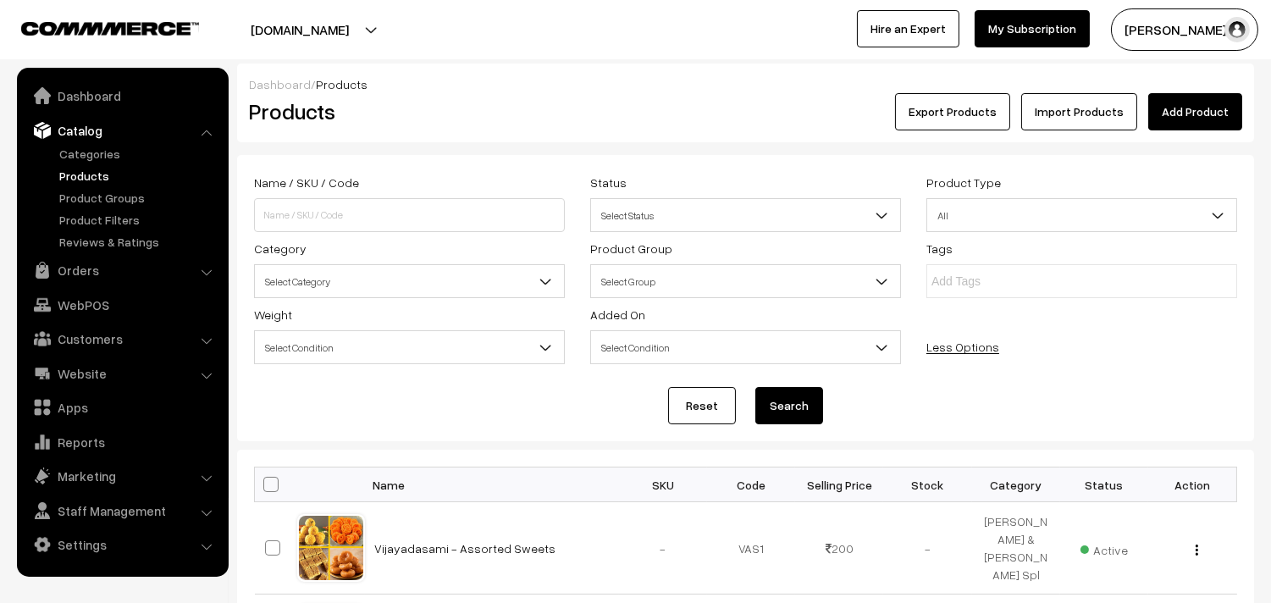
click at [327, 285] on span "Select Category" at bounding box center [409, 282] width 309 height 30
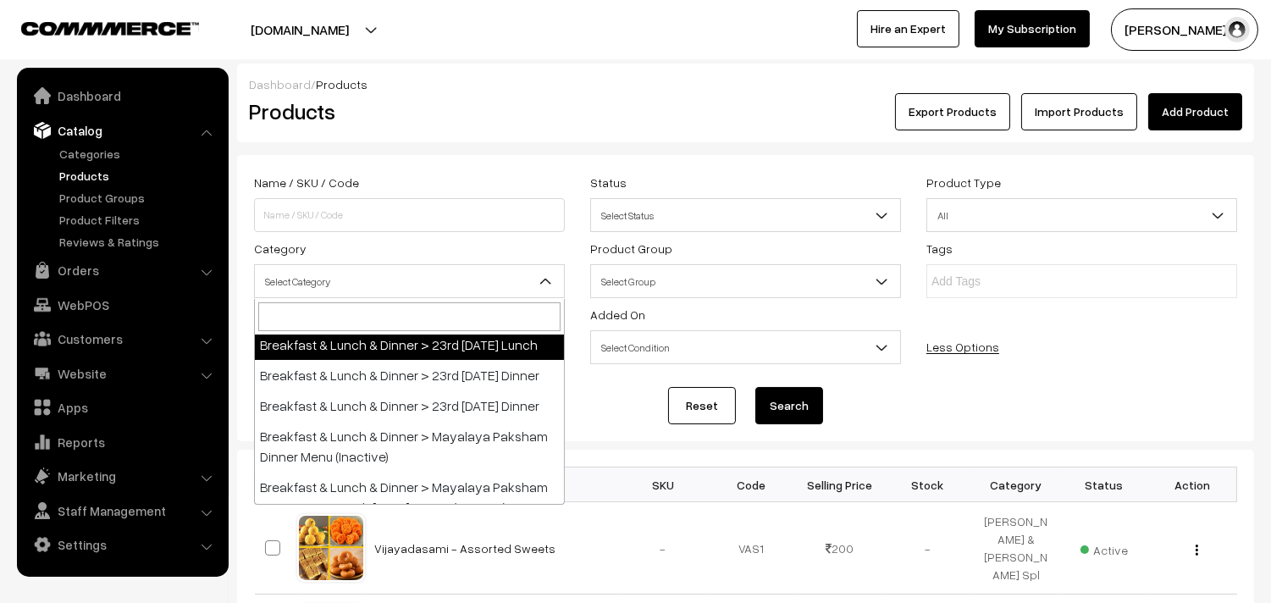
select select "95"
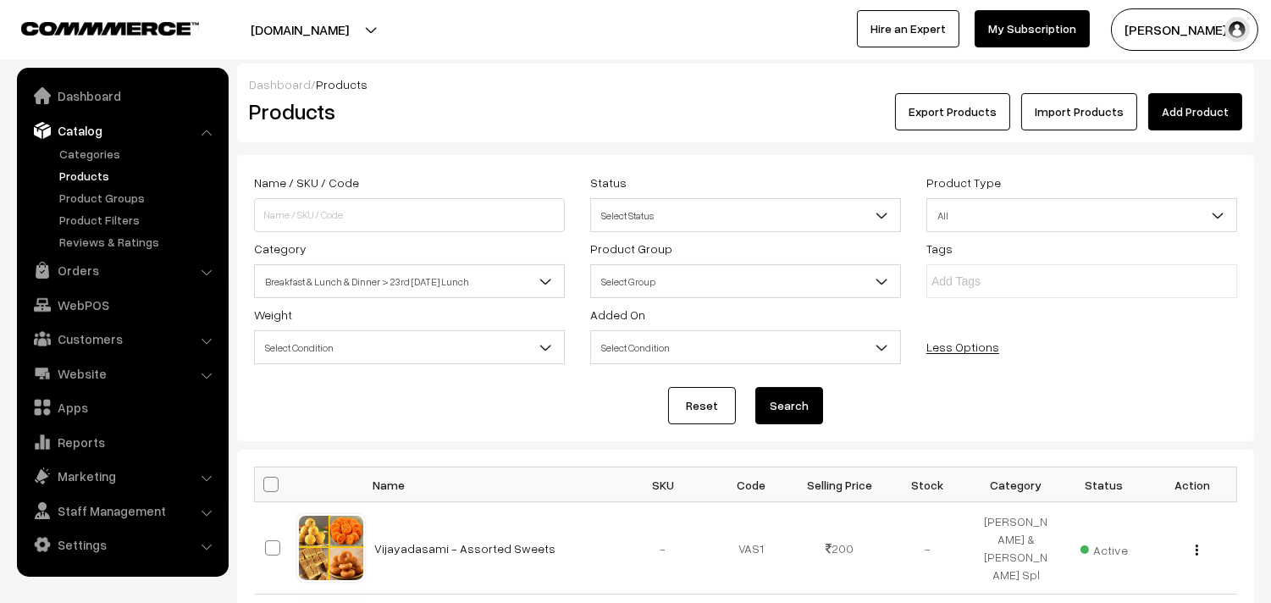
drag, startPoint x: 806, startPoint y: 407, endPoint x: 656, endPoint y: 336, distance: 165.6
click at [805, 407] on button "Search" at bounding box center [790, 405] width 68 height 37
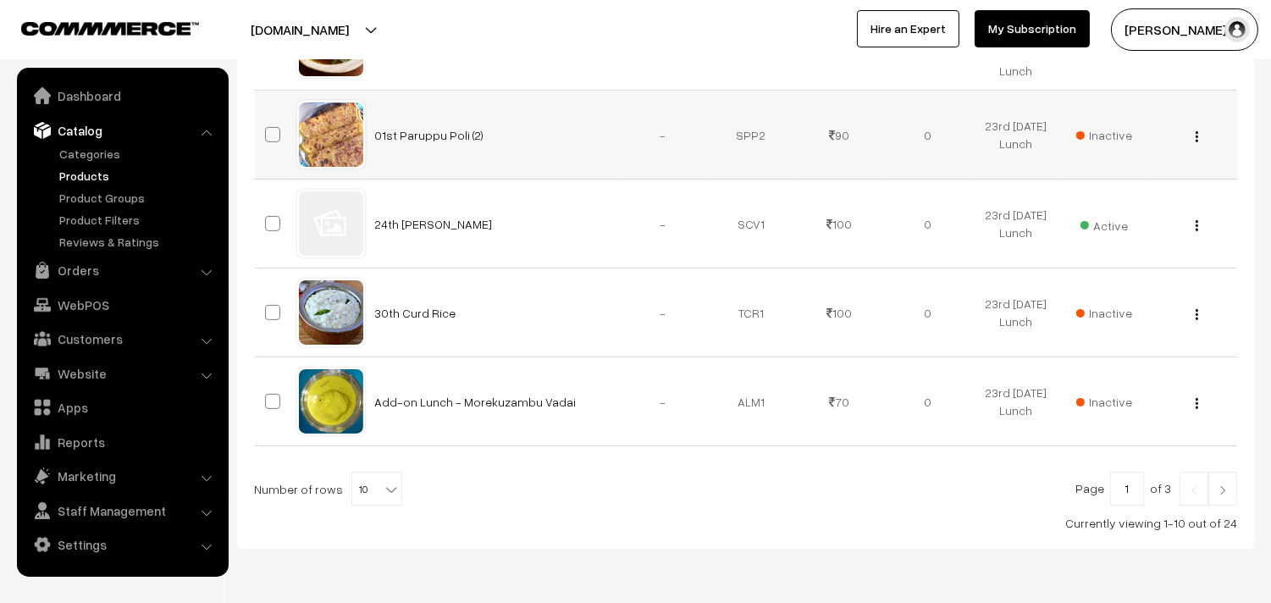
scroll to position [951, 0]
click at [1195, 233] on button "button" at bounding box center [1197, 226] width 4 height 14
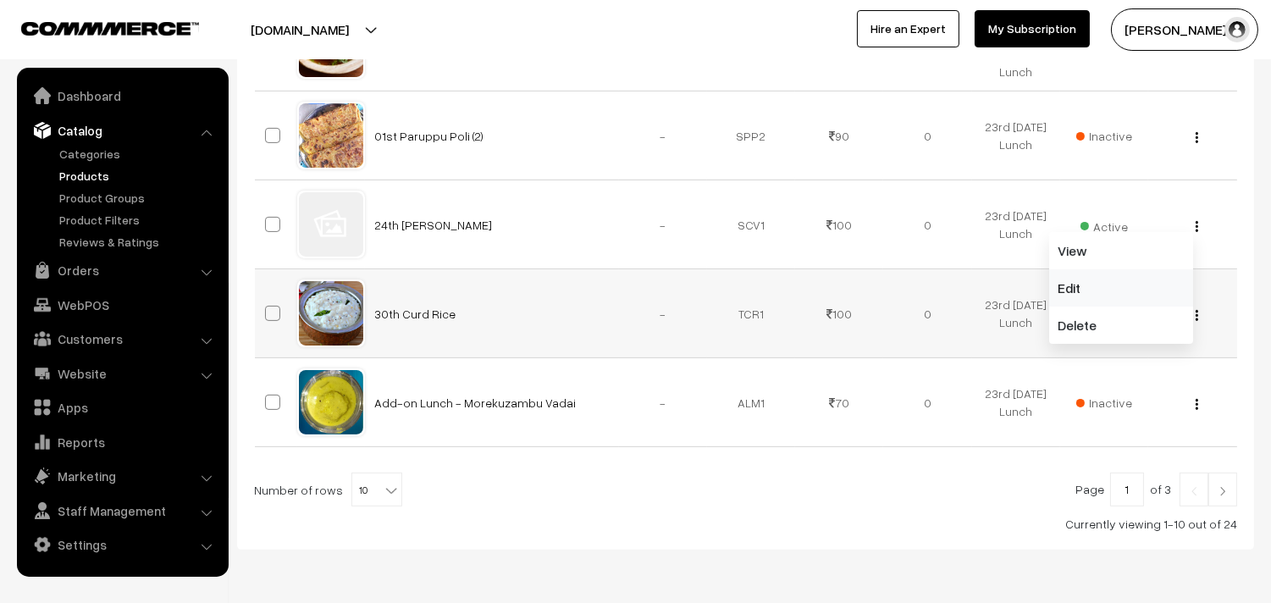
drag, startPoint x: 1096, startPoint y: 312, endPoint x: 1056, endPoint y: 307, distance: 40.0
click at [1095, 307] on link "Edit" at bounding box center [1121, 287] width 144 height 37
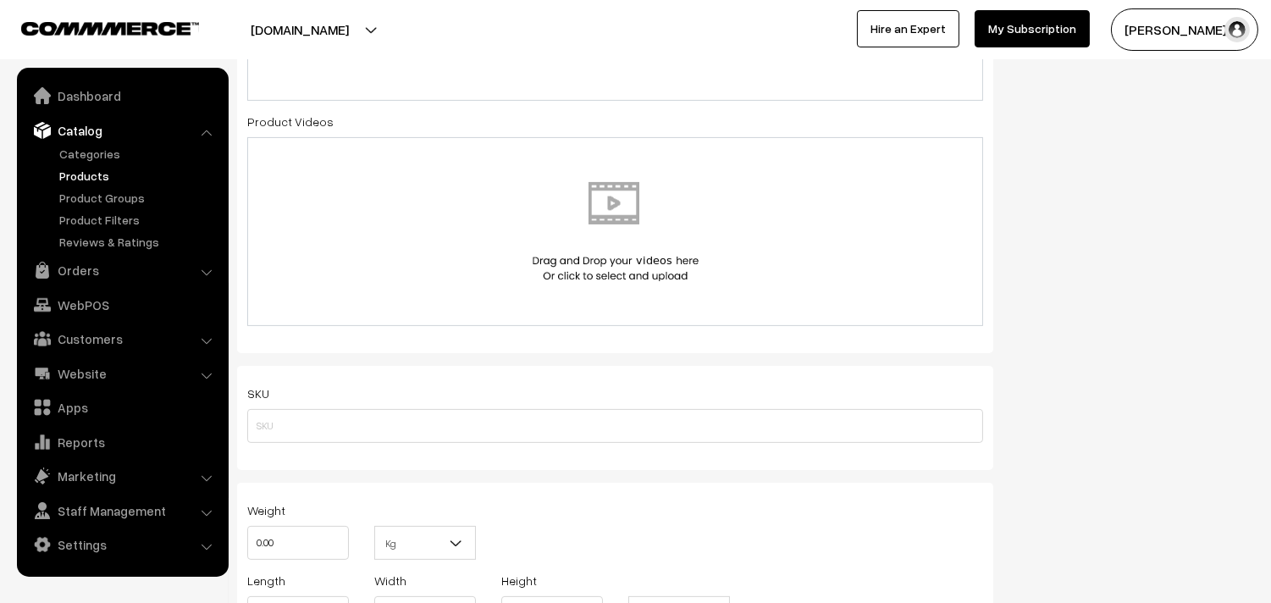
scroll to position [658, 0]
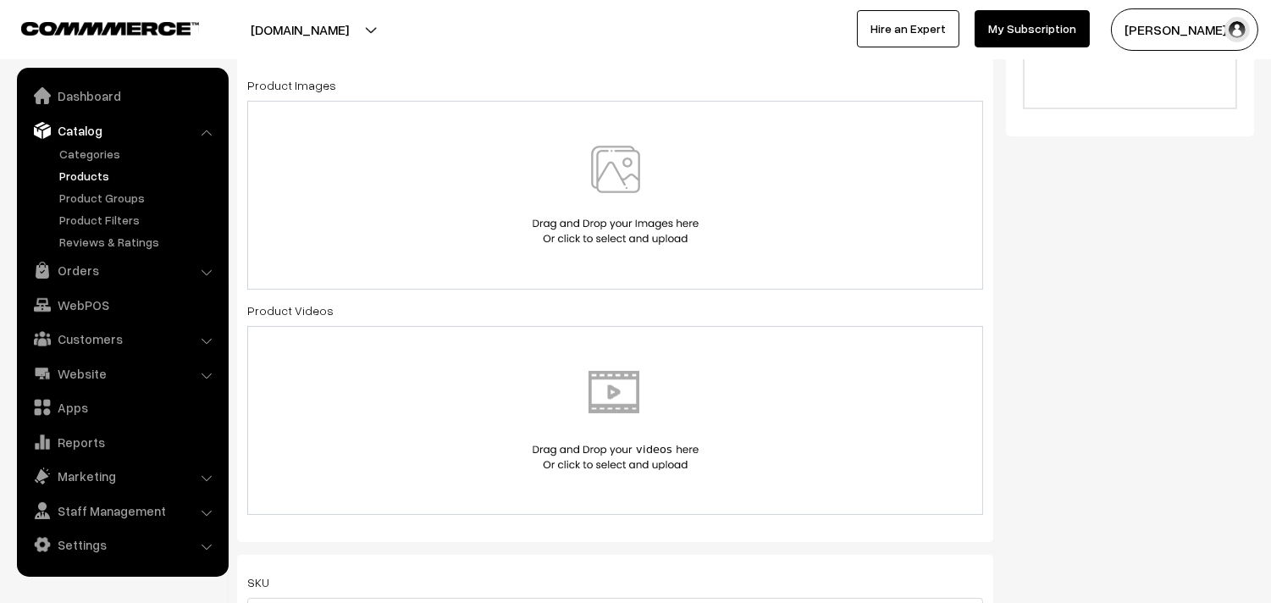
click at [627, 187] on img at bounding box center [616, 195] width 174 height 99
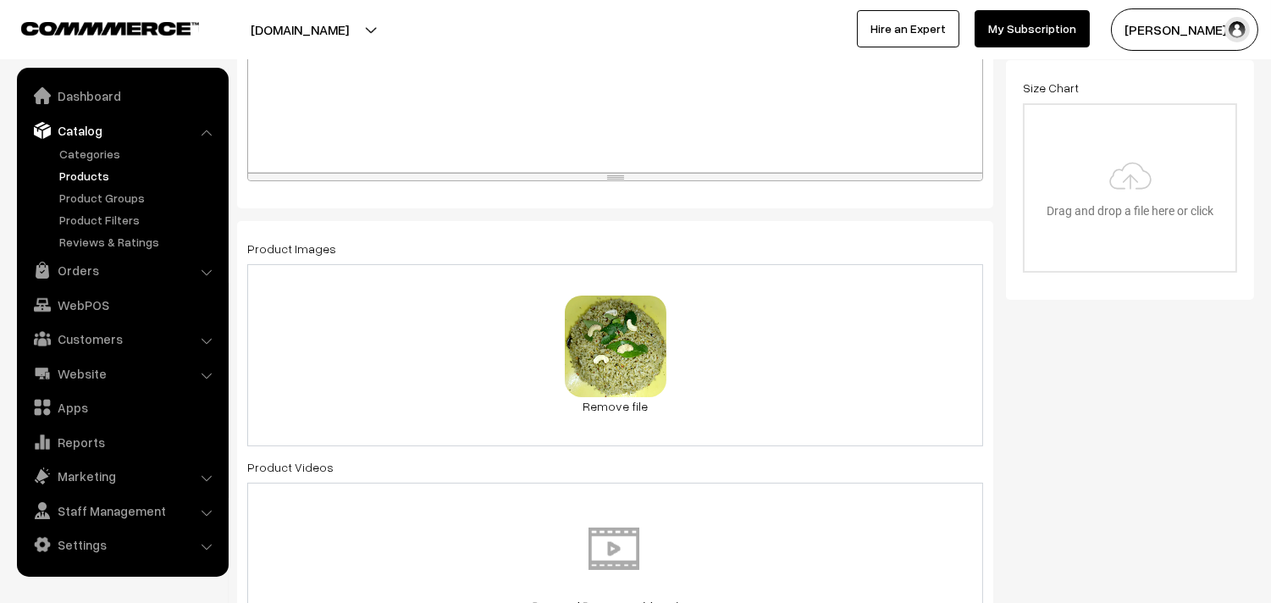
scroll to position [0, 0]
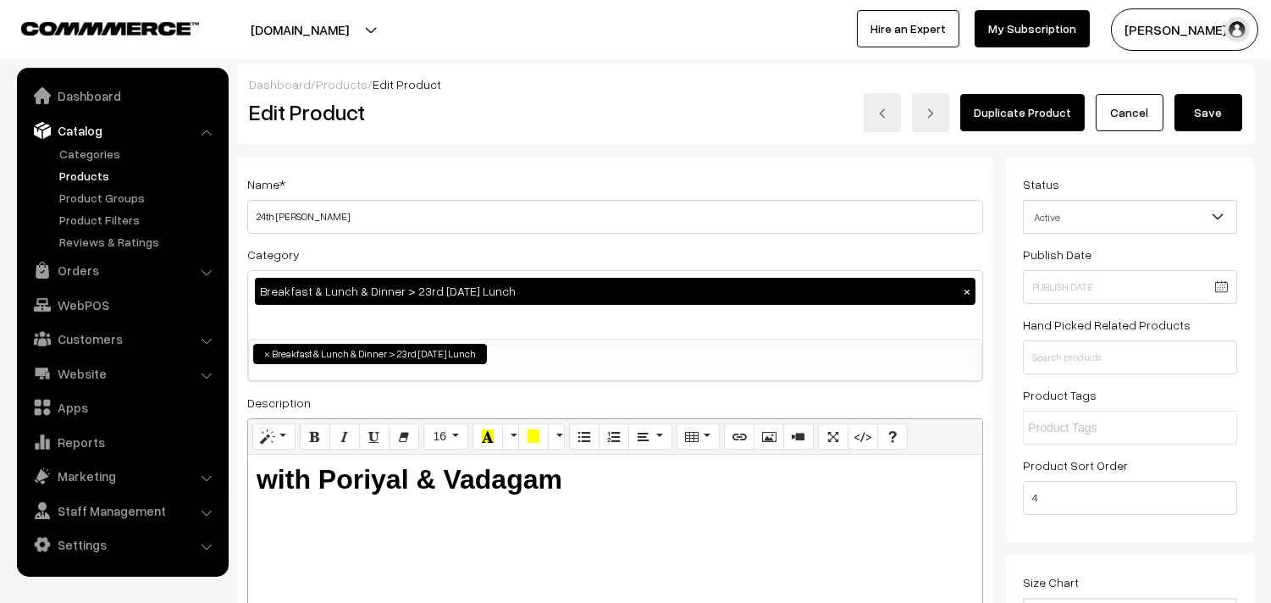
click at [1204, 125] on button "Save" at bounding box center [1209, 112] width 68 height 37
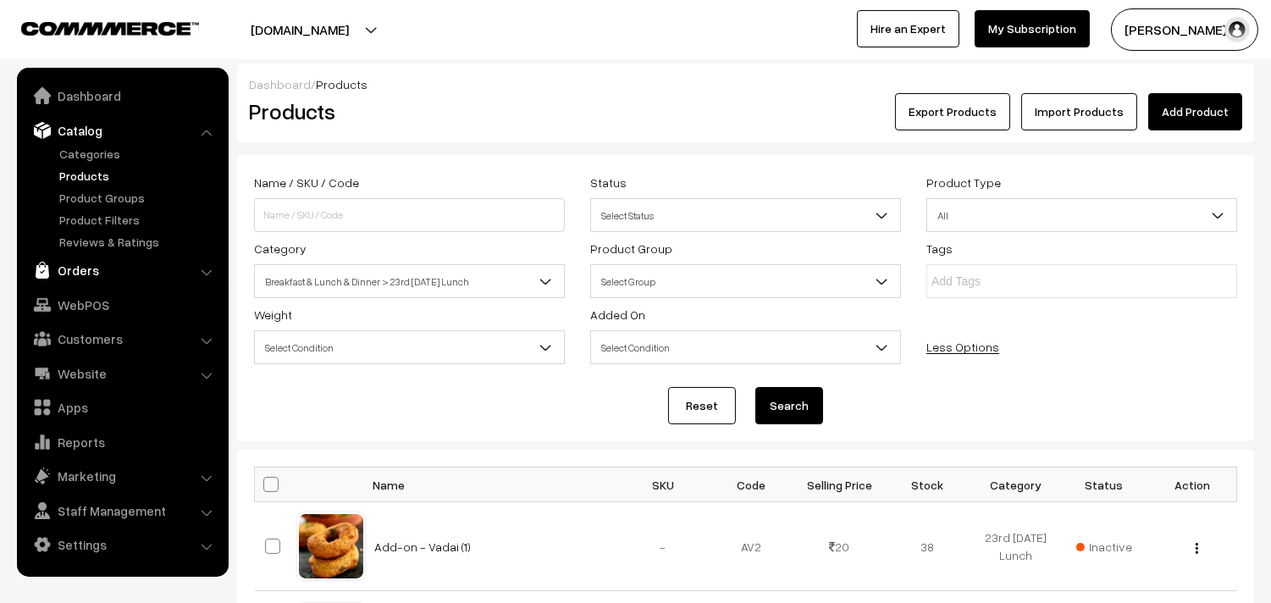
click at [89, 258] on link "Orders" at bounding box center [122, 270] width 202 height 30
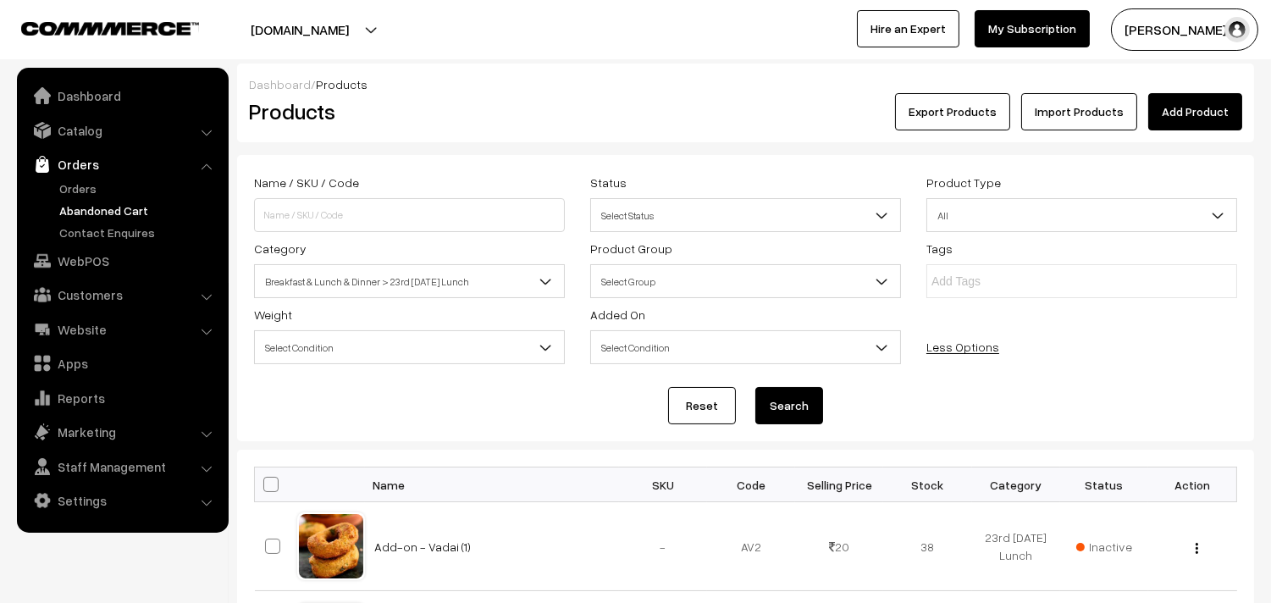
click at [89, 206] on link "Abandoned Cart" at bounding box center [139, 211] width 168 height 18
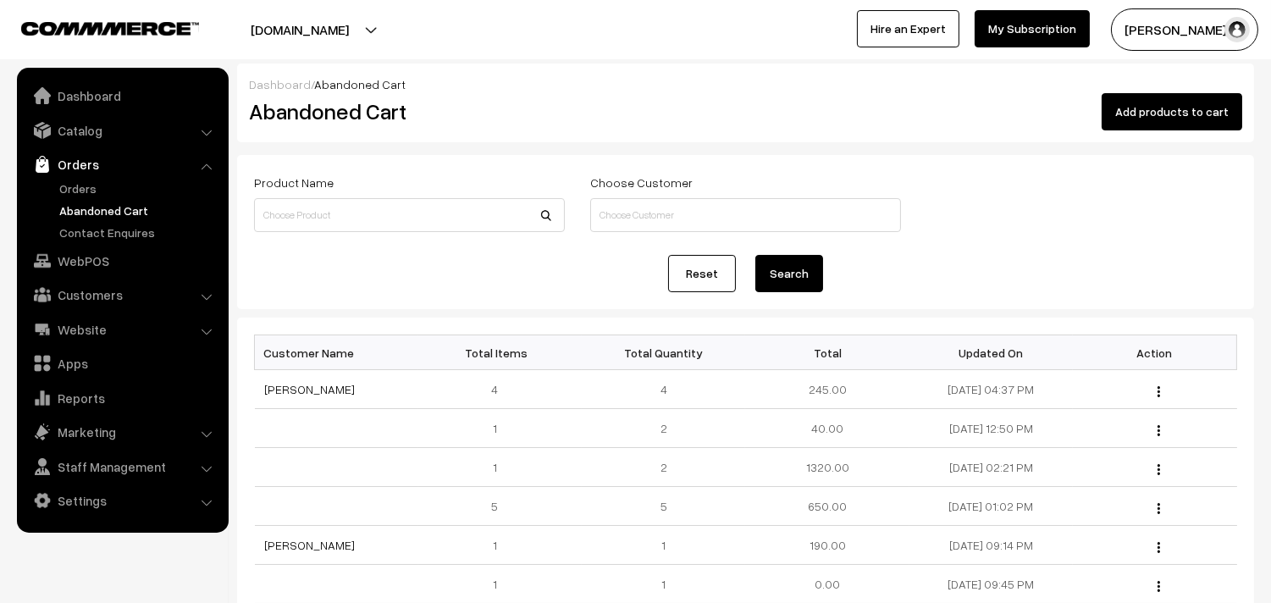
click at [86, 191] on link "Orders" at bounding box center [139, 189] width 168 height 18
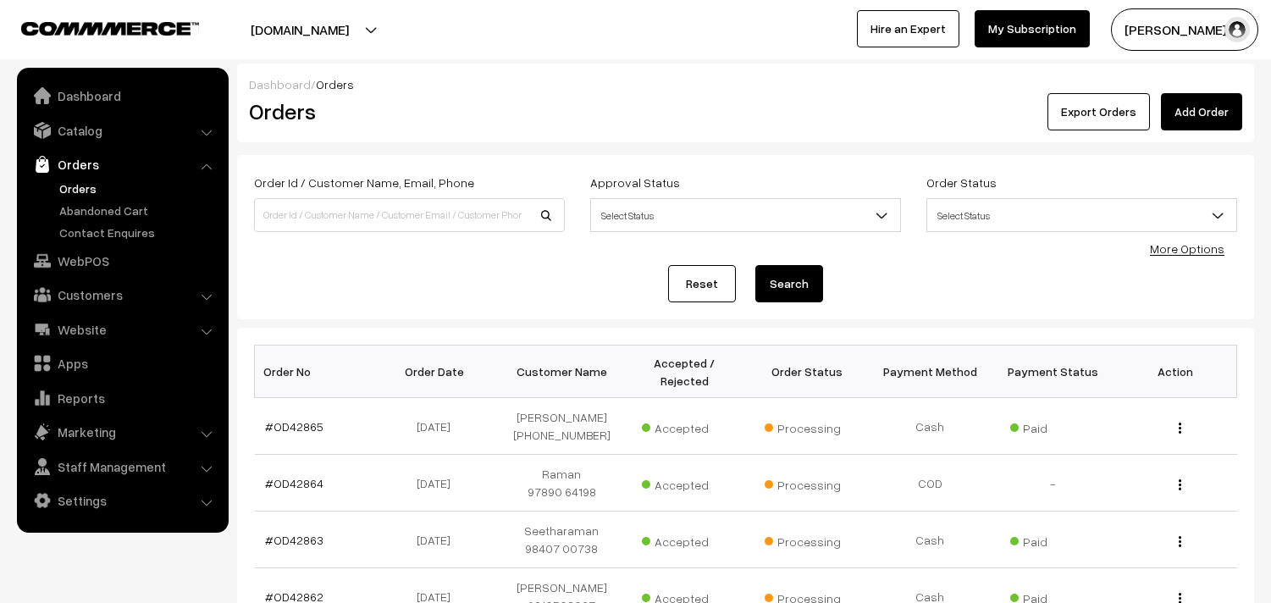
click at [85, 183] on link "Orders" at bounding box center [139, 189] width 168 height 18
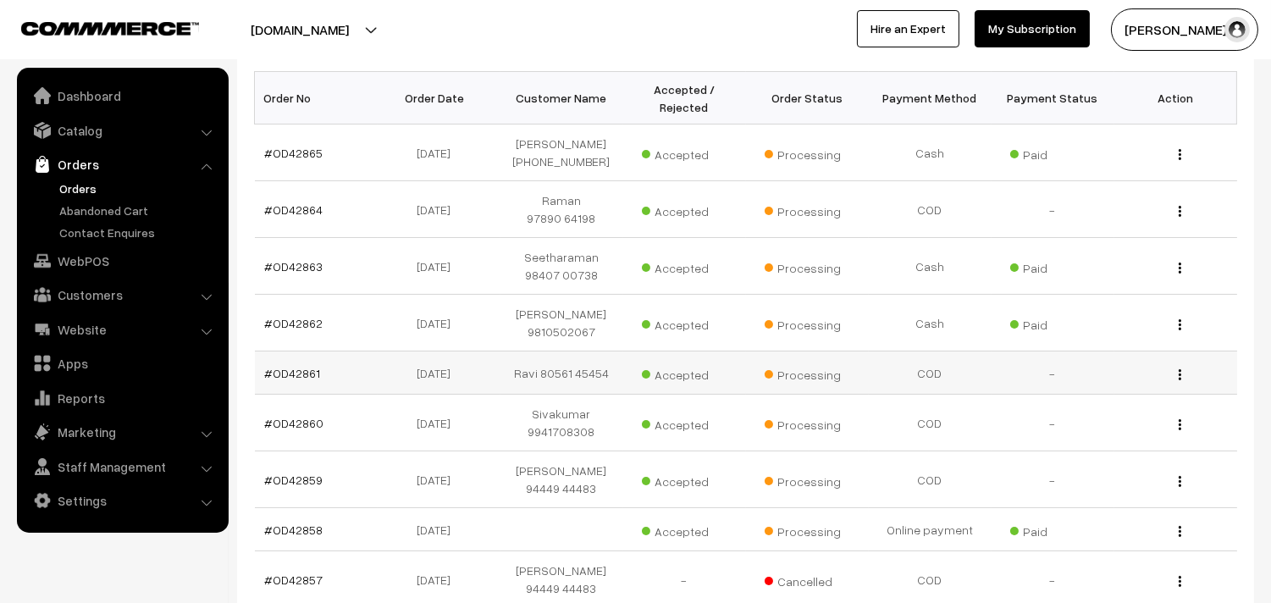
scroll to position [282, 0]
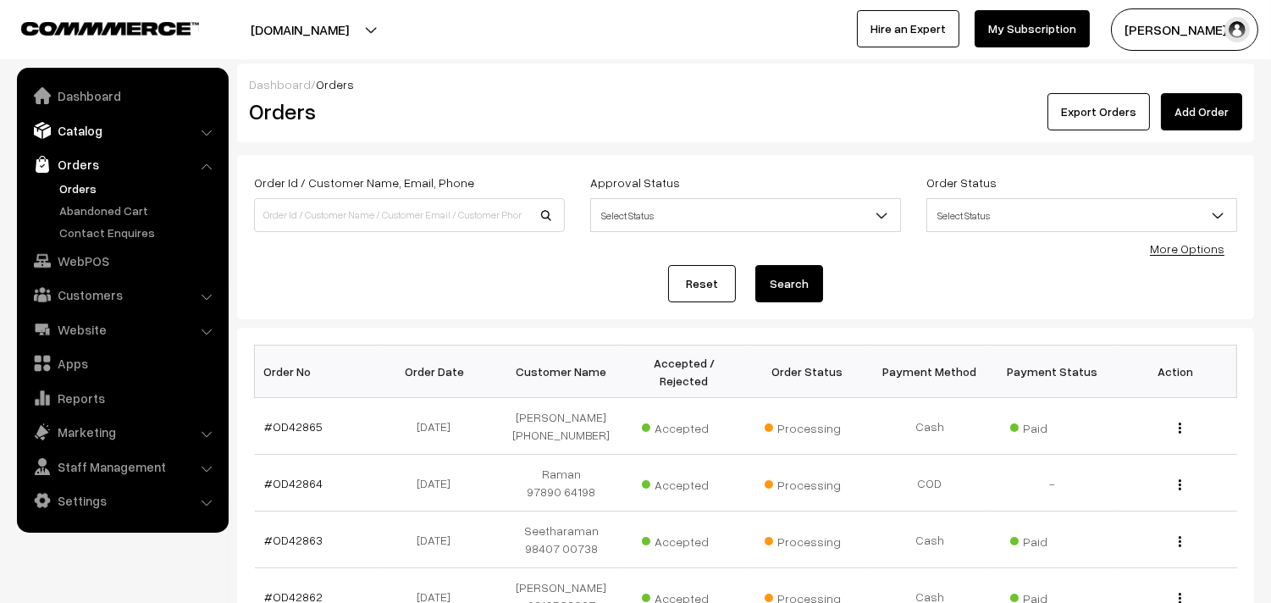
click at [76, 127] on link "Catalog" at bounding box center [122, 130] width 202 height 30
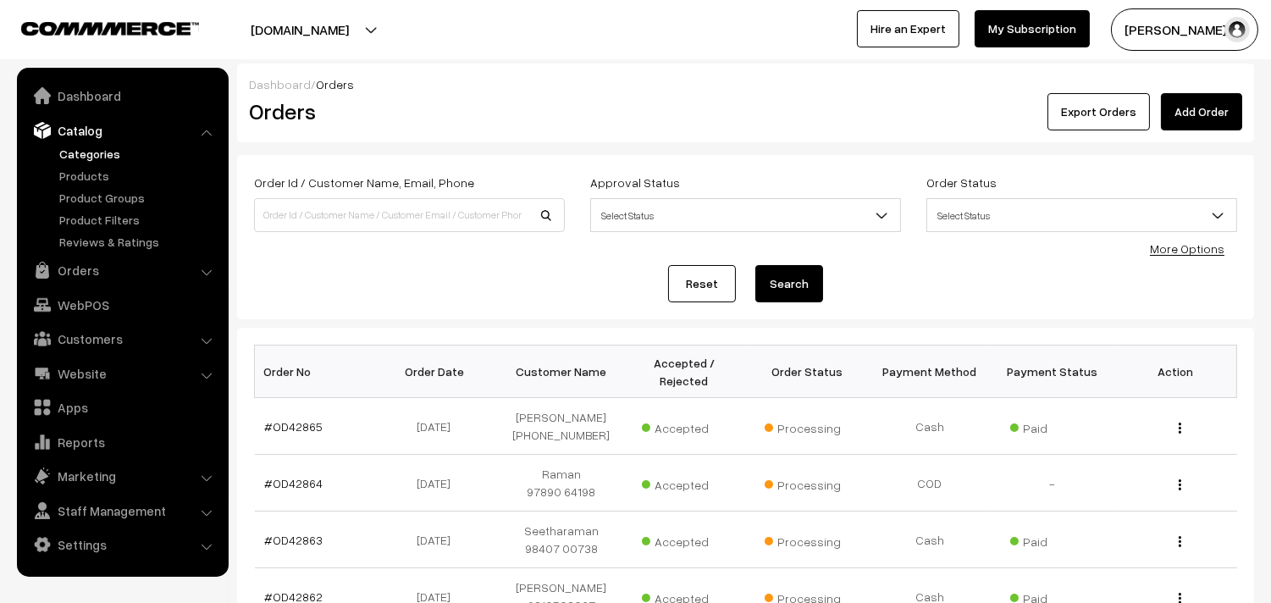
click at [81, 155] on link "Categories" at bounding box center [139, 154] width 168 height 18
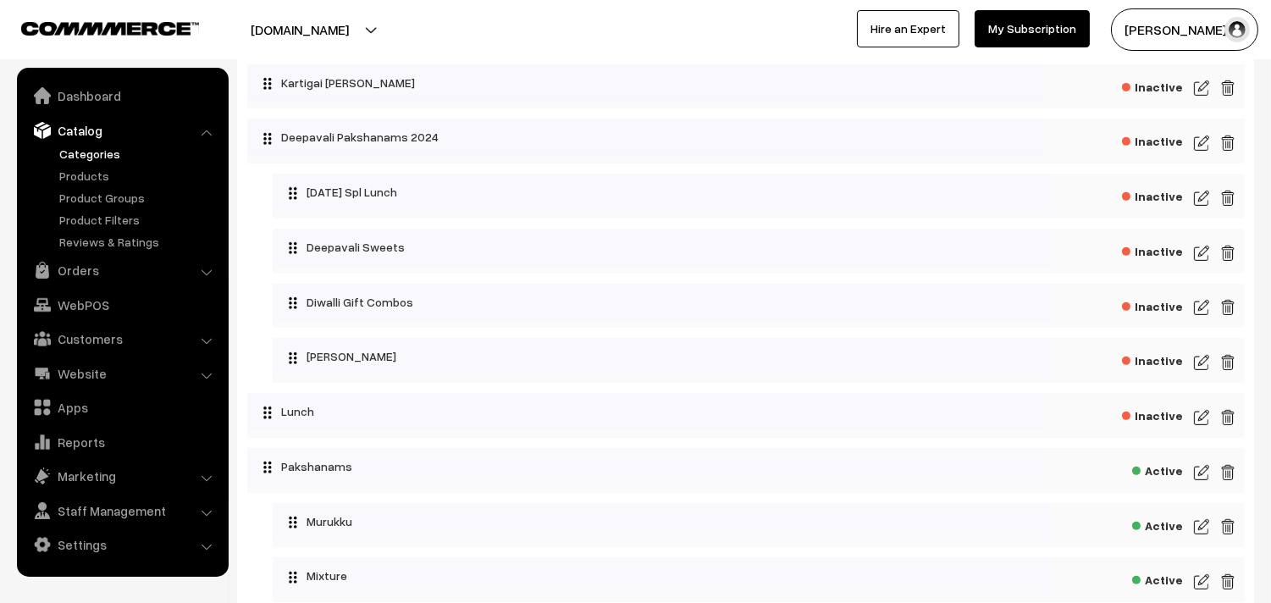
scroll to position [1129, 0]
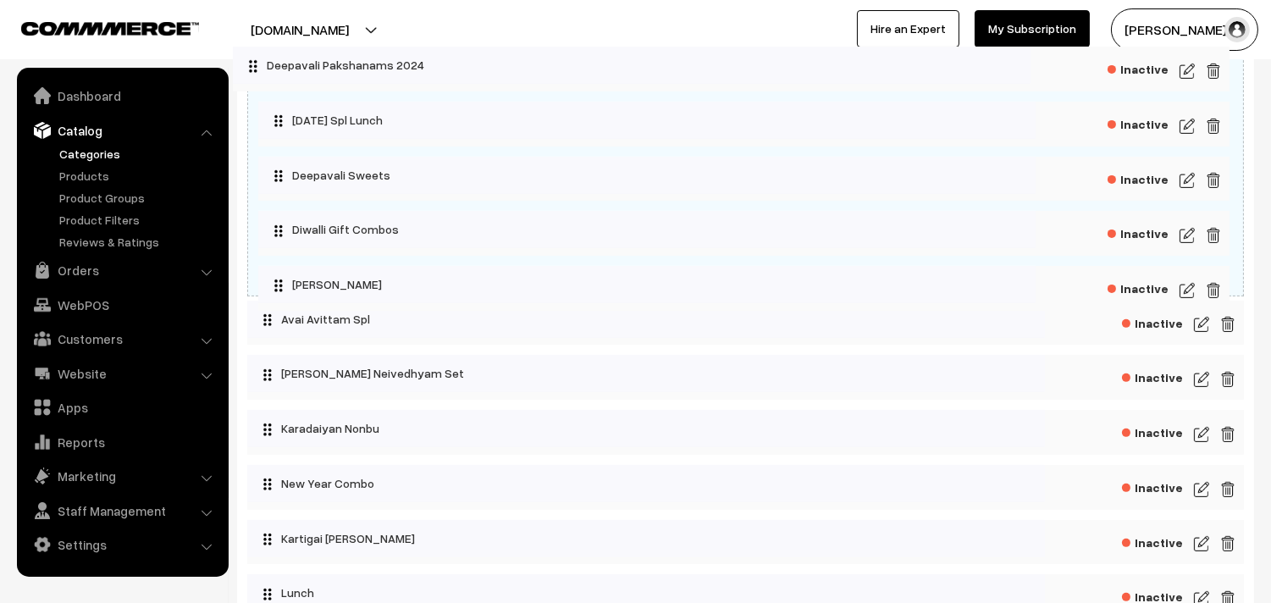
drag, startPoint x: 404, startPoint y: 328, endPoint x: 390, endPoint y: 60, distance: 268.0
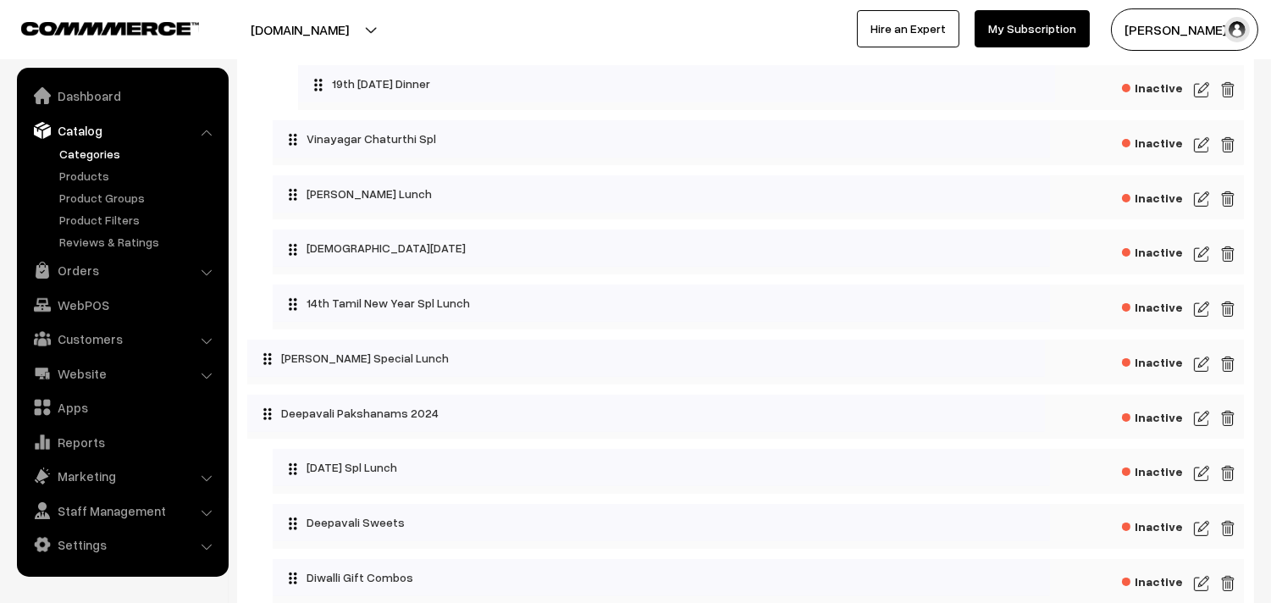
scroll to position [752, 0]
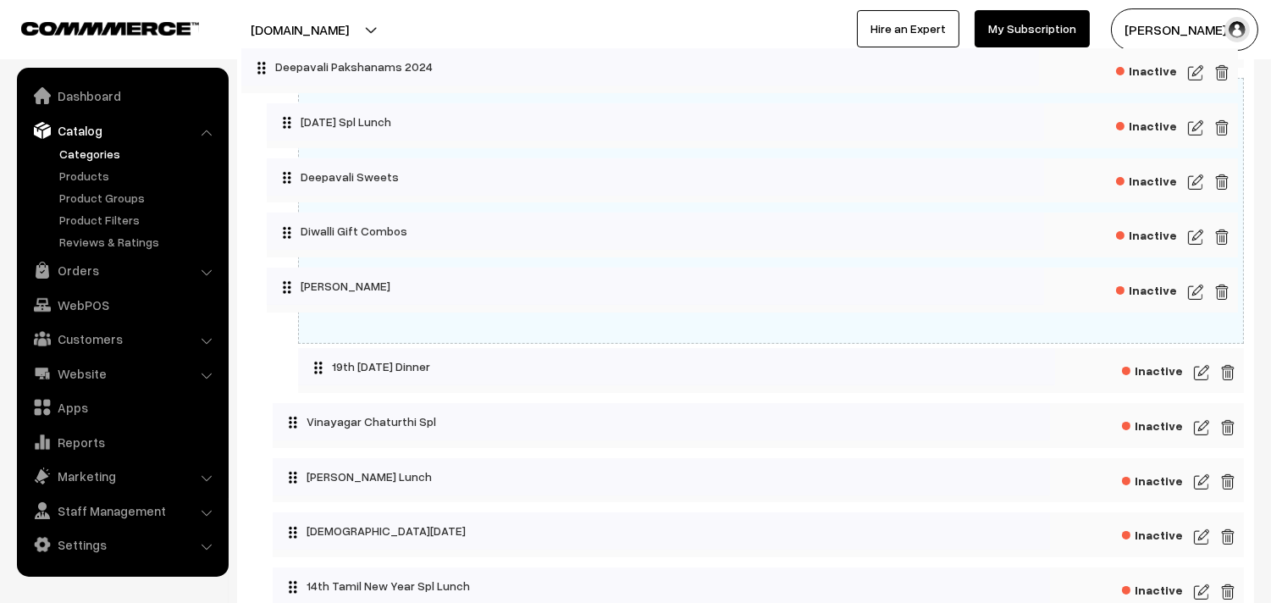
drag, startPoint x: 357, startPoint y: 429, endPoint x: 351, endPoint y: 62, distance: 366.8
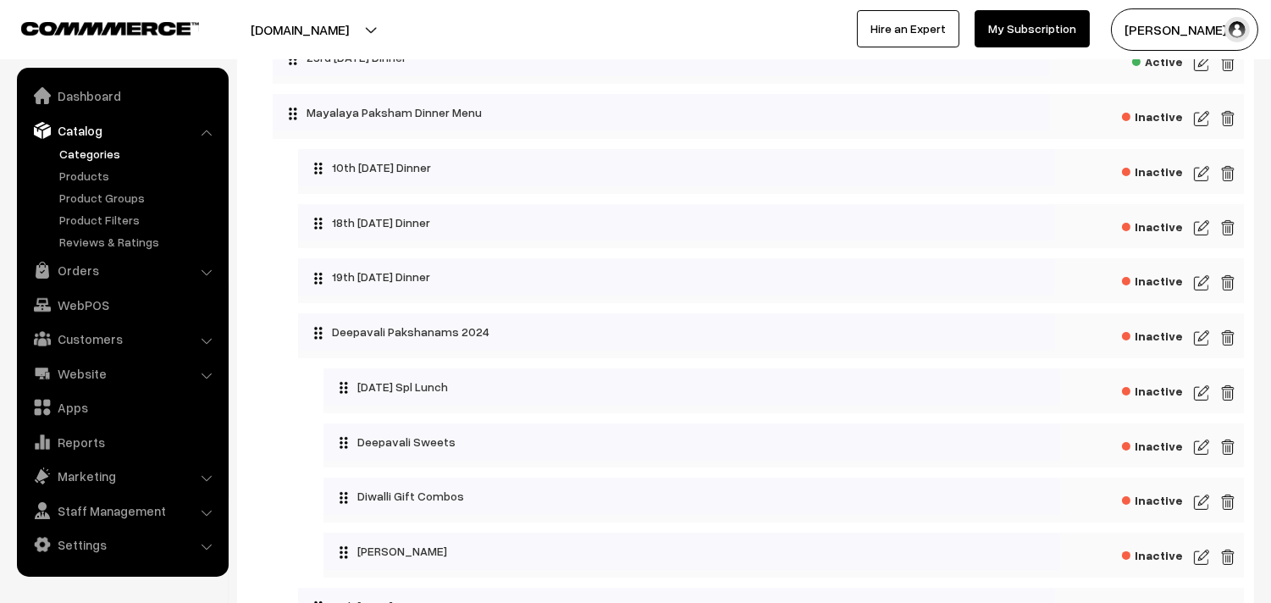
scroll to position [470, 0]
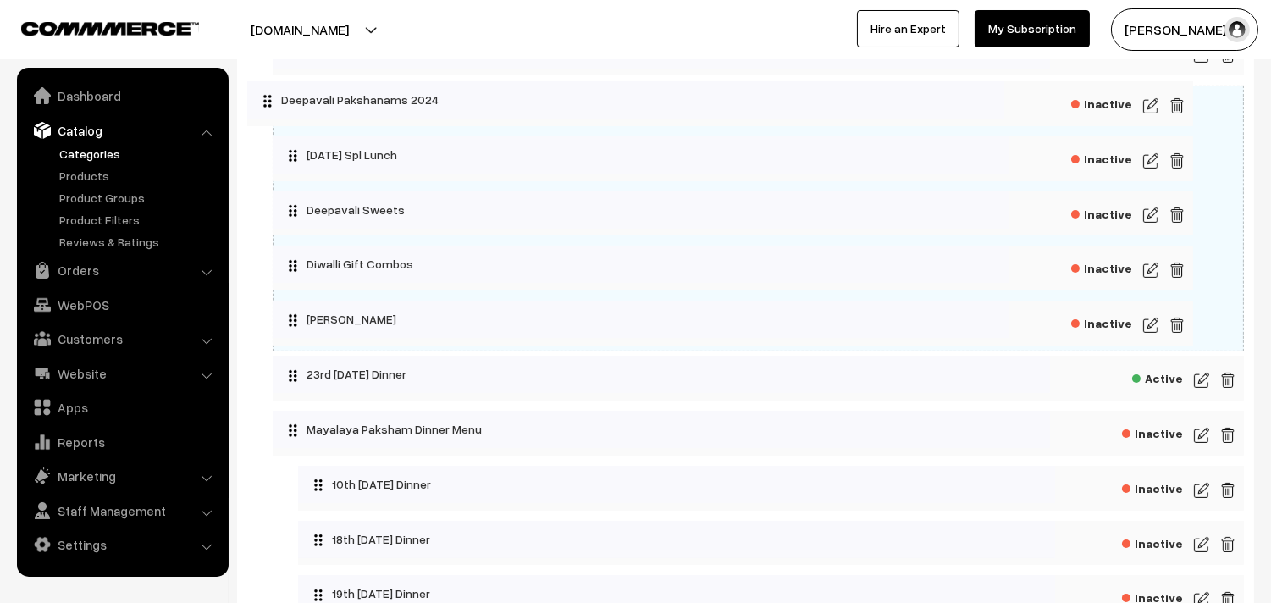
drag, startPoint x: 418, startPoint y: 377, endPoint x: 368, endPoint y: 93, distance: 288.3
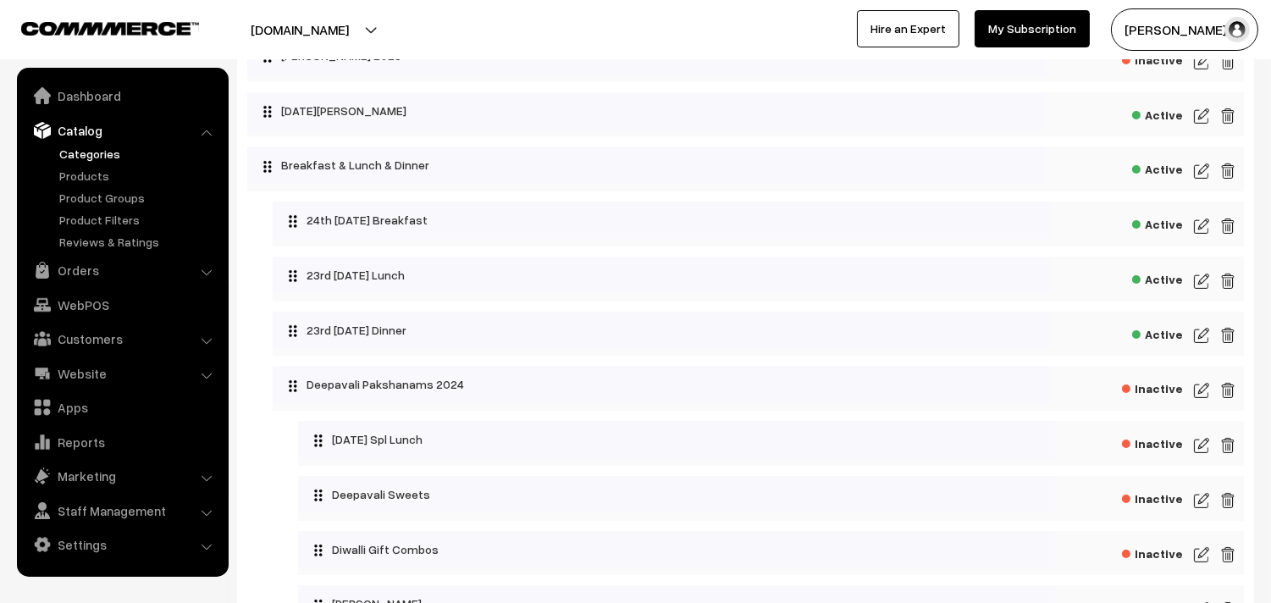
scroll to position [188, 0]
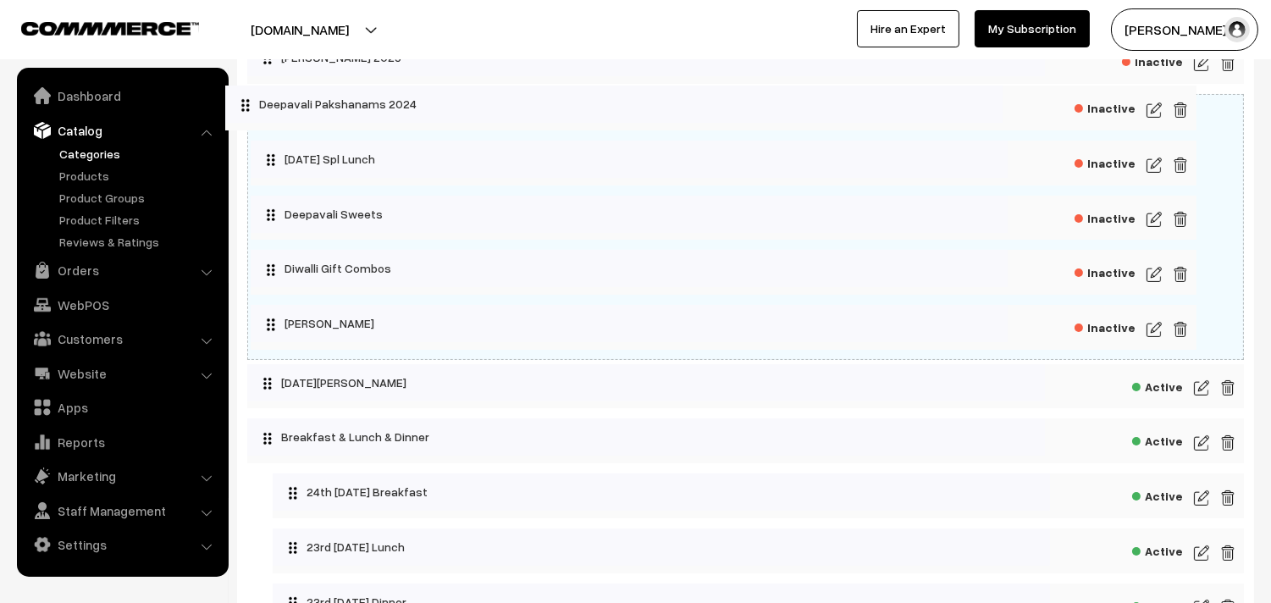
drag, startPoint x: 385, startPoint y: 385, endPoint x: 337, endPoint y: 100, distance: 289.3
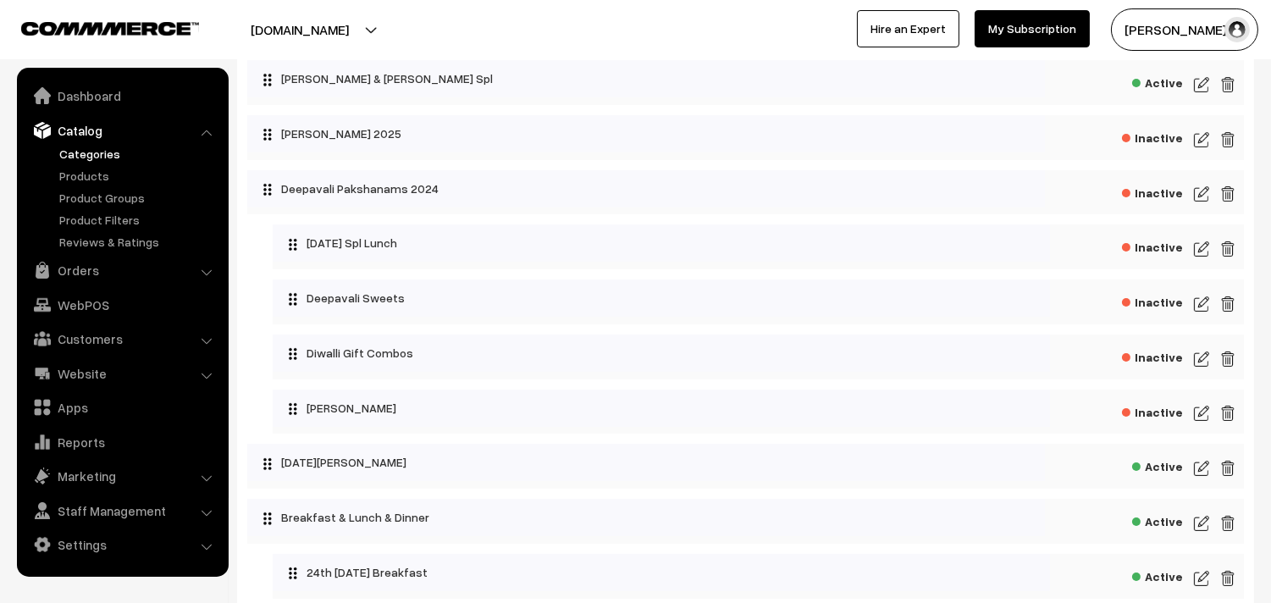
scroll to position [0, 0]
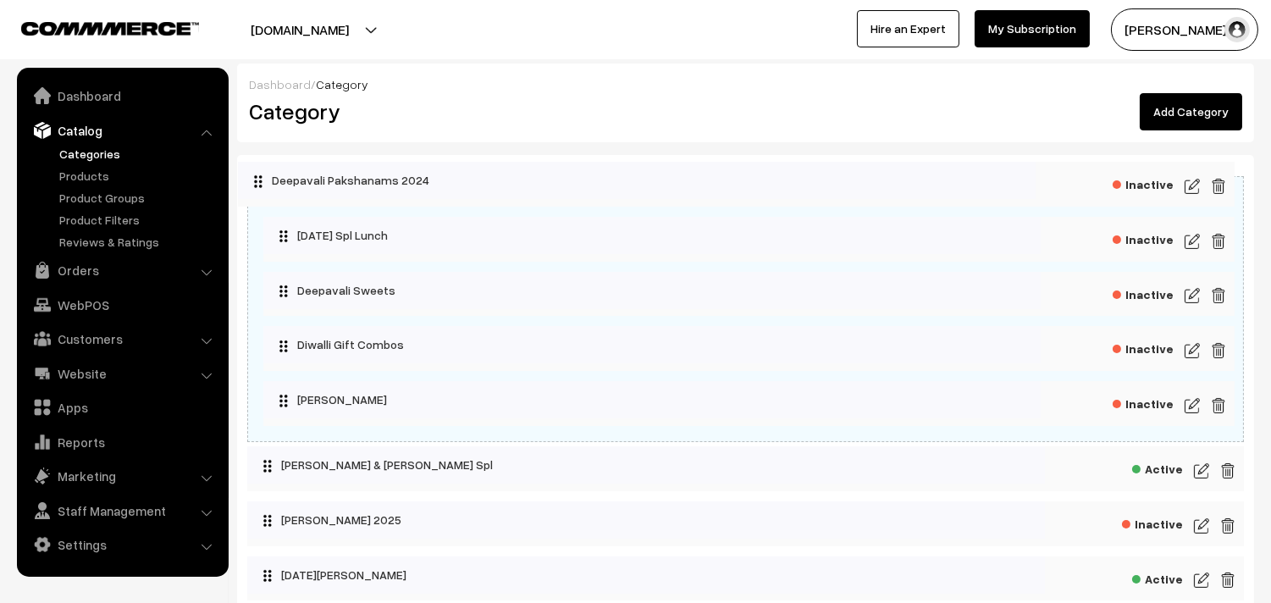
drag, startPoint x: 335, startPoint y: 296, endPoint x: 339, endPoint y: 185, distance: 111.9
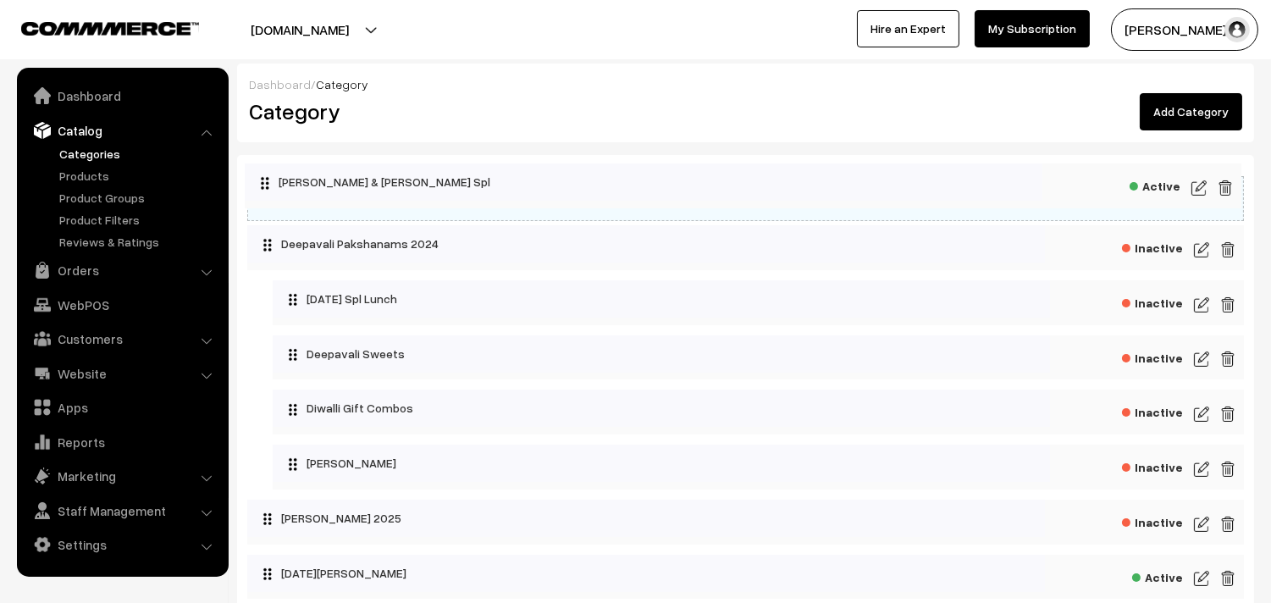
drag, startPoint x: 337, startPoint y: 468, endPoint x: 335, endPoint y: 183, distance: 284.6
click at [1204, 367] on img at bounding box center [1201, 361] width 15 height 20
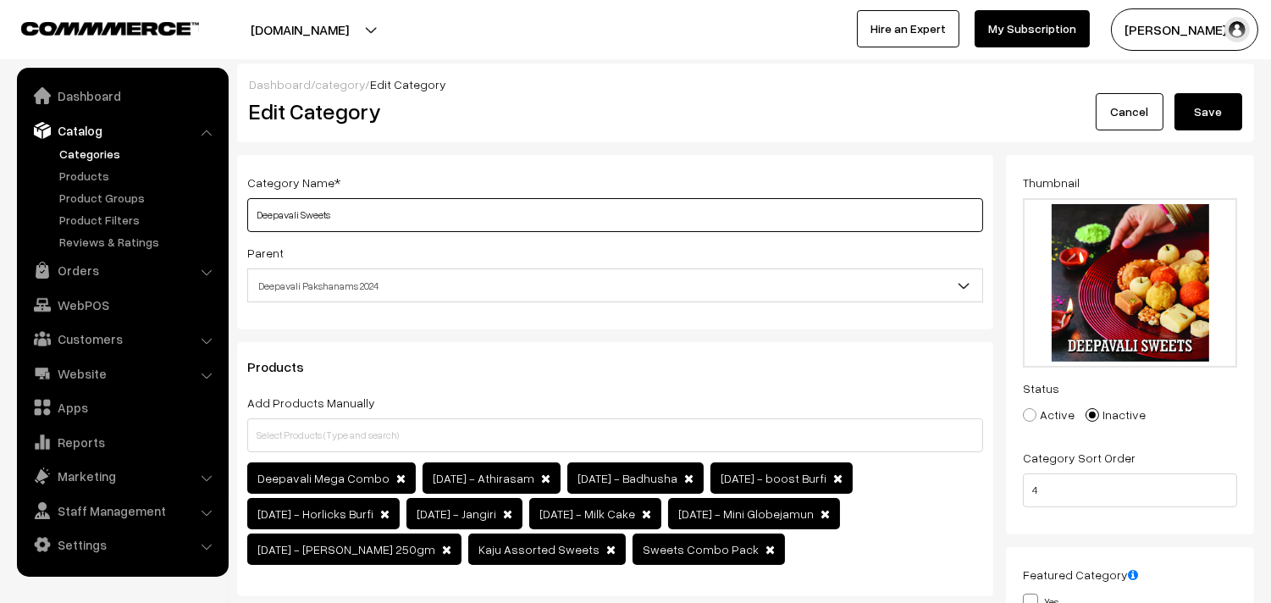
click at [428, 221] on input "Deepavali Sweets" at bounding box center [615, 215] width 736 height 34
type input "Deepavali Sweets & Karams"
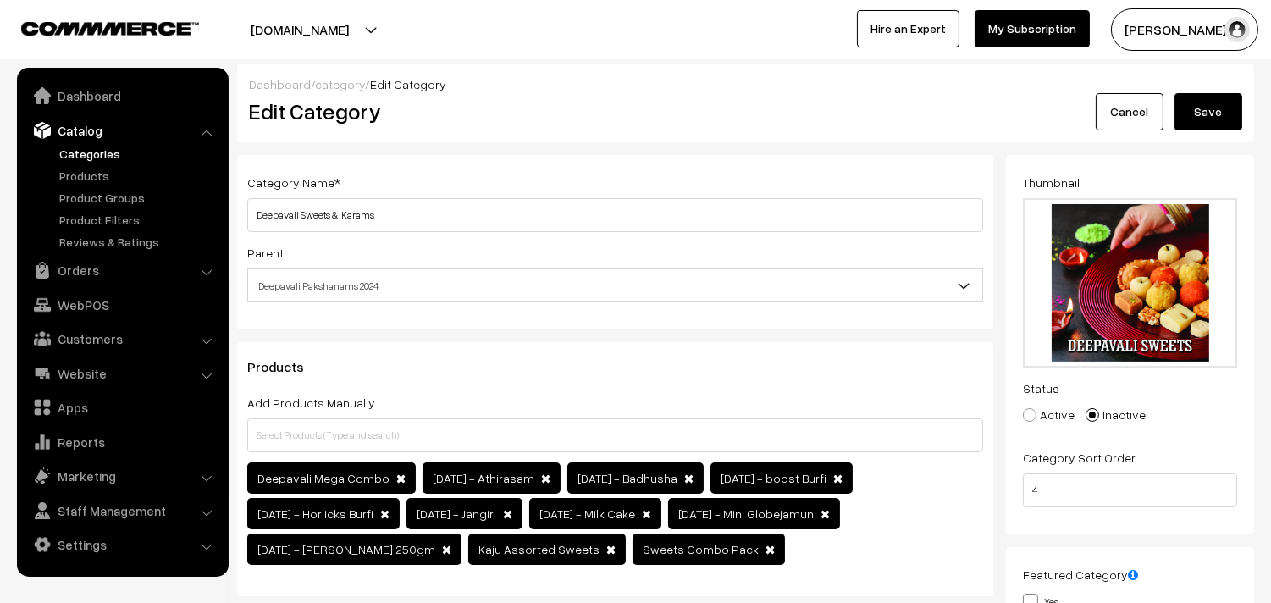
click at [1226, 108] on button "Save" at bounding box center [1209, 111] width 68 height 37
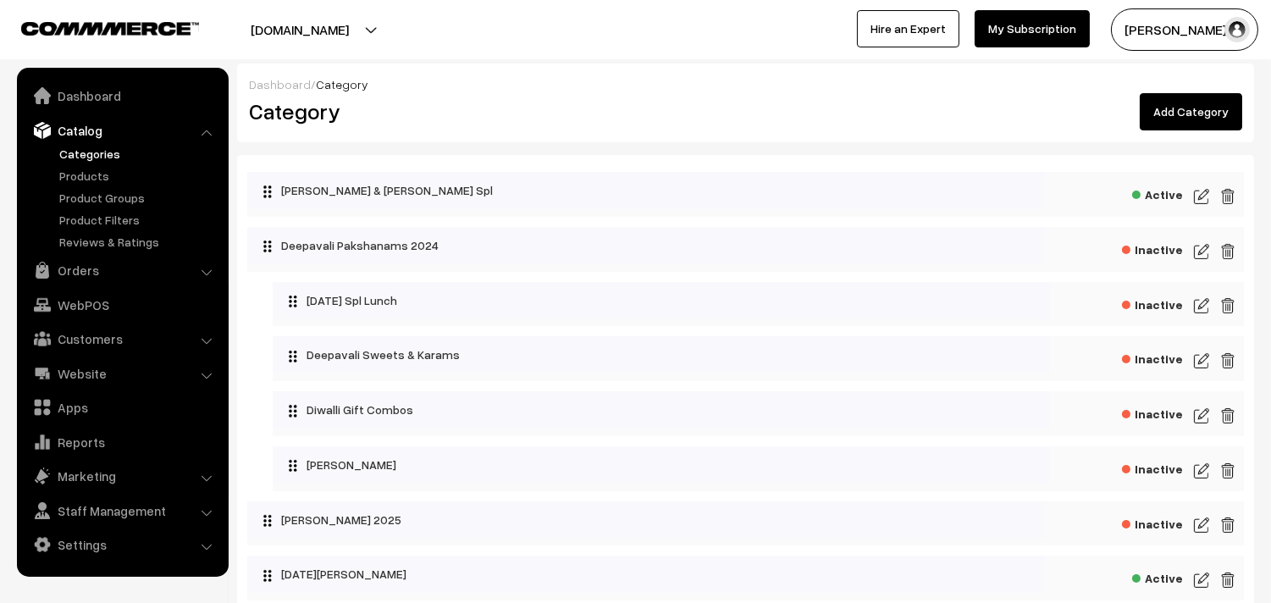
scroll to position [94, 0]
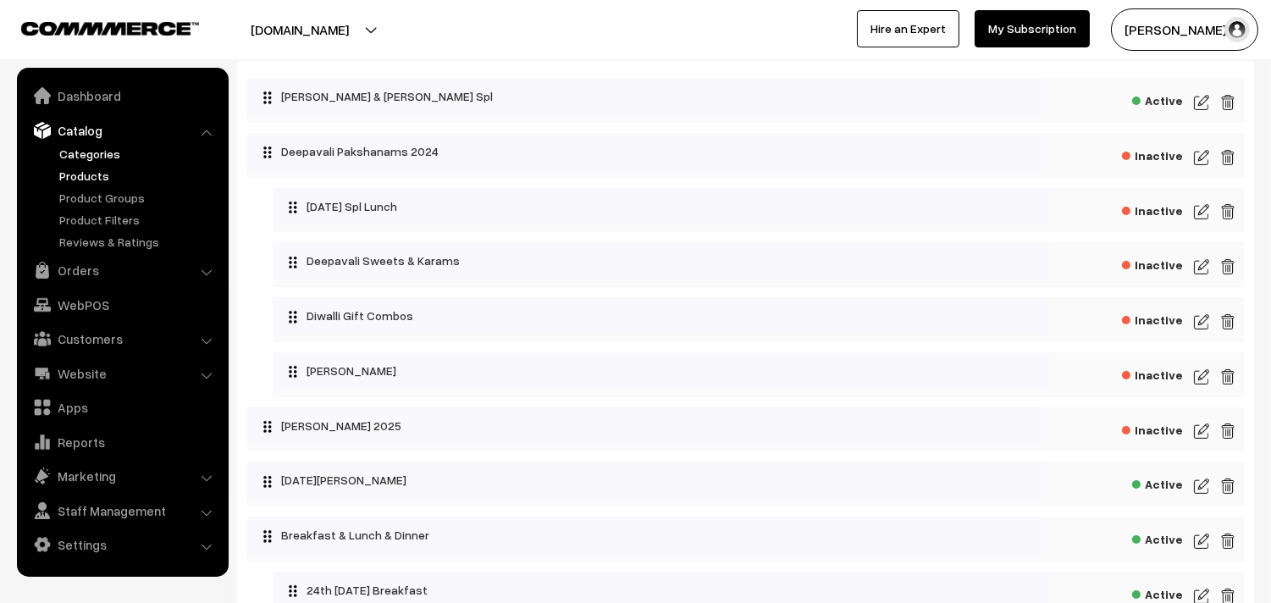
click at [91, 170] on link "Products" at bounding box center [139, 176] width 168 height 18
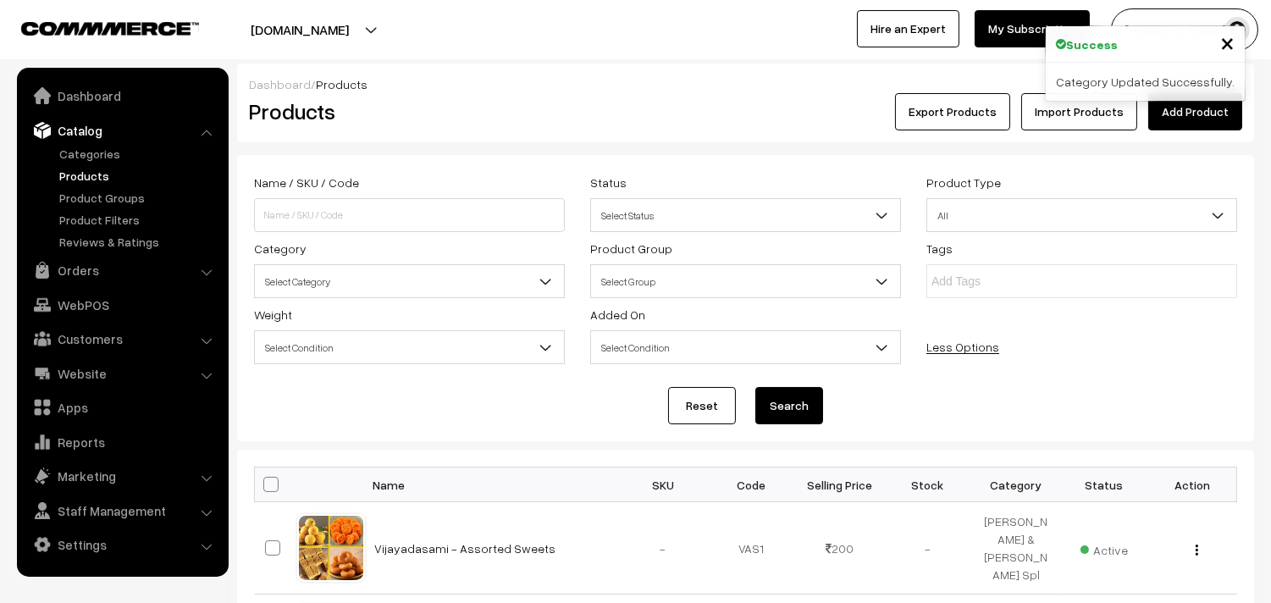
click at [1204, 250] on div "Tags" at bounding box center [1082, 268] width 336 height 60
click at [399, 269] on span "Select Category" at bounding box center [409, 282] width 309 height 30
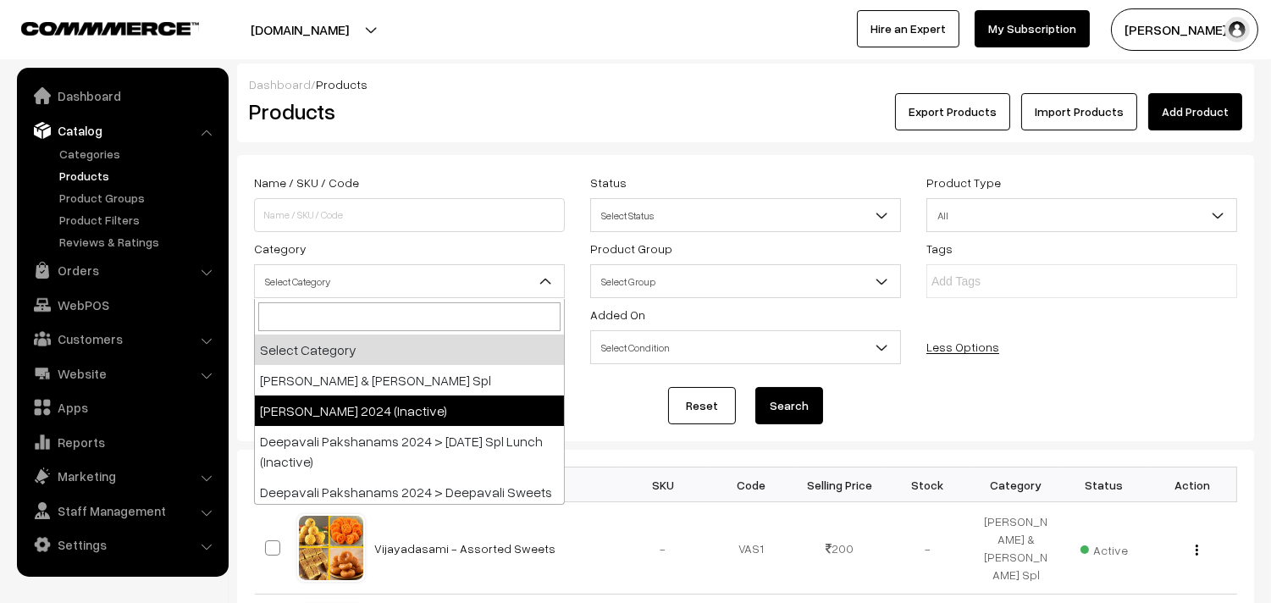
select select "60"
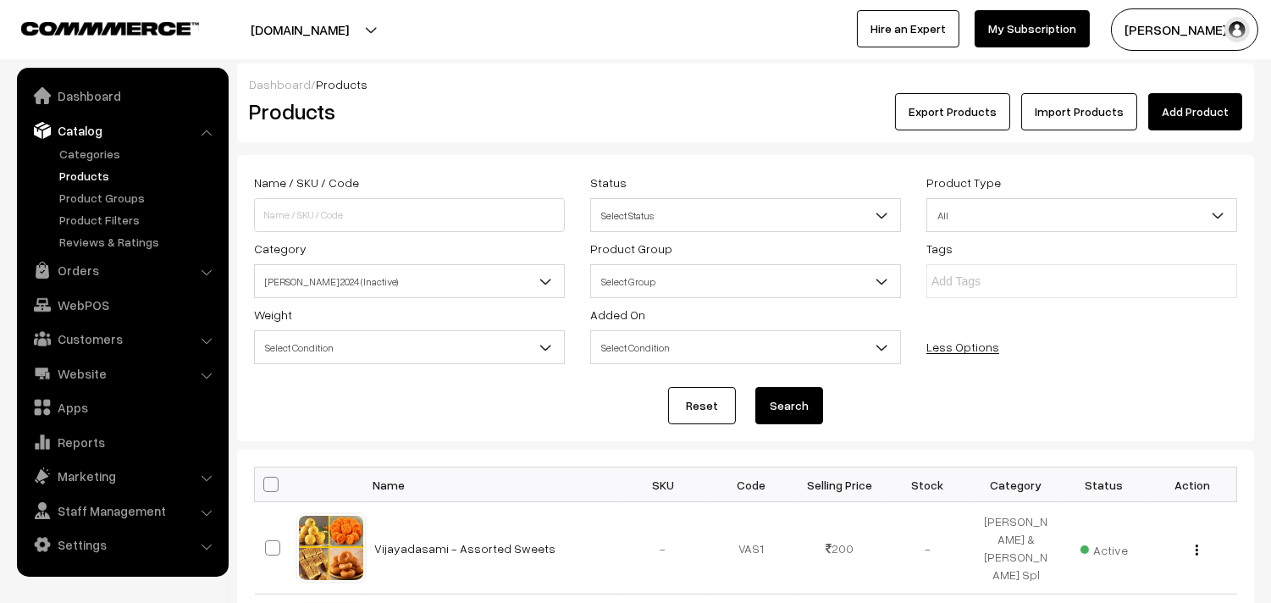
click at [789, 410] on button "Search" at bounding box center [790, 405] width 68 height 37
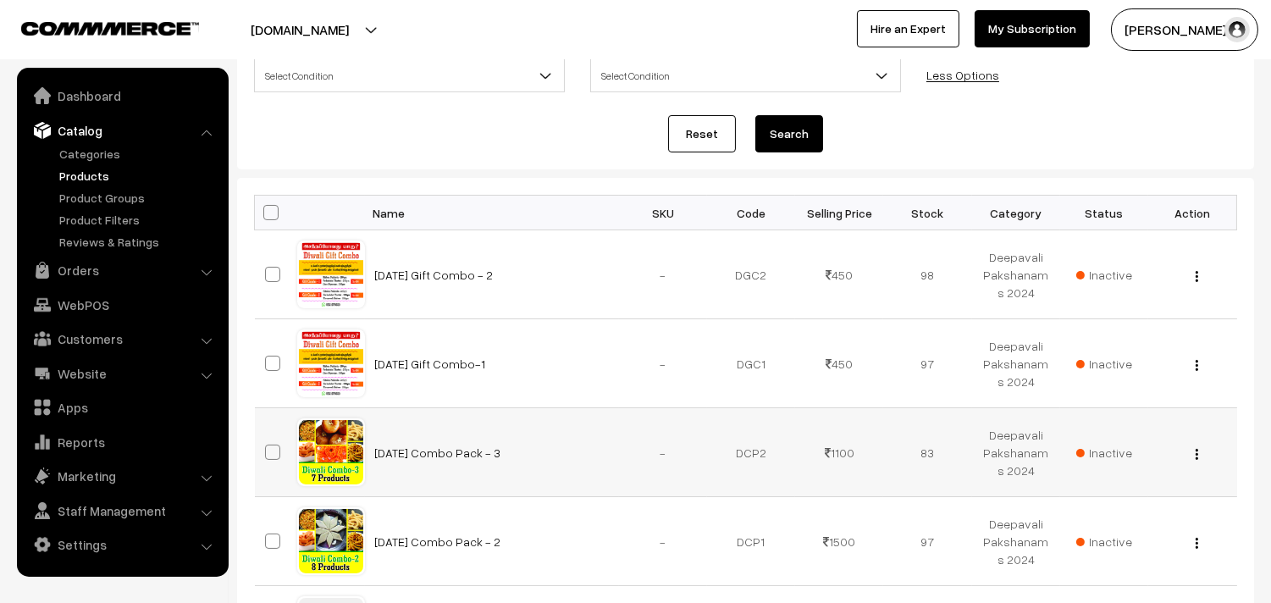
scroll to position [94, 0]
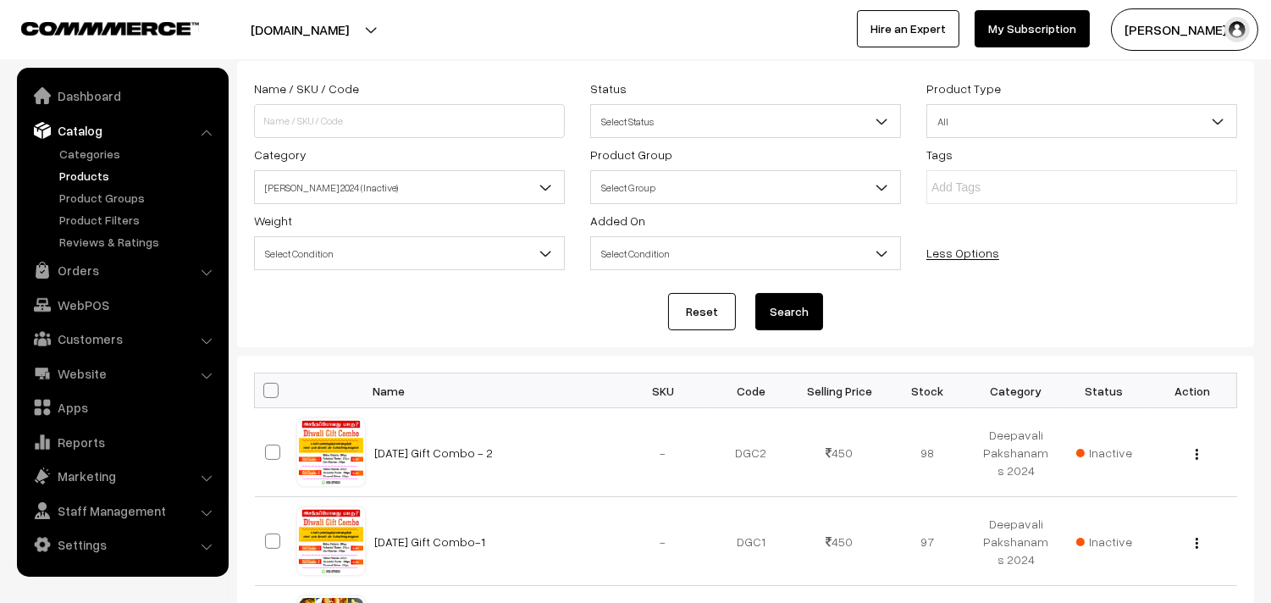
click at [418, 195] on span "Deepavali Pakshanams 2024 (Inactive)" at bounding box center [409, 188] width 309 height 30
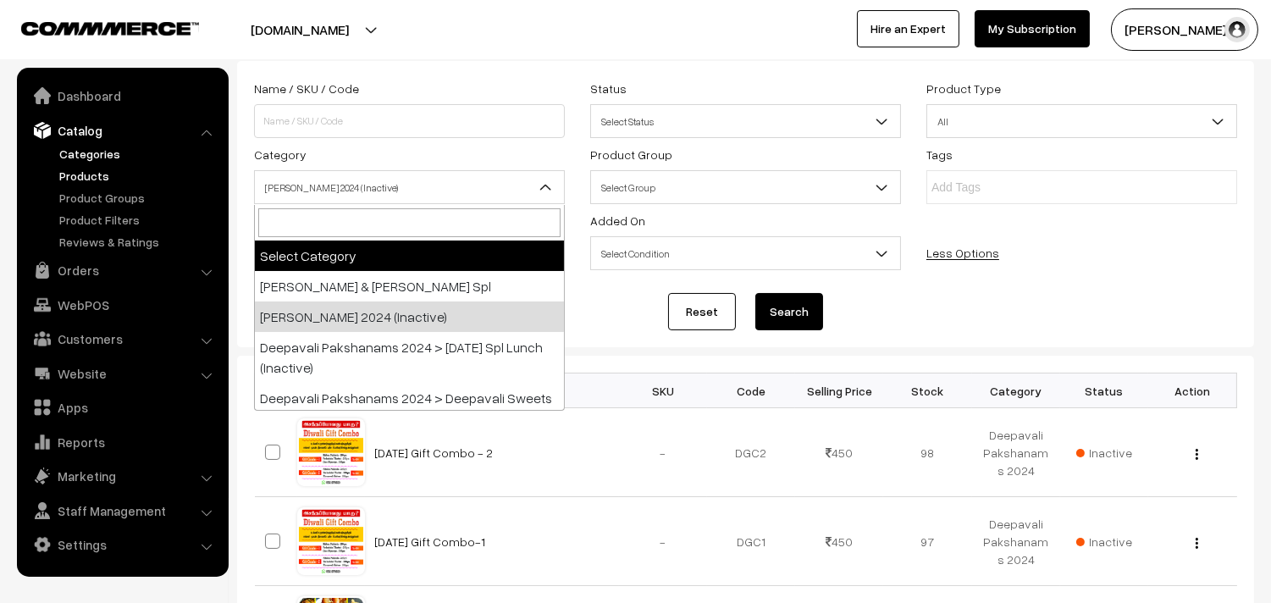
click at [90, 158] on link "Categories" at bounding box center [139, 154] width 168 height 18
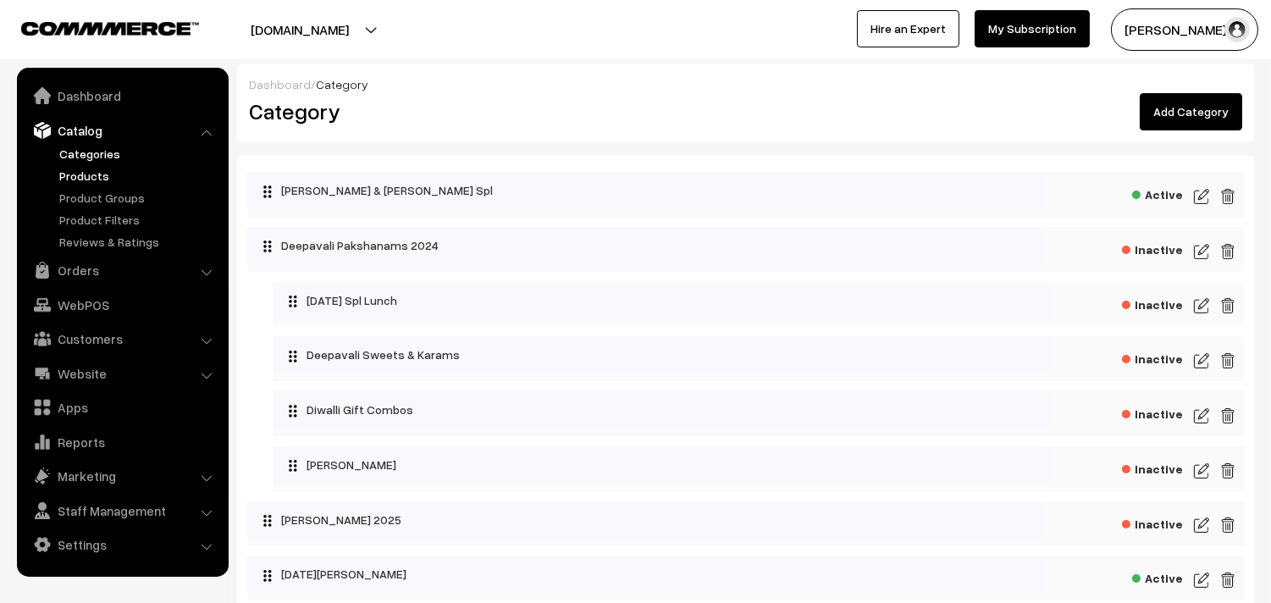
click at [91, 169] on link "Products" at bounding box center [139, 176] width 168 height 18
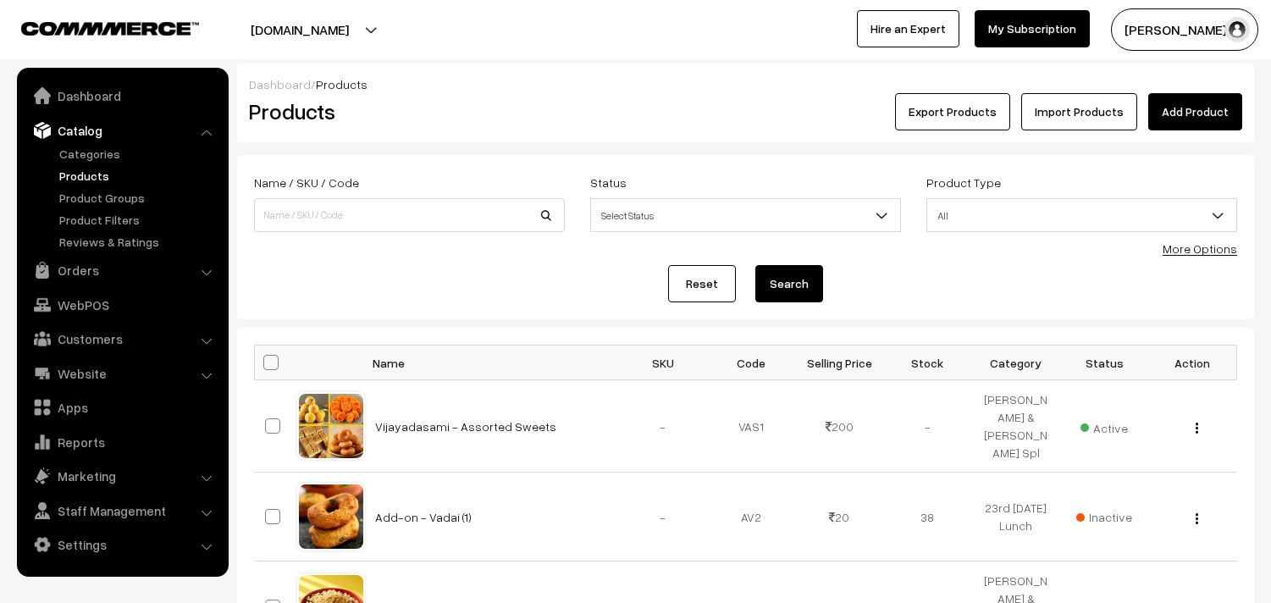
drag, startPoint x: 0, startPoint y: 0, endPoint x: 1204, endPoint y: 248, distance: 1229.7
click at [1204, 248] on link "More Options" at bounding box center [1200, 248] width 75 height 14
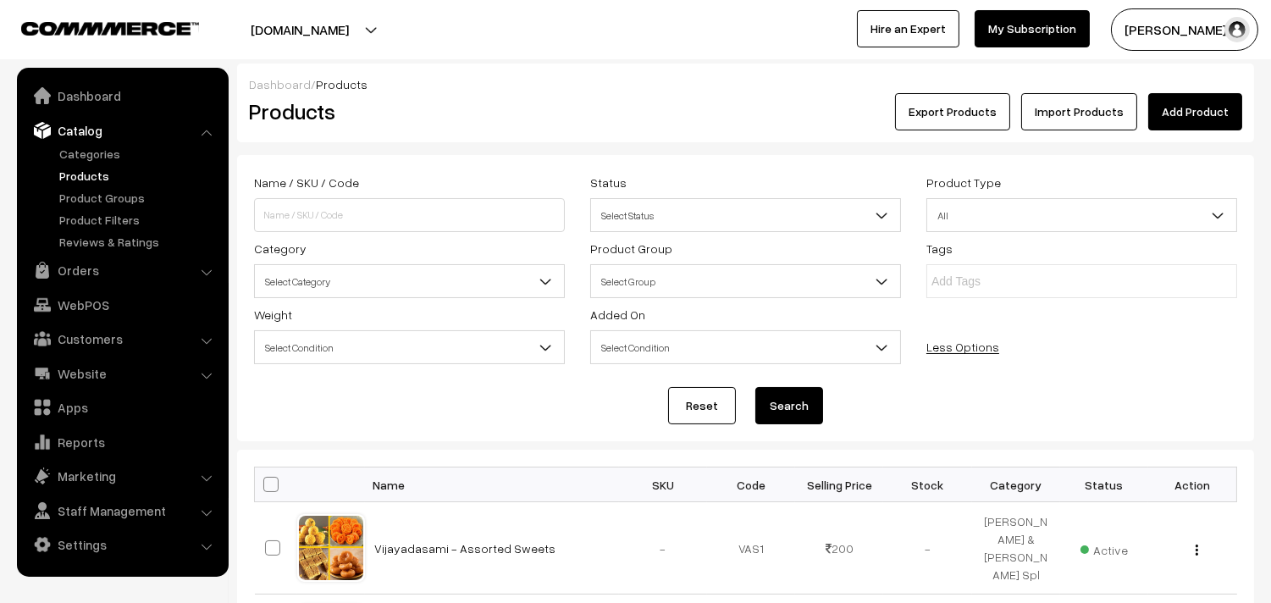
click at [328, 282] on span "Select Category" at bounding box center [409, 282] width 309 height 30
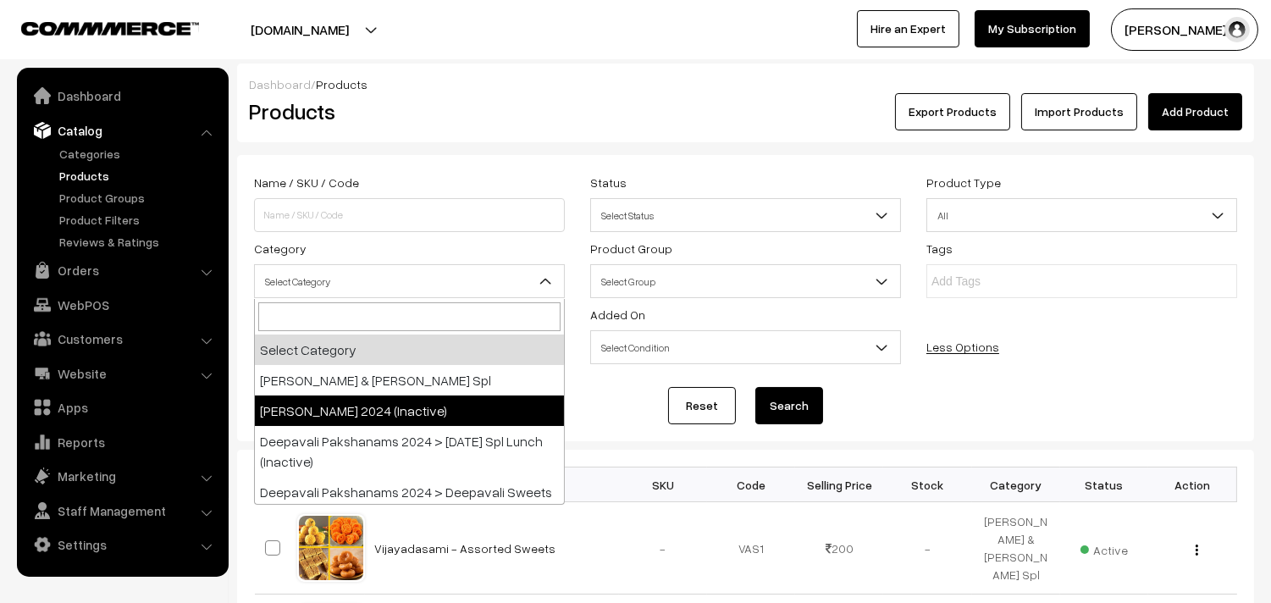
select select "60"
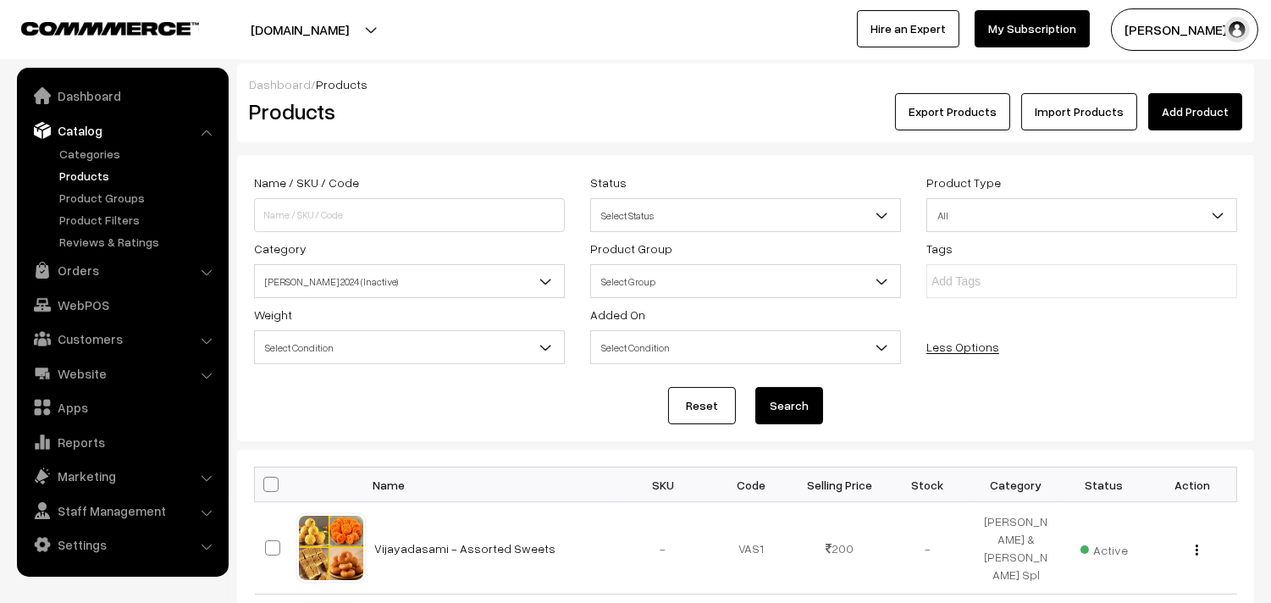
click at [806, 409] on button "Search" at bounding box center [790, 405] width 68 height 37
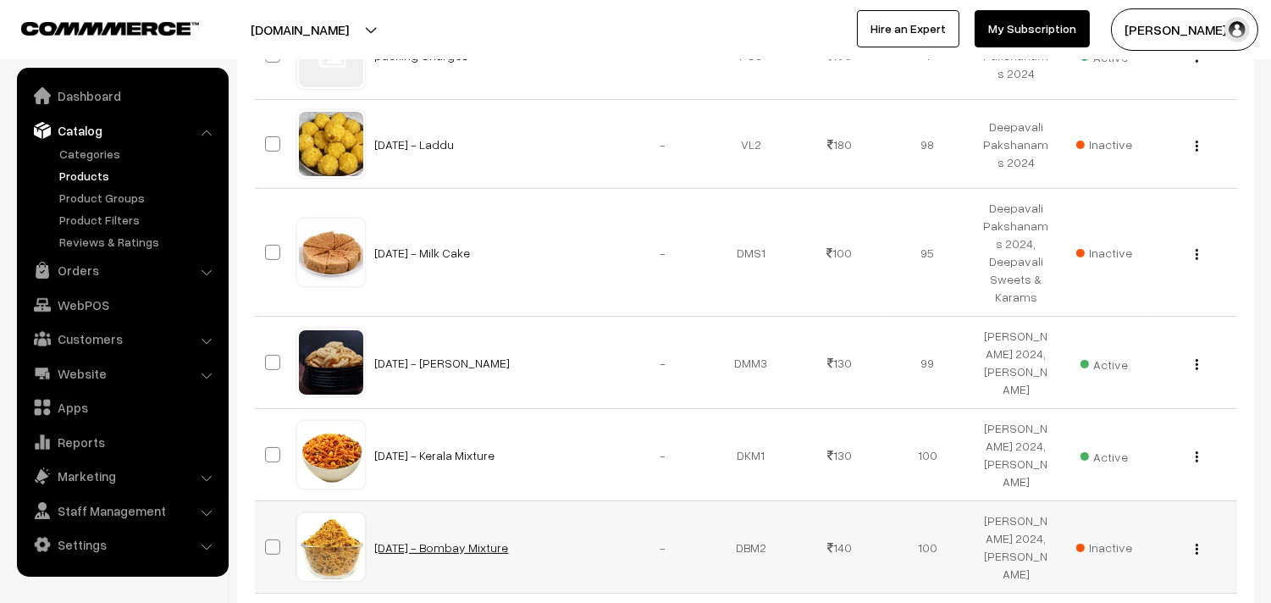
scroll to position [1105, 0]
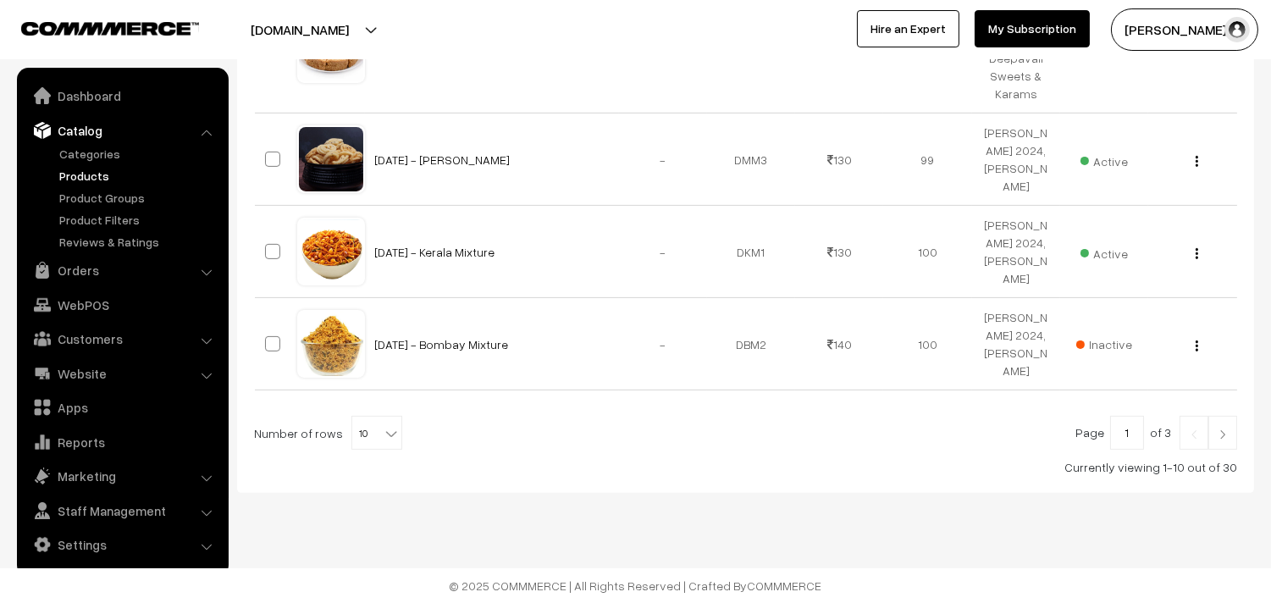
click at [385, 429] on b at bounding box center [391, 433] width 17 height 17
click at [383, 429] on b at bounding box center [391, 433] width 17 height 17
click at [370, 424] on span "10" at bounding box center [376, 434] width 49 height 34
select select "60"
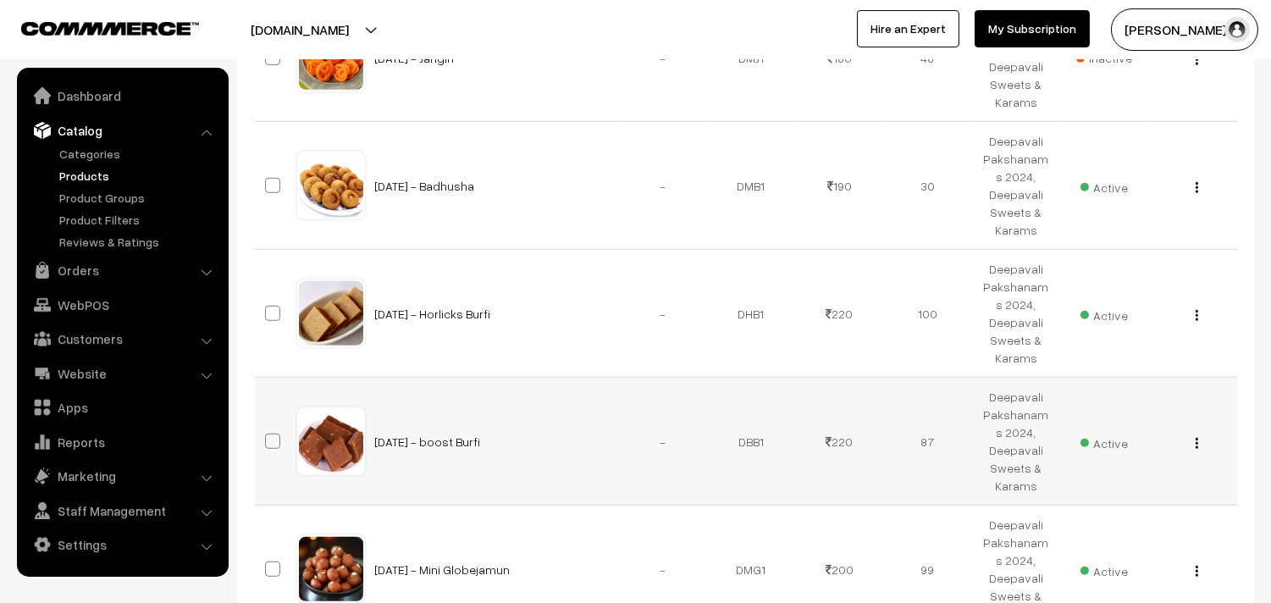
scroll to position [1882, 0]
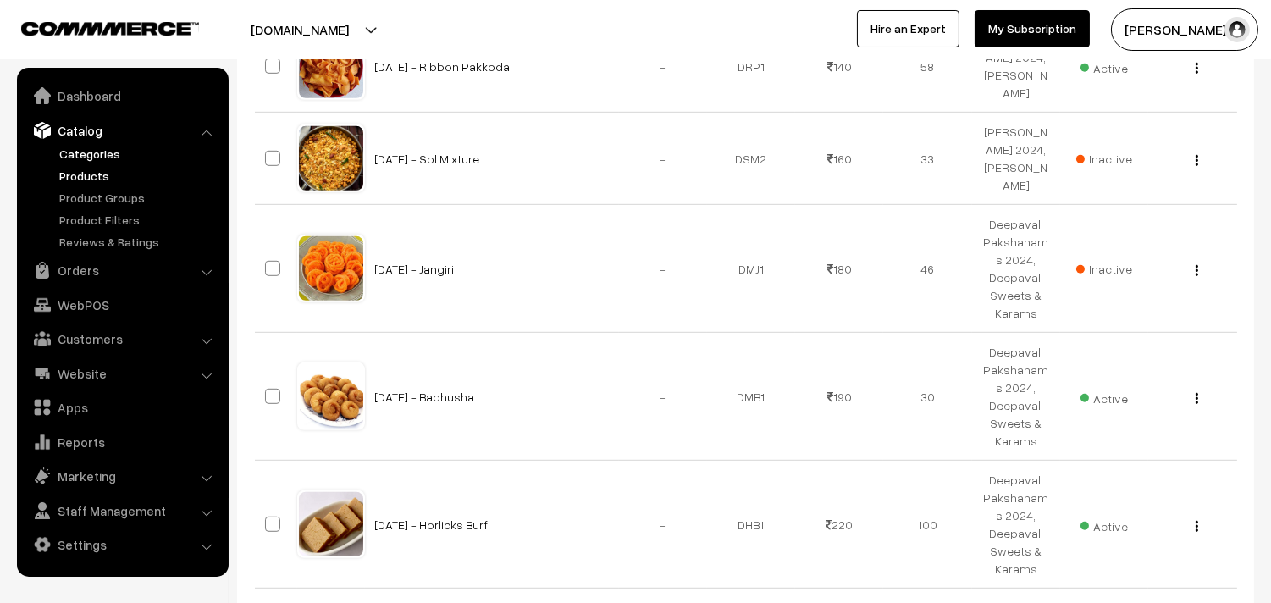
click at [90, 157] on link "Categories" at bounding box center [139, 154] width 168 height 18
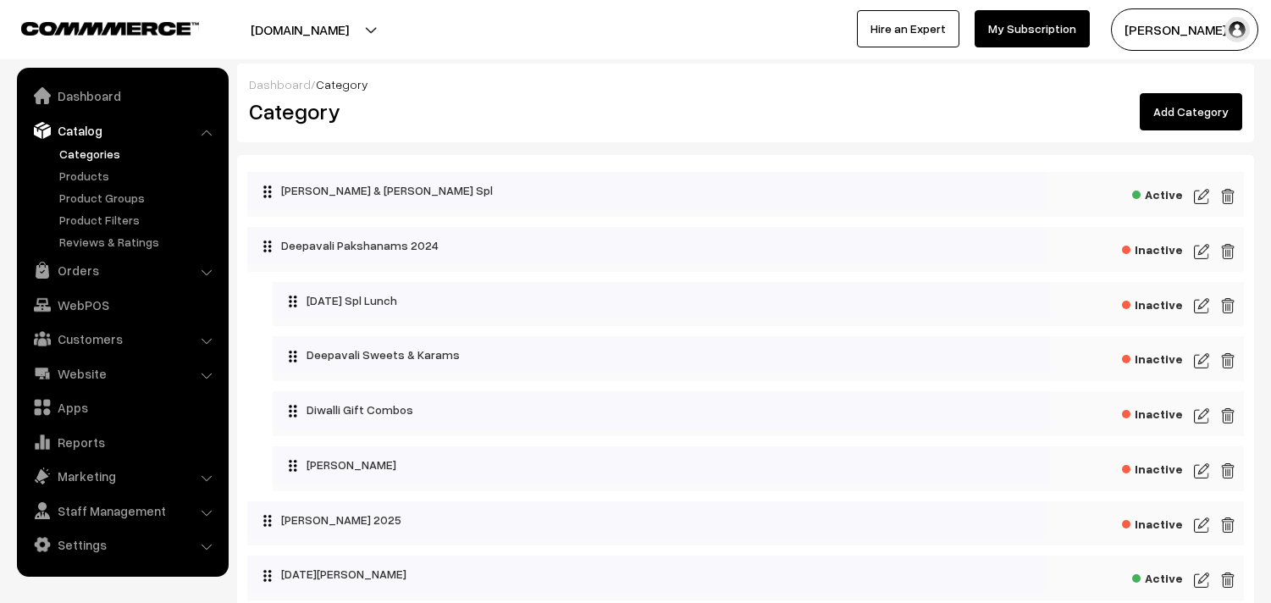
click at [88, 178] on link "Products" at bounding box center [139, 176] width 168 height 18
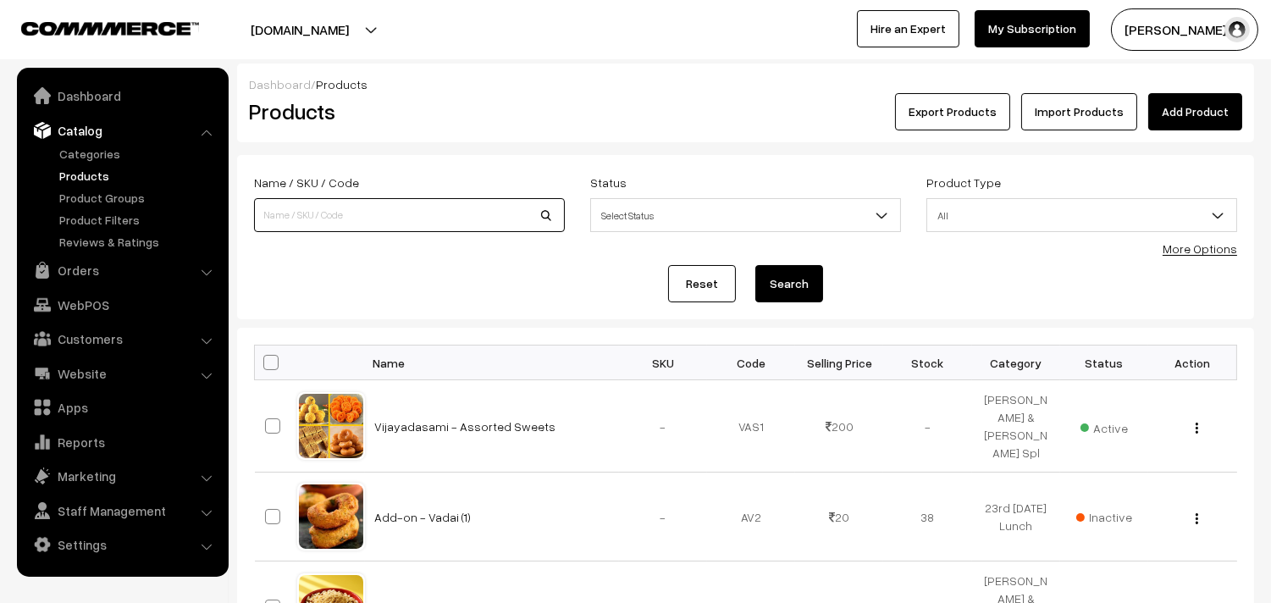
drag, startPoint x: 347, startPoint y: 207, endPoint x: 399, endPoint y: 150, distance: 76.7
click at [347, 206] on input at bounding box center [409, 215] width 311 height 34
type input "[PERSON_NAME]"
click at [756, 265] on button "Search" at bounding box center [790, 283] width 68 height 37
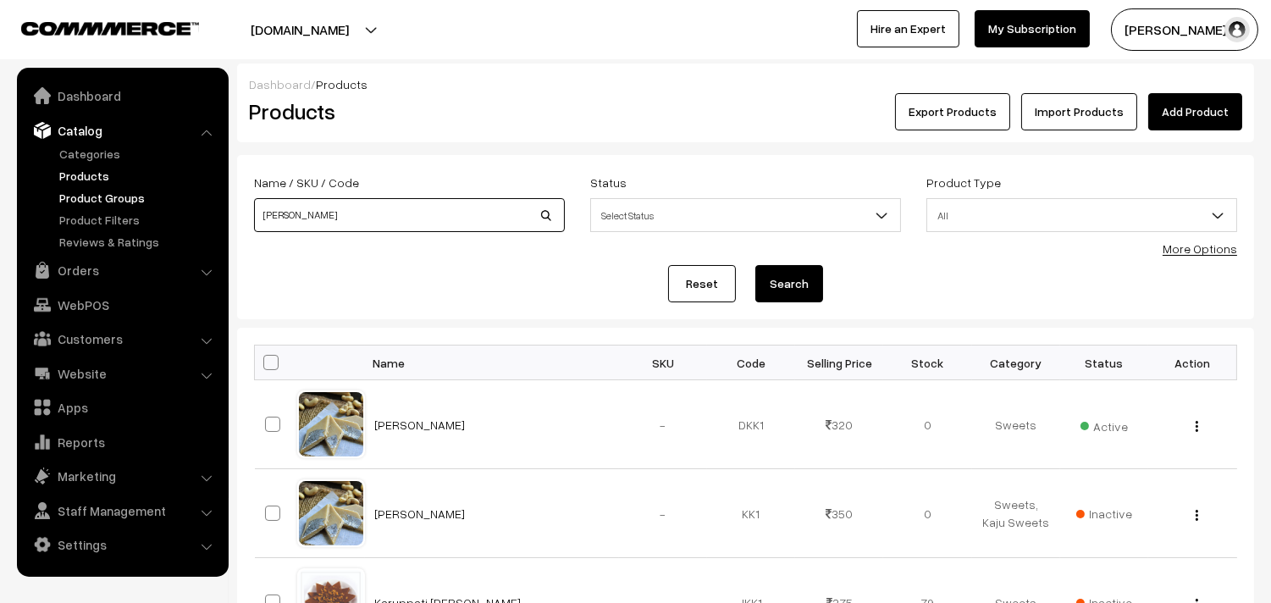
drag, startPoint x: 159, startPoint y: 214, endPoint x: 106, endPoint y: 206, distance: 54.0
type input "legiyam"
click at [756, 265] on button "Search" at bounding box center [790, 283] width 68 height 37
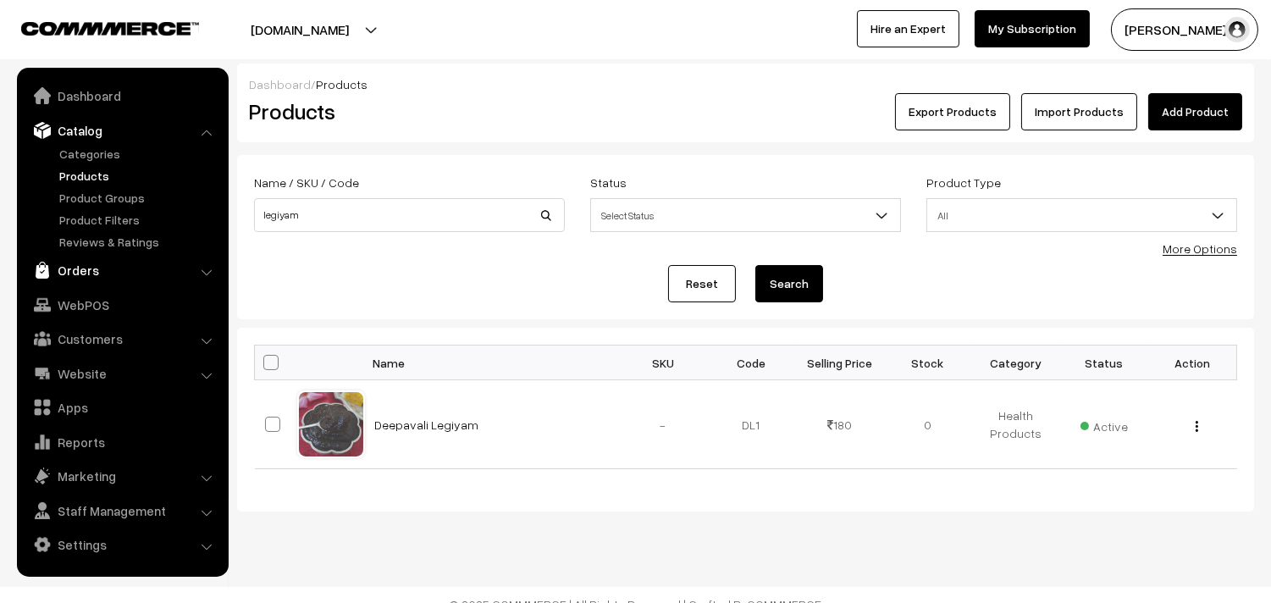
click at [77, 269] on link "Orders" at bounding box center [122, 270] width 202 height 30
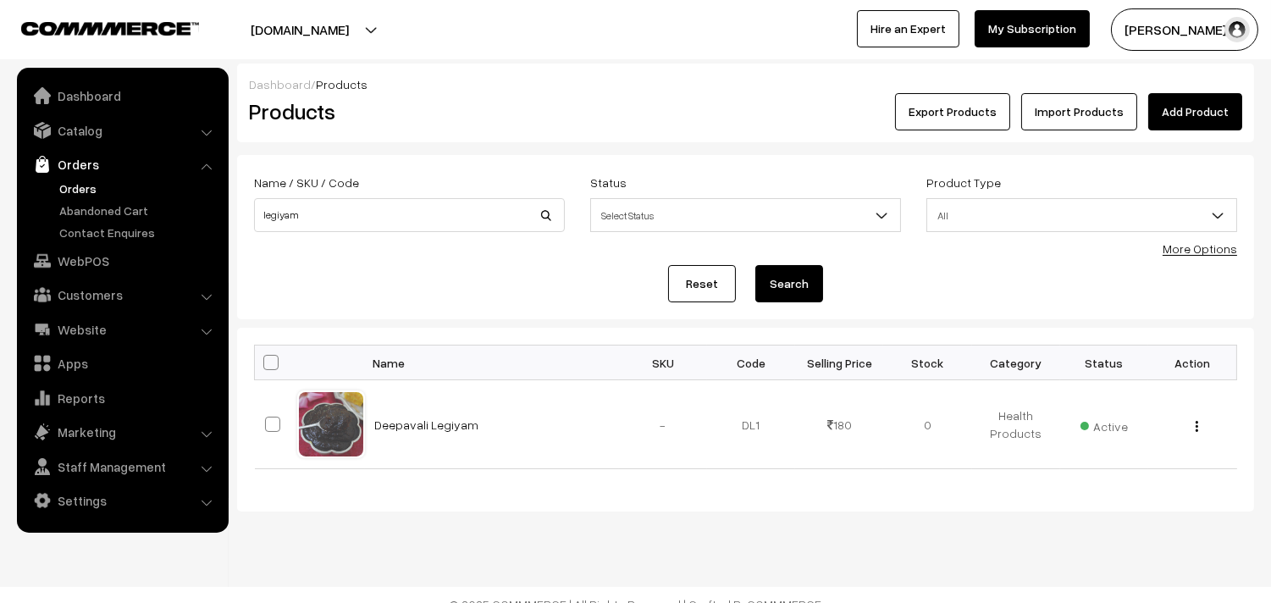
click at [81, 188] on link "Orders" at bounding box center [139, 189] width 168 height 18
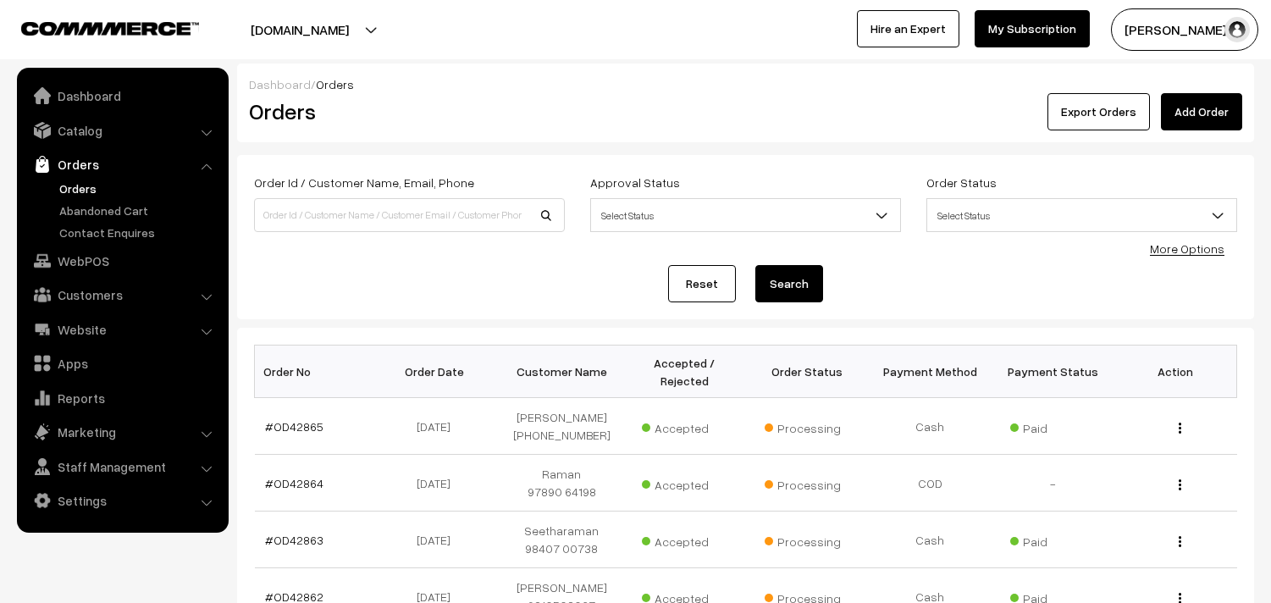
scroll to position [376, 0]
